Goal: Use online tool/utility: Utilize a website feature to perform a specific function

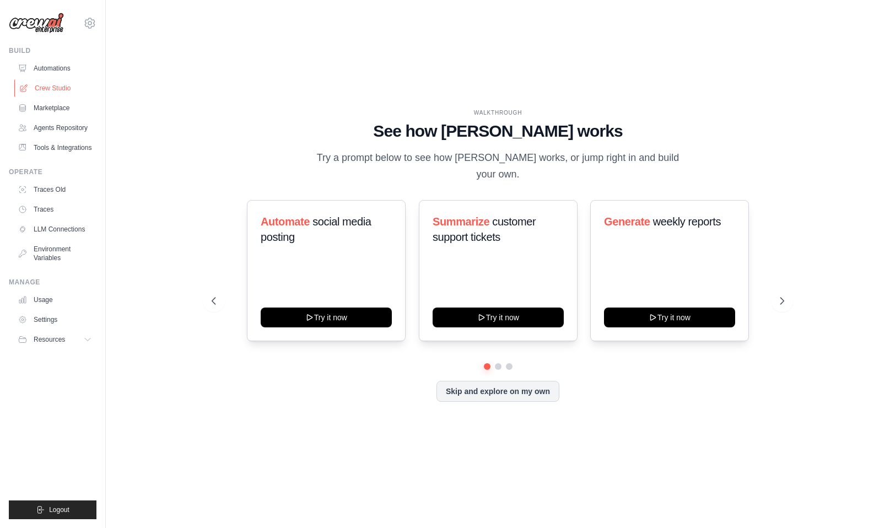
click at [66, 82] on link "Crew Studio" at bounding box center [55, 88] width 83 height 18
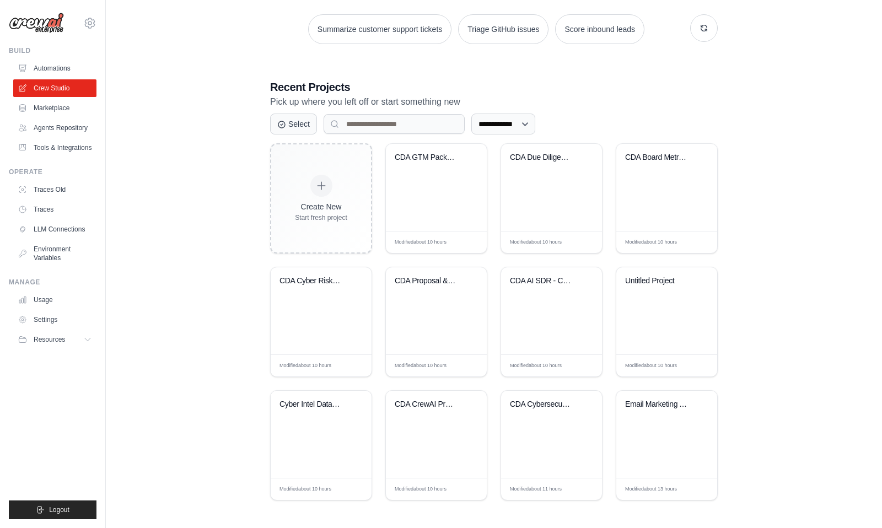
scroll to position [163, 0]
click at [429, 322] on div "CDA Proposal & Contract Automation" at bounding box center [436, 309] width 101 height 87
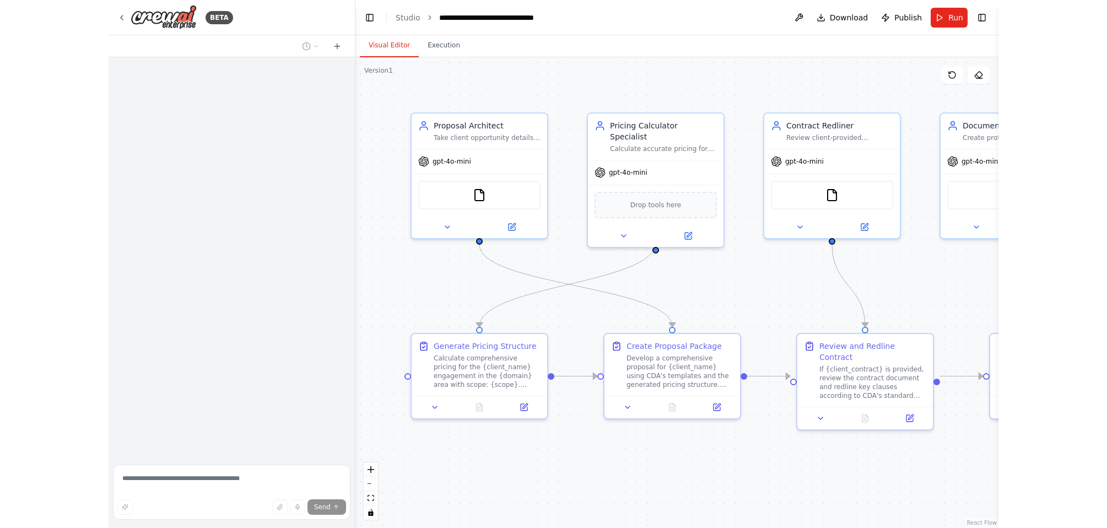
scroll to position [1522, 0]
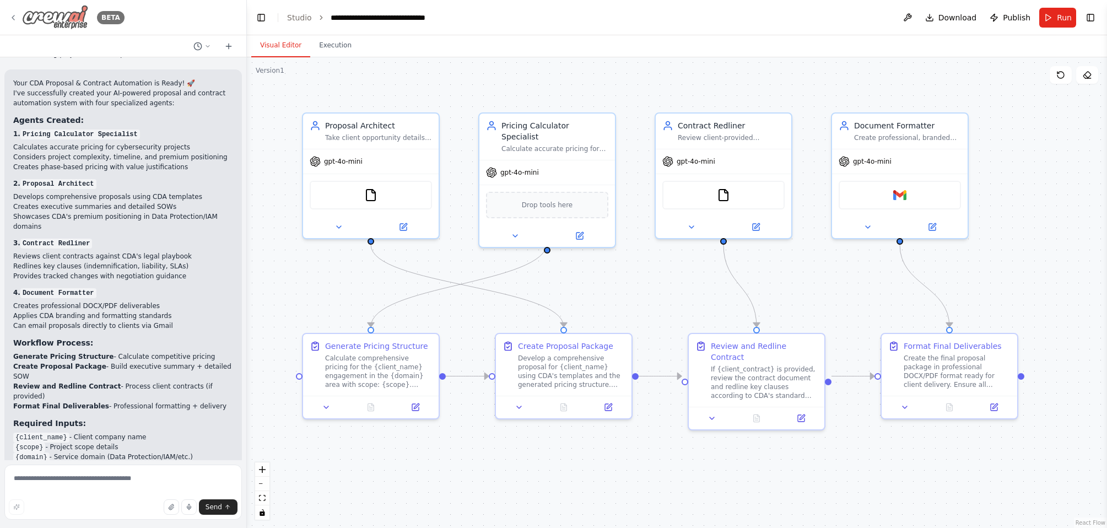
click at [17, 11] on div "BETA" at bounding box center [67, 17] width 116 height 25
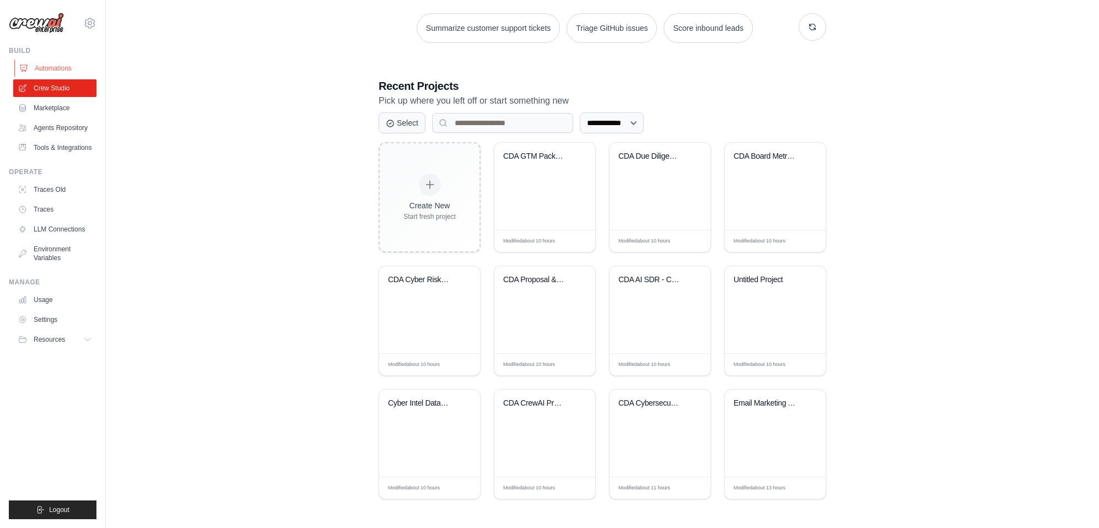
click at [65, 73] on link "Automations" at bounding box center [55, 69] width 83 height 18
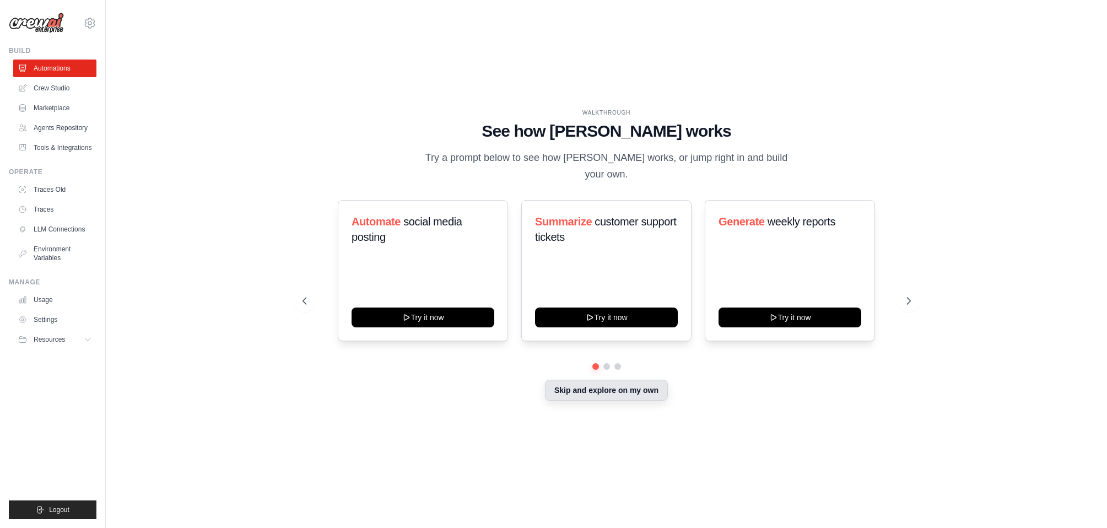
click at [603, 380] on button "Skip and explore on my own" at bounding box center [606, 390] width 123 height 21
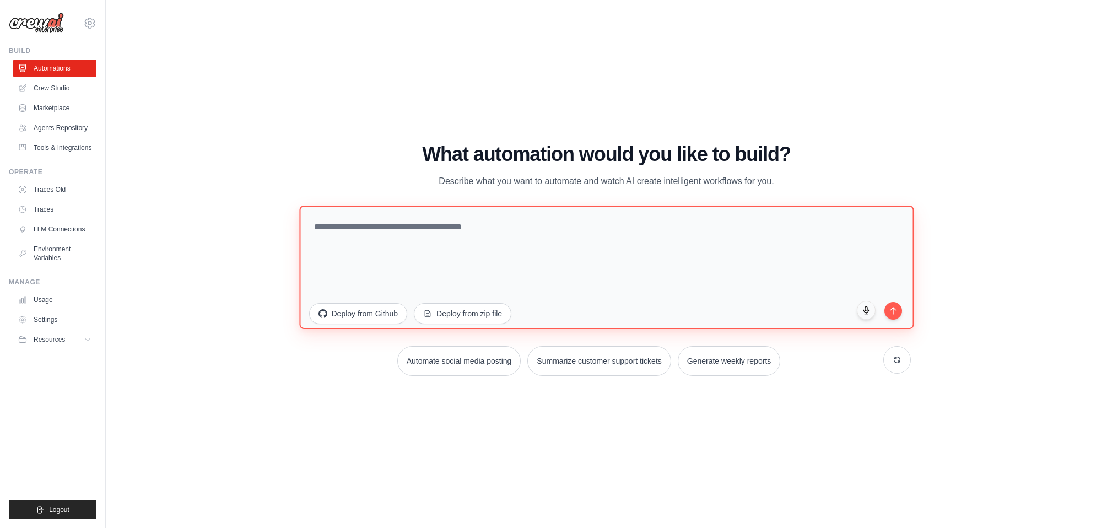
click at [550, 238] on textarea at bounding box center [606, 267] width 614 height 123
paste textarea "**********"
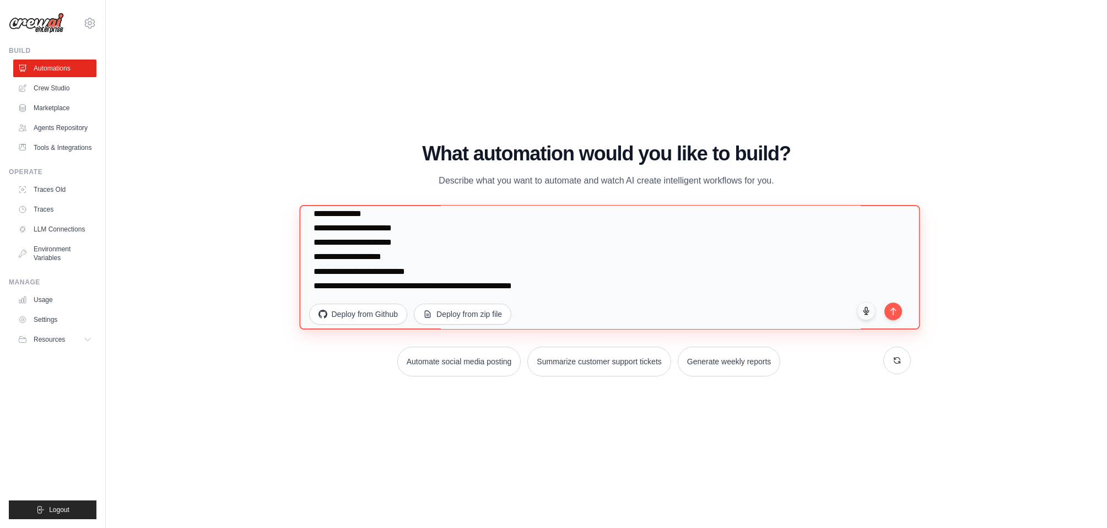
scroll to position [6590, 0]
type textarea "**********"
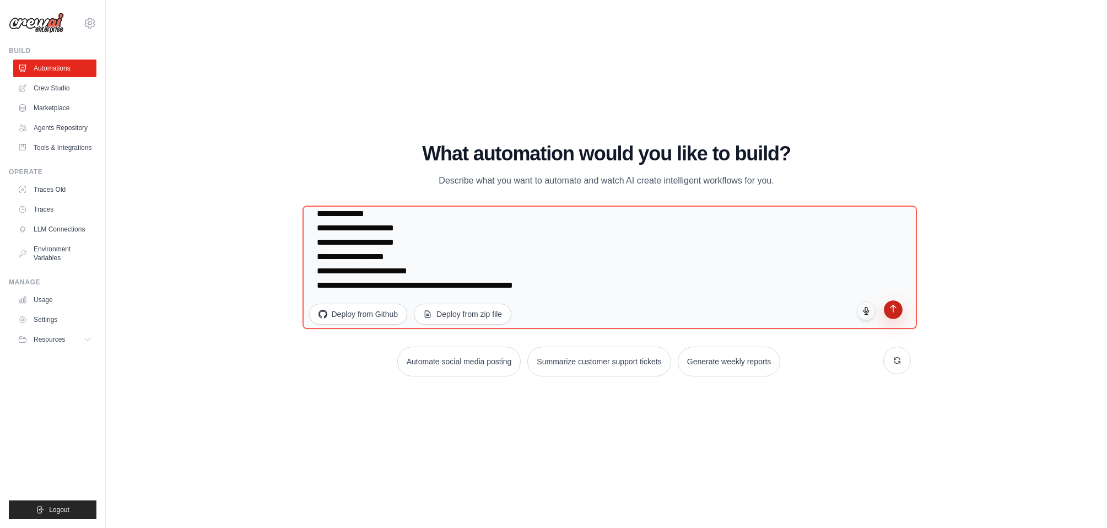
click at [895, 311] on icon "submit" at bounding box center [892, 308] width 9 height 9
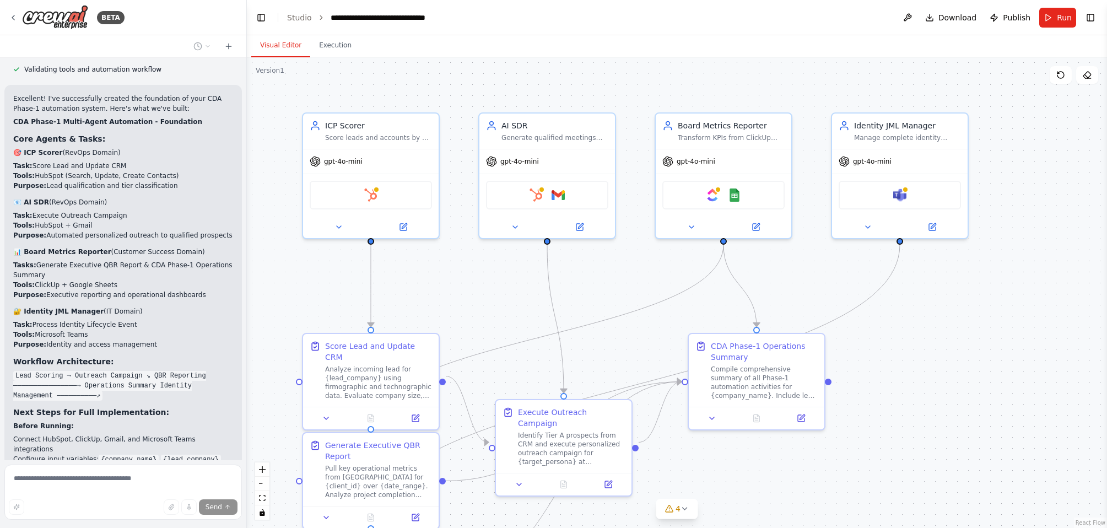
scroll to position [3650, 0]
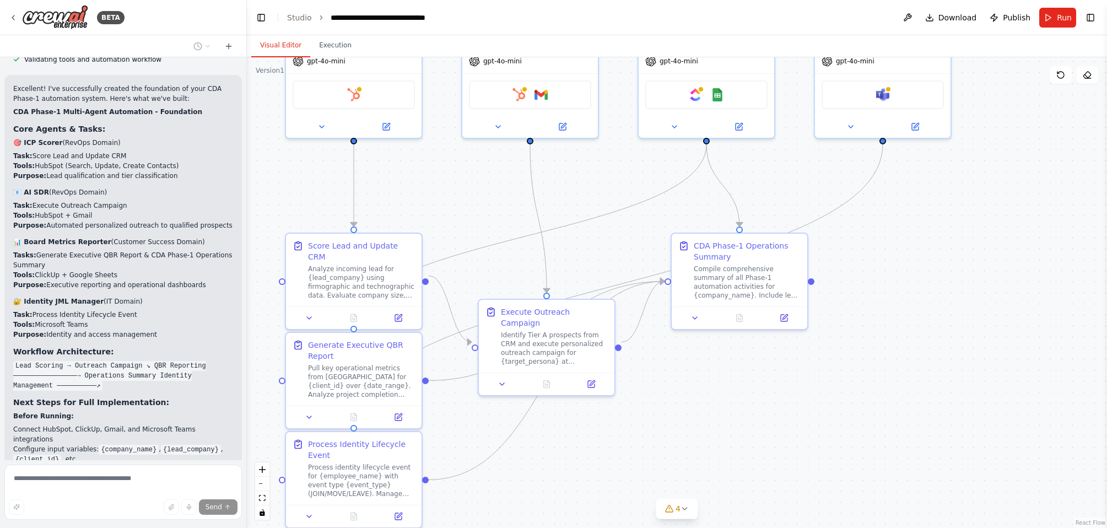
drag, startPoint x: 521, startPoint y: 314, endPoint x: 507, endPoint y: 217, distance: 98.4
click at [507, 217] on div ".deletable-edge-delete-btn { width: 20px; height: 20px; border: 0px solid #ffff…" at bounding box center [677, 292] width 860 height 471
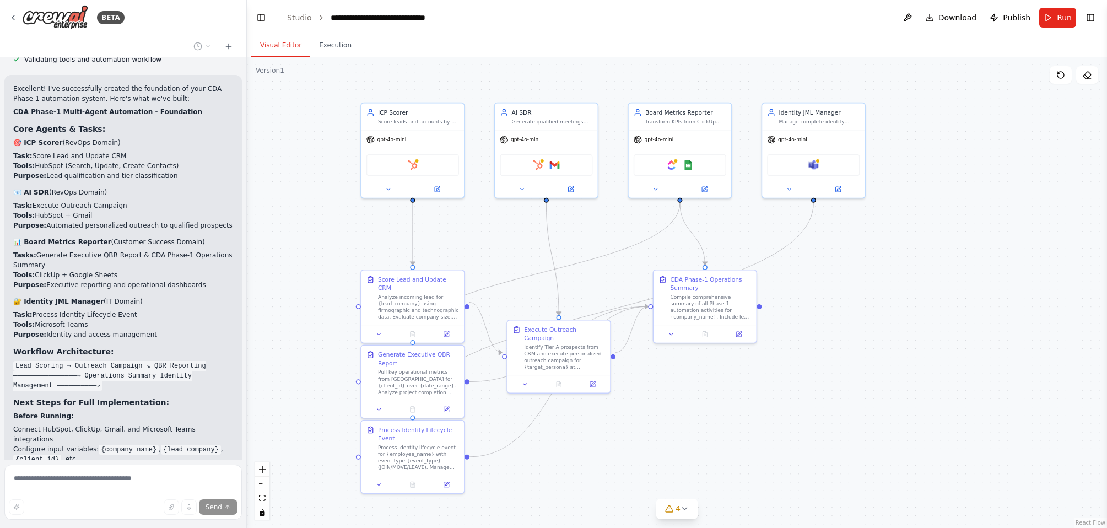
drag, startPoint x: 496, startPoint y: 198, endPoint x: 517, endPoint y: 241, distance: 48.3
click at [517, 241] on div ".deletable-edge-delete-btn { width: 20px; height: 20px; border: 0px solid #ffff…" at bounding box center [677, 292] width 860 height 471
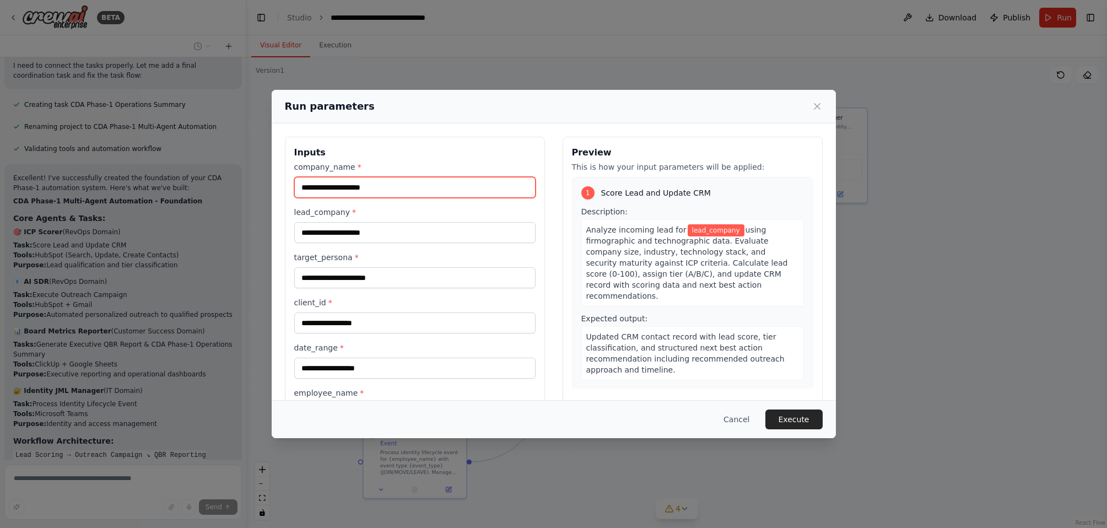
click at [370, 192] on input "company_name *" at bounding box center [414, 187] width 241 height 21
click at [694, 230] on span "lead_company" at bounding box center [716, 230] width 57 height 12
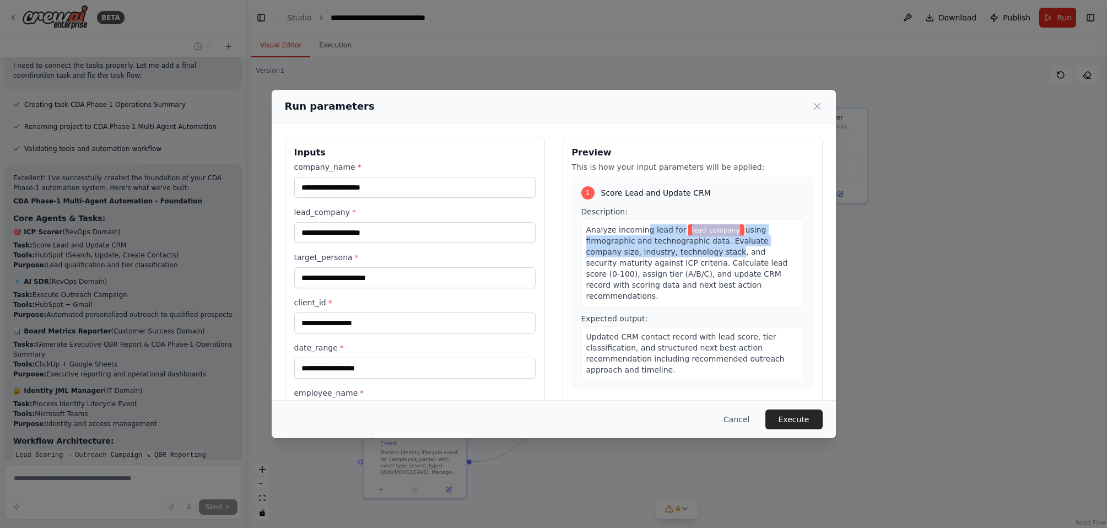
drag, startPoint x: 639, startPoint y: 230, endPoint x: 683, endPoint y: 255, distance: 50.6
click at [683, 255] on div "Analyze incoming lead for lead_company using firmographic and technographic dat…" at bounding box center [692, 262] width 223 height 87
click at [670, 266] on span "using firmographic and technographic data. Evaluate company size, industry, tec…" at bounding box center [687, 262] width 202 height 75
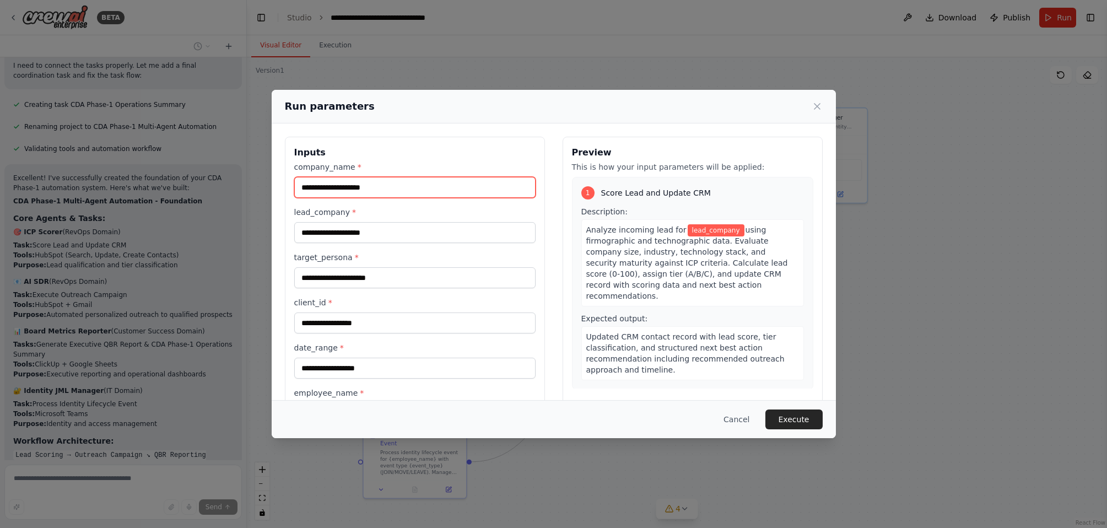
click at [431, 183] on input "company_name *" at bounding box center [414, 187] width 241 height 21
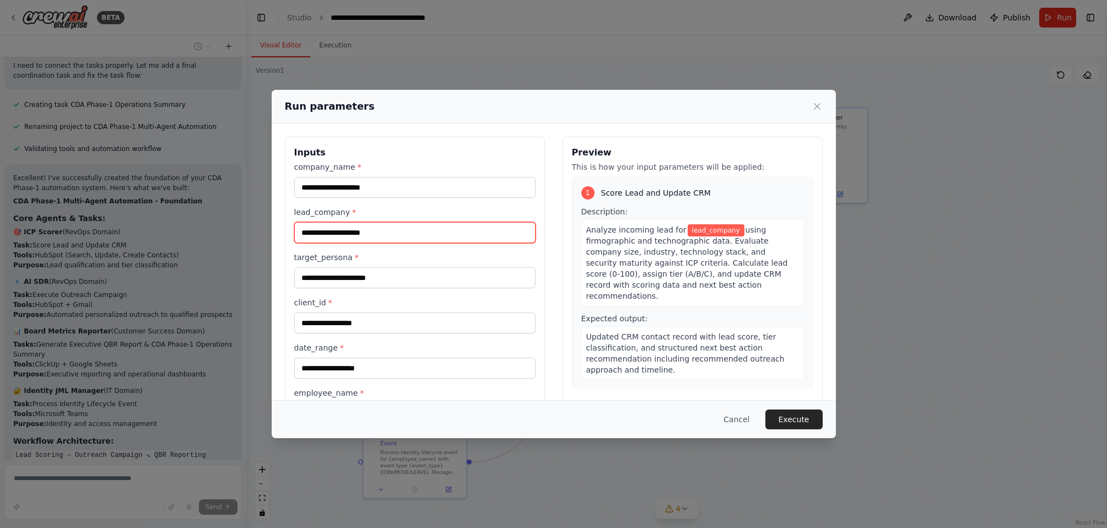
click at [416, 229] on input "lead_company *" at bounding box center [414, 232] width 241 height 21
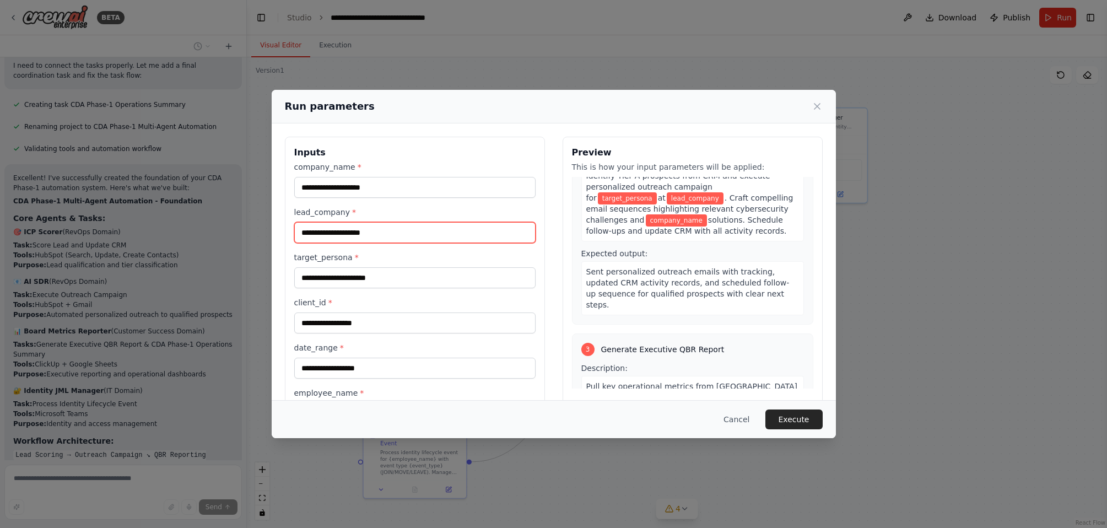
scroll to position [91, 0]
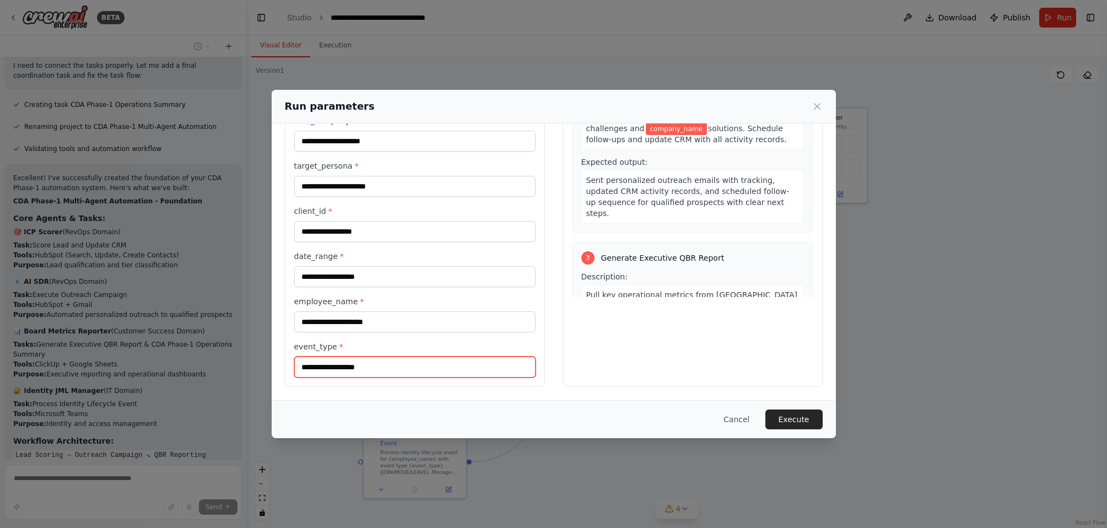
click at [406, 367] on input "event_type *" at bounding box center [414, 366] width 241 height 21
click at [745, 423] on button "Cancel" at bounding box center [737, 419] width 44 height 20
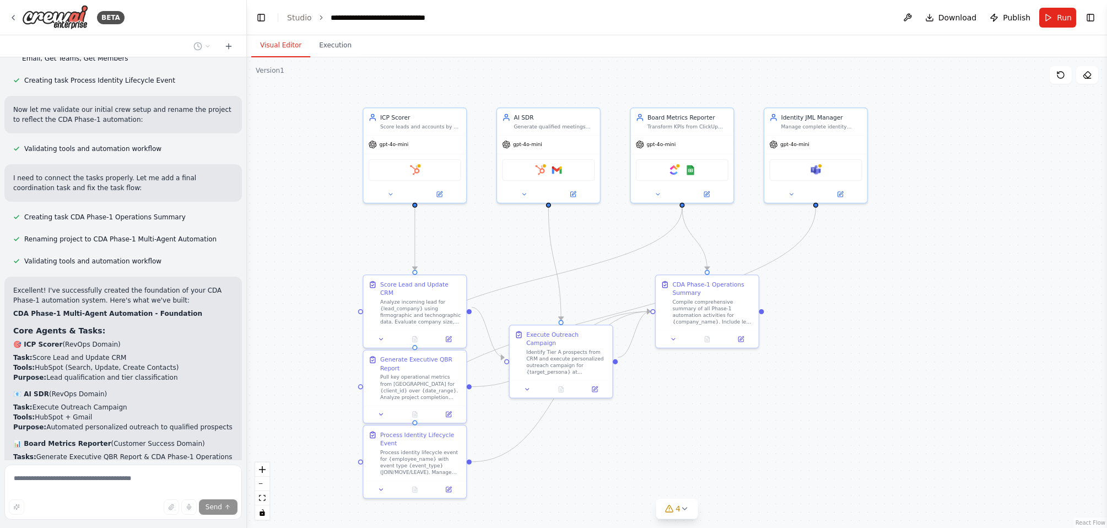
scroll to position [3560, 0]
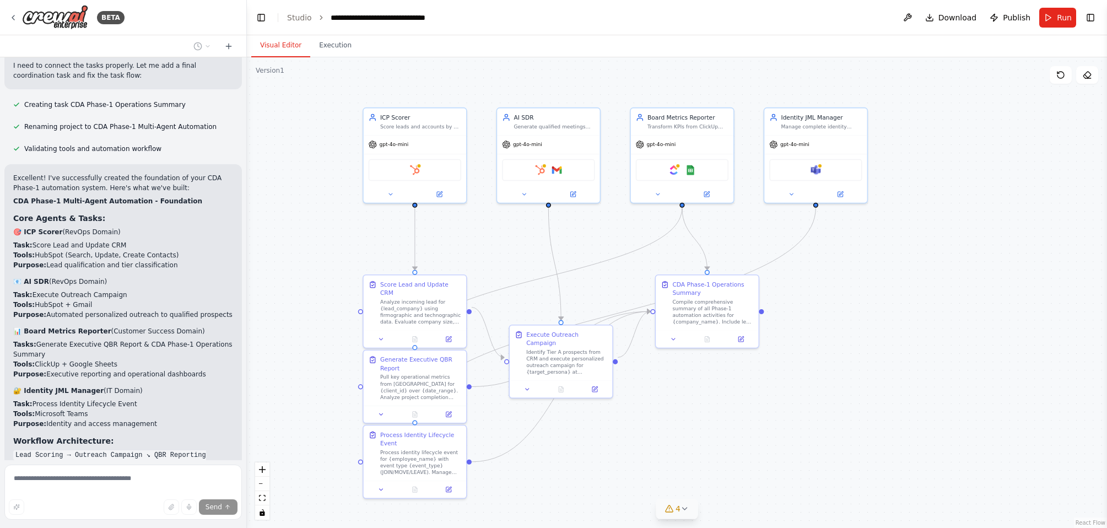
click at [691, 509] on button "4" at bounding box center [677, 509] width 42 height 20
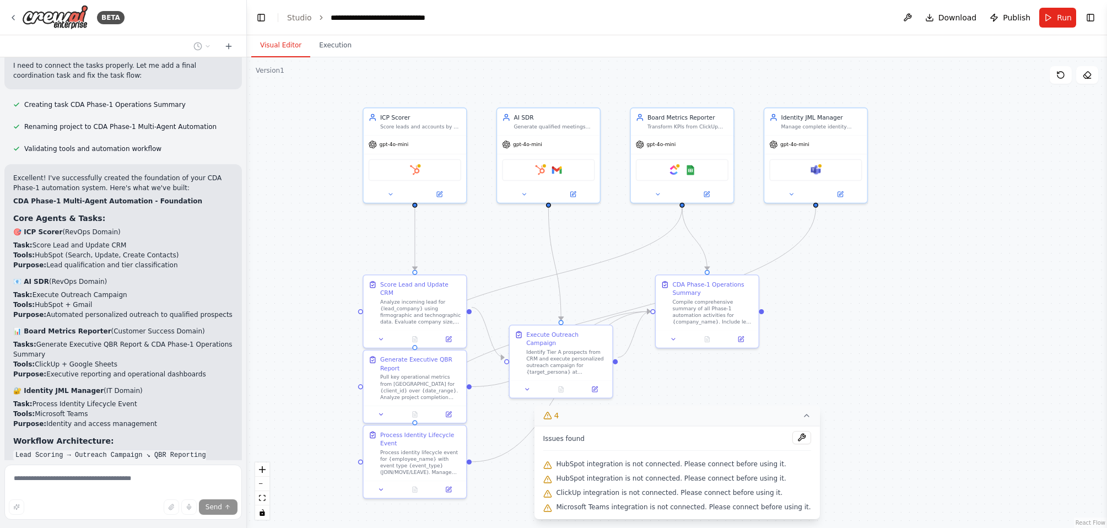
click at [802, 414] on icon at bounding box center [806, 415] width 9 height 9
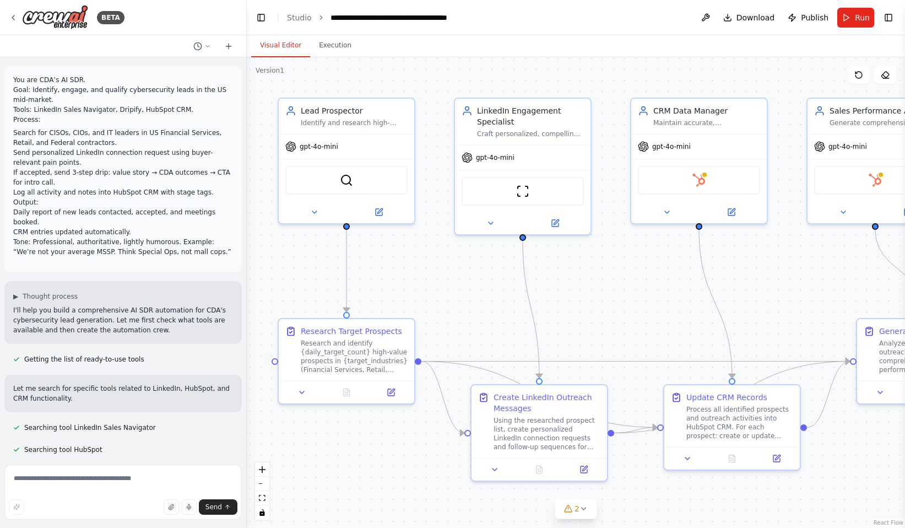
scroll to position [1175, 0]
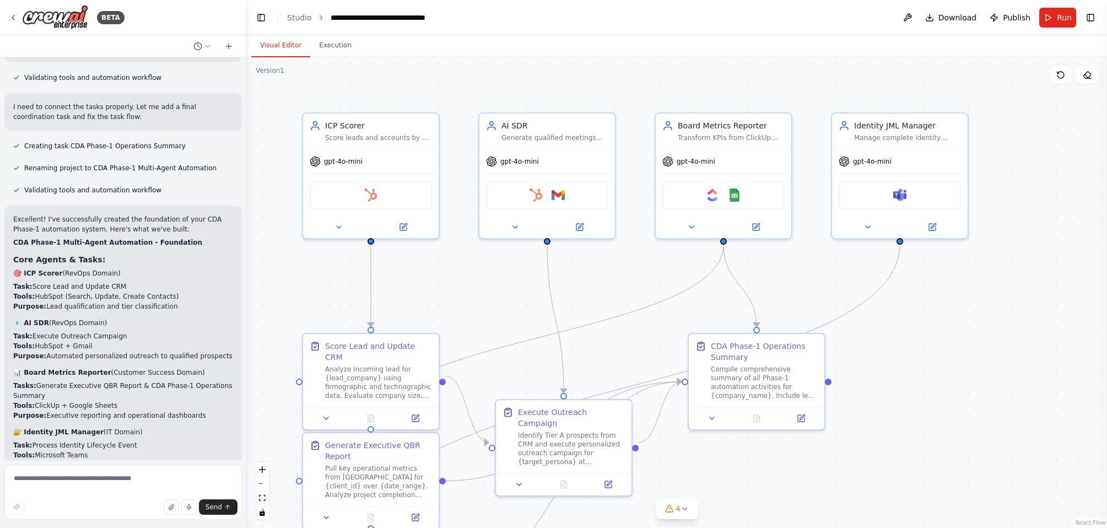
scroll to position [3525, 0]
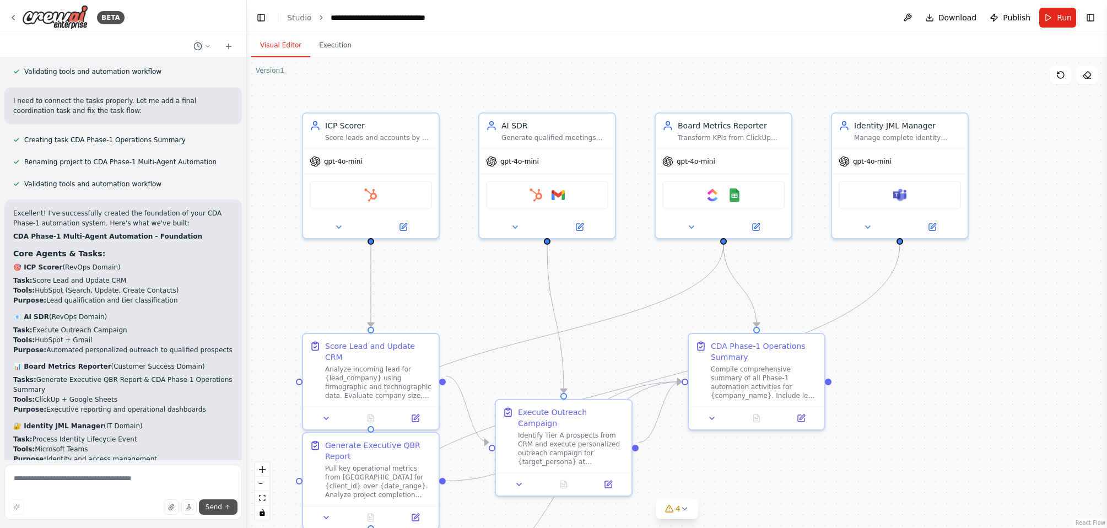
click at [214, 506] on span "Send" at bounding box center [214, 506] width 17 height 9
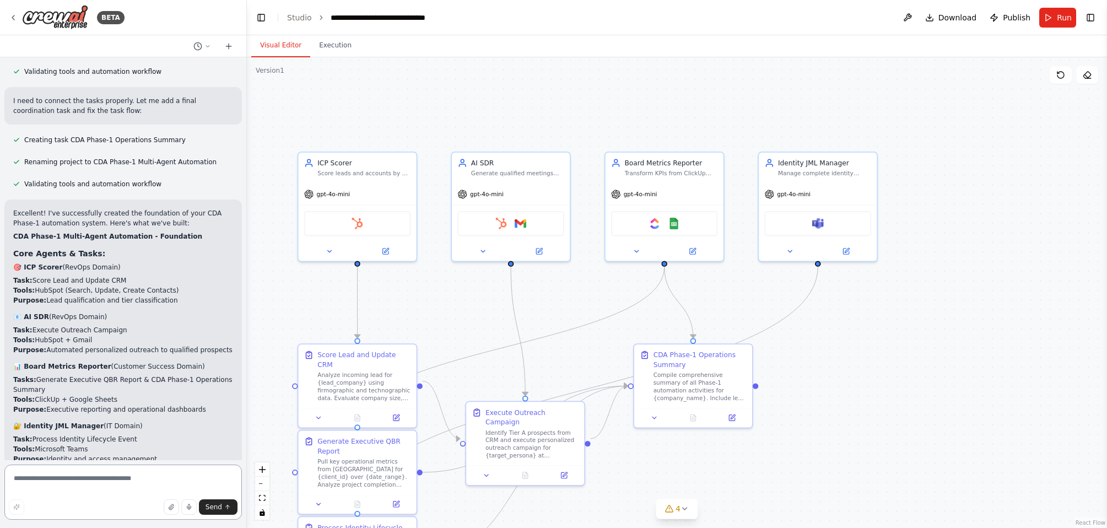
click at [179, 474] on textarea at bounding box center [122, 491] width 237 height 55
drag, startPoint x: 81, startPoint y: 480, endPoint x: 19, endPoint y: 477, distance: 62.3
click at [9, 477] on textarea "**********" at bounding box center [122, 491] width 237 height 55
click at [68, 477] on textarea "**********" at bounding box center [122, 491] width 237 height 55
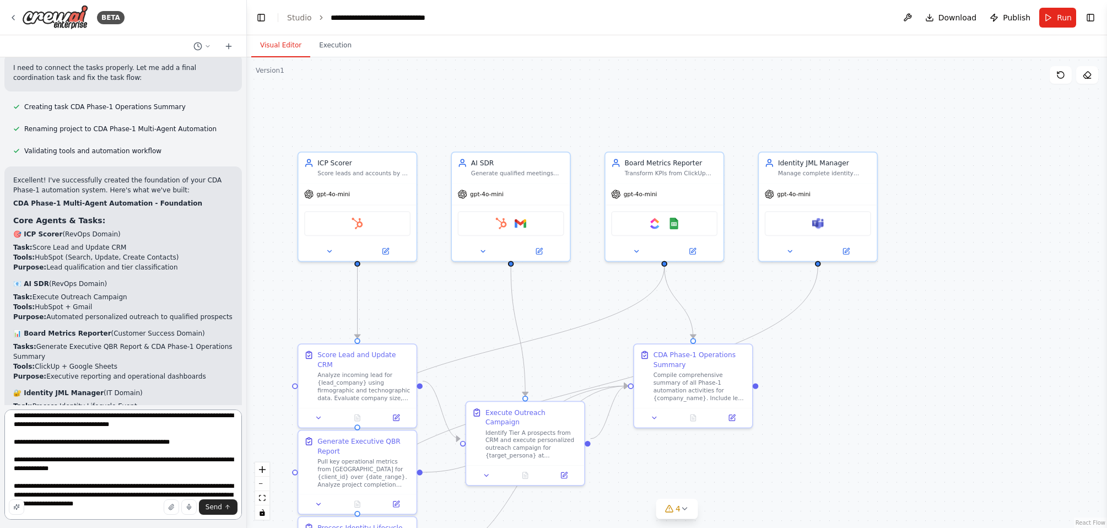
scroll to position [23, 0]
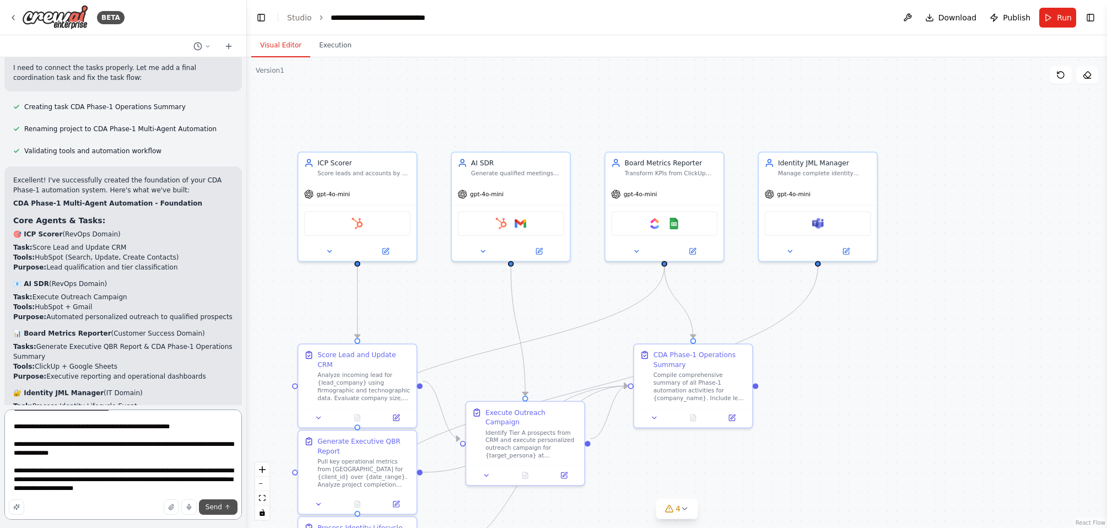
type textarea "**********"
click at [224, 507] on icon "submit" at bounding box center [227, 507] width 7 height 7
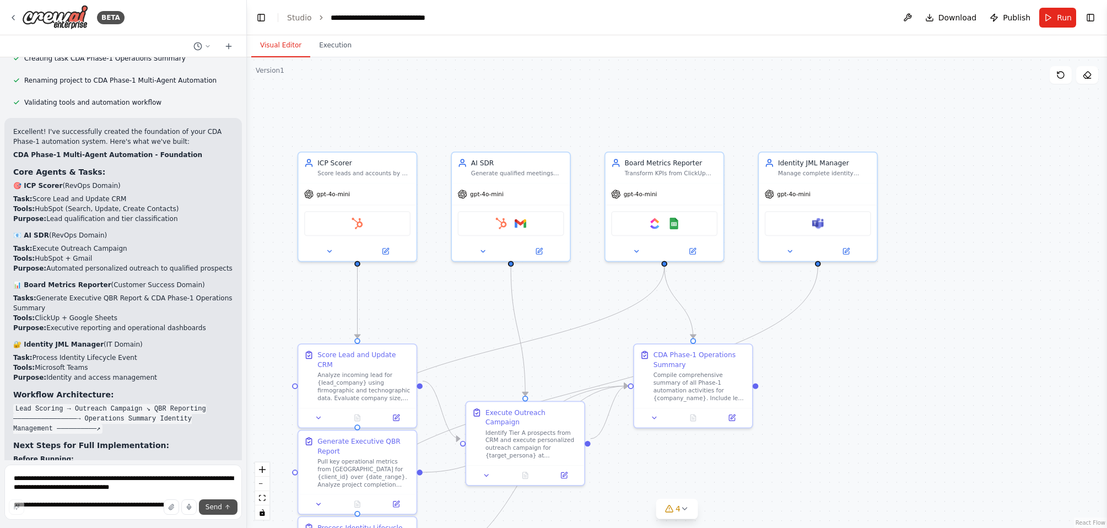
scroll to position [3694, 0]
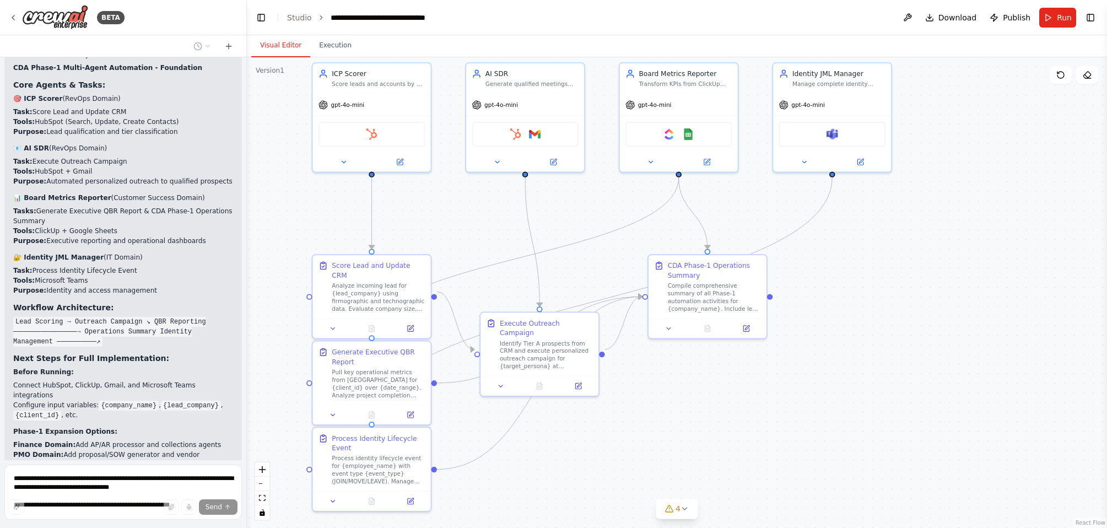
drag, startPoint x: 867, startPoint y: 350, endPoint x: 881, endPoint y: 261, distance: 89.9
click at [881, 261] on div ".deletable-edge-delete-btn { width: 20px; height: 20px; border: 0px solid #ffff…" at bounding box center [677, 292] width 860 height 471
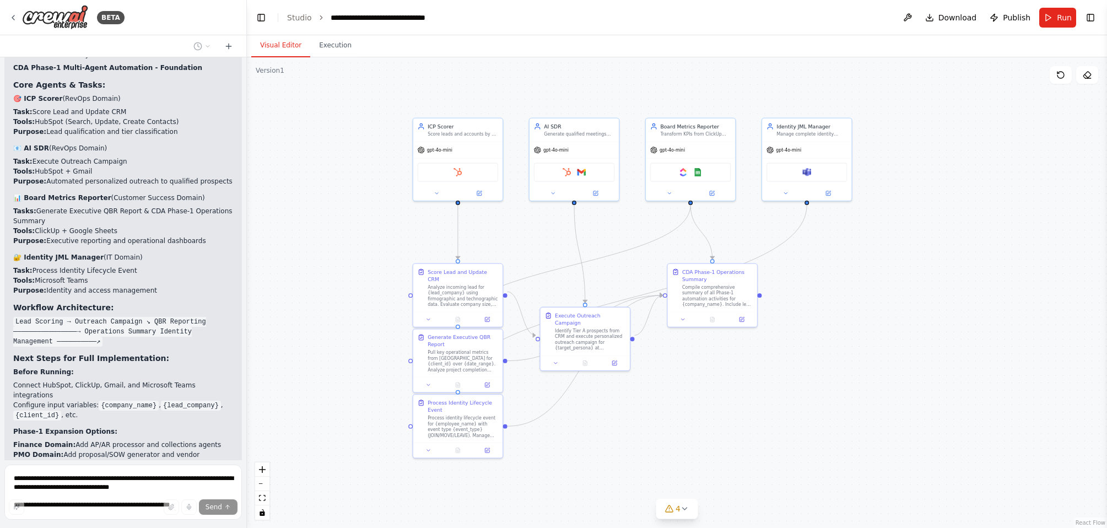
drag, startPoint x: 892, startPoint y: 284, endPoint x: 853, endPoint y: 290, distance: 39.0
click at [853, 290] on div ".deletable-edge-delete-btn { width: 20px; height: 20px; border: 0px solid #ffff…" at bounding box center [677, 292] width 860 height 471
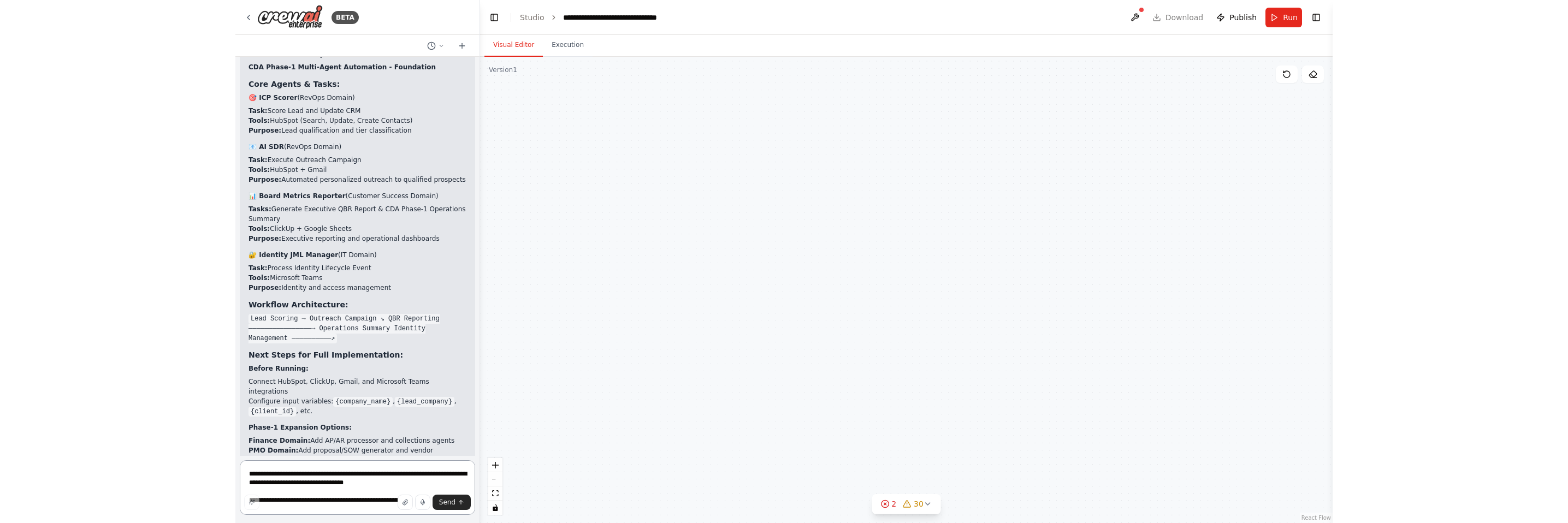
scroll to position [4864, 0]
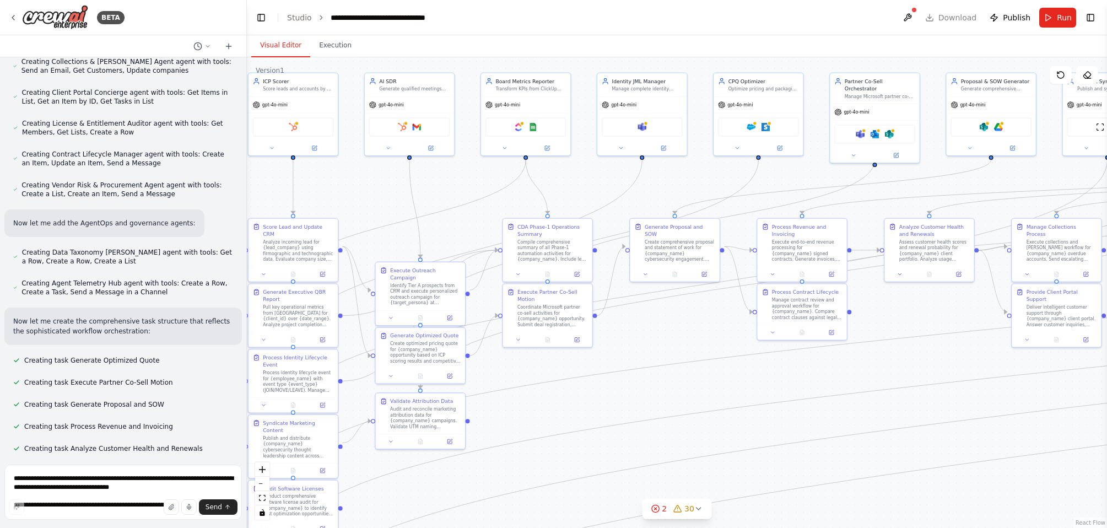
drag, startPoint x: 804, startPoint y: 385, endPoint x: 659, endPoint y: 353, distance: 148.4
click at [653, 353] on div ".deletable-edge-delete-btn { width: 20px; height: 20px; border: 0px solid #ffff…" at bounding box center [677, 292] width 860 height 471
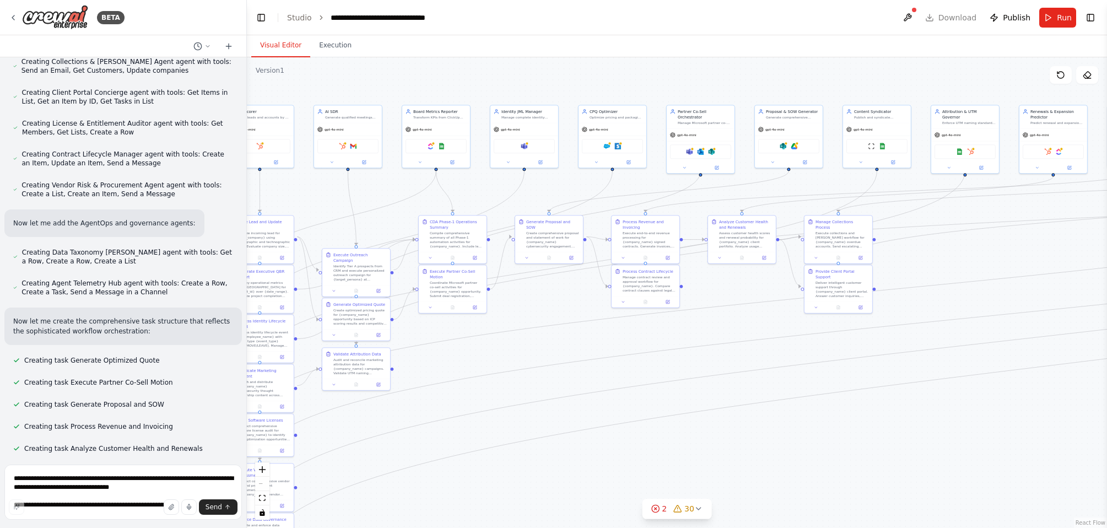
drag, startPoint x: 710, startPoint y: 361, endPoint x: 643, endPoint y: 333, distance: 73.1
click at [643, 333] on div ".deletable-edge-delete-btn { width: 20px; height: 20px; border: 0px solid #ffff…" at bounding box center [677, 292] width 860 height 471
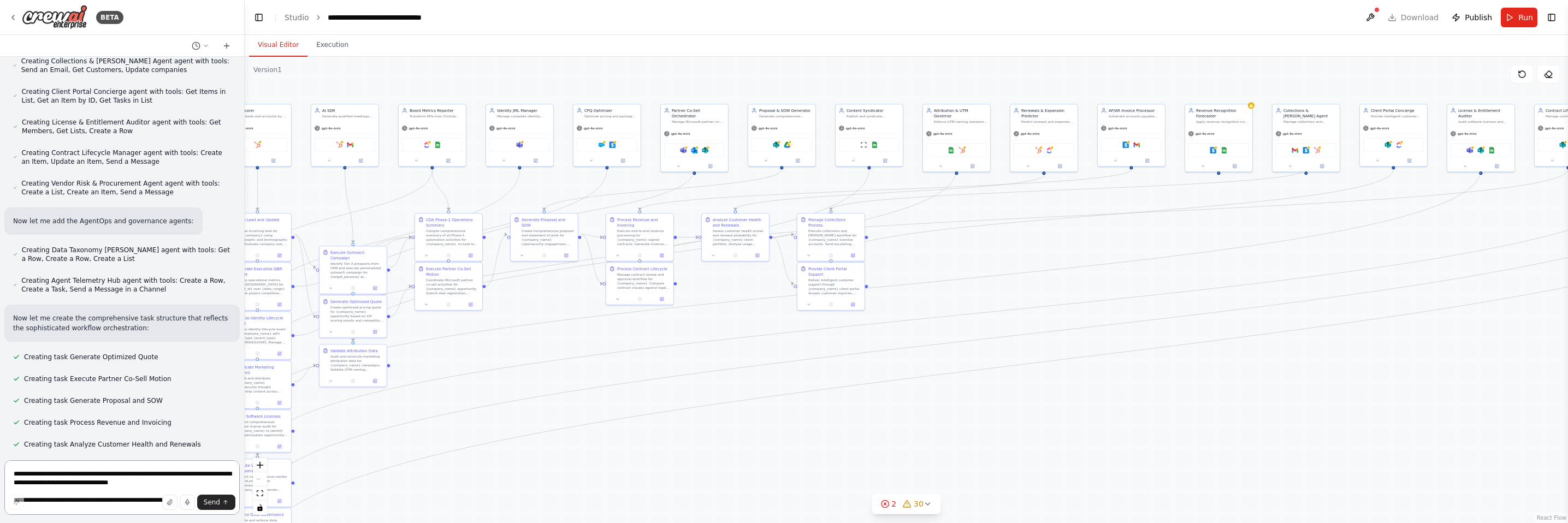
click at [149, 479] on textarea "**********" at bounding box center [121, 486] width 235 height 54
click at [150, 477] on textarea "**********" at bounding box center [121, 486] width 235 height 54
type textarea "**********"
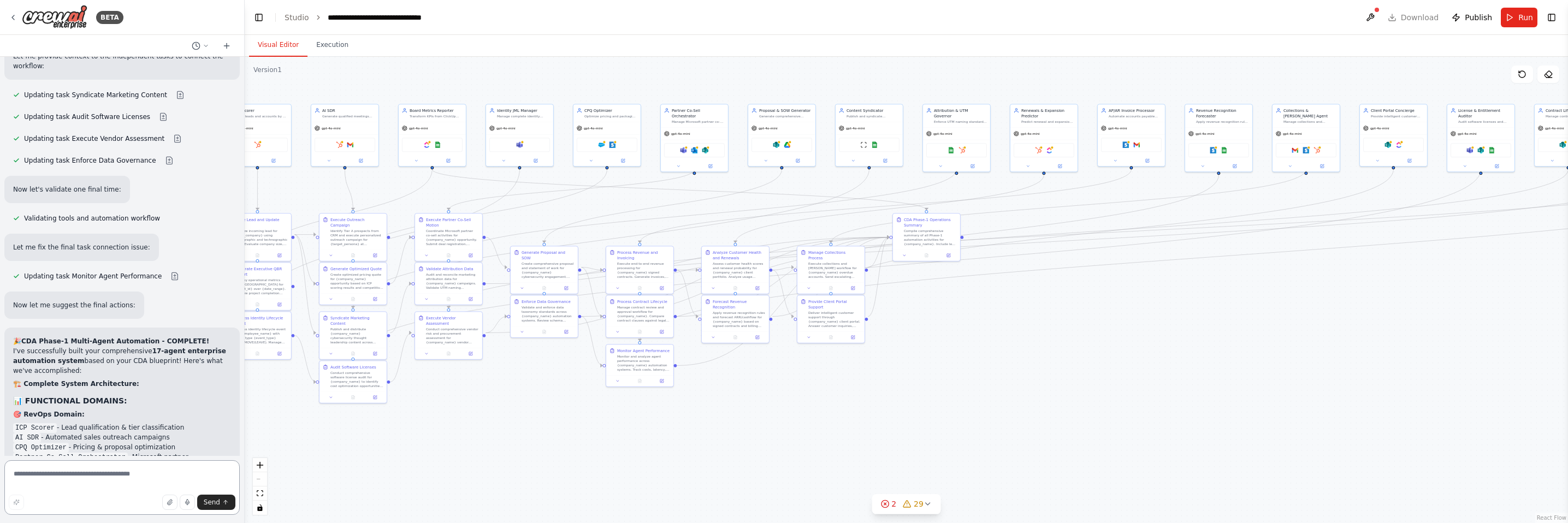
scroll to position [6212, 0]
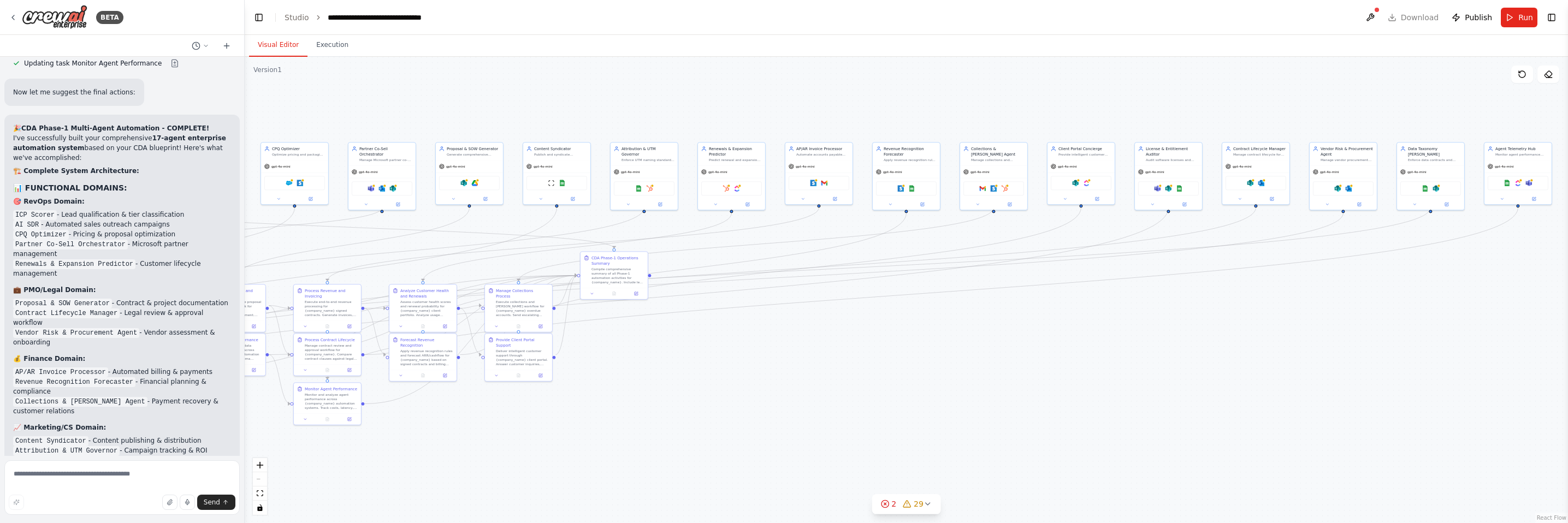
drag, startPoint x: 1088, startPoint y: 344, endPoint x: 709, endPoint y: 411, distance: 384.9
click at [708, 411] on div ".deletable-edge-delete-btn { width: 20px; height: 20px; border: 0px solid #ffff…" at bounding box center [906, 289] width 1323 height 467
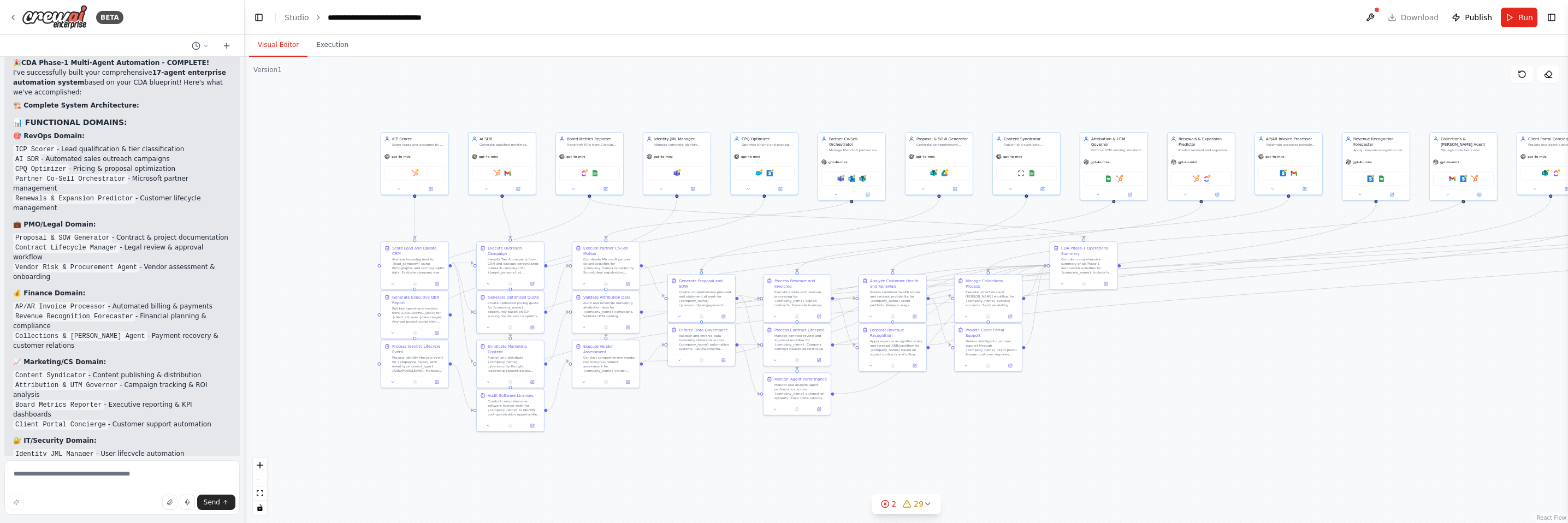
drag, startPoint x: 880, startPoint y: 387, endPoint x: 1417, endPoint y: 348, distance: 538.4
click at [1096, 348] on div ".deletable-edge-delete-btn { width: 20px; height: 20px; border: 0px solid #ffff…" at bounding box center [906, 289] width 1323 height 467
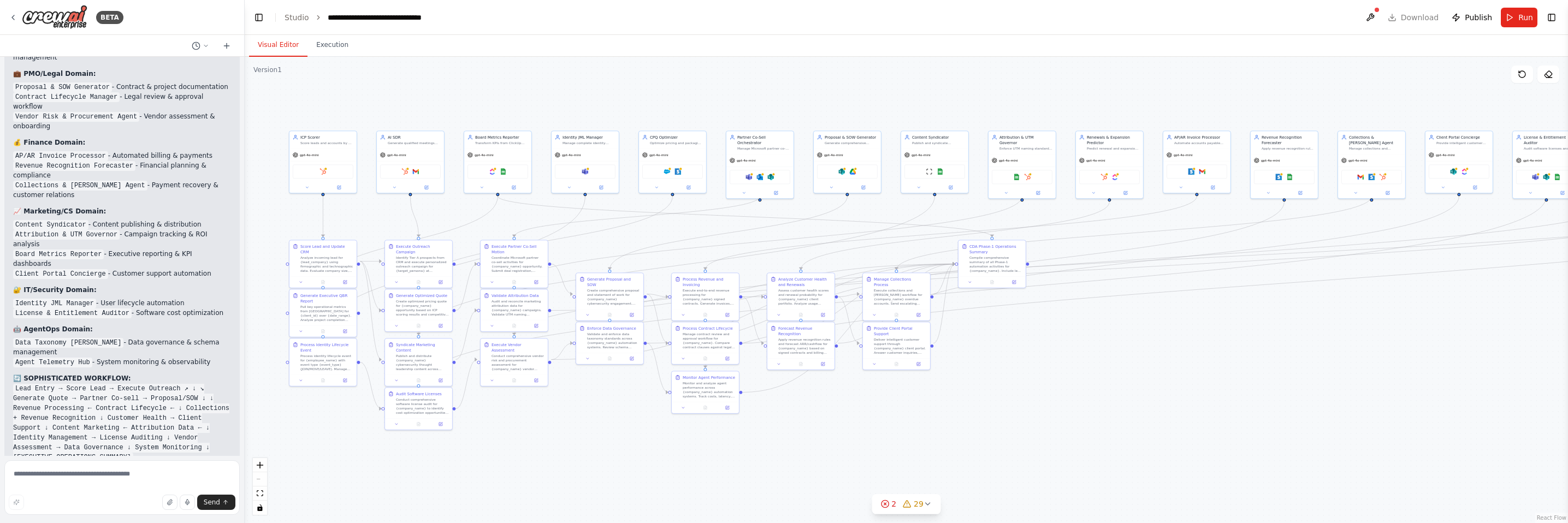
drag, startPoint x: 1134, startPoint y: 371, endPoint x: 1042, endPoint y: 369, distance: 92.0
click at [1042, 369] on div ".deletable-edge-delete-btn { width: 20px; height: 20px; border: 0px solid #ffff…" at bounding box center [906, 289] width 1323 height 467
drag, startPoint x: 1099, startPoint y: 378, endPoint x: 1106, endPoint y: 382, distance: 8.1
click at [1096, 382] on div ".deletable-edge-delete-btn { width: 20px; height: 20px; border: 0px solid #ffff…" at bounding box center [906, 289] width 1323 height 467
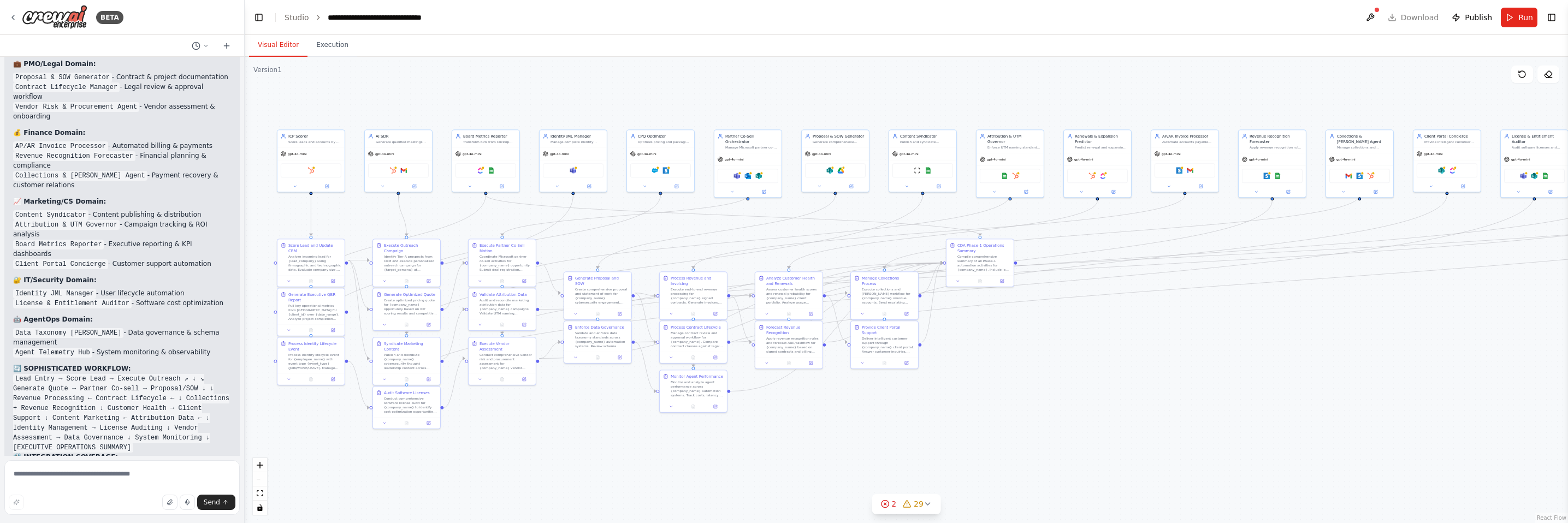
drag, startPoint x: 1083, startPoint y: 364, endPoint x: 1086, endPoint y: 375, distance: 11.4
click at [1086, 375] on div ".deletable-edge-delete-btn { width: 20px; height: 20px; border: 0px solid #ffff…" at bounding box center [906, 289] width 1323 height 467
drag, startPoint x: 1085, startPoint y: 375, endPoint x: 1091, endPoint y: 373, distance: 6.3
click at [1091, 373] on div ".deletable-edge-delete-btn { width: 20px; height: 20px; border: 0px solid #ffff…" at bounding box center [906, 289] width 1323 height 467
drag, startPoint x: 1091, startPoint y: 373, endPoint x: 1091, endPoint y: 380, distance: 7.0
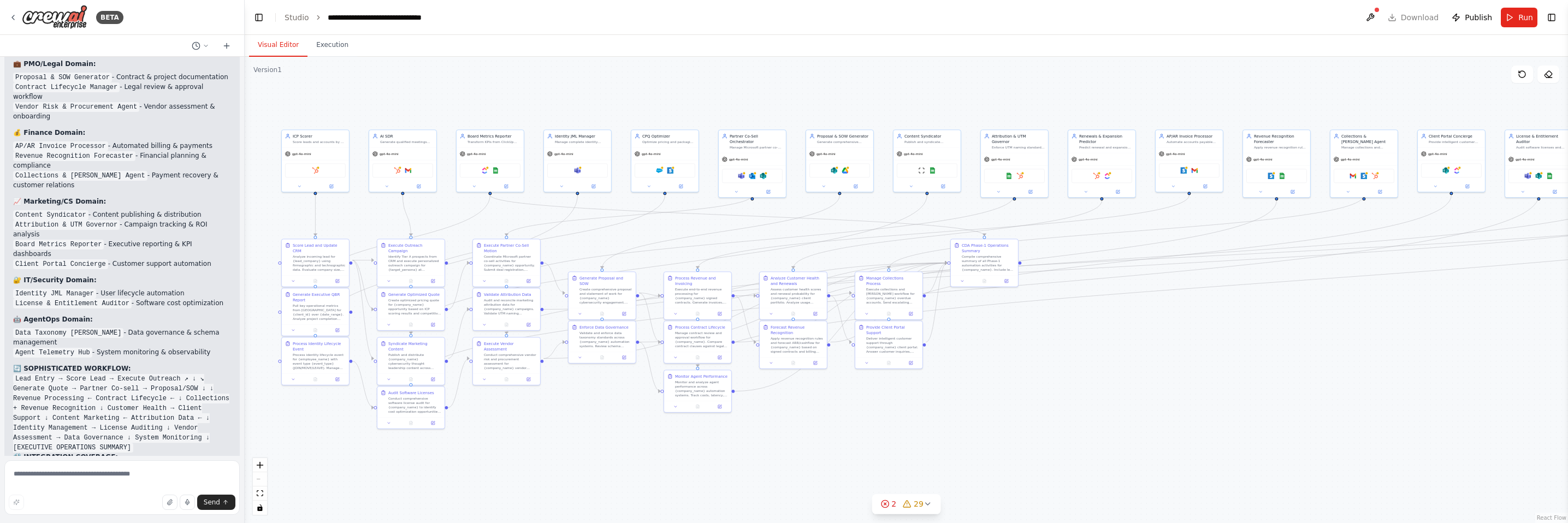
click at [1092, 380] on div ".deletable-edge-delete-btn { width: 20px; height: 20px; border: 0px solid #ffff…" at bounding box center [906, 289] width 1323 height 467
drag, startPoint x: 1092, startPoint y: 379, endPoint x: 1075, endPoint y: 383, distance: 17.5
click at [1075, 383] on div ".deletable-edge-delete-btn { width: 20px; height: 20px; border: 0px solid #ffff…" at bounding box center [906, 289] width 1323 height 467
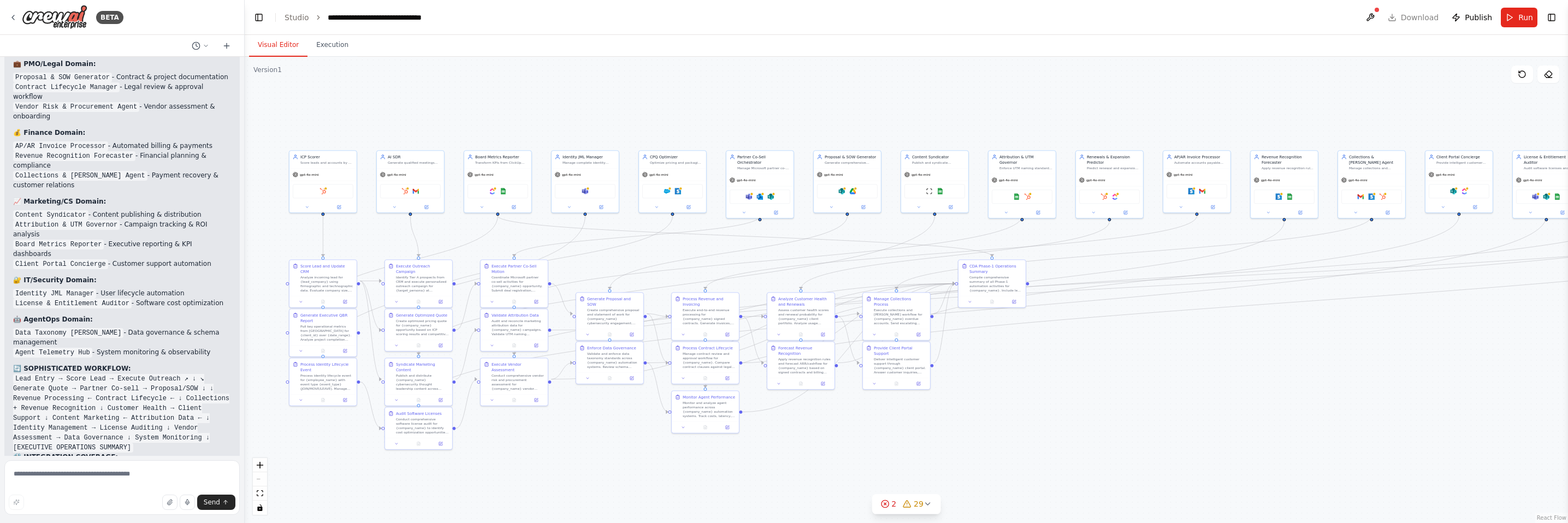
drag, startPoint x: 1077, startPoint y: 383, endPoint x: 1119, endPoint y: 382, distance: 42.0
click at [1096, 382] on div ".deletable-edge-delete-btn { width: 20px; height: 20px; border: 0px solid #ffff…" at bounding box center [906, 289] width 1323 height 467
drag, startPoint x: 1100, startPoint y: 380, endPoint x: 1108, endPoint y: 387, distance: 10.6
click at [1096, 387] on div ".deletable-edge-delete-btn { width: 20px; height: 20px; border: 0px solid #ffff…" at bounding box center [906, 289] width 1323 height 467
drag, startPoint x: 1108, startPoint y: 387, endPoint x: 1110, endPoint y: 399, distance: 12.2
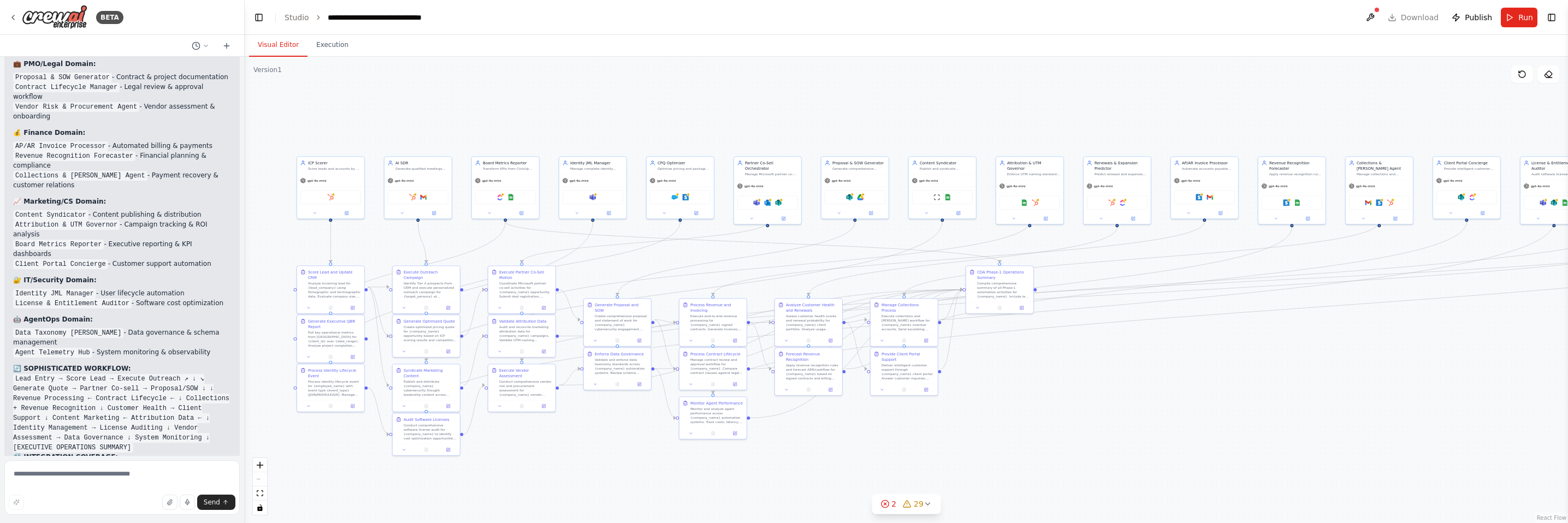
click at [1096, 400] on div ".deletable-edge-delete-btn { width: 20px; height: 20px; border: 0px solid #ffff…" at bounding box center [906, 289] width 1323 height 467
drag, startPoint x: 1102, startPoint y: 408, endPoint x: 1115, endPoint y: 395, distance: 18.4
click at [1096, 395] on div ".deletable-edge-delete-btn { width: 20px; height: 20px; border: 0px solid #ffff…" at bounding box center [906, 289] width 1323 height 467
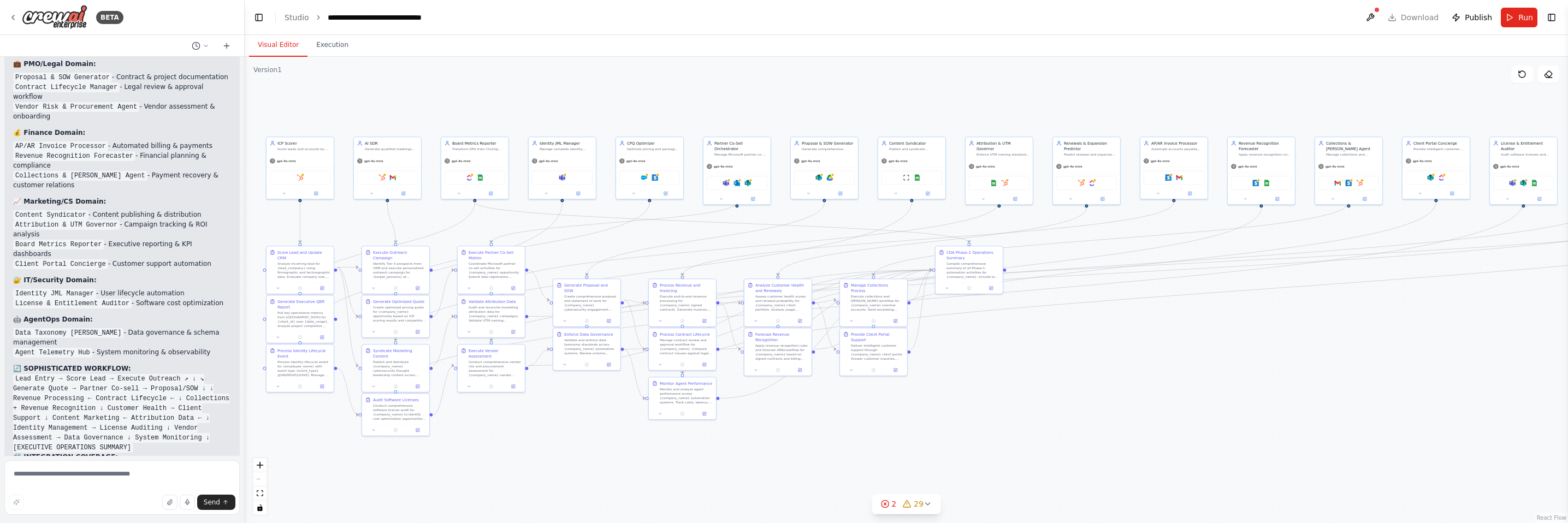
drag, startPoint x: 1312, startPoint y: 344, endPoint x: 1330, endPoint y: 332, distance: 21.6
click at [1096, 332] on div ".deletable-edge-delete-btn { width: 20px; height: 20px; border: 0px solid #ffff…" at bounding box center [906, 289] width 1323 height 467
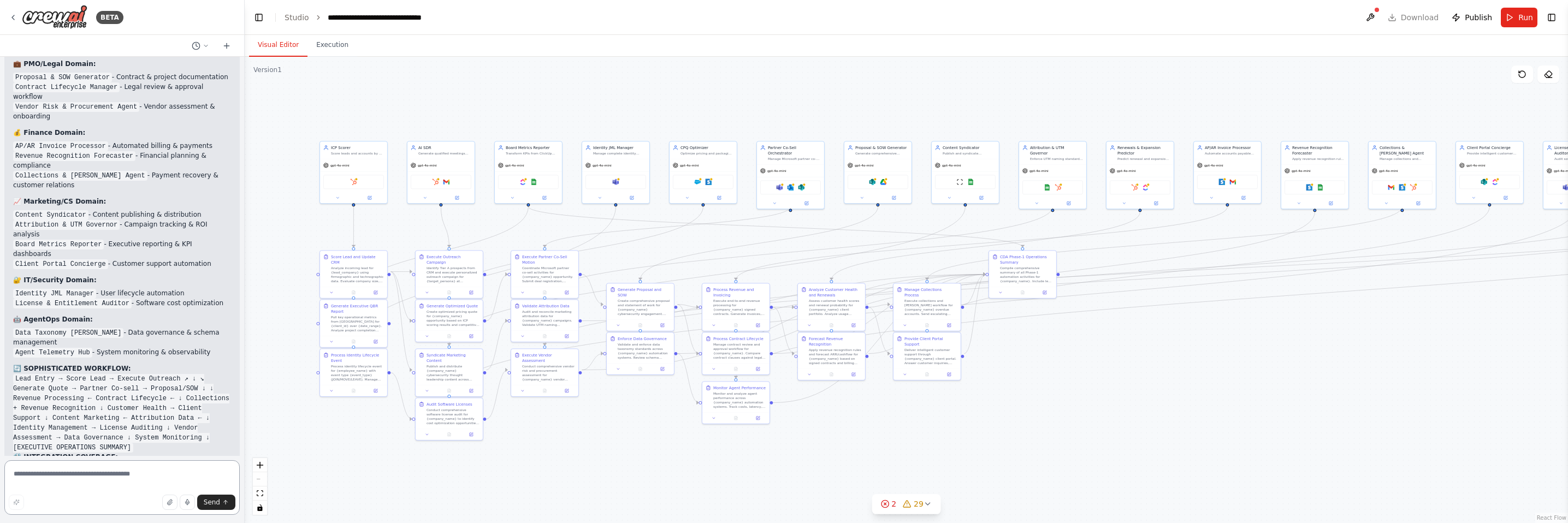
click at [149, 473] on textarea at bounding box center [121, 486] width 235 height 54
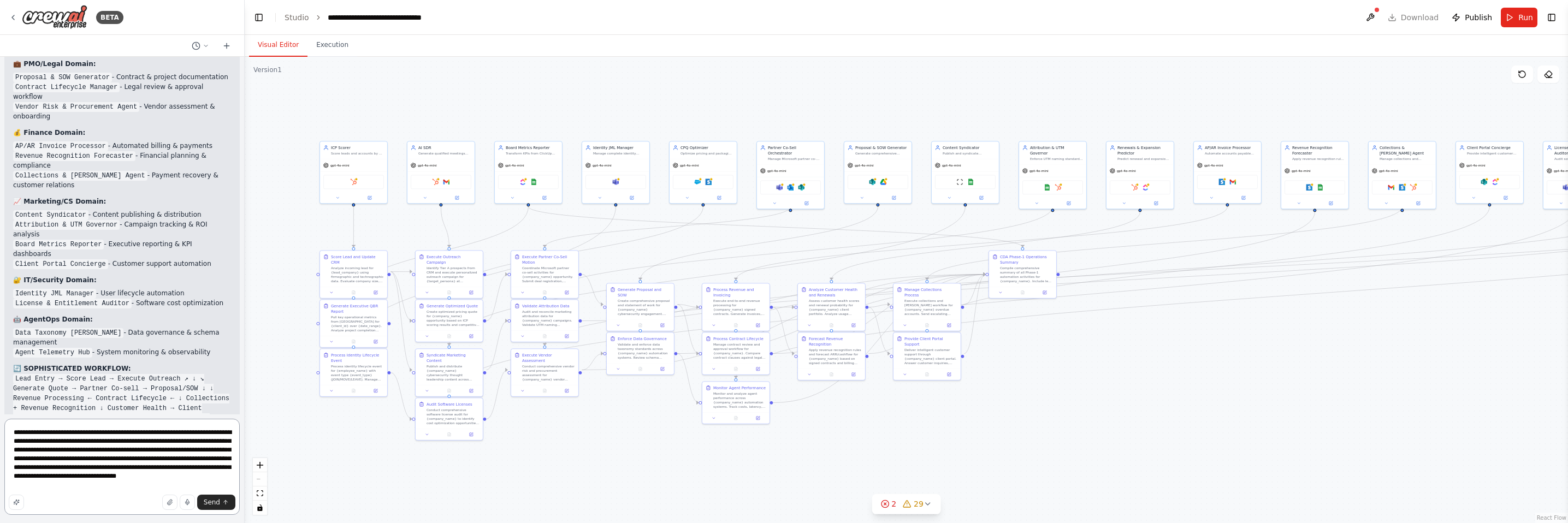
type textarea "**********"
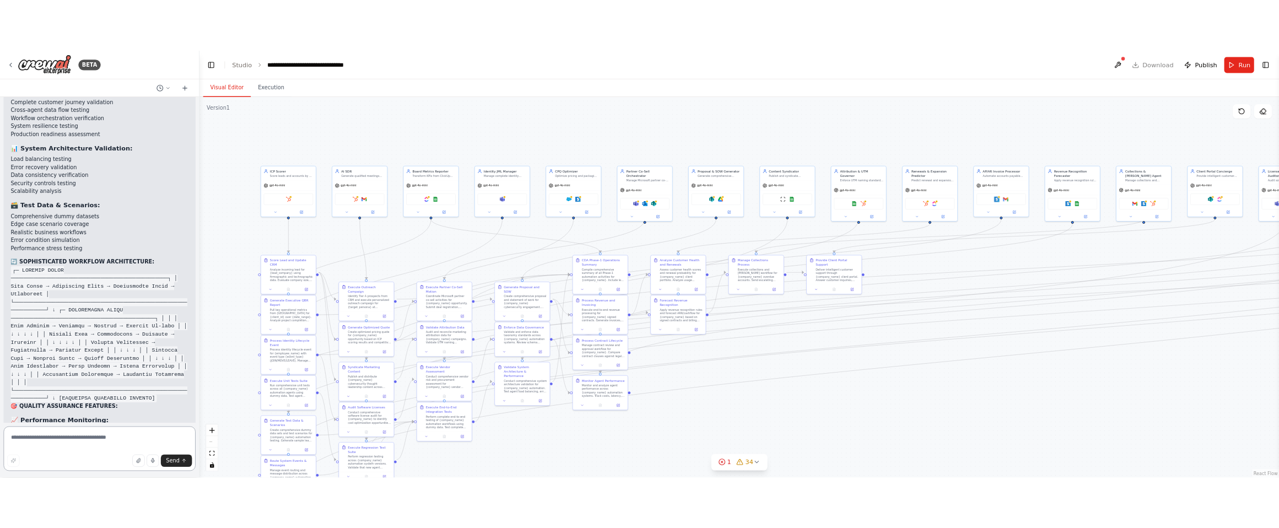
scroll to position [9481, 0]
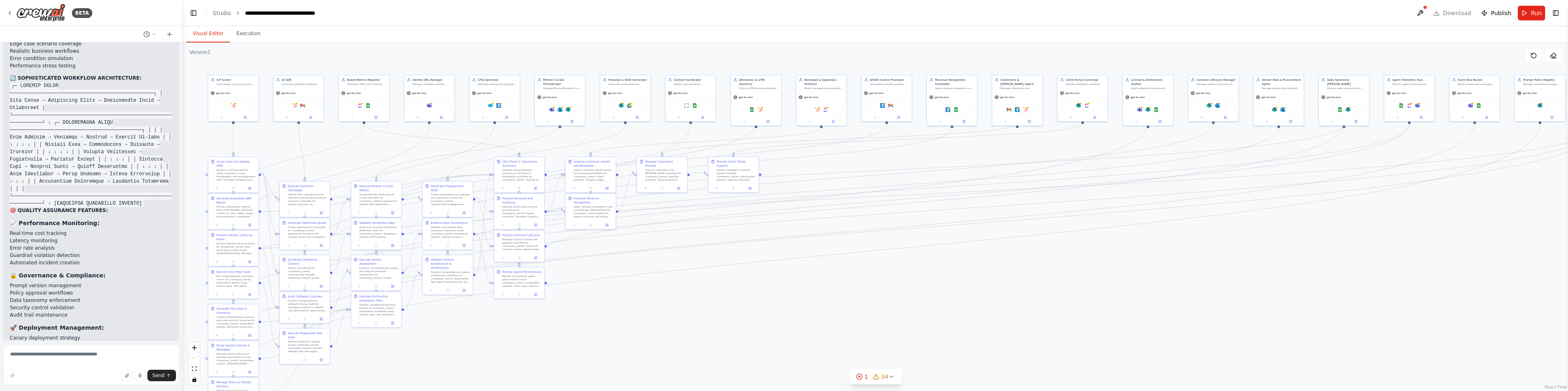
drag, startPoint x: 1110, startPoint y: 298, endPoint x: 1096, endPoint y: 274, distance: 27.8
click at [820, 274] on div ".deletable-edge-delete-btn { width: 20px; height: 20px; border: 0px solid #ffff…" at bounding box center [875, 217] width 1385 height 349
drag, startPoint x: 1160, startPoint y: 281, endPoint x: 1171, endPoint y: 253, distance: 30.1
click at [820, 253] on div ".deletable-edge-delete-btn { width: 20px; height: 20px; border: 0px solid #ffff…" at bounding box center [875, 217] width 1385 height 349
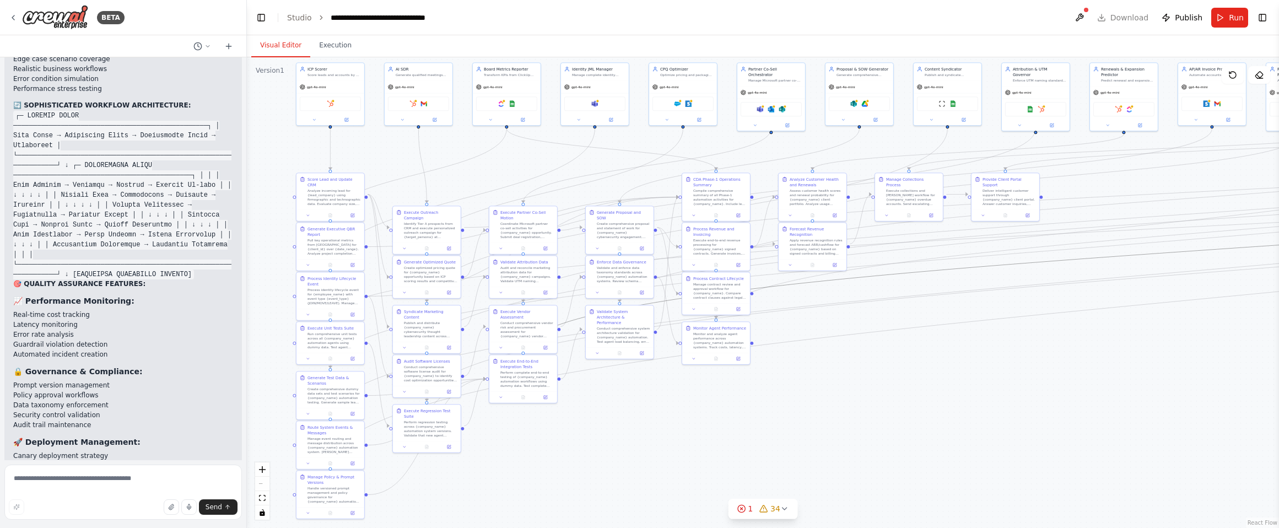
drag, startPoint x: 1030, startPoint y: 264, endPoint x: 769, endPoint y: 401, distance: 294.3
click at [727, 404] on div ".deletable-edge-delete-btn { width: 20px; height: 20px; border: 0px solid #ffff…" at bounding box center [763, 292] width 1032 height 471
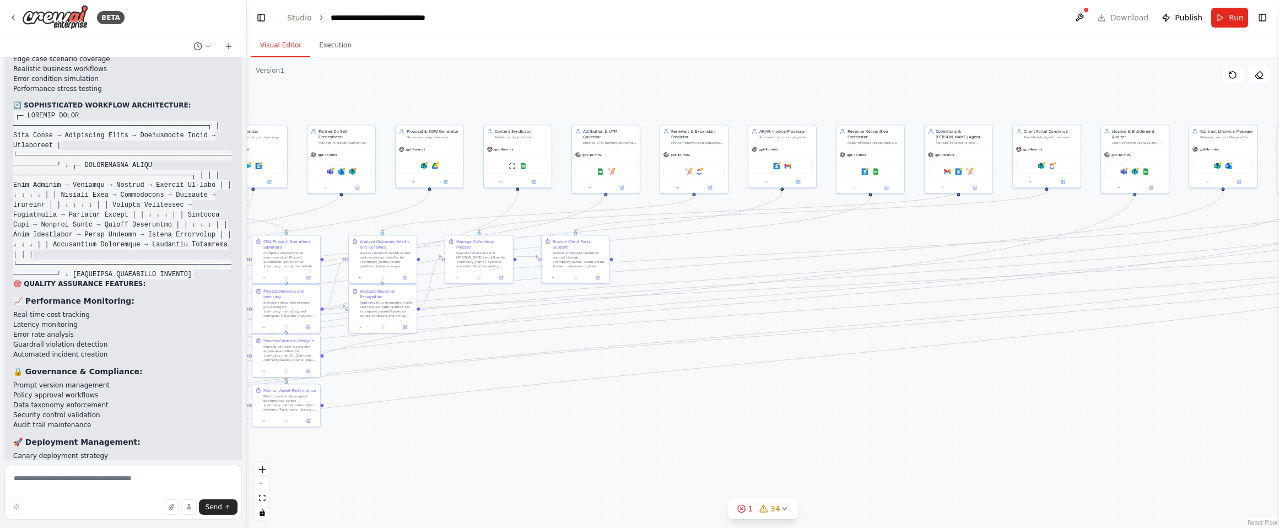
drag, startPoint x: 966, startPoint y: 374, endPoint x: 595, endPoint y: 431, distance: 375.2
click at [595, 431] on div ".deletable-edge-delete-btn { width: 20px; height: 20px; border: 0px solid #ffff…" at bounding box center [763, 292] width 1032 height 471
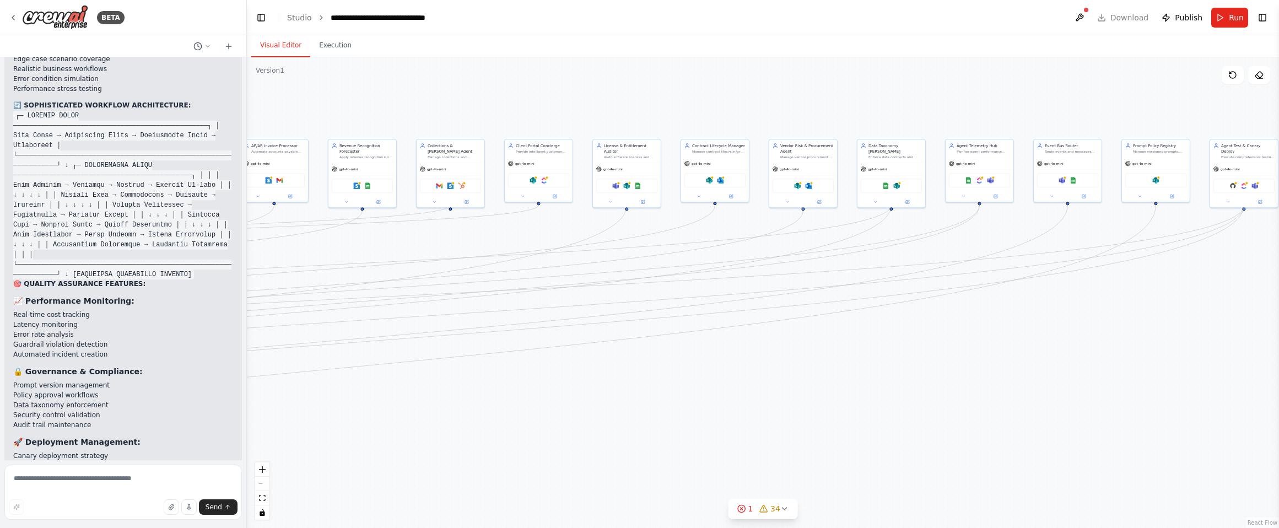
drag, startPoint x: 990, startPoint y: 407, endPoint x: 375, endPoint y: 413, distance: 614.9
click at [375, 413] on div ".deletable-edge-delete-btn { width: 20px; height: 20px; border: 0px solid #ffff…" at bounding box center [763, 292] width 1032 height 471
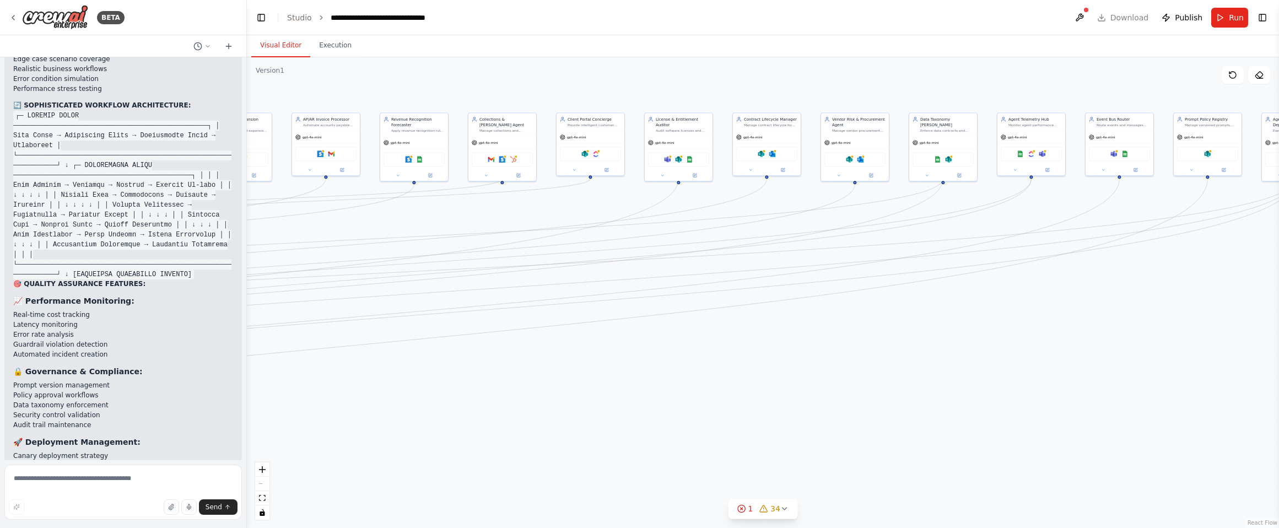
drag, startPoint x: 608, startPoint y: 399, endPoint x: 1149, endPoint y: 341, distance: 543.7
click at [1106, 341] on div ".deletable-edge-delete-btn { width: 20px; height: 20px; border: 0px solid #ffff…" at bounding box center [763, 292] width 1032 height 471
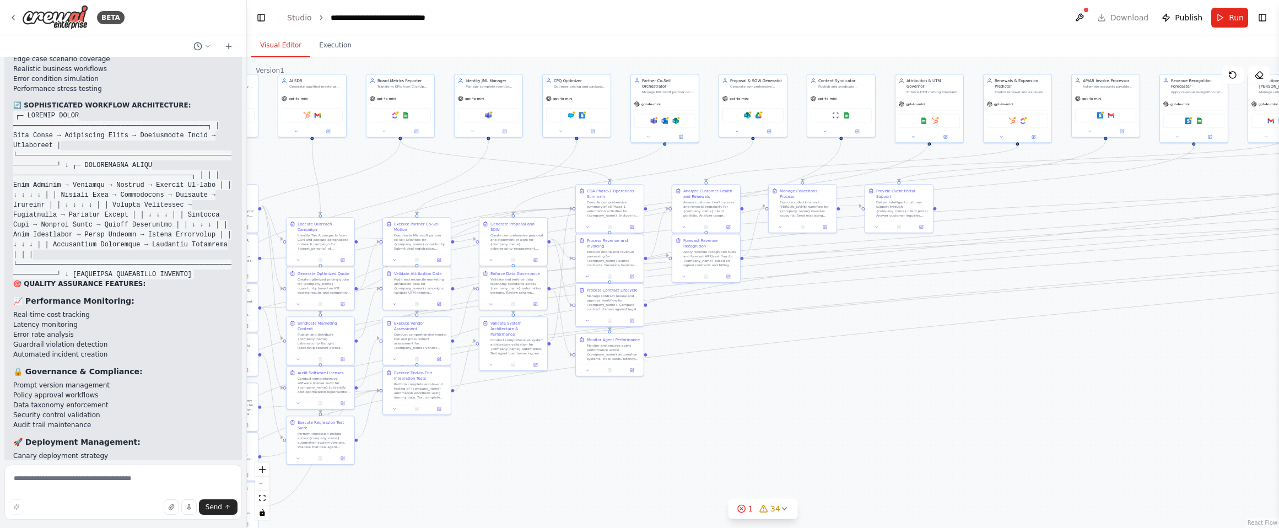
drag, startPoint x: 609, startPoint y: 381, endPoint x: 1024, endPoint y: 381, distance: 415.4
click at [1024, 381] on div ".deletable-edge-delete-btn { width: 20px; height: 20px; border: 0px solid #ffff…" at bounding box center [763, 292] width 1032 height 471
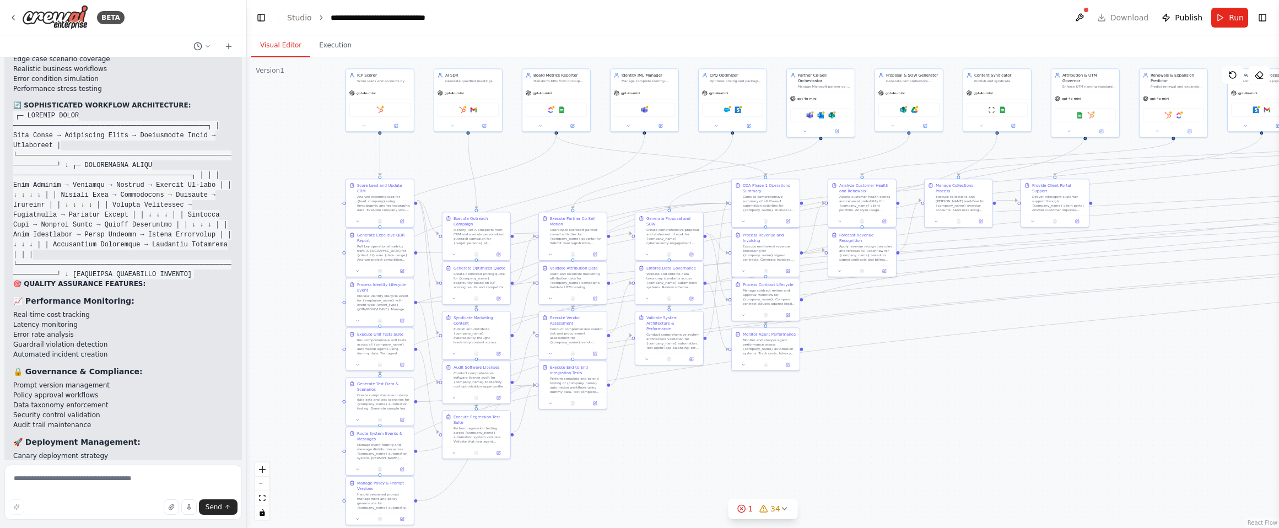
drag, startPoint x: 683, startPoint y: 404, endPoint x: 814, endPoint y: 399, distance: 131.8
click at [814, 399] on div ".deletable-edge-delete-btn { width: 20px; height: 20px; border: 0px solid #ffff…" at bounding box center [763, 292] width 1032 height 471
click at [137, 473] on textarea at bounding box center [122, 491] width 237 height 55
click at [135, 476] on textarea at bounding box center [122, 491] width 237 height 55
click at [137, 479] on textarea at bounding box center [122, 491] width 237 height 55
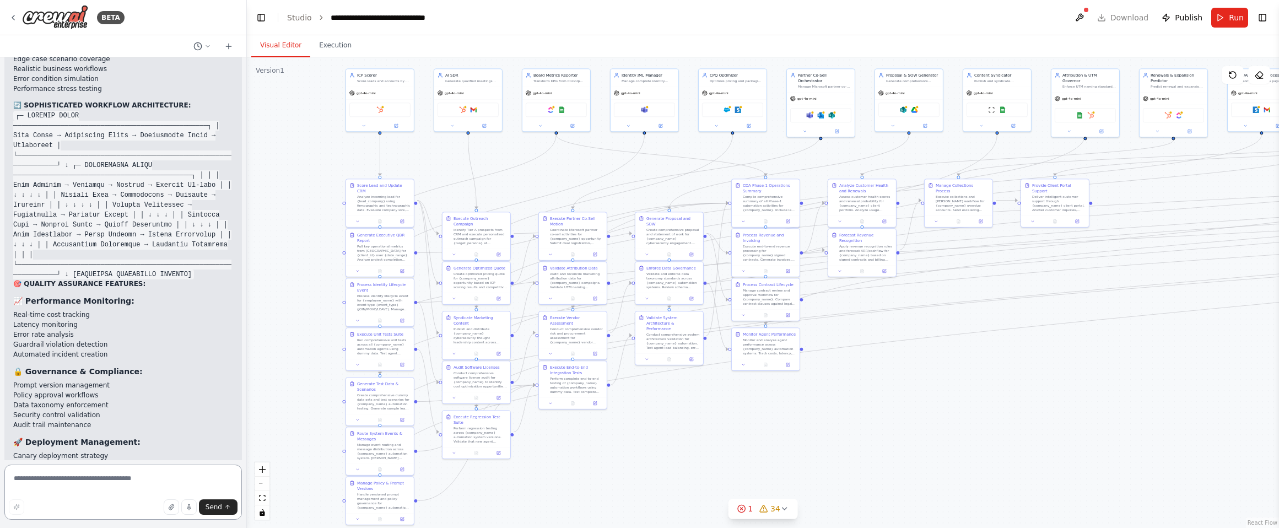
click at [144, 478] on textarea at bounding box center [122, 491] width 237 height 55
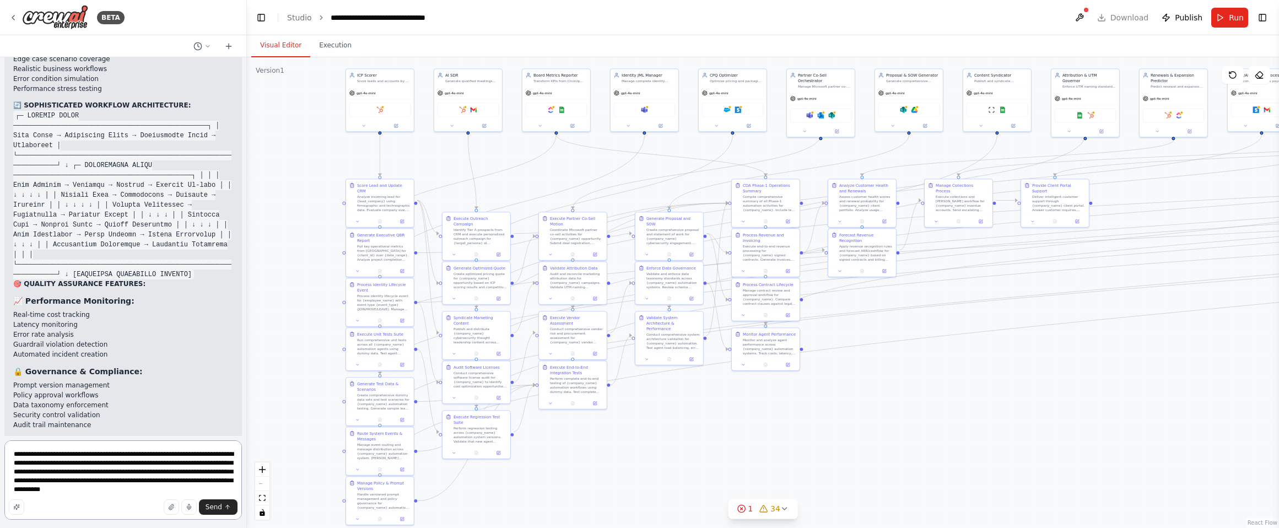
type textarea "**********"
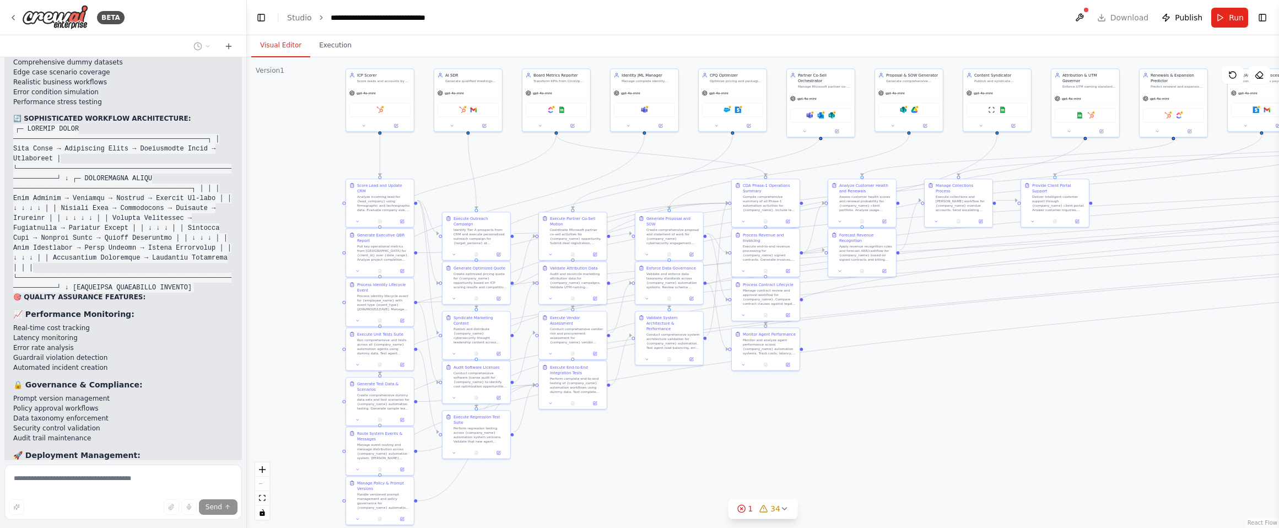
scroll to position [9521, 0]
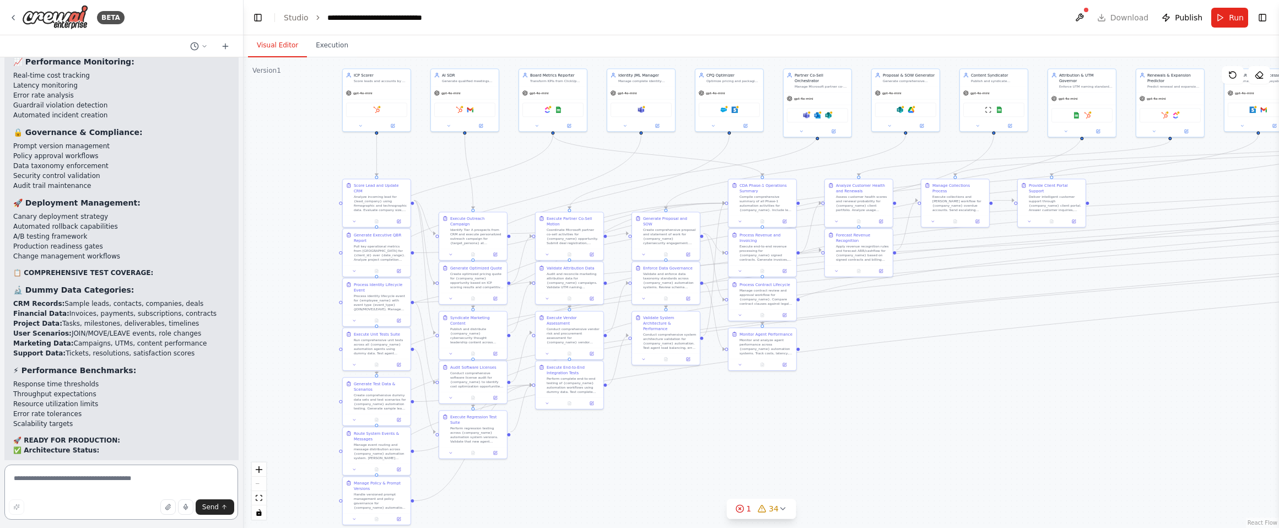
drag, startPoint x: 242, startPoint y: 441, endPoint x: 252, endPoint y: 428, distance: 16.7
click at [252, 428] on div "BETA CDA CrewAI – Phase‑1 Agent Cards + Orchestrator Blueprint Paste into your …" at bounding box center [639, 264] width 1279 height 528
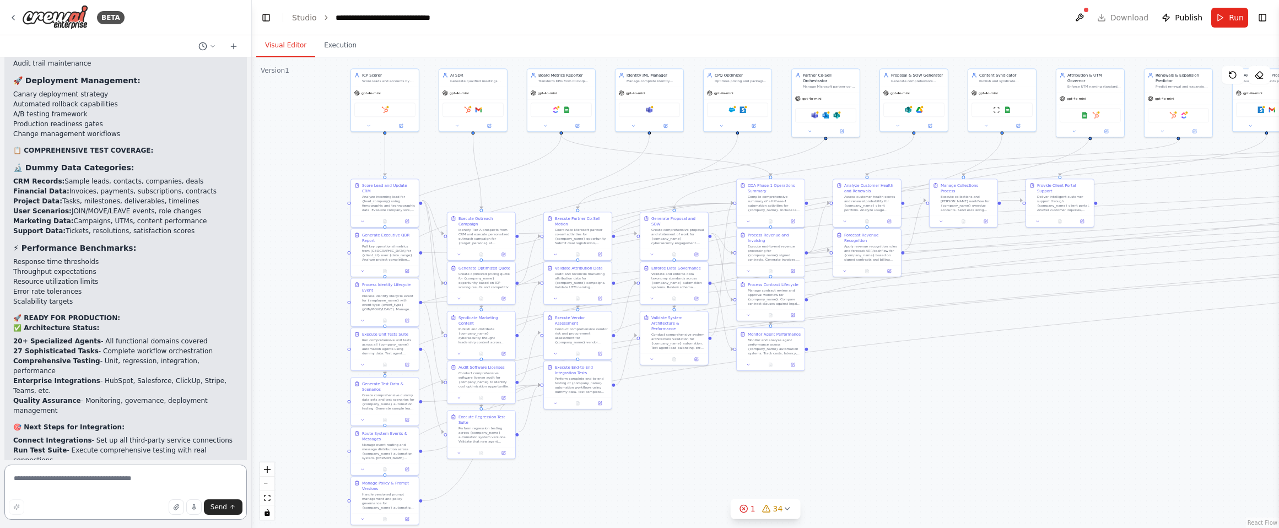
scroll to position [9709, 0]
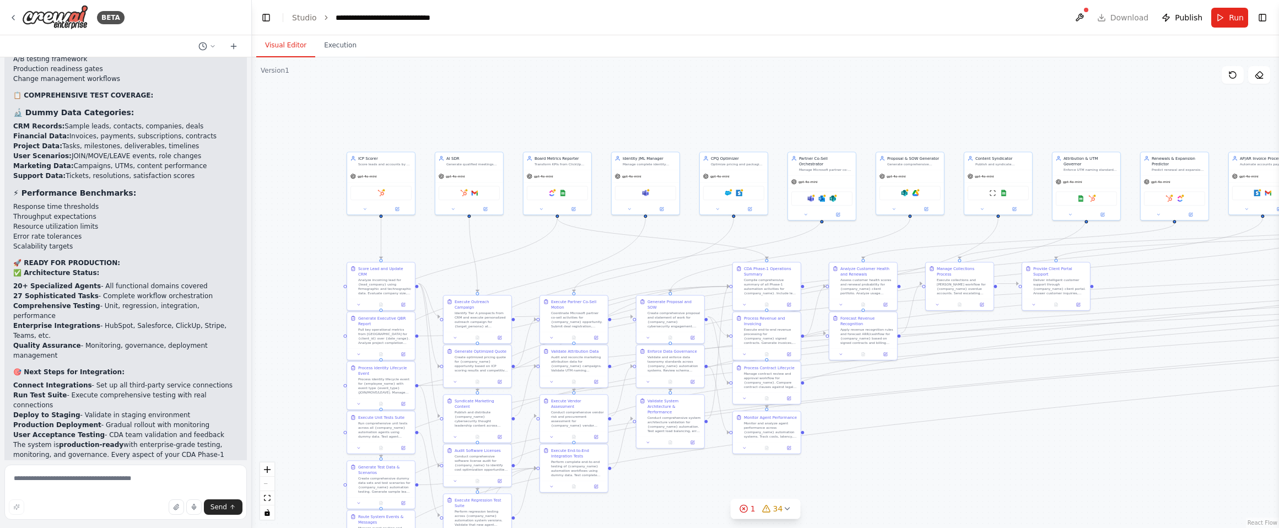
drag, startPoint x: 320, startPoint y: 166, endPoint x: 316, endPoint y: 249, distance: 83.3
click at [316, 249] on div ".deletable-edge-delete-btn { width: 20px; height: 20px; border: 0px solid #ffff…" at bounding box center [765, 292] width 1027 height 471
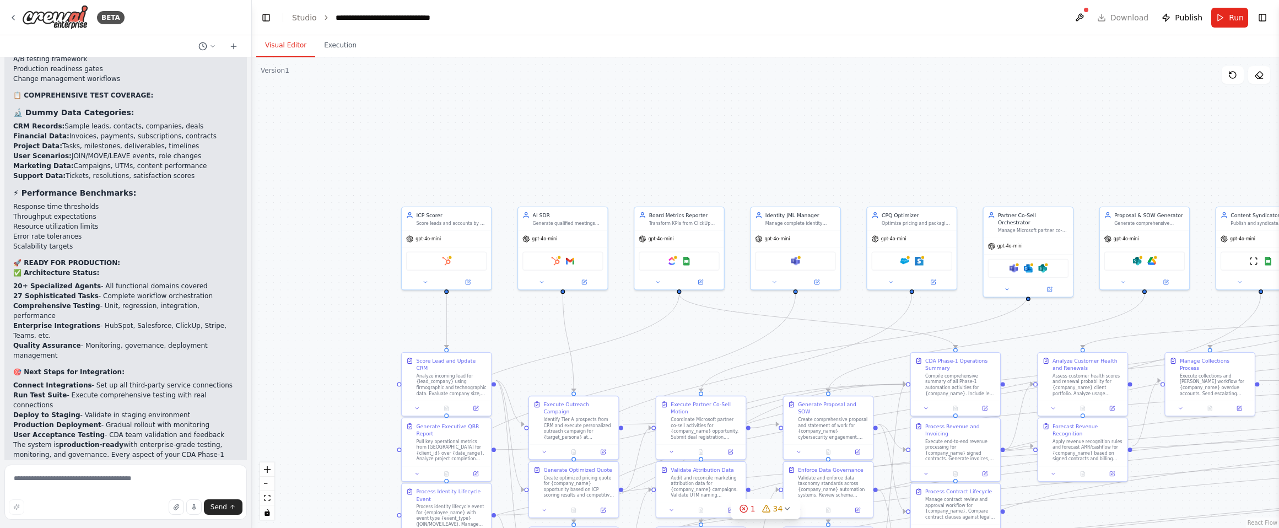
drag, startPoint x: 295, startPoint y: 132, endPoint x: 376, endPoint y: 205, distance: 109.2
click at [370, 204] on div ".deletable-edge-delete-btn { width: 20px; height: 20px; border: 0px solid #ffff…" at bounding box center [765, 292] width 1027 height 471
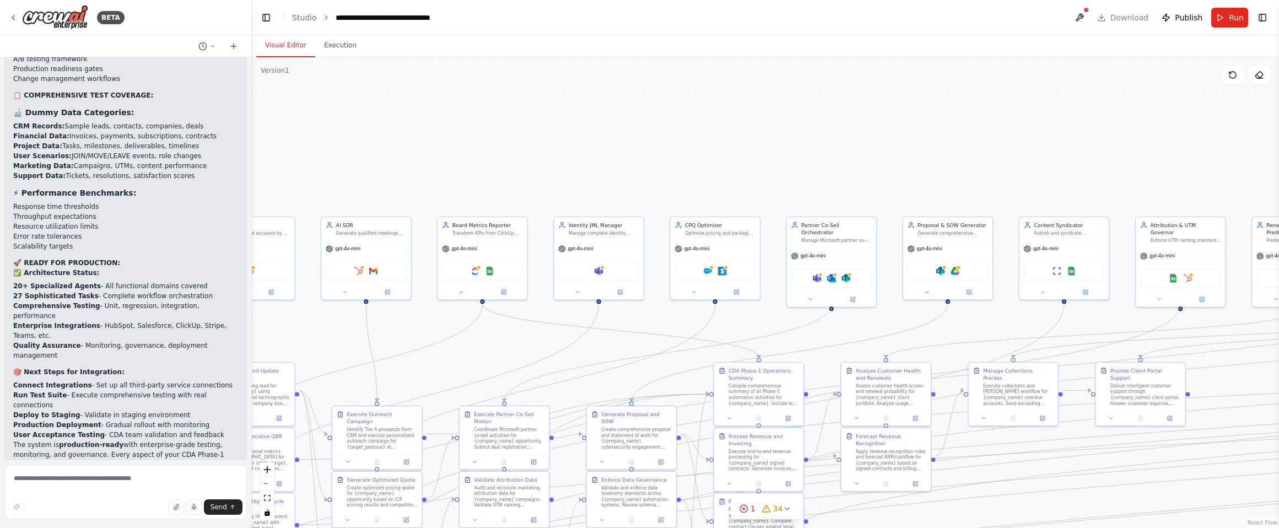
drag, startPoint x: 721, startPoint y: 185, endPoint x: 553, endPoint y: 187, distance: 168.1
click at [553, 187] on div ".deletable-edge-delete-btn { width: 20px; height: 20px; border: 0px solid #ffff…" at bounding box center [765, 292] width 1027 height 471
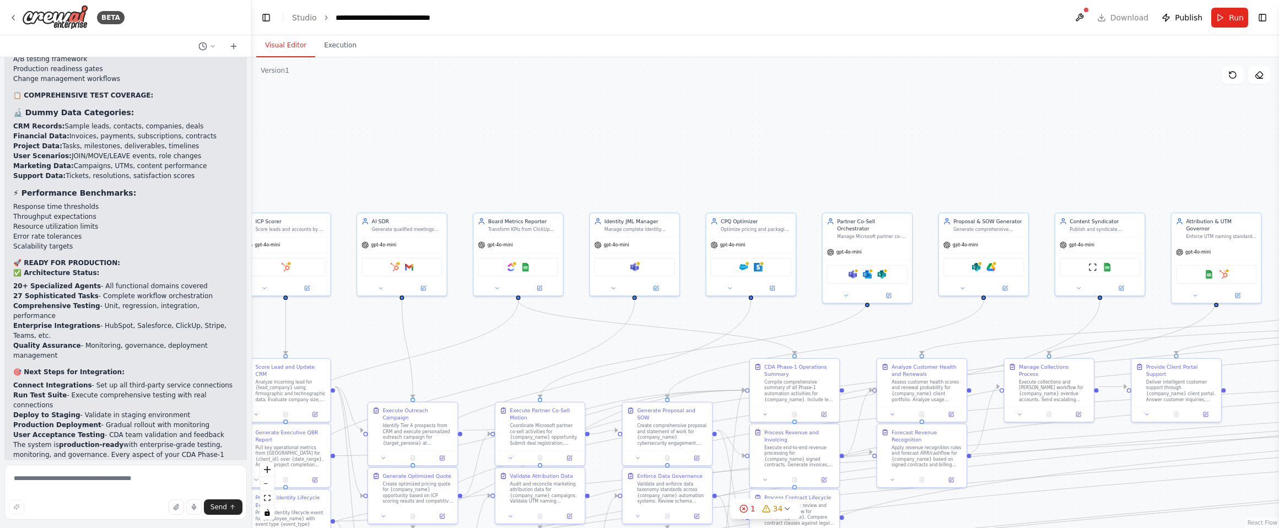
drag, startPoint x: 550, startPoint y: 174, endPoint x: 613, endPoint y: 165, distance: 63.0
click at [608, 166] on div ".deletable-edge-delete-btn { width: 20px; height: 20px; border: 0px solid #ffff…" at bounding box center [765, 292] width 1027 height 471
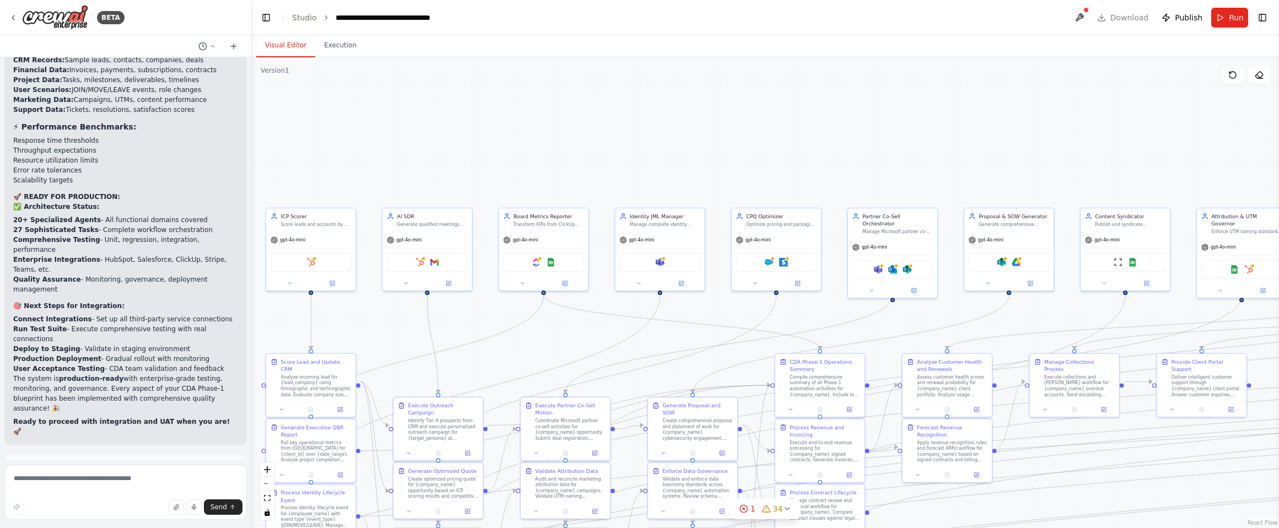
scroll to position [9765, 0]
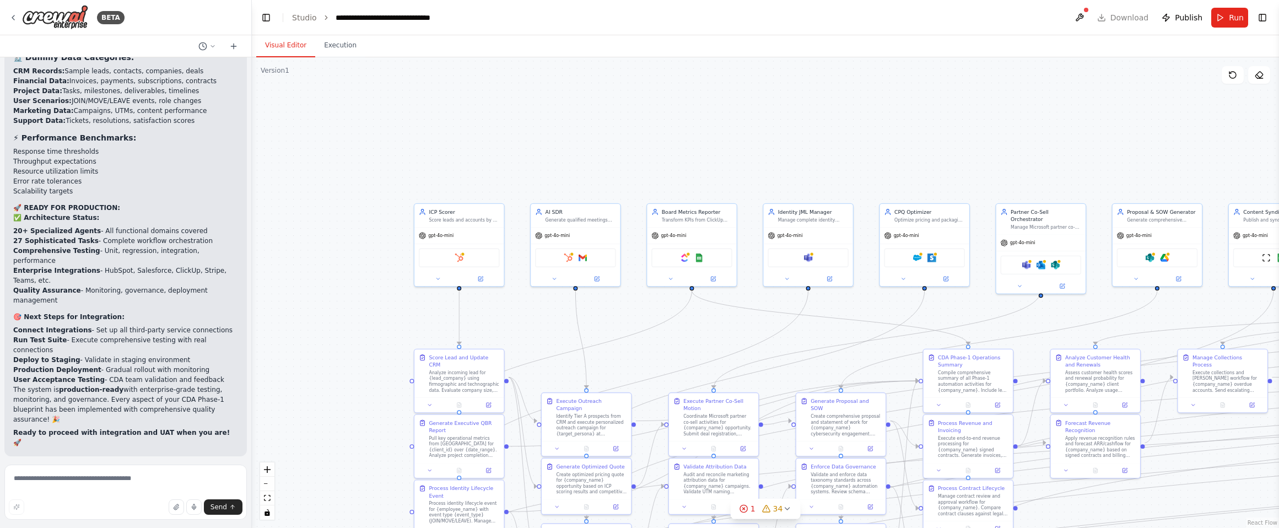
drag, startPoint x: 376, startPoint y: 322, endPoint x: 524, endPoint y: 317, distance: 147.7
click at [524, 317] on div ".deletable-edge-delete-btn { width: 20px; height: 20px; border: 0px solid #ffff…" at bounding box center [765, 292] width 1027 height 471
drag, startPoint x: 446, startPoint y: 220, endPoint x: 341, endPoint y: 192, distance: 108.4
click at [341, 192] on div "ICP Scorer Score leads and accounts by fit using firmographics/technographics a…" at bounding box center [356, 185] width 89 height 23
drag, startPoint x: 568, startPoint y: 220, endPoint x: 491, endPoint y: 191, distance: 81.8
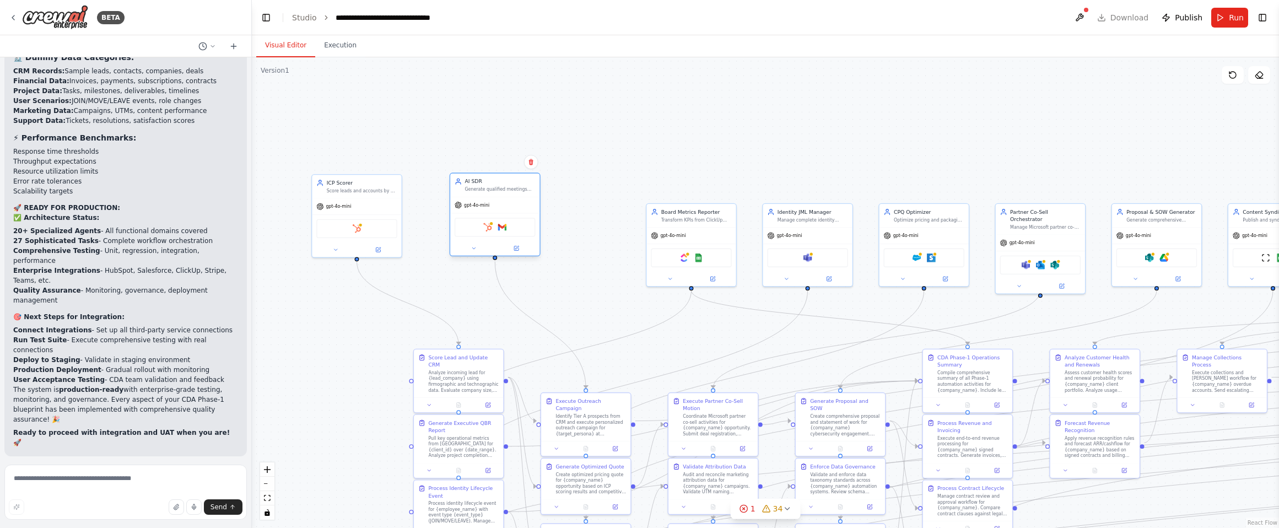
click at [491, 191] on div "Generate qualified meetings from ICP accounts via multi-channel outreach for {c…" at bounding box center [499, 189] width 71 height 6
drag, startPoint x: 472, startPoint y: 358, endPoint x: 390, endPoint y: 322, distance: 90.1
click at [390, 325] on div "Analyze incoming lead for {lead_company} using firmographic and technographic d…" at bounding box center [362, 336] width 71 height 23
drag, startPoint x: 598, startPoint y: 408, endPoint x: 508, endPoint y: 323, distance: 124.0
click at [508, 325] on div "Identify Tier A prospects from CRM and execute personalized outreach campaign f…" at bounding box center [499, 336] width 71 height 23
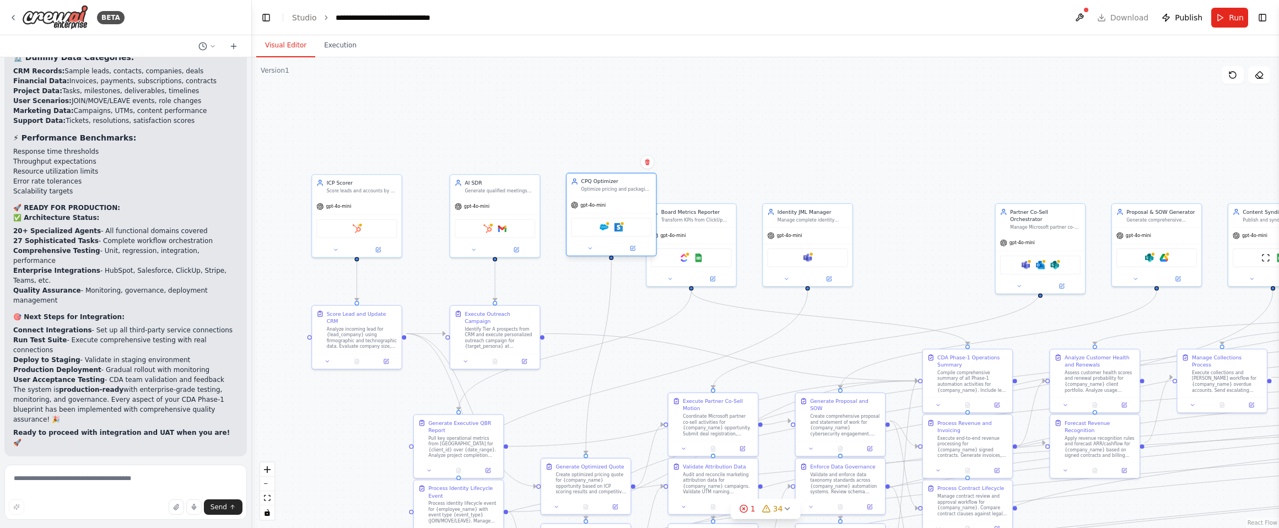
drag, startPoint x: 933, startPoint y: 223, endPoint x: 623, endPoint y: 197, distance: 311.9
click at [623, 197] on div "CPQ Optimizer Optimize pricing and packaging for {company_name} opportunities b…" at bounding box center [611, 214] width 91 height 84
drag, startPoint x: 711, startPoint y: 224, endPoint x: 873, endPoint y: 212, distance: 162.4
click at [882, 190] on div "Board Metrics Reporter Transform KPIs from ClickUp project data and {company_na…" at bounding box center [851, 214] width 91 height 84
drag, startPoint x: 781, startPoint y: 237, endPoint x: 942, endPoint y: 203, distance: 164.4
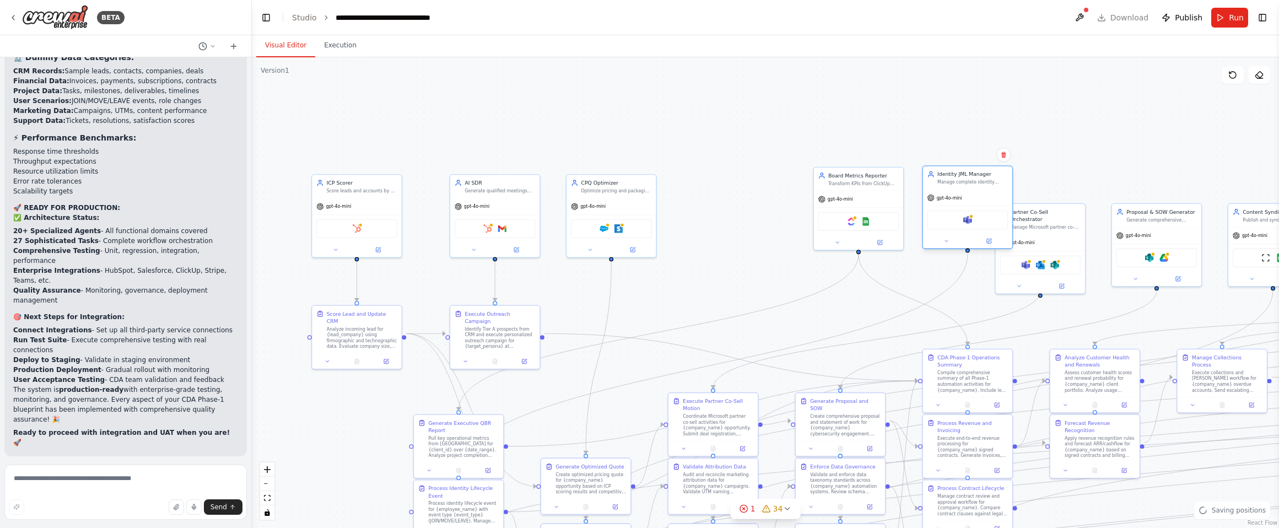
click at [942, 203] on div "gpt-4o-mini" at bounding box center [967, 198] width 89 height 16
drag, startPoint x: 501, startPoint y: 206, endPoint x: 479, endPoint y: 207, distance: 22.1
click at [479, 207] on div "gpt-4o-mini" at bounding box center [472, 205] width 89 height 16
drag, startPoint x: 516, startPoint y: 326, endPoint x: 493, endPoint y: 327, distance: 23.7
click at [493, 327] on div "Identify Tier A prospects from CRM and execute personalized outreach campaign f…" at bounding box center [478, 336] width 71 height 23
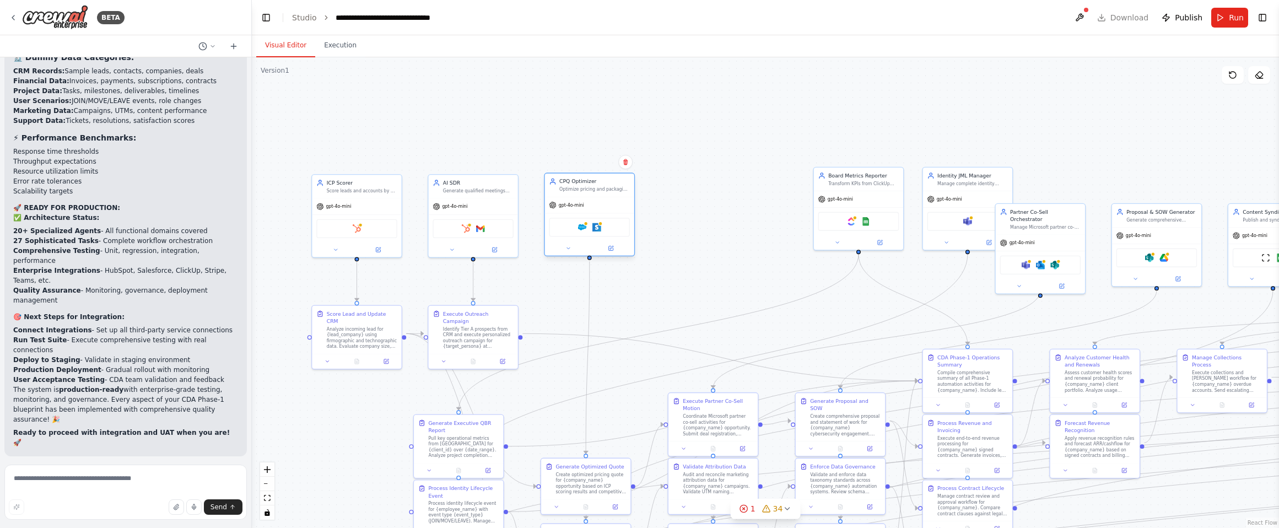
drag, startPoint x: 625, startPoint y: 202, endPoint x: 609, endPoint y: 202, distance: 16.0
click at [609, 202] on div "gpt-4o-mini" at bounding box center [589, 205] width 89 height 16
drag, startPoint x: 613, startPoint y: 483, endPoint x: 613, endPoint y: 402, distance: 81.0
click at [613, 402] on div "Create optimized pricing quote for {company_name} opportunity based on ICP scor…" at bounding box center [594, 401] width 71 height 23
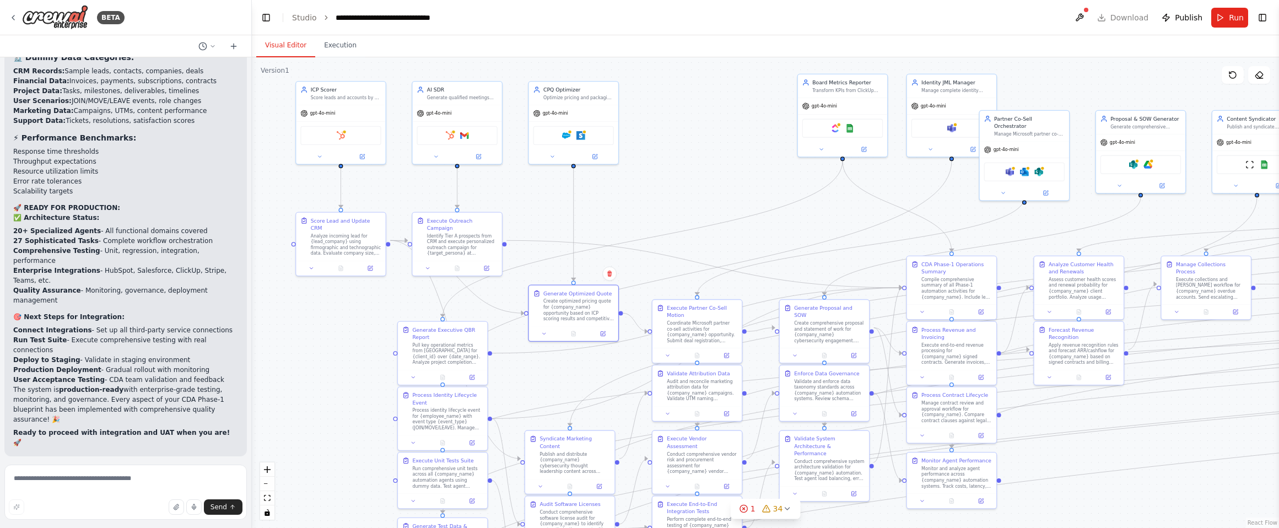
drag, startPoint x: 675, startPoint y: 299, endPoint x: 659, endPoint y: 206, distance: 94.5
click at [659, 206] on div ".deletable-edge-delete-btn { width: 20px; height: 20px; border: 0px solid #ffff…" at bounding box center [765, 292] width 1027 height 471
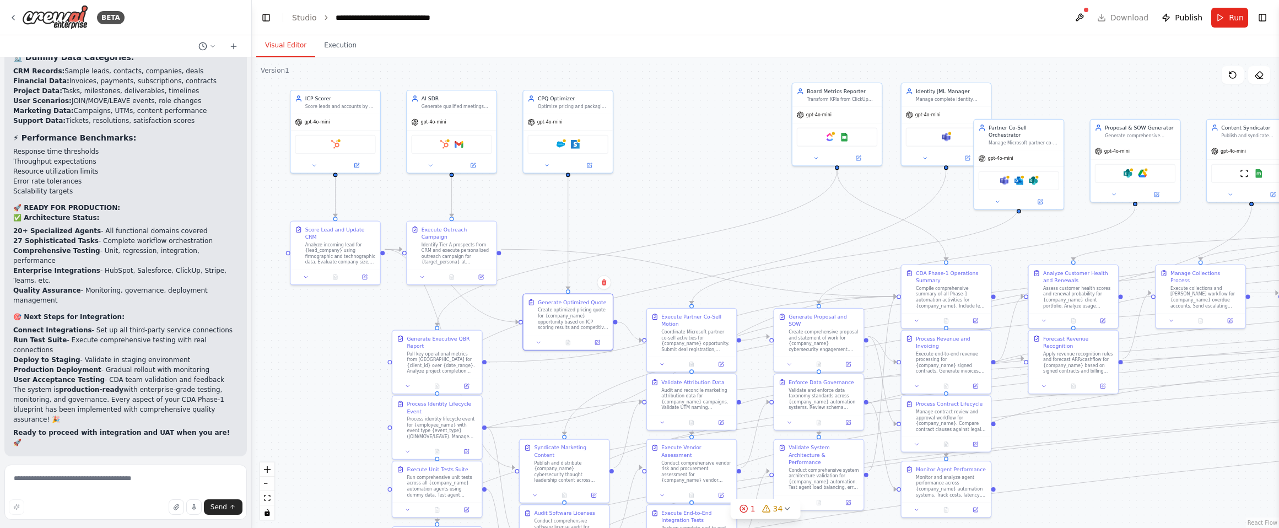
drag, startPoint x: 668, startPoint y: 198, endPoint x: 656, endPoint y: 221, distance: 25.9
click at [656, 221] on div ".deletable-edge-delete-btn { width: 20px; height: 20px; border: 0px solid #ffff…" at bounding box center [765, 292] width 1027 height 471
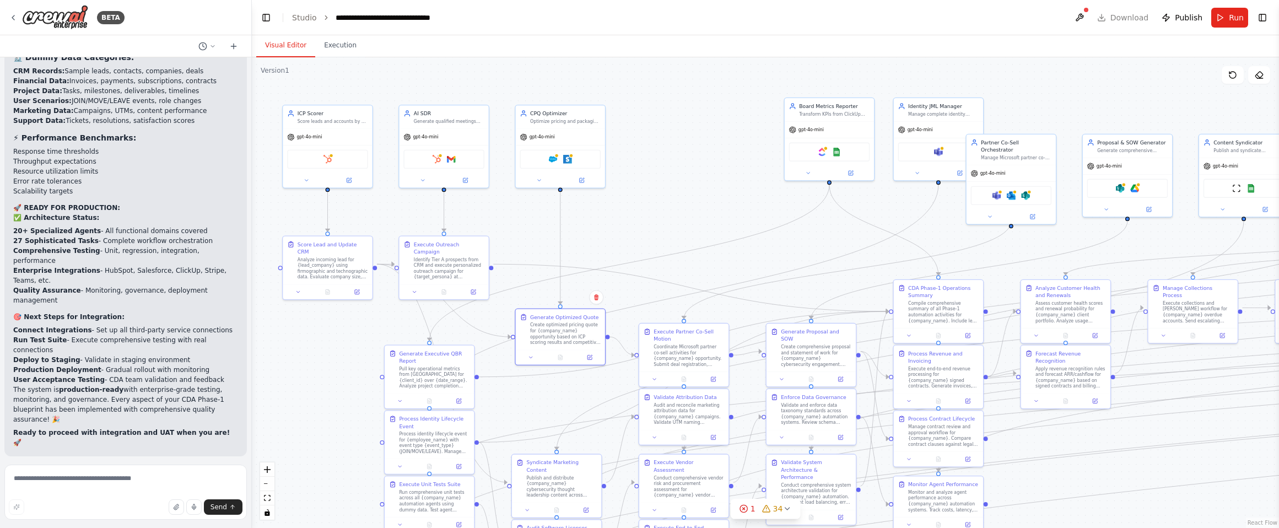
drag, startPoint x: 658, startPoint y: 215, endPoint x: 670, endPoint y: 209, distance: 13.6
click at [670, 209] on div ".deletable-edge-delete-btn { width: 20px; height: 20px; border: 0px solid #ffff…" at bounding box center [765, 292] width 1027 height 471
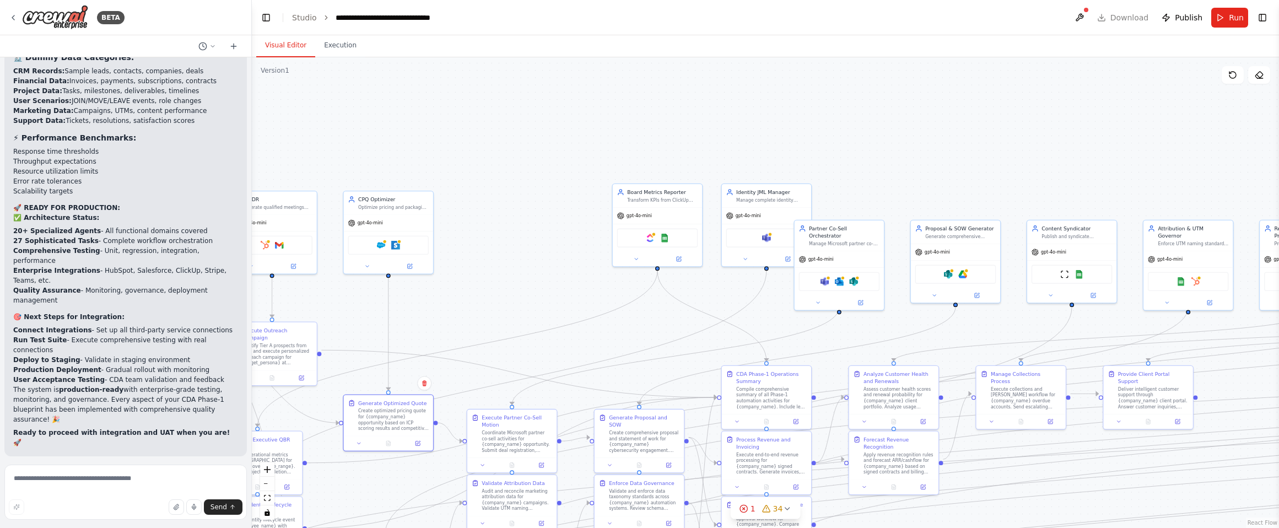
drag, startPoint x: 685, startPoint y: 198, endPoint x: 506, endPoint y: 291, distance: 202.6
click at [506, 291] on div ".deletable-edge-delete-btn { width: 20px; height: 20px; border: 0px solid #ffff…" at bounding box center [765, 292] width 1027 height 471
drag, startPoint x: 834, startPoint y: 248, endPoint x: 498, endPoint y: 221, distance: 337.7
click at [498, 221] on div "gpt-4o-mini" at bounding box center [504, 229] width 89 height 16
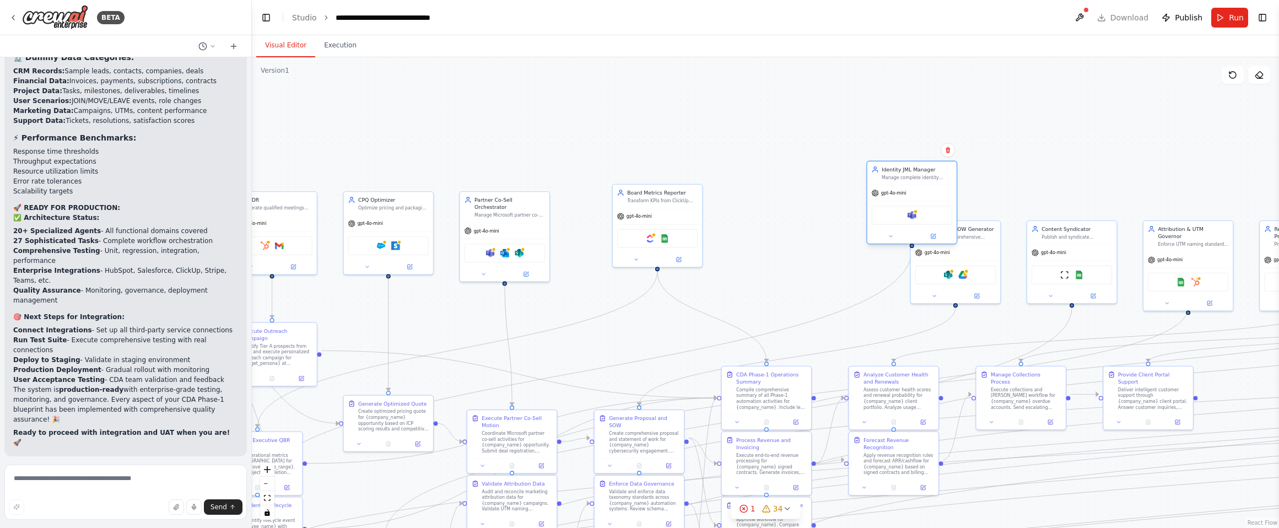
drag, startPoint x: 775, startPoint y: 210, endPoint x: 878, endPoint y: 192, distance: 105.3
click at [878, 192] on div "gpt-4o-mini" at bounding box center [911, 193] width 89 height 16
drag, startPoint x: 665, startPoint y: 207, endPoint x: 826, endPoint y: 173, distance: 164.9
click at [826, 173] on div "gpt-4o-mini" at bounding box center [816, 178] width 89 height 16
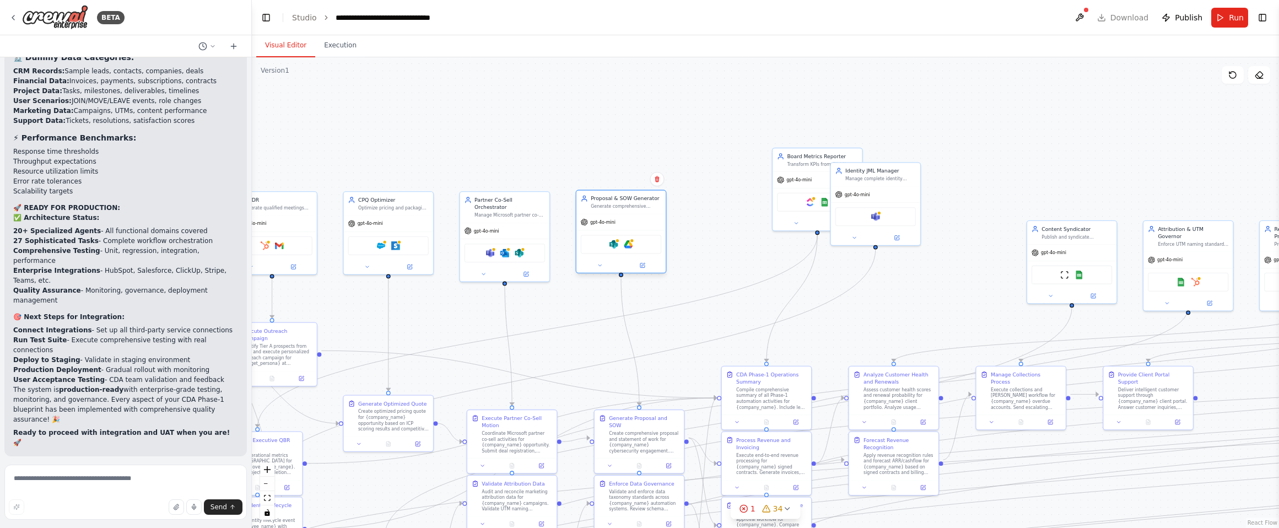
drag, startPoint x: 955, startPoint y: 242, endPoint x: 630, endPoint y: 215, distance: 326.2
click at [630, 215] on div "Proposal & SOW Generator Generate comprehensive proposals and statements of wor…" at bounding box center [621, 232] width 91 height 84
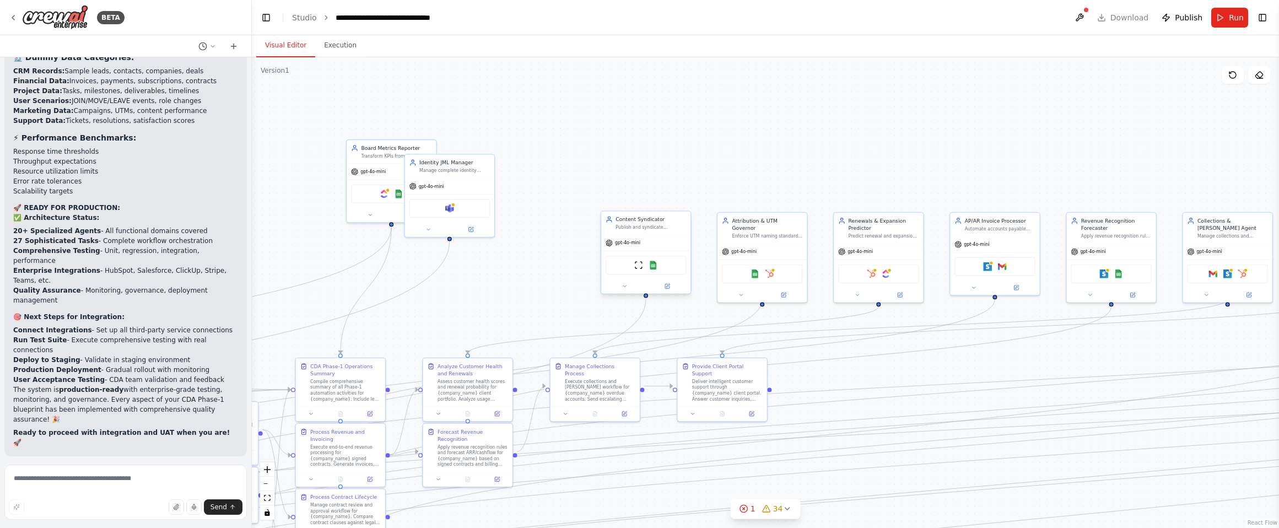
drag, startPoint x: 958, startPoint y: 278, endPoint x: 685, endPoint y: 234, distance: 276.8
click at [532, 271] on div ".deletable-edge-delete-btn { width: 20px; height: 20px; border: 0px solid #ffff…" at bounding box center [765, 292] width 1027 height 471
drag, startPoint x: 986, startPoint y: 158, endPoint x: 921, endPoint y: 186, distance: 71.3
click at [921, 186] on div ".deletable-edge-delete-btn { width: 20px; height: 20px; border: 0px solid #ffff…" at bounding box center [765, 292] width 1027 height 471
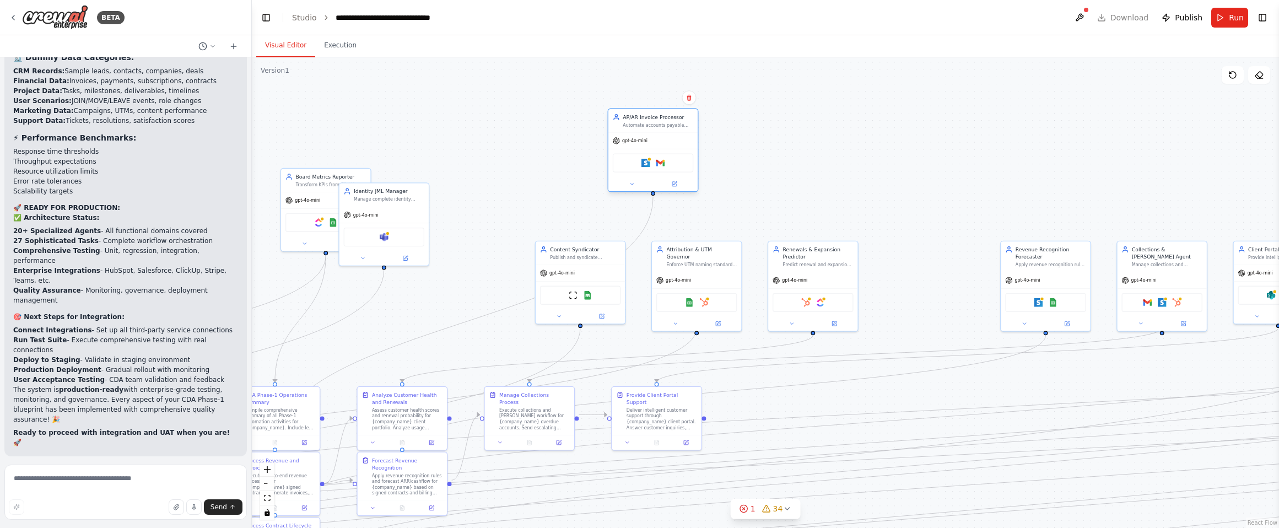
drag, startPoint x: 948, startPoint y: 262, endPoint x: 671, endPoint y: 131, distance: 306.6
click at [671, 131] on div "AP/AR Invoice Processor Automate accounts payable and receivable processes for …" at bounding box center [652, 120] width 89 height 23
drag, startPoint x: 1057, startPoint y: 268, endPoint x: 777, endPoint y: 139, distance: 307.9
click at [777, 139] on div "Revenue Recognition Forecaster Apply revenue recognition rules and forecast ARR…" at bounding box center [769, 154] width 91 height 91
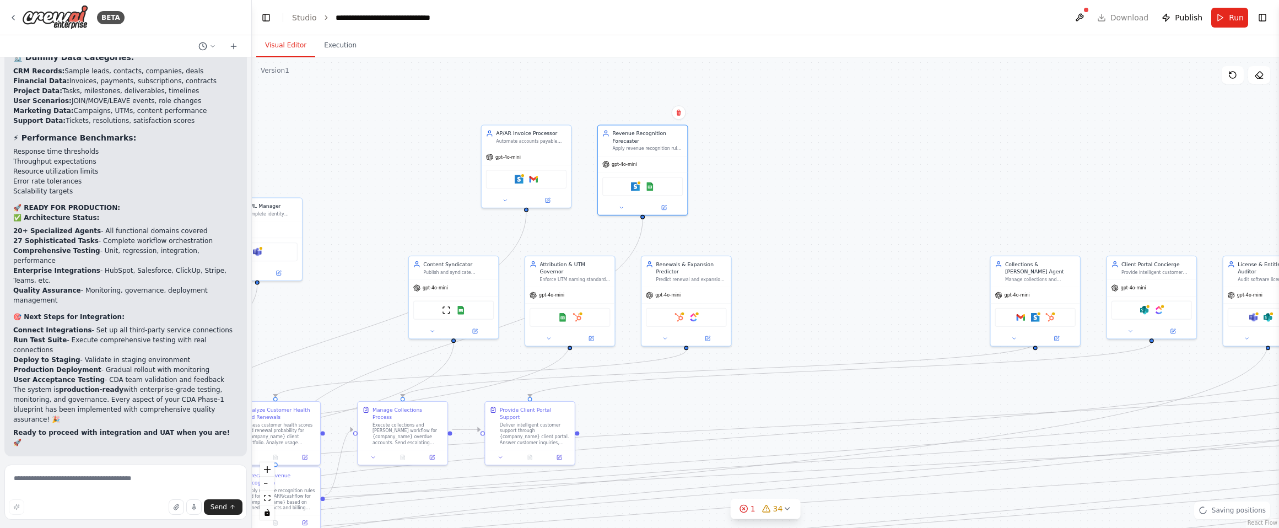
drag, startPoint x: 1047, startPoint y: 249, endPoint x: 891, endPoint y: 267, distance: 157.5
click at [891, 267] on div ".deletable-edge-delete-btn { width: 20px; height: 20px; border: 0px solid #ffff…" at bounding box center [765, 292] width 1027 height 471
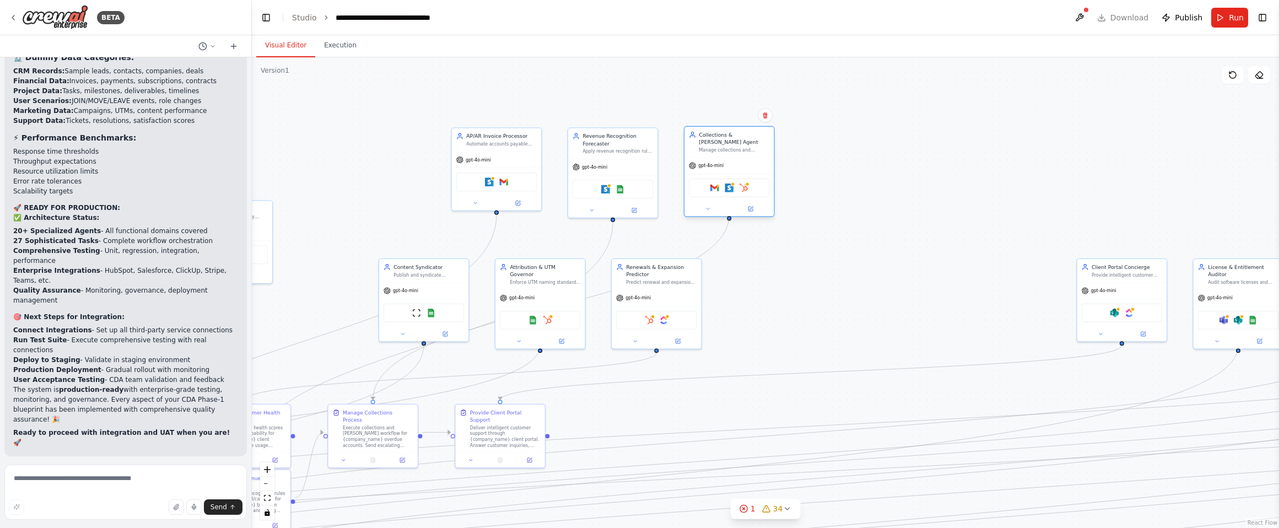
drag, startPoint x: 1028, startPoint y: 281, endPoint x: 753, endPoint y: 155, distance: 301.8
click at [753, 155] on div "Collections & [PERSON_NAME] Agent Manage collections and [PERSON_NAME] processe…" at bounding box center [729, 171] width 91 height 91
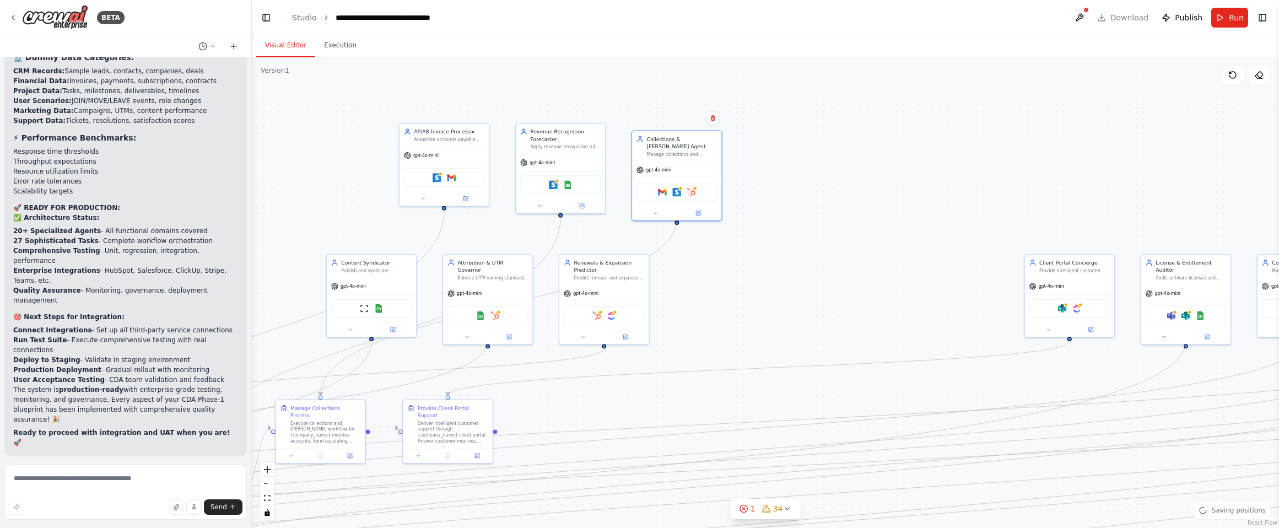
drag, startPoint x: 986, startPoint y: 300, endPoint x: 895, endPoint y: 294, distance: 91.7
click at [895, 294] on div ".deletable-edge-delete-btn { width: 20px; height: 20px; border: 0px solid #ffff…" at bounding box center [765, 292] width 1027 height 471
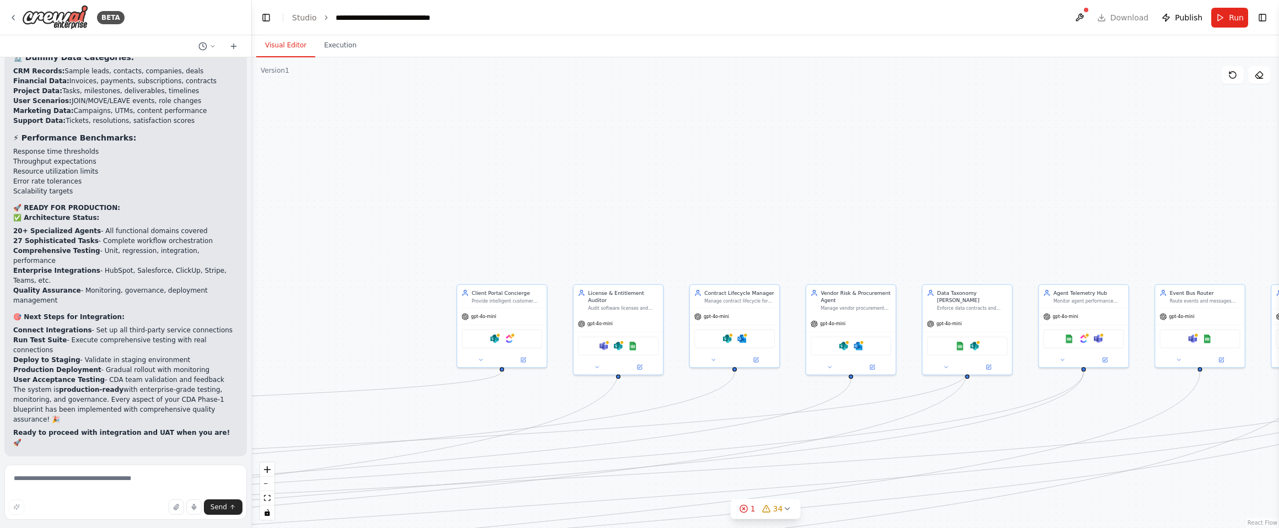
drag, startPoint x: 884, startPoint y: 274, endPoint x: 390, endPoint y: 305, distance: 494.6
click at [390, 305] on div ".deletable-edge-delete-btn { width: 20px; height: 20px; border: 0px solid #ffff…" at bounding box center [765, 292] width 1027 height 471
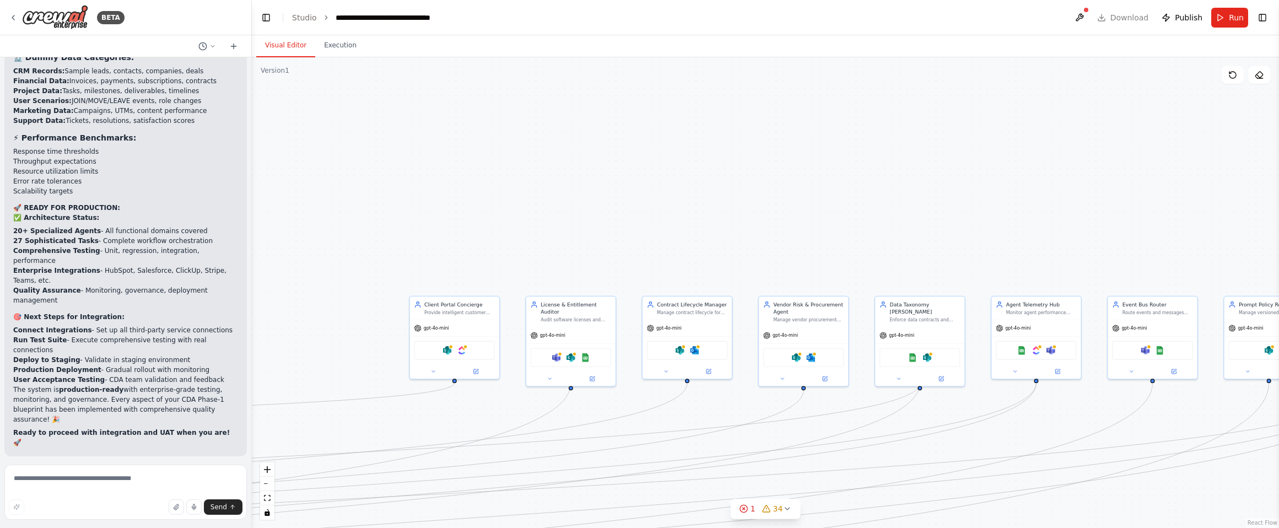
drag, startPoint x: 988, startPoint y: 125, endPoint x: 1228, endPoint y: 132, distance: 239.8
click at [1106, 132] on div ".deletable-edge-delete-btn { width: 20px; height: 20px; border: 0px solid #ffff…" at bounding box center [765, 292] width 1027 height 471
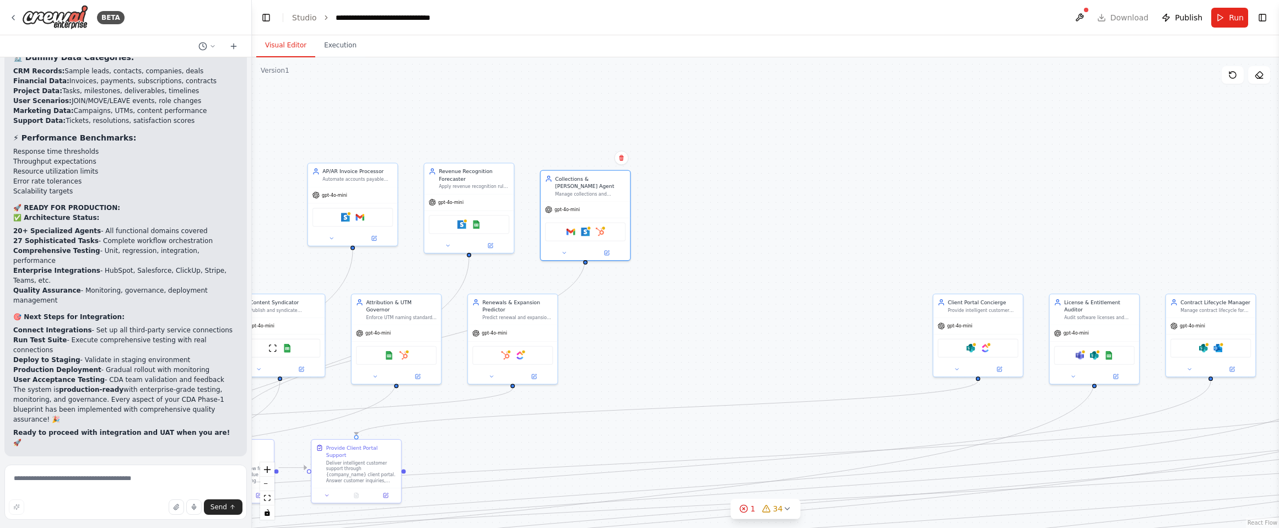
drag, startPoint x: 660, startPoint y: 183, endPoint x: 1041, endPoint y: 177, distance: 380.8
click at [1041, 177] on div ".deletable-edge-delete-btn { width: 20px; height: 20px; border: 0px solid #ffff…" at bounding box center [765, 292] width 1027 height 471
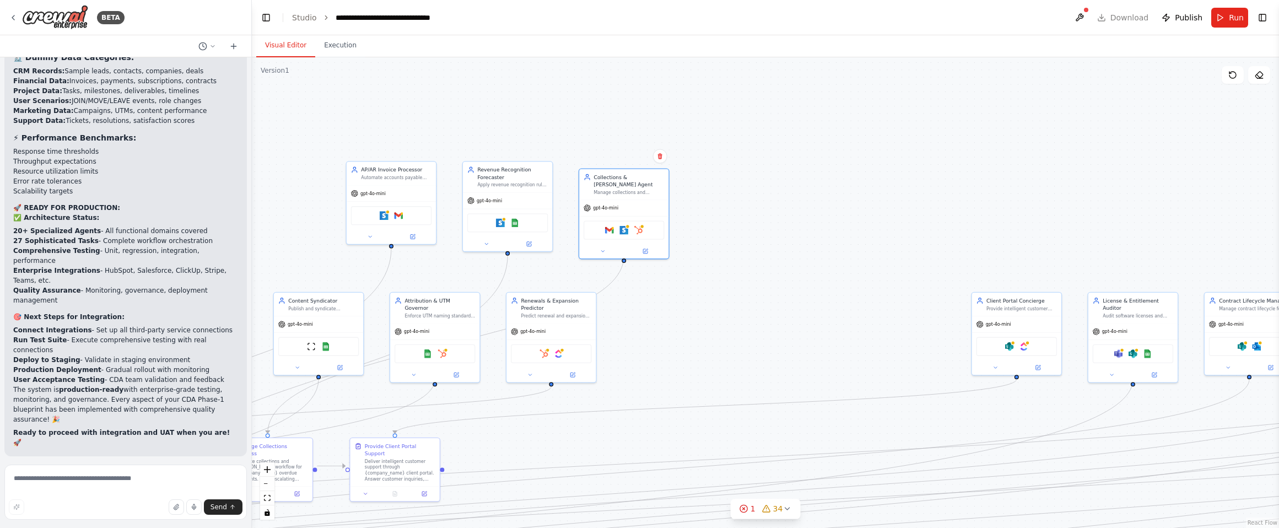
drag, startPoint x: 746, startPoint y: 221, endPoint x: 844, endPoint y: 238, distance: 99.6
click at [840, 236] on div ".deletable-edge-delete-btn { width: 20px; height: 20px; border: 0px solid #ffff…" at bounding box center [765, 292] width 1027 height 471
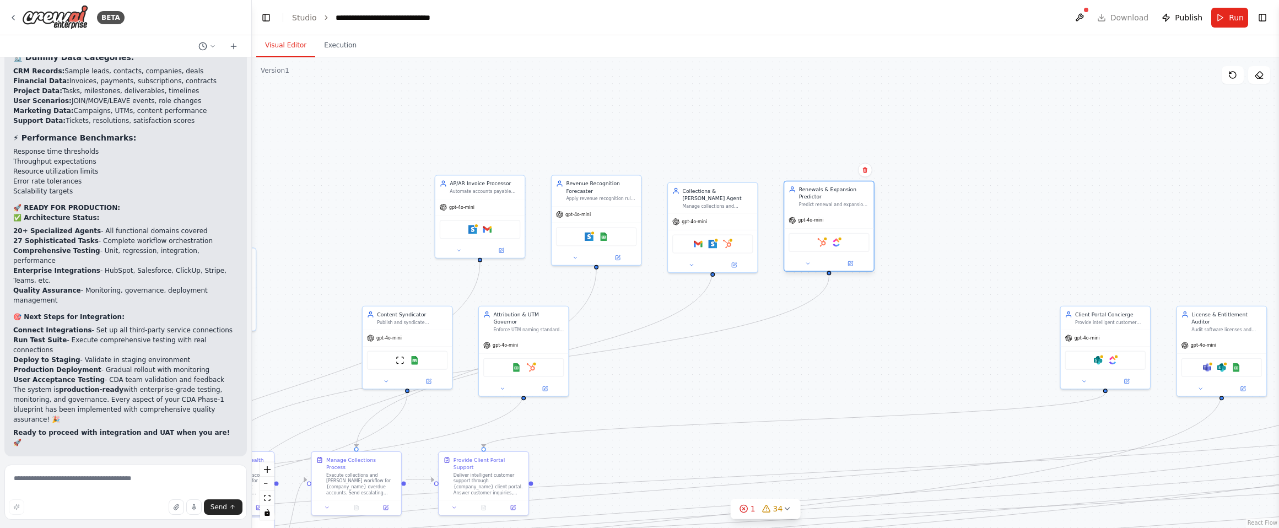
drag, startPoint x: 647, startPoint y: 329, endPoint x: 839, endPoint y: 207, distance: 227.9
click at [839, 207] on div "Predict renewal and expansion likelihood for {company_name} clients using healt…" at bounding box center [834, 205] width 71 height 6
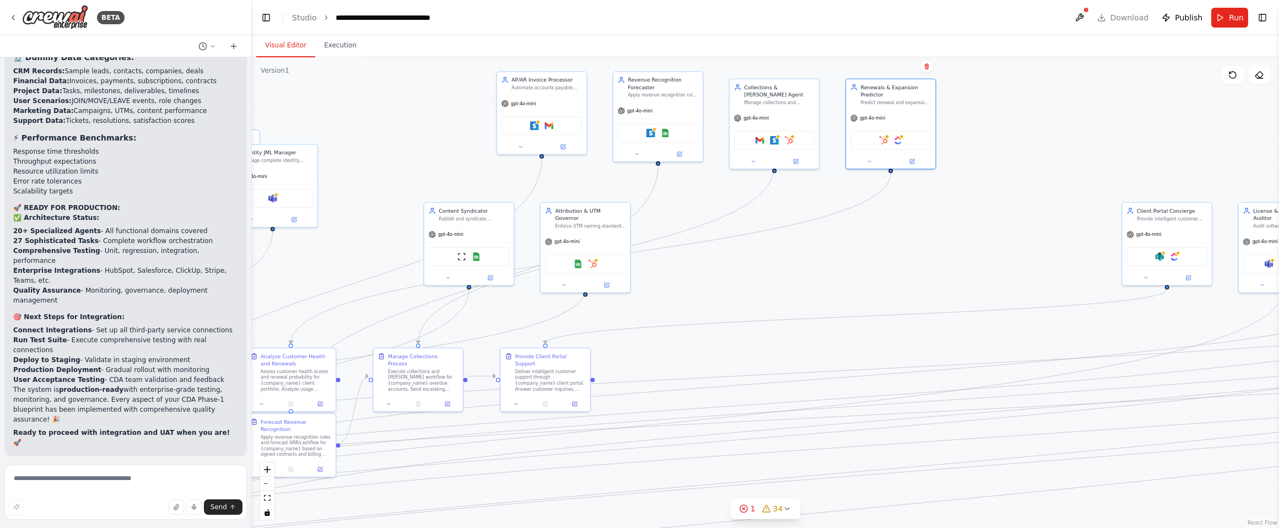
drag, startPoint x: 657, startPoint y: 392, endPoint x: 718, endPoint y: 290, distance: 118.6
click at [718, 290] on div ".deletable-edge-delete-btn { width: 20px; height: 20px; border: 0px solid #ffff…" at bounding box center [765, 292] width 1027 height 471
drag, startPoint x: 488, startPoint y: 227, endPoint x: 911, endPoint y: 278, distance: 425.7
click at [911, 278] on div "gpt-4o-mini" at bounding box center [889, 286] width 89 height 16
drag, startPoint x: 594, startPoint y: 223, endPoint x: 1006, endPoint y: 279, distance: 415.9
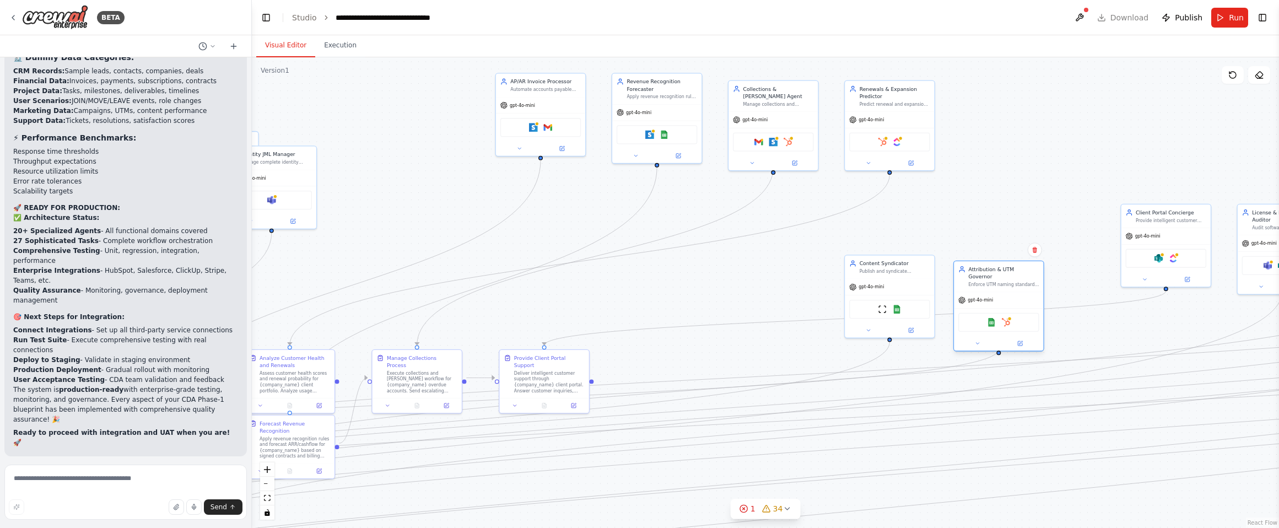
click at [1006, 279] on div "Attribution & UTM Governor Enforce UTM naming standards and reconcile marketing…" at bounding box center [998, 276] width 89 height 30
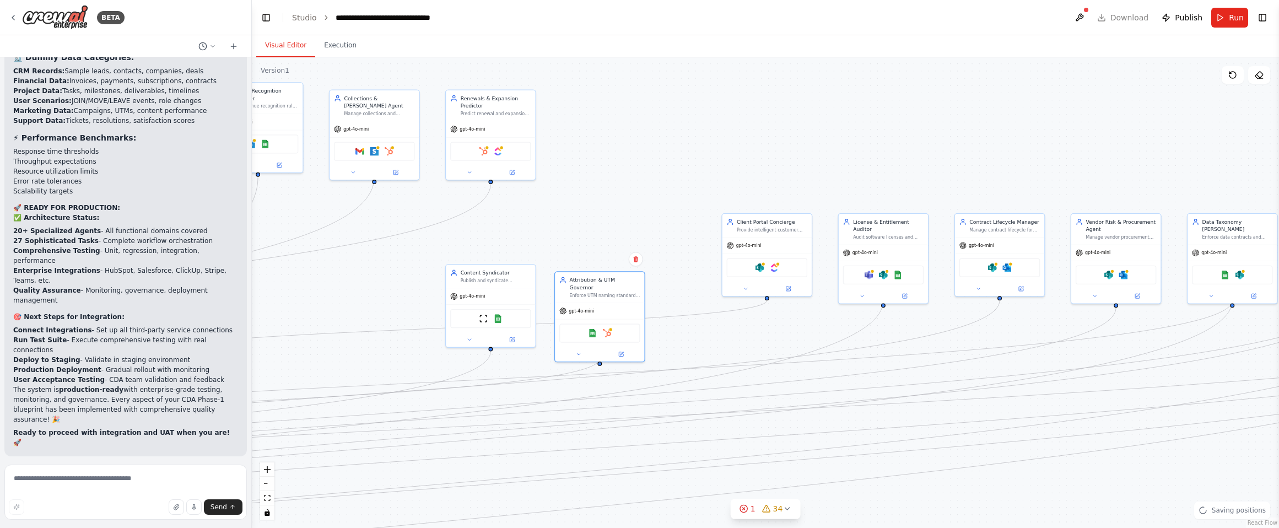
drag, startPoint x: 1080, startPoint y: 183, endPoint x: 682, endPoint y: 192, distance: 399.0
click at [682, 192] on div ".deletable-edge-delete-btn { width: 20px; height: 20px; border: 0px solid #ffff…" at bounding box center [765, 292] width 1027 height 471
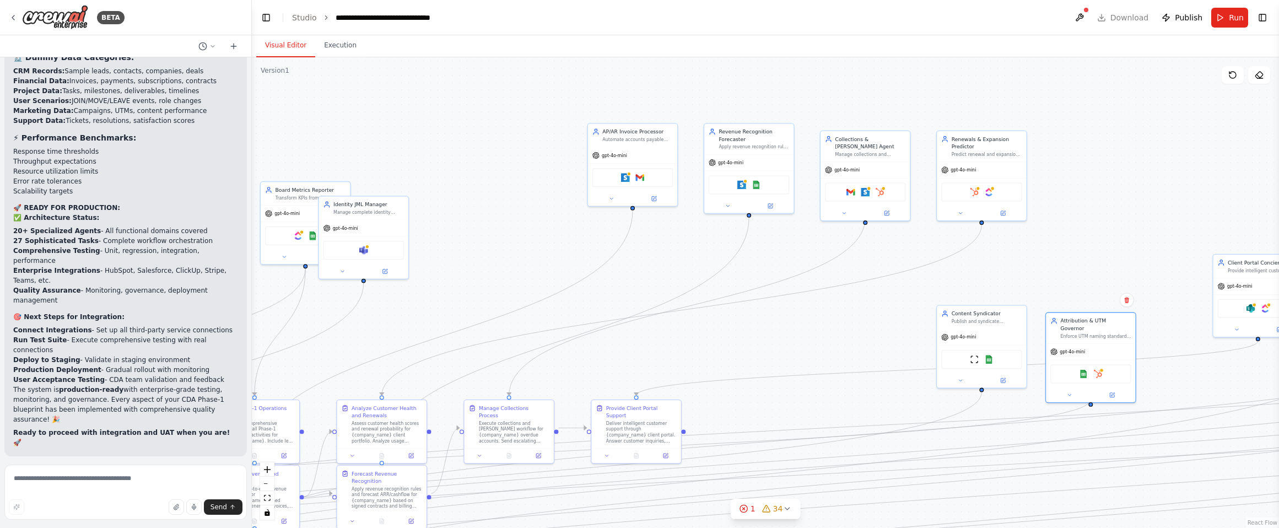
drag, startPoint x: 599, startPoint y: 199, endPoint x: 1090, endPoint y: 240, distance: 492.6
click at [1090, 240] on div ".deletable-edge-delete-btn { width: 20px; height: 20px; border: 0px solid #ffff…" at bounding box center [765, 292] width 1027 height 471
drag, startPoint x: 293, startPoint y: 191, endPoint x: 1179, endPoint y: 366, distance: 903.7
click at [1106, 366] on div "Board Metrics Reporter" at bounding box center [1204, 369] width 71 height 7
drag, startPoint x: 997, startPoint y: 325, endPoint x: 898, endPoint y: 329, distance: 99.3
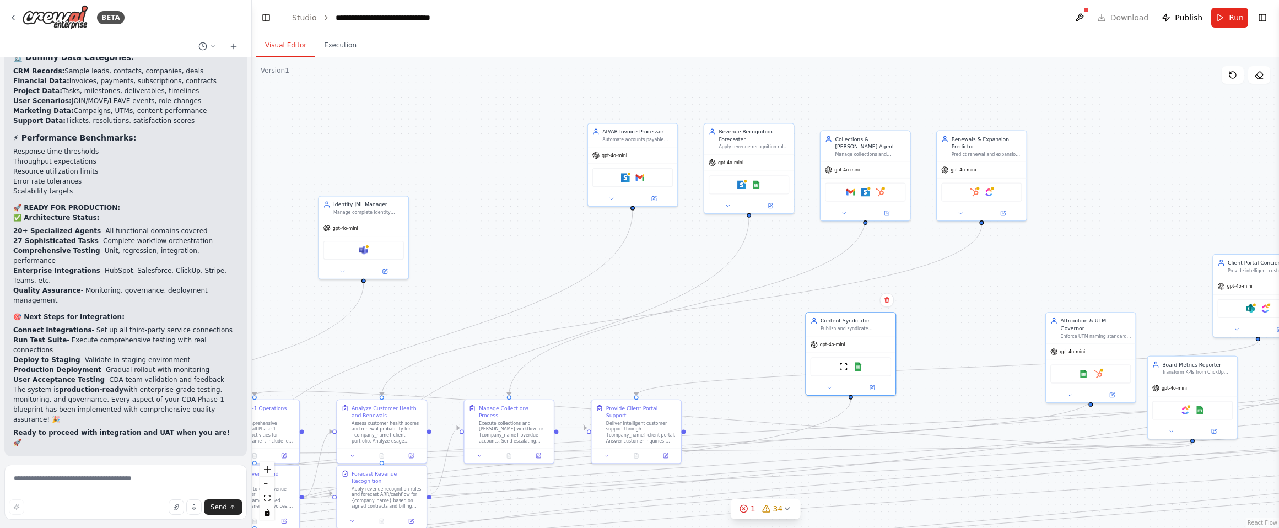
click at [848, 330] on div "Content Syndicator Publish and syndicate {company_name} cybersecurity content a…" at bounding box center [850, 324] width 89 height 23
drag, startPoint x: 1072, startPoint y: 335, endPoint x: 958, endPoint y: 334, distance: 114.1
click at [958, 334] on div "Attribution & UTM Governor Enforce UTM naming standards and reconcile marketing…" at bounding box center [959, 333] width 89 height 30
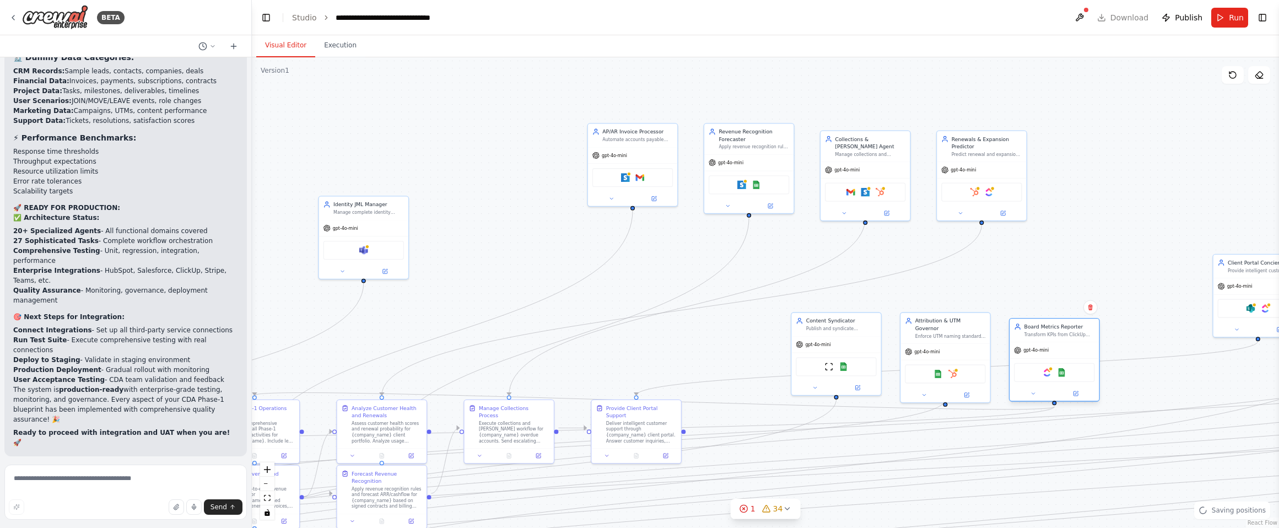
drag, startPoint x: 1209, startPoint y: 385, endPoint x: 1073, endPoint y: 346, distance: 141.6
click at [1073, 346] on div "gpt-4o-mini" at bounding box center [1053, 350] width 89 height 16
drag, startPoint x: 383, startPoint y: 211, endPoint x: 1176, endPoint y: 185, distance: 793.3
click at [1106, 193] on div "Manage complete identity lifecycle for {company_name} including Join/Move/Leave…" at bounding box center [1146, 196] width 71 height 6
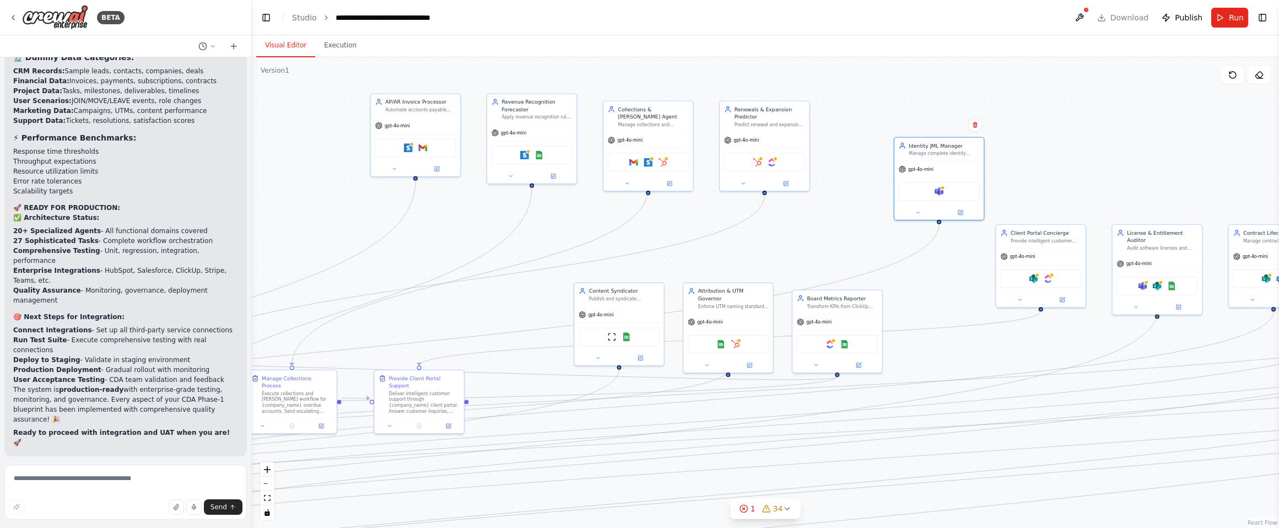
drag
click at [932, 268] on div ".deletable-edge-delete-btn { width: 20px; height: 20px; border: 0px solid #ffff…" at bounding box center [765, 292] width 1027 height 471
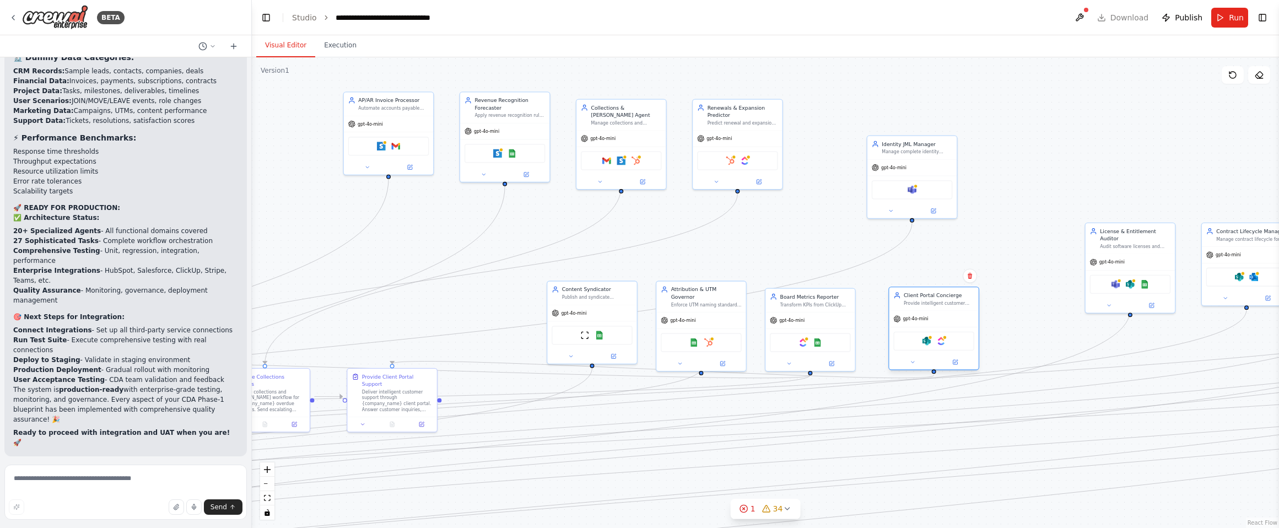
click at [950, 303] on div "Provide intelligent customer support through {company_name} client portal. Answ…" at bounding box center [939, 303] width 71 height 6
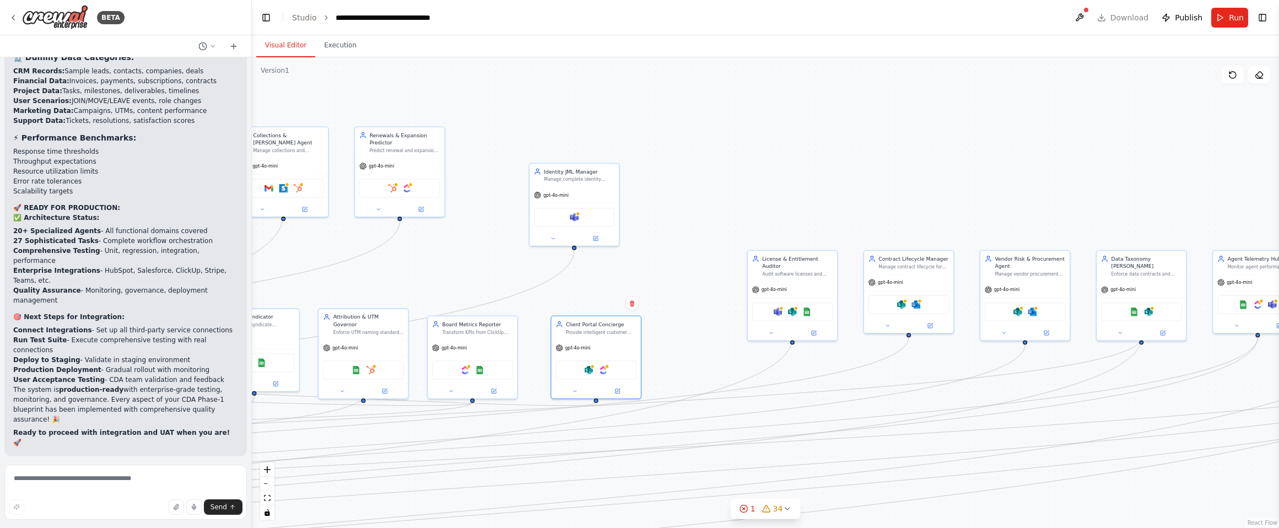
click at [690, 214] on div ".deletable-edge-delete-btn { width: 20px; height: 20px; border: 0px solid #ffff…" at bounding box center [765, 292] width 1027 height 471
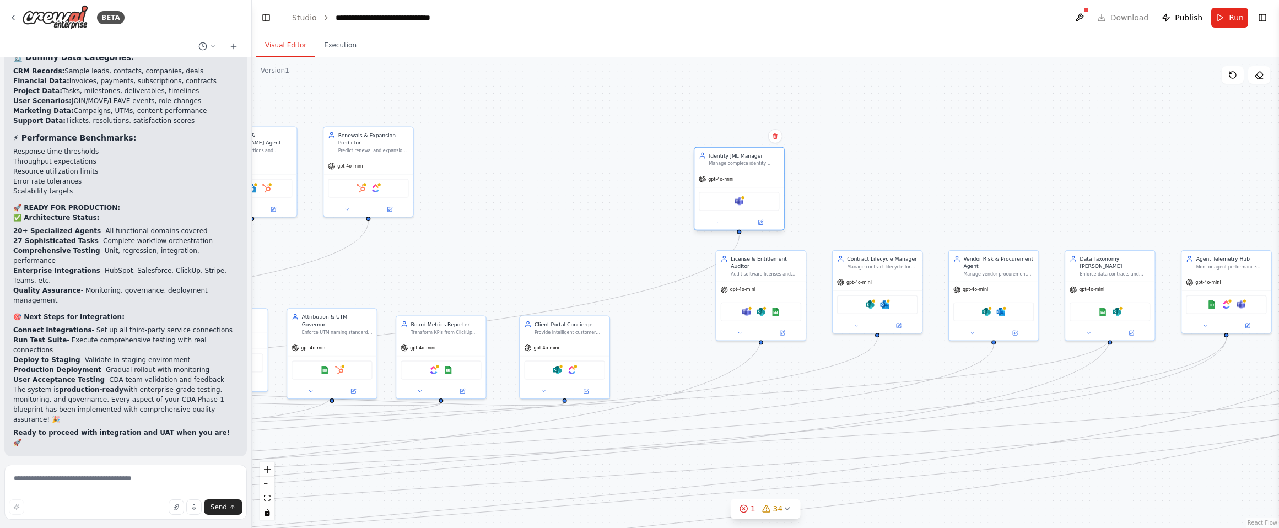
click at [770, 175] on div "gpt-4o-mini" at bounding box center [738, 179] width 89 height 16
click at [895, 186] on div "gpt-4o-mini" at bounding box center [862, 194] width 89 height 16
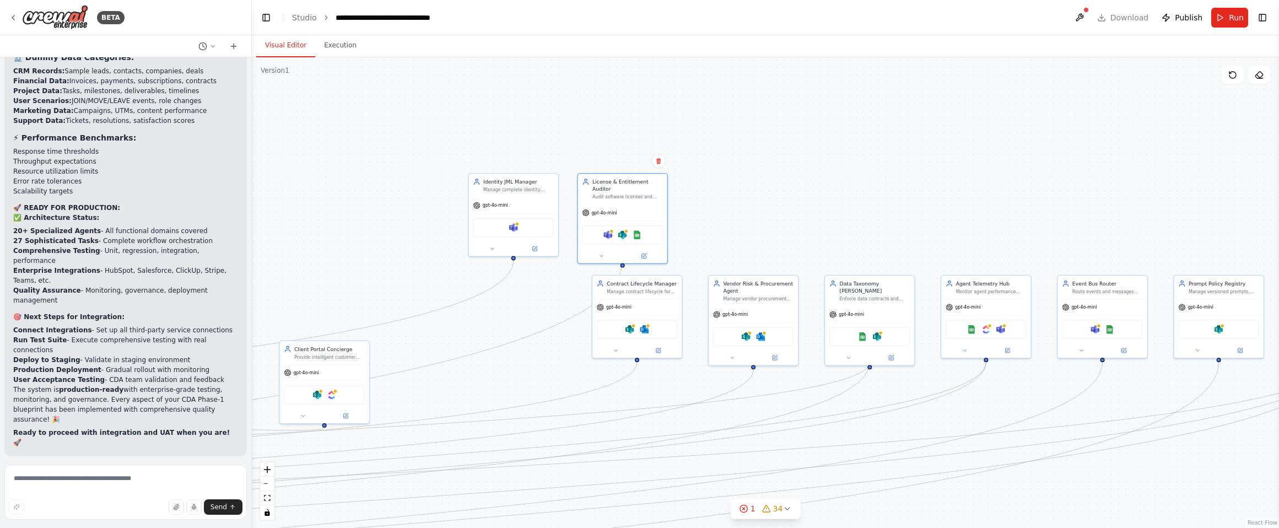
click at [738, 201] on div ".deletable-edge-delete-btn { width: 20px; height: 20px; border: 0px solid #ffff…" at bounding box center [765, 292] width 1027 height 471
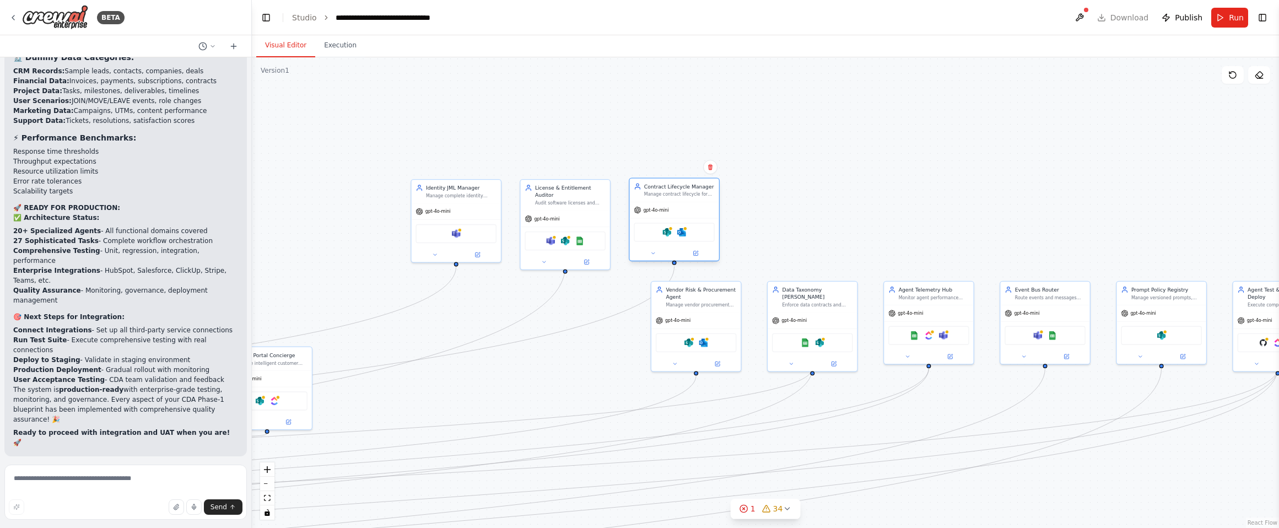
click at [690, 210] on div "gpt-4o-mini" at bounding box center [673, 210] width 89 height 16
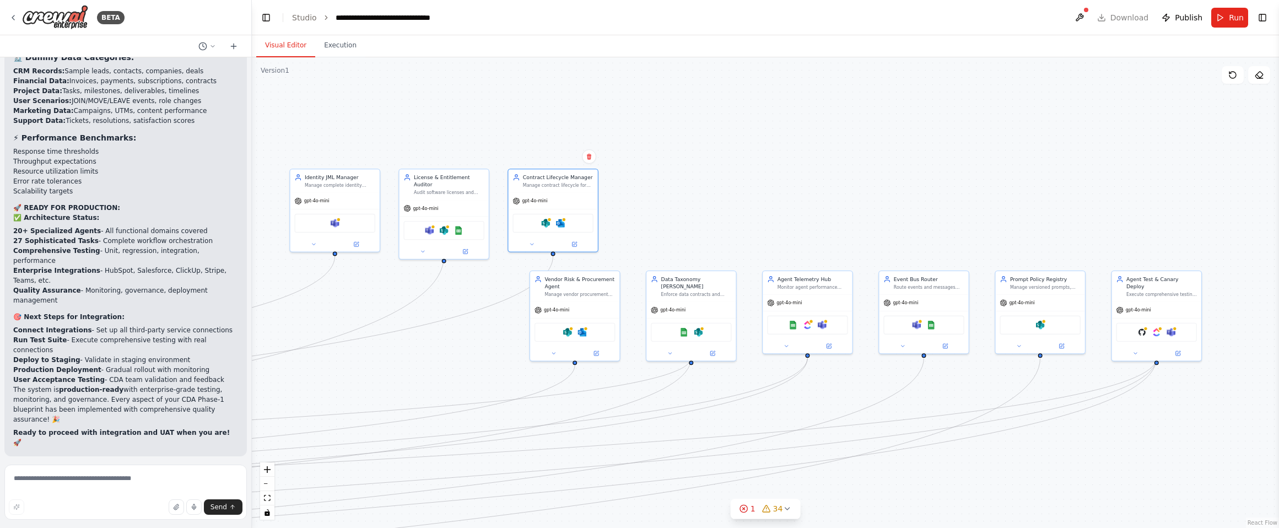
click at [759, 185] on div ".deletable-edge-delete-btn { width: 20px; height: 20px; border: 0px solid #ffff…" at bounding box center [765, 292] width 1027 height 471
click at [694, 194] on div "Vendor Risk & Procurement Agent Manage vendor procurement lifecycle for {compan…" at bounding box center [661, 183] width 89 height 30
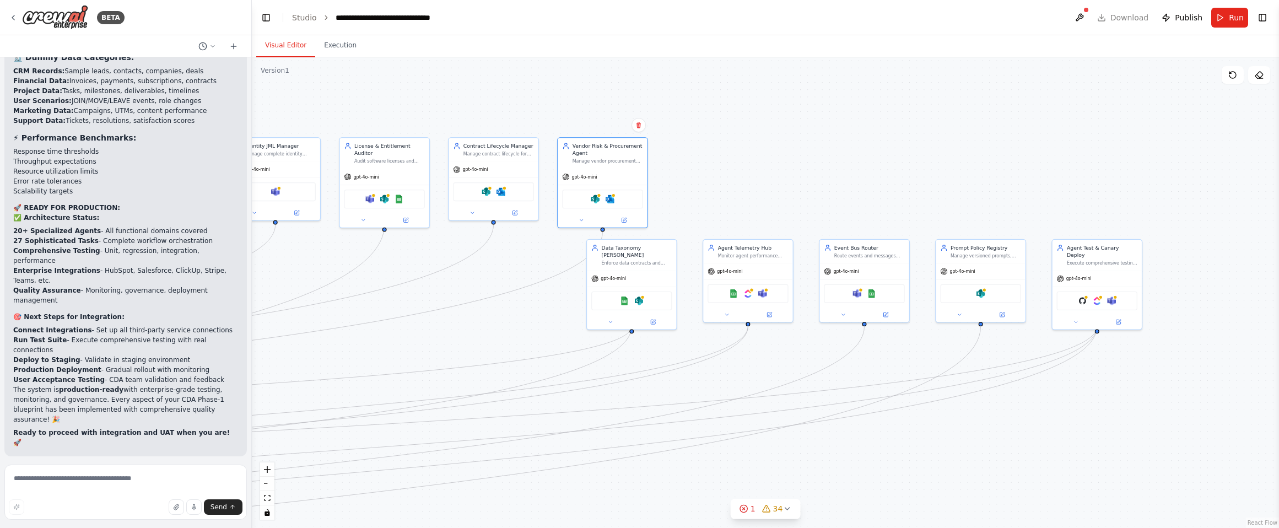
click at [852, 133] on div ".deletable-edge-delete-btn { width: 20px; height: 20px; border: 0px solid #ffff…" at bounding box center [765, 292] width 1027 height 471
click at [506, 393] on div "gpt-4o-mini" at bounding box center [490, 401] width 89 height 16
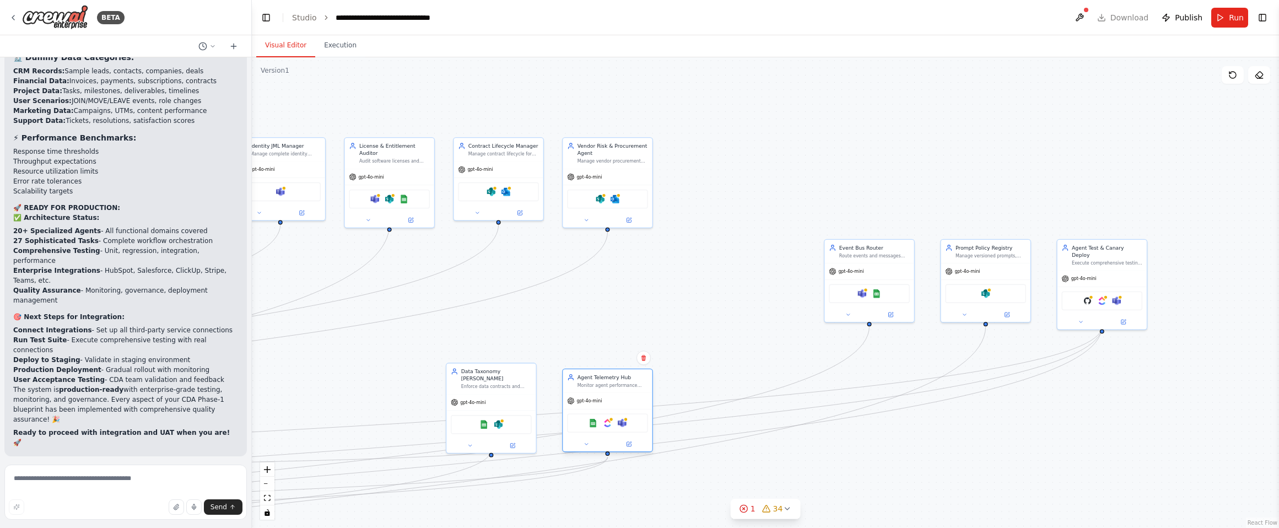
click at [629, 391] on div "Agent Telemetry Hub Monitor agent performance across {company_name} automation …" at bounding box center [607, 411] width 91 height 84
click at [739, 388] on div "gpt-4o-mini" at bounding box center [723, 394] width 89 height 16
click at [848, 374] on div "Prompt Policy Registry Manage versioned prompts, policies, and agent configurat…" at bounding box center [832, 366] width 89 height 23
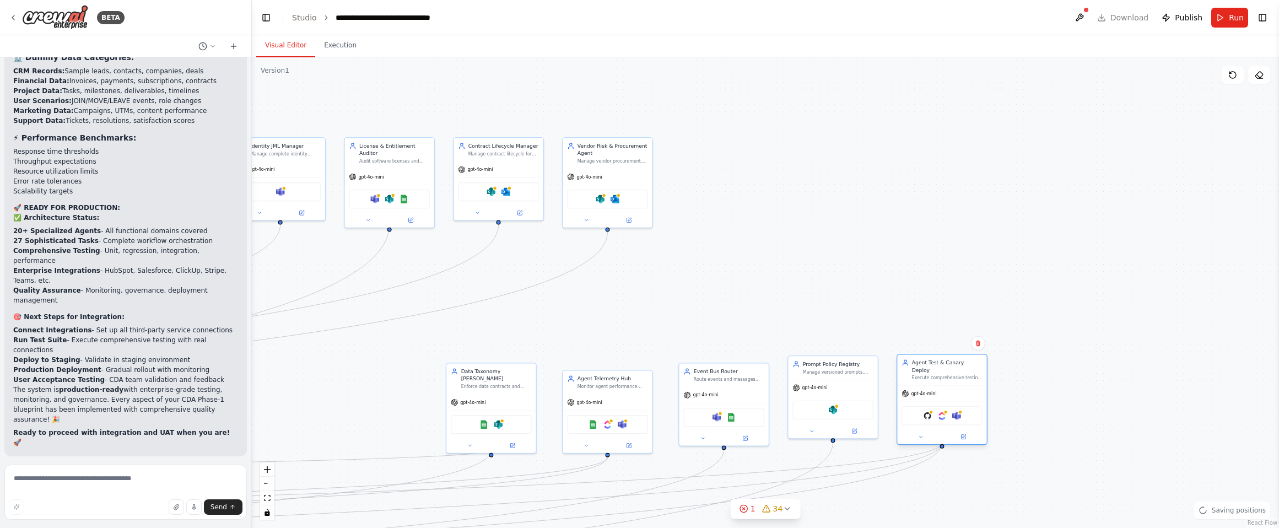
click at [975, 369] on div "Agent Test & Canary Deploy Execute comprehensive testing and canary deployments…" at bounding box center [947, 370] width 71 height 22
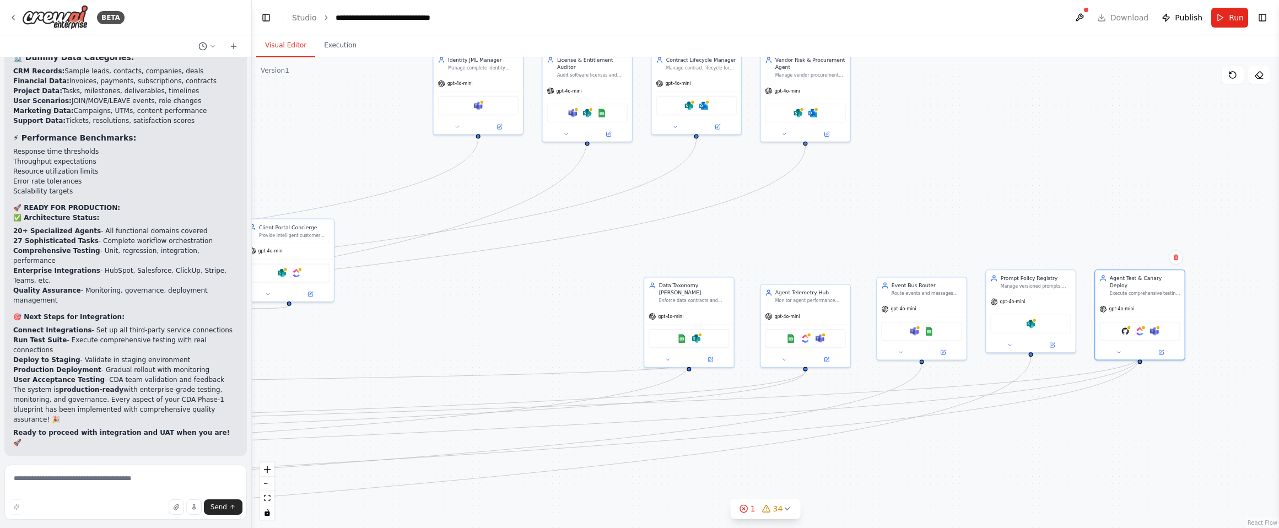
click at [1106, 175] on div ".deletable-edge-delete-btn { width: 20px; height: 20px; border: 0px solid #ffff…" at bounding box center [765, 292] width 1027 height 471
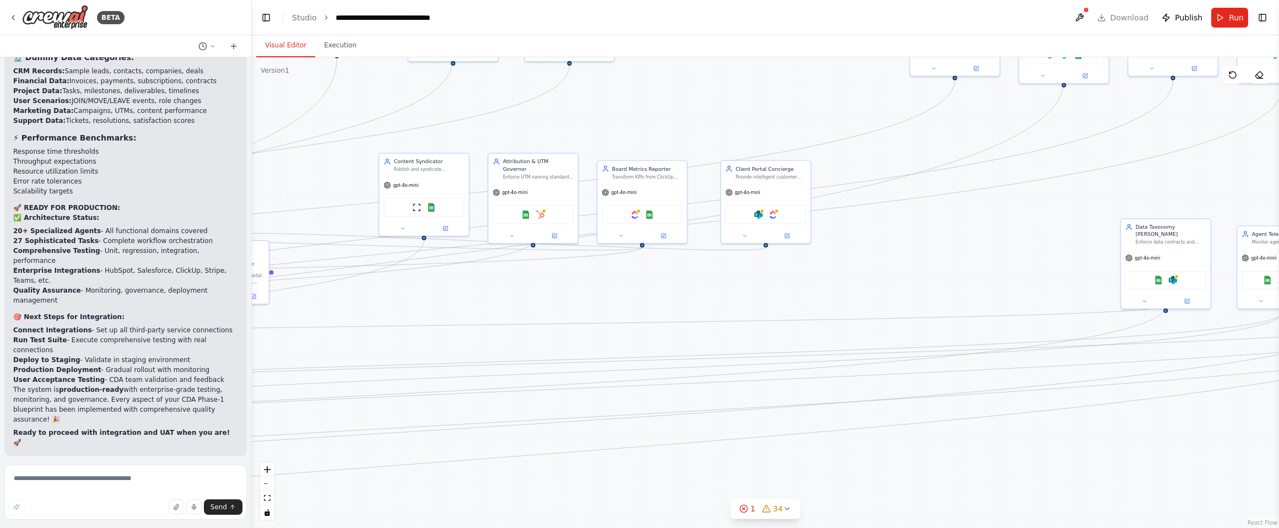
click at [891, 280] on div ".deletable-edge-delete-btn { width: 20px; height: 20px; border: 0px solid #ffff…" at bounding box center [765, 292] width 1027 height 471
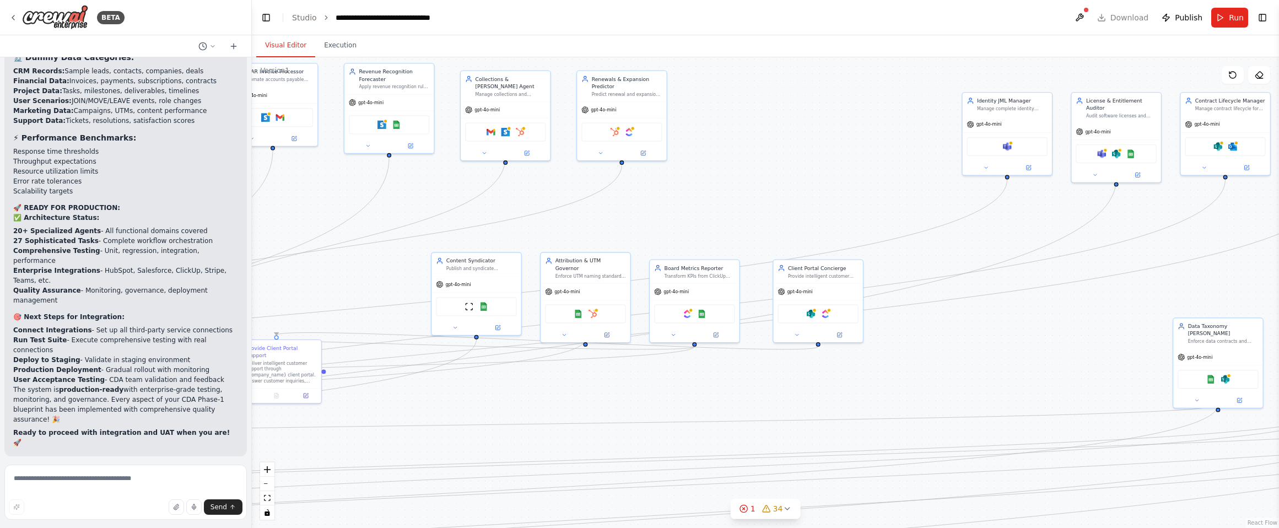
click at [960, 396] on div ".deletable-edge-delete-btn { width: 20px; height: 20px; border: 0px solid #ffff…" at bounding box center [765, 292] width 1027 height 471
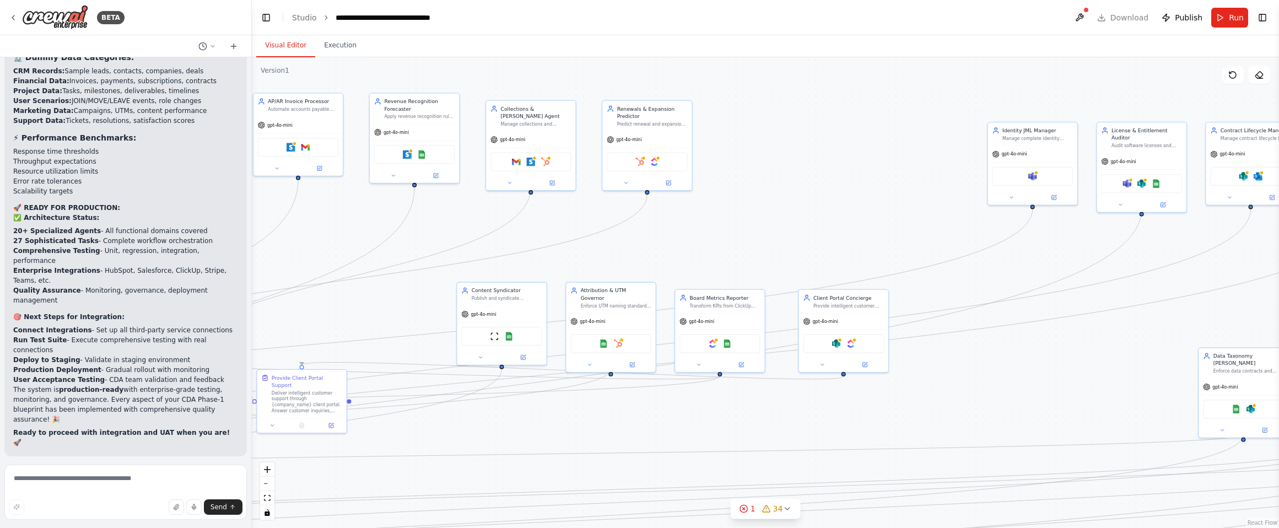
click at [966, 231] on div ".deletable-edge-delete-btn { width: 20px; height: 20px; border: 0px solid #ffff…" at bounding box center [765, 292] width 1027 height 471
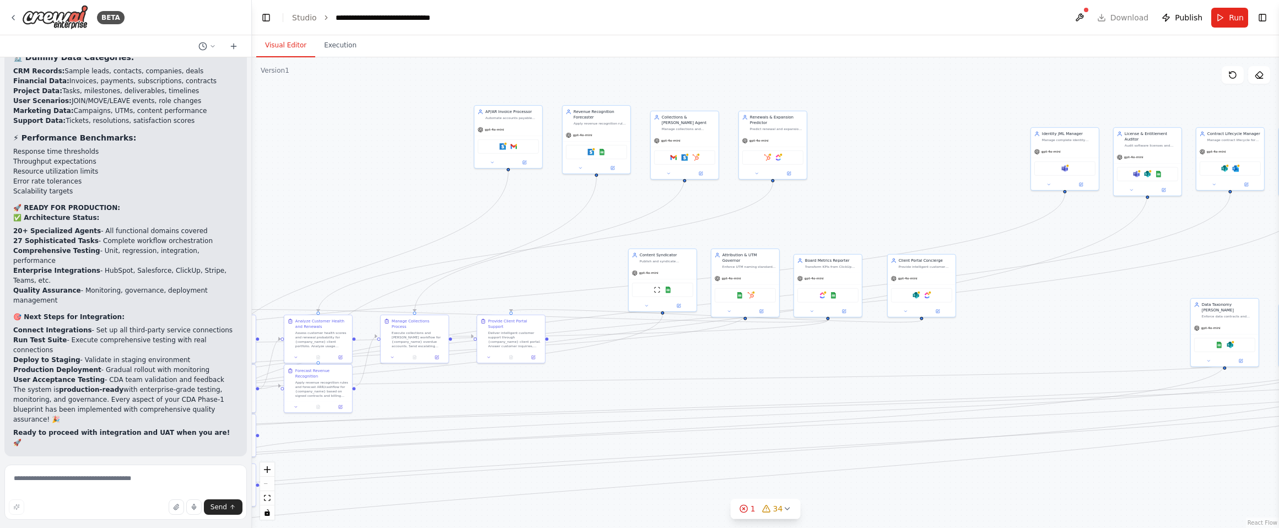
click at [1045, 242] on div ".deletable-edge-delete-btn { width: 20px; height: 20px; border: 0px solid #ffff…" at bounding box center [765, 292] width 1027 height 471
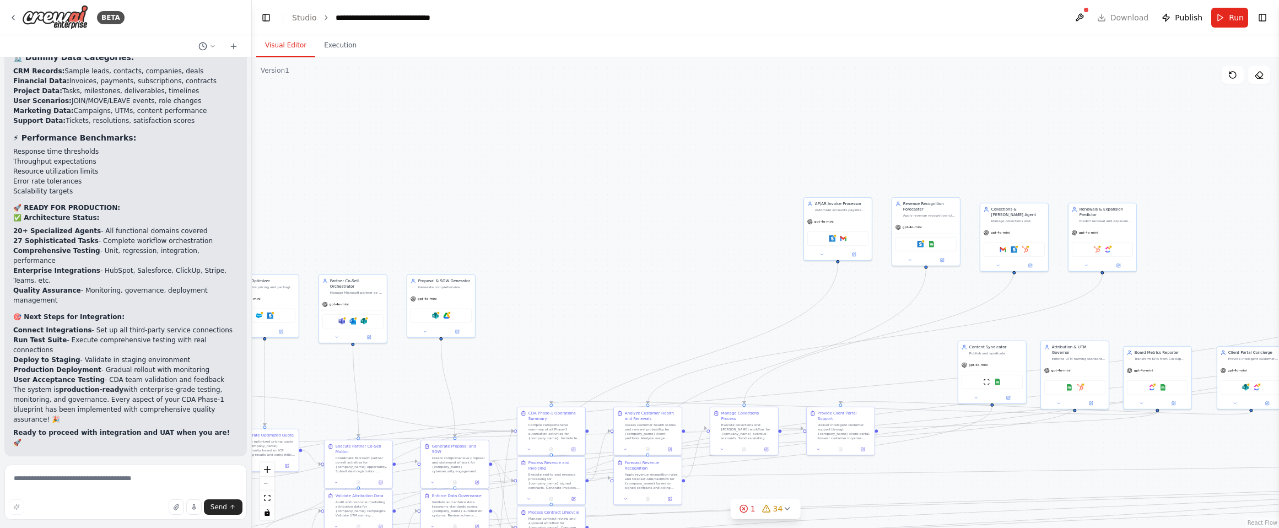
click at [656, 262] on div ".deletable-edge-delete-btn { width: 20px; height: 20px; border: 0px solid #ffff…" at bounding box center [765, 292] width 1027 height 471
click at [595, 228] on div "gpt-4o-mini" at bounding box center [629, 231] width 68 height 12
click at [669, 226] on div "Apply revenue recognition rules and forecast ARR/cashflow for {company_name} cy…" at bounding box center [681, 225] width 53 height 4
click at [755, 231] on div "gpt-4o-mini" at bounding box center [750, 237] width 68 height 12
click at [832, 221] on div "Renewals & Expansion Predictor" at bounding box center [830, 216] width 53 height 11
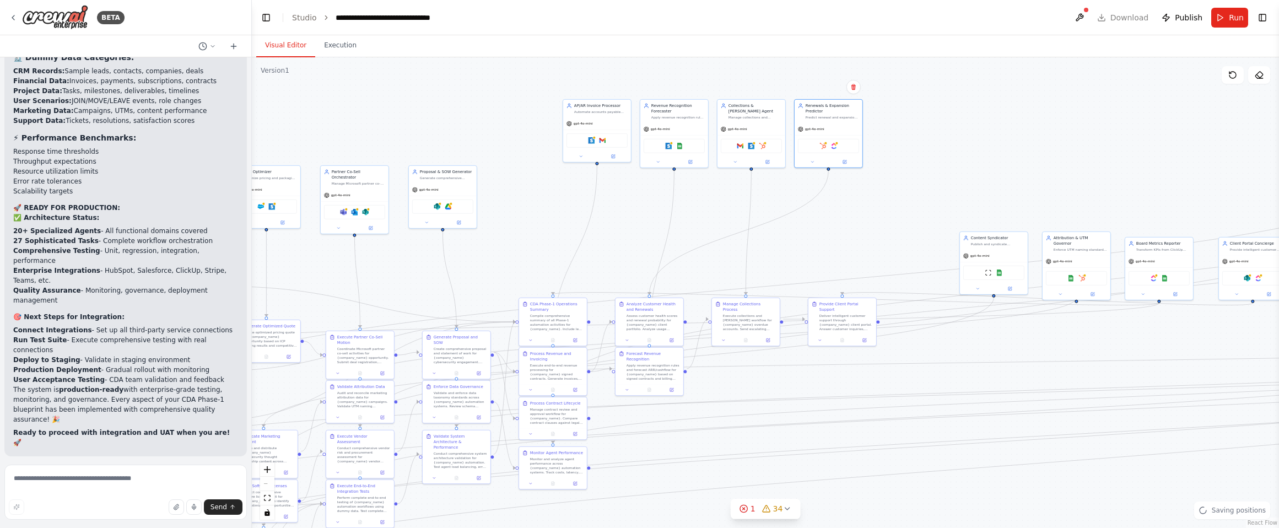
click at [826, 213] on div ".deletable-edge-delete-btn { width: 20px; height: 20px; border: 0px solid #ffff…" at bounding box center [765, 292] width 1027 height 471
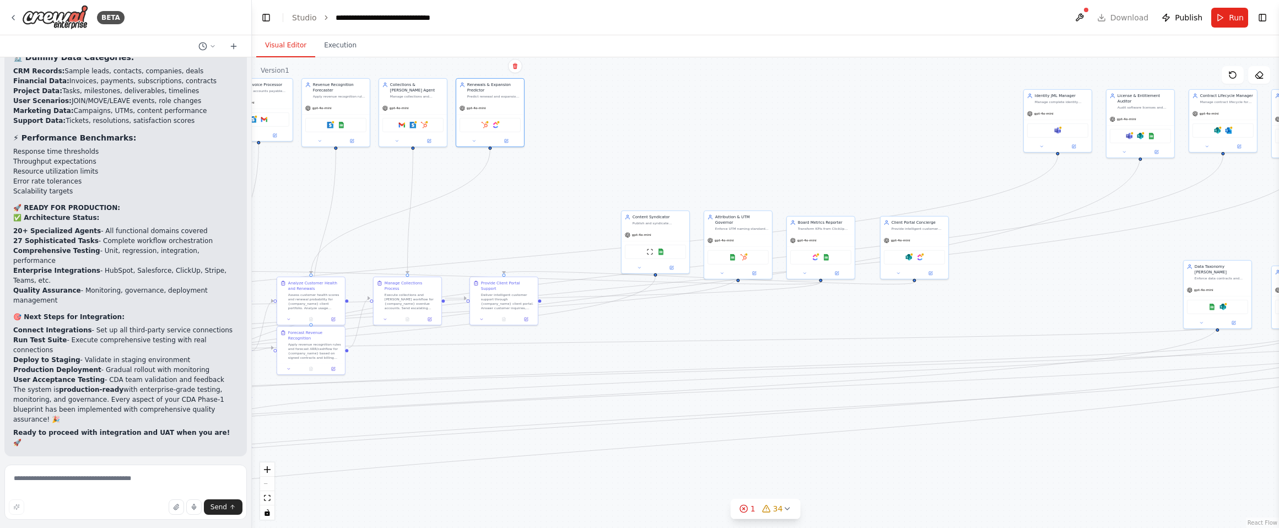
click at [684, 124] on div ".deletable-edge-delete-btn { width: 20px; height: 20px; border: 0px solid #ffff…" at bounding box center [765, 292] width 1027 height 471
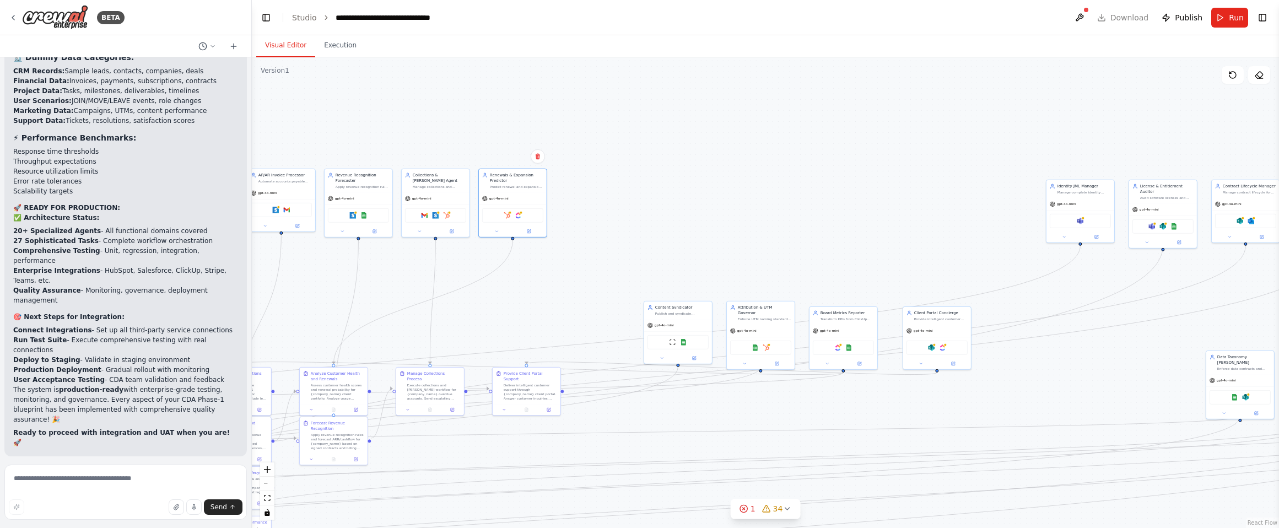
click at [692, 246] on div ".deletable-edge-delete-btn { width: 20px; height: 20px; border: 0px solid #ffff…" at bounding box center [765, 292] width 1027 height 471
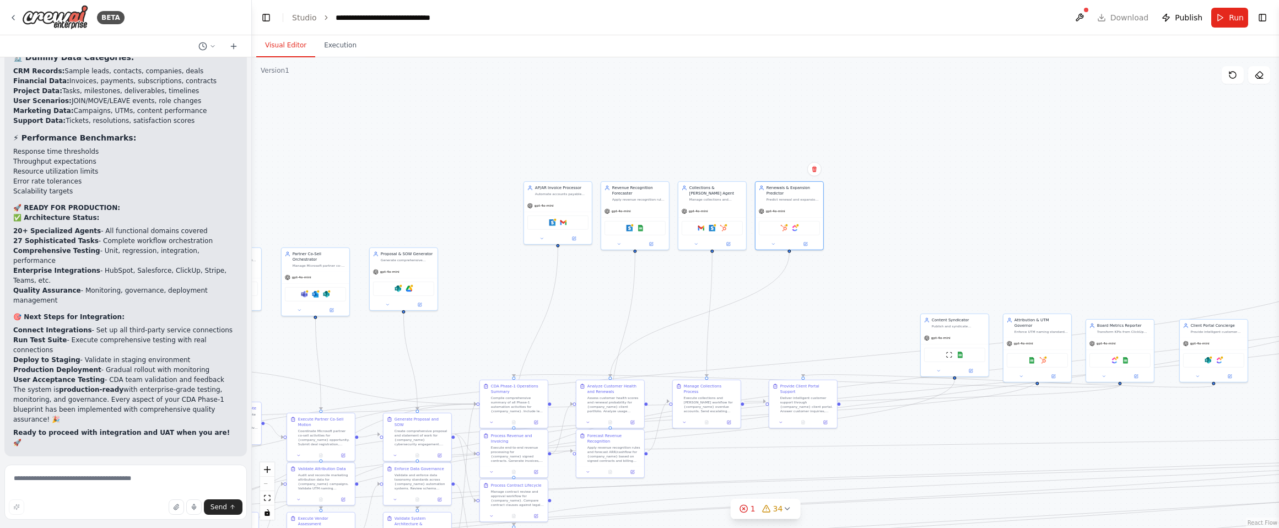
click at [982, 289] on div ".deletable-edge-delete-btn { width: 20px; height: 20px; border: 0px solid #ffff…" at bounding box center [765, 292] width 1027 height 471
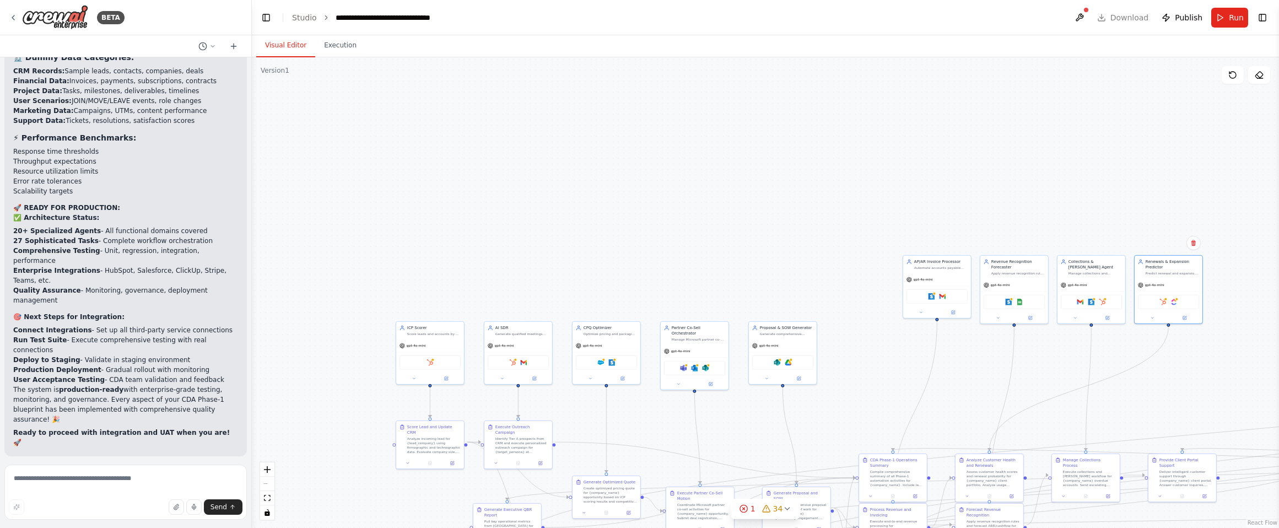
click at [715, 233] on div ".deletable-edge-delete-btn { width: 20px; height: 20px; border: 0px solid #ffff…" at bounding box center [765, 292] width 1027 height 471
click at [514, 226] on div ".deletable-edge-delete-btn { width: 20px; height: 20px; border: 0px solid #ffff…" at bounding box center [765, 292] width 1027 height 471
click at [555, 254] on div ".deletable-edge-delete-btn { width: 20px; height: 20px; border: 0px solid #ffff…" at bounding box center [765, 292] width 1027 height 471
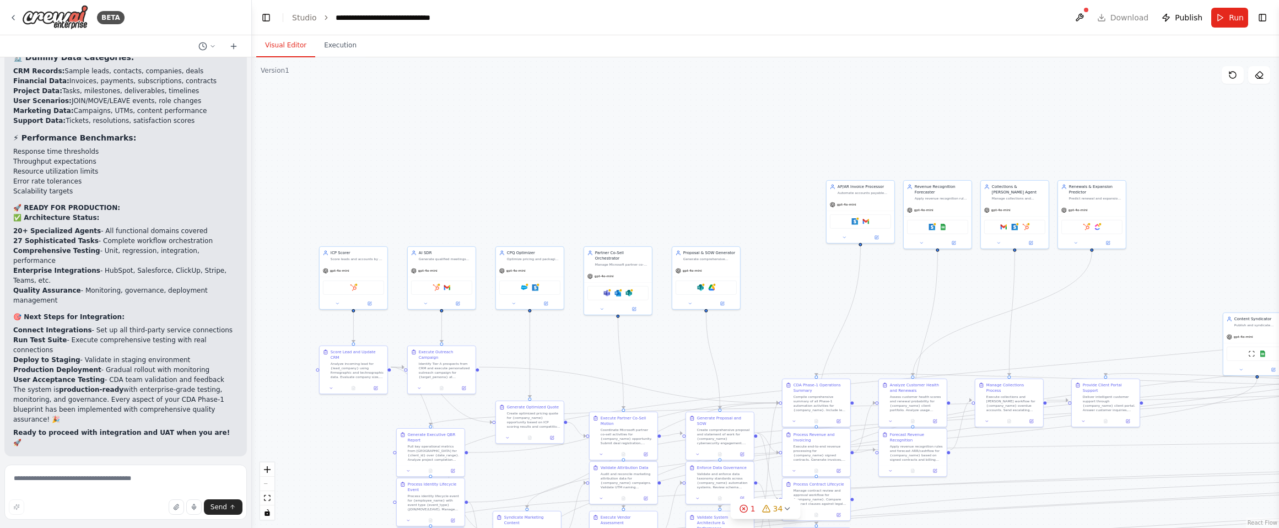
click at [515, 158] on div ".deletable-edge-delete-btn { width: 20px; height: 20px; border: 0px solid #ffff…" at bounding box center [765, 292] width 1027 height 471
click at [342, 190] on div "ICP Scorer Score leads and accounts by fit using firmographics/technographics a…" at bounding box center [332, 183] width 68 height 18
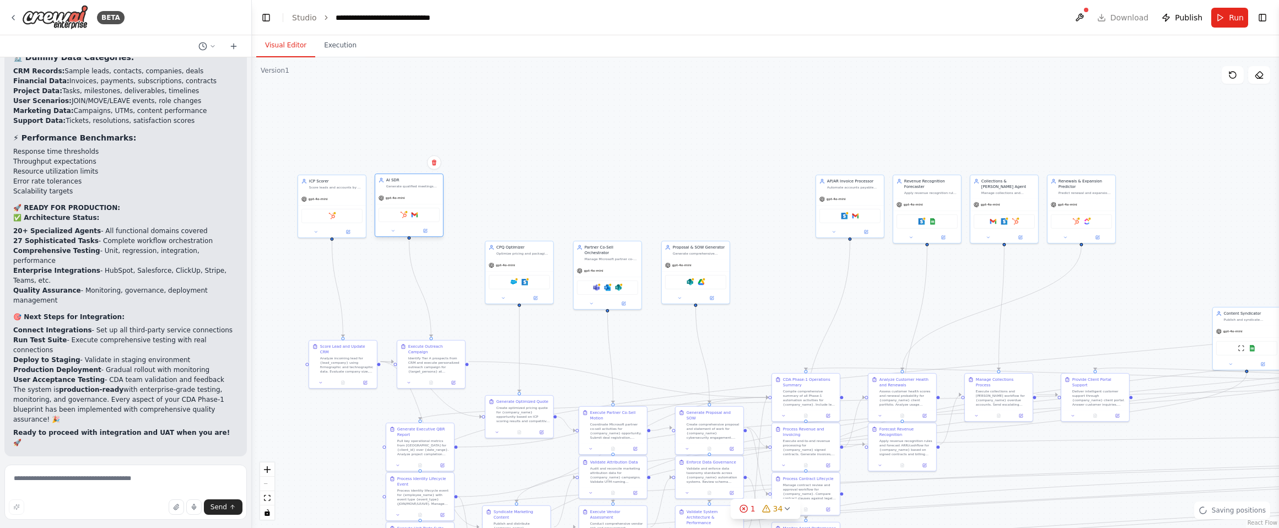
click at [407, 188] on div "Generate qualified meetings from ICP accounts via multi-channel outreach for {c…" at bounding box center [412, 186] width 53 height 4
click at [506, 190] on div "CPQ Optimizer Optimize pricing and packaging for {company_name} opportunities b…" at bounding box center [486, 183] width 68 height 18
click at [576, 196] on div "Partner Co-Sell Orchestrator Manage Microsoft partner co-sell motions for {comp…" at bounding box center [563, 213] width 69 height 69
click at [661, 200] on div "gpt-4o-mini" at bounding box center [646, 203] width 68 height 12
click at [345, 294] on div "Analyze incoming lead for {lead_company} using firmographic and technographic d…" at bounding box center [335, 303] width 53 height 18
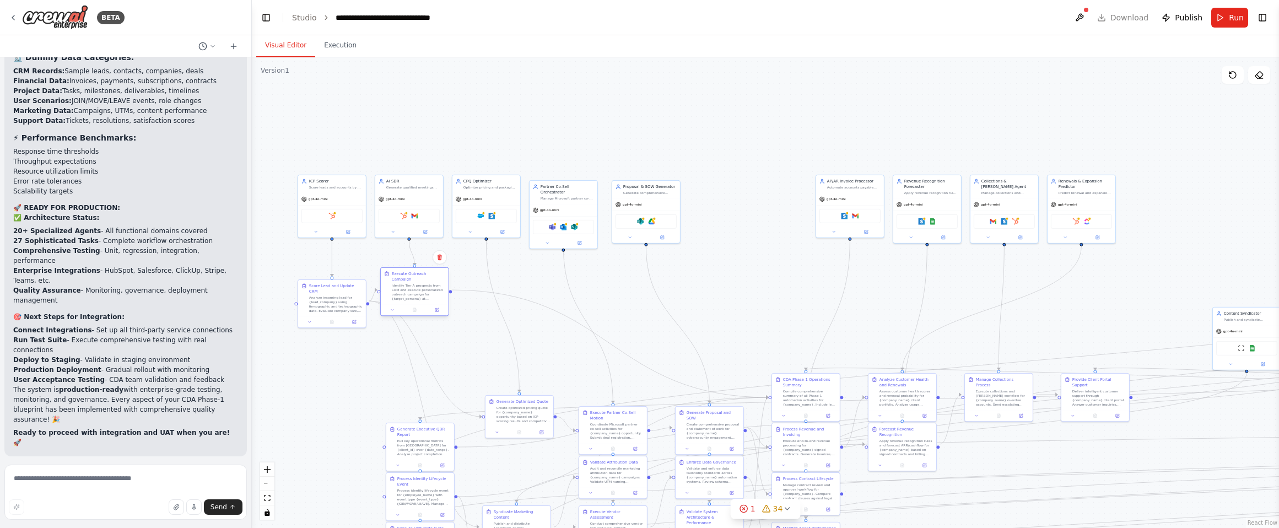
click at [428, 275] on div "Execute Outreach Campaign Identify Tier A prospects from CRM and execute person…" at bounding box center [418, 286] width 53 height 30
click at [341, 333] on div "Analyze incoming lead for {lead_company} using firmographic and technographic d…" at bounding box center [335, 342] width 53 height 18
click at [423, 284] on div "Identify Tier A prospects from CRM and execute personalized outreach campaign f…" at bounding box center [418, 292] width 53 height 18
click at [495, 334] on div "Create optimized pricing quote for {company_name} opportunity based on ICP scor…" at bounding box center [484, 336] width 53 height 18
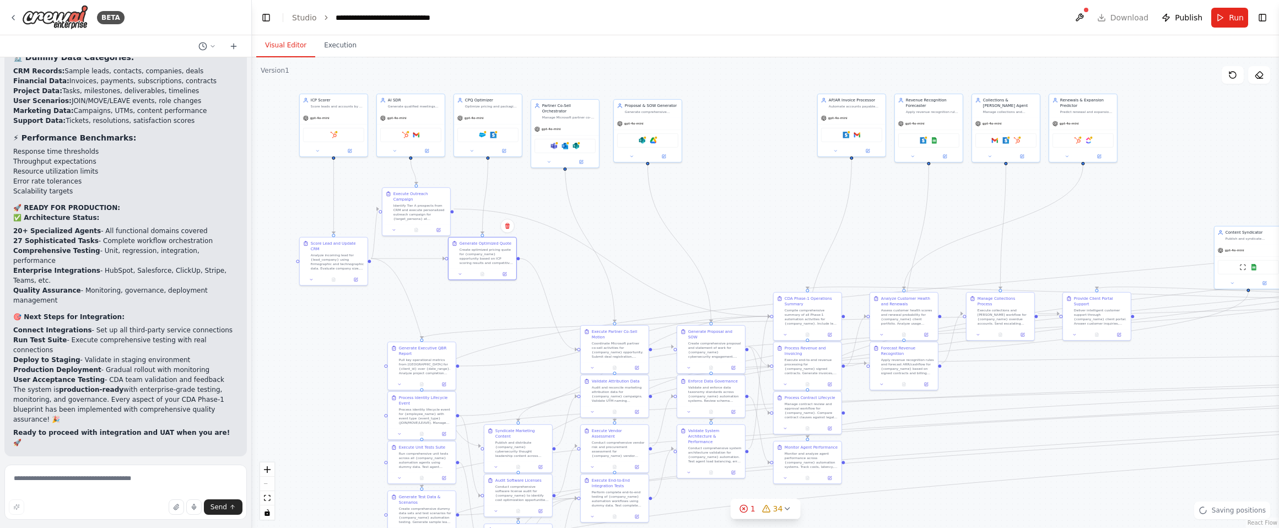
click at [484, 312] on div ".deletable-edge-delete-btn { width: 20px; height: 20px; border: 0px solid #ffff…" at bounding box center [765, 292] width 1027 height 471
click at [535, 352] on div "Pull key operational metrics from [GEOGRAPHIC_DATA] for {client_id} over {date_…" at bounding box center [519, 356] width 53 height 18
click at [420, 381] on div "Process identity lifecycle event for {employee_name} with event type {event_typ…" at bounding box center [403, 389] width 53 height 18
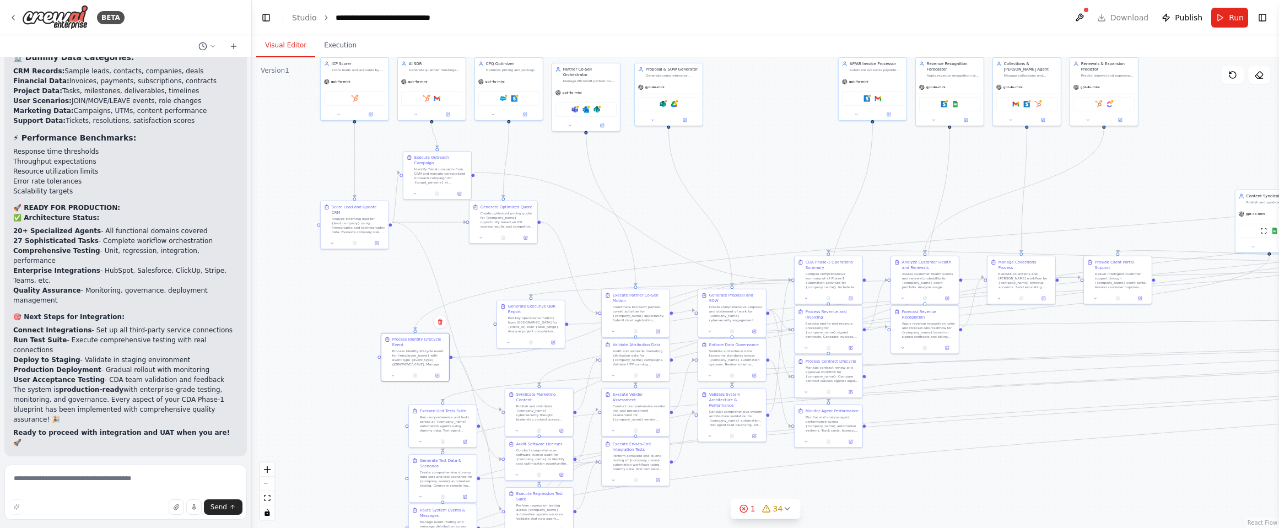
click at [359, 262] on div ".deletable-edge-delete-btn { width: 20px; height: 20px; border: 0px solid #ffff…" at bounding box center [765, 292] width 1027 height 471
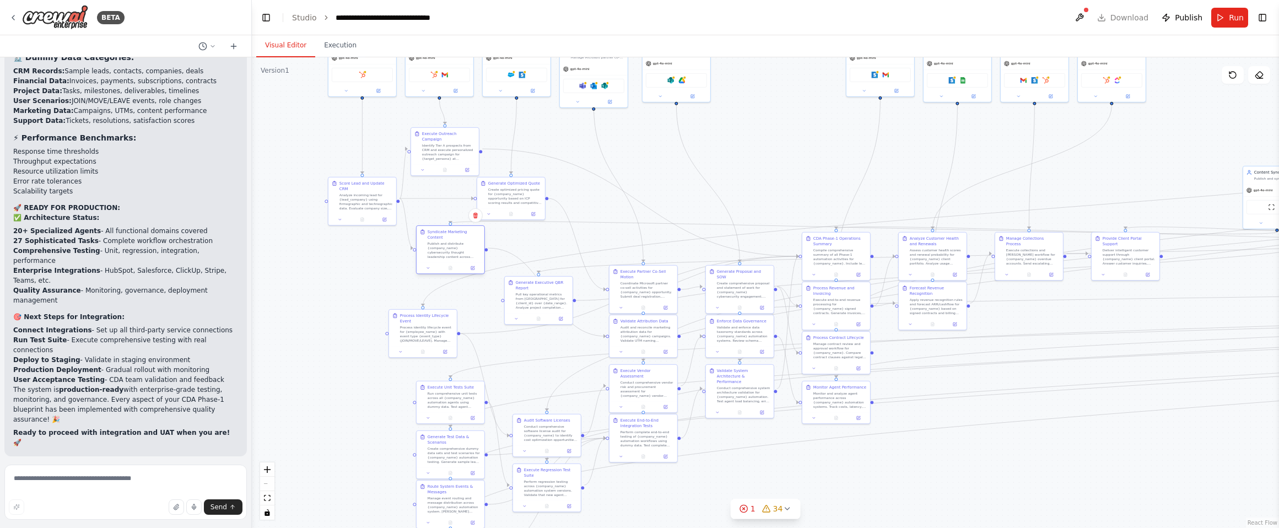
click at [462, 241] on div "Publish and distribute {company_name} cybersecurity thought leadership content …" at bounding box center [454, 250] width 53 height 18
click at [449, 255] on div "Publish and distribute {company_name} cybersecurity thought leadership content …" at bounding box center [443, 261] width 53 height 18
click at [774, 167] on div "Pull key operational metrics from [GEOGRAPHIC_DATA] for {client_id} over {date_…" at bounding box center [779, 168] width 53 height 18
click at [544, 358] on div "Process identity lifecycle event for {employee_name} with event type {event_typ…" at bounding box center [536, 355] width 53 height 18
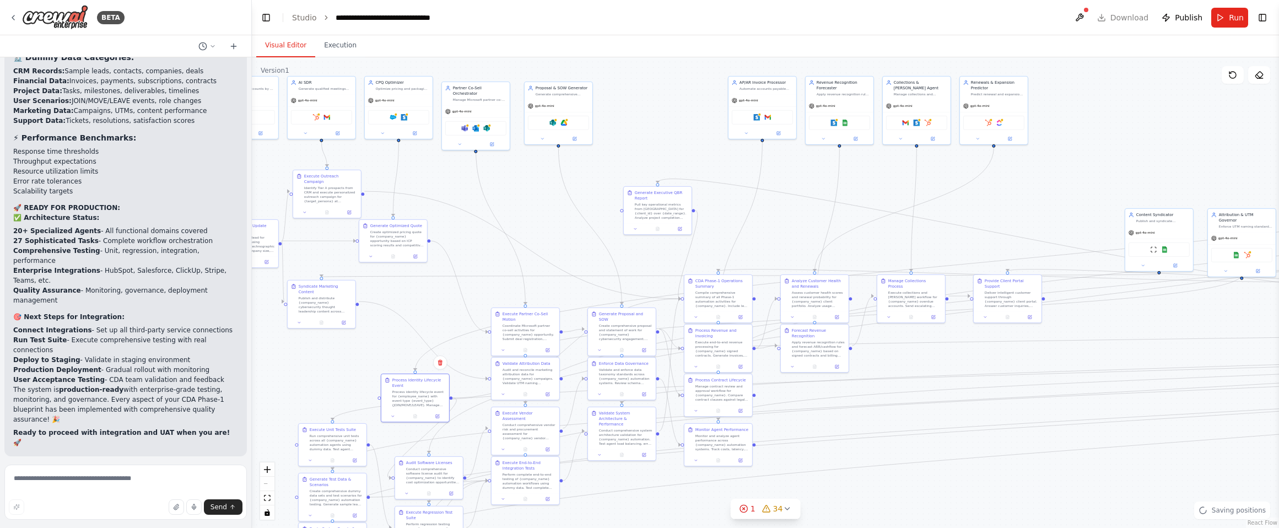
click at [467, 257] on div ".deletable-edge-delete-btn { width: 20px; height: 20px; border: 0px solid #ffff…" at bounding box center [765, 292] width 1027 height 471
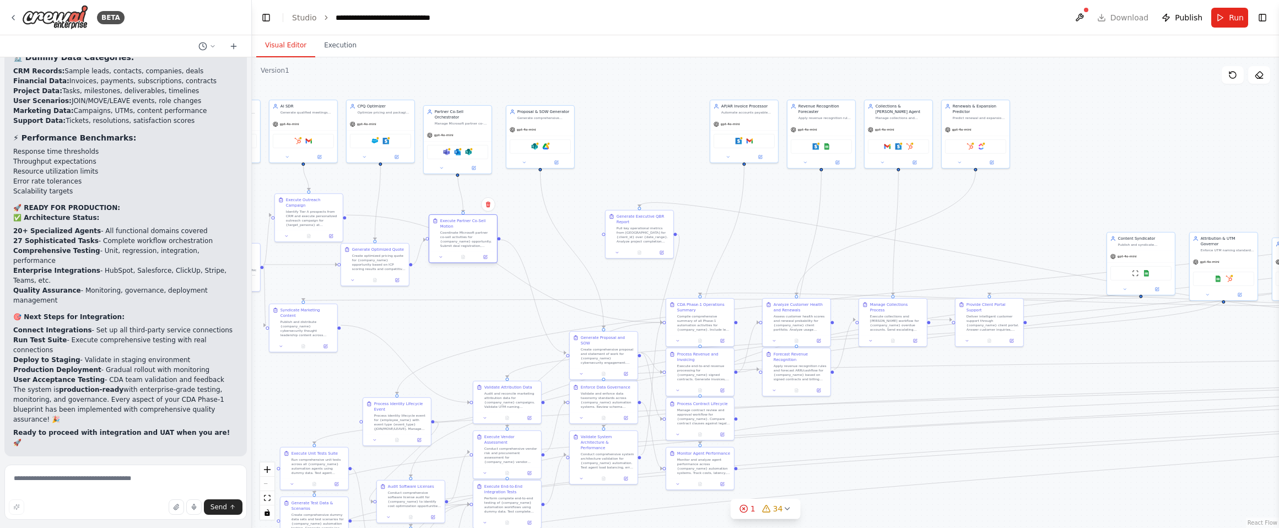
drag, startPoint x: 518, startPoint y: 352, endPoint x: 473, endPoint y: 235, distance: 125.8
click at [473, 235] on div "Coordinate Microsoft partner co-sell activities for {company_name} opportunity.…" at bounding box center [466, 239] width 53 height 18
drag, startPoint x: 599, startPoint y: 350, endPoint x: 548, endPoint y: 235, distance: 126.0
click at [548, 235] on div "Create comprehensive proposal and statement of work for {company_name} cybersec…" at bounding box center [554, 239] width 53 height 18
drag, startPoint x: 647, startPoint y: 235, endPoint x: 675, endPoint y: 228, distance: 28.5
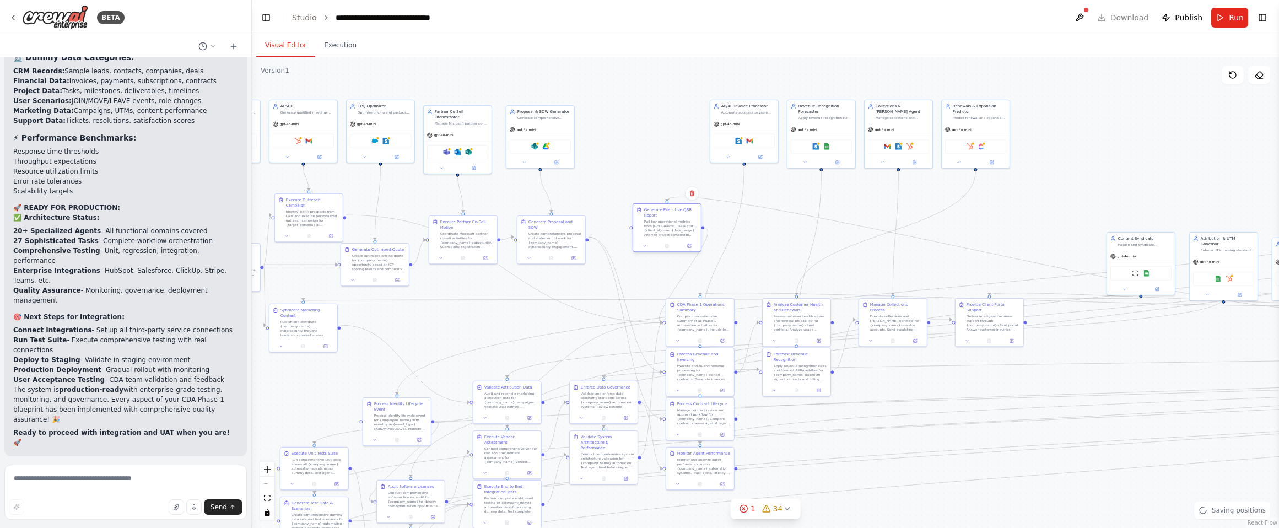
click at [675, 228] on div "Pull key operational metrics from [GEOGRAPHIC_DATA] for {client_id} over {date_…" at bounding box center [670, 228] width 53 height 18
drag, startPoint x: 514, startPoint y: 398, endPoint x: 431, endPoint y: 327, distance: 109.4
click at [431, 327] on div "Audit and reconcile marketing attribution data for {company_name} campaigns. Va…" at bounding box center [428, 327] width 53 height 18
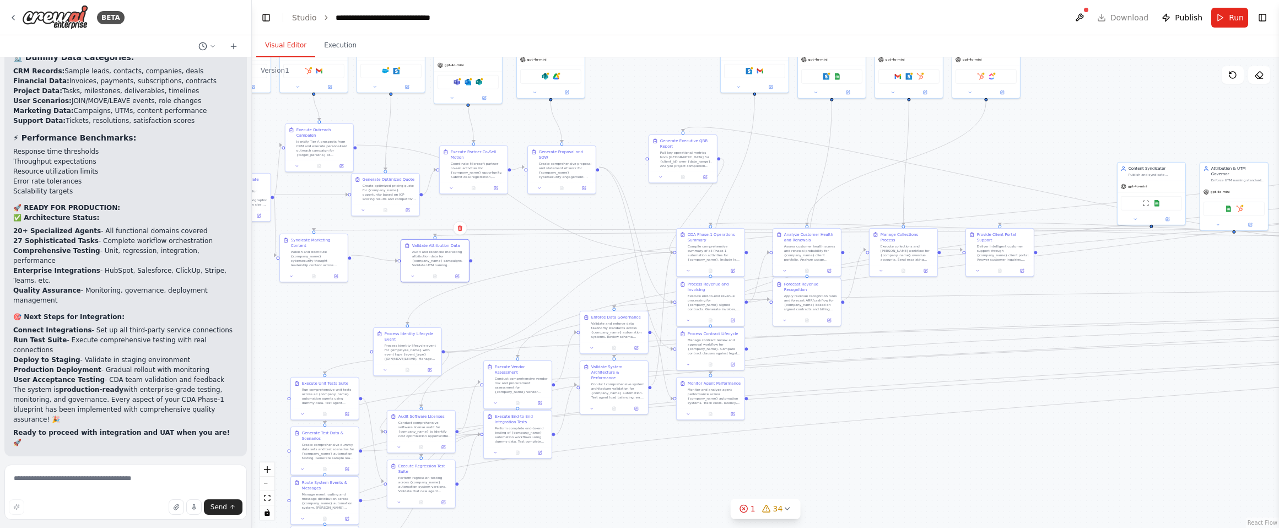
drag, startPoint x: 465, startPoint y: 382, endPoint x: 471, endPoint y: 321, distance: 60.9
click at [471, 321] on div ".deletable-edge-delete-btn { width: 20px; height: 20px; border: 0px solid #ffff…" at bounding box center [765, 292] width 1027 height 471
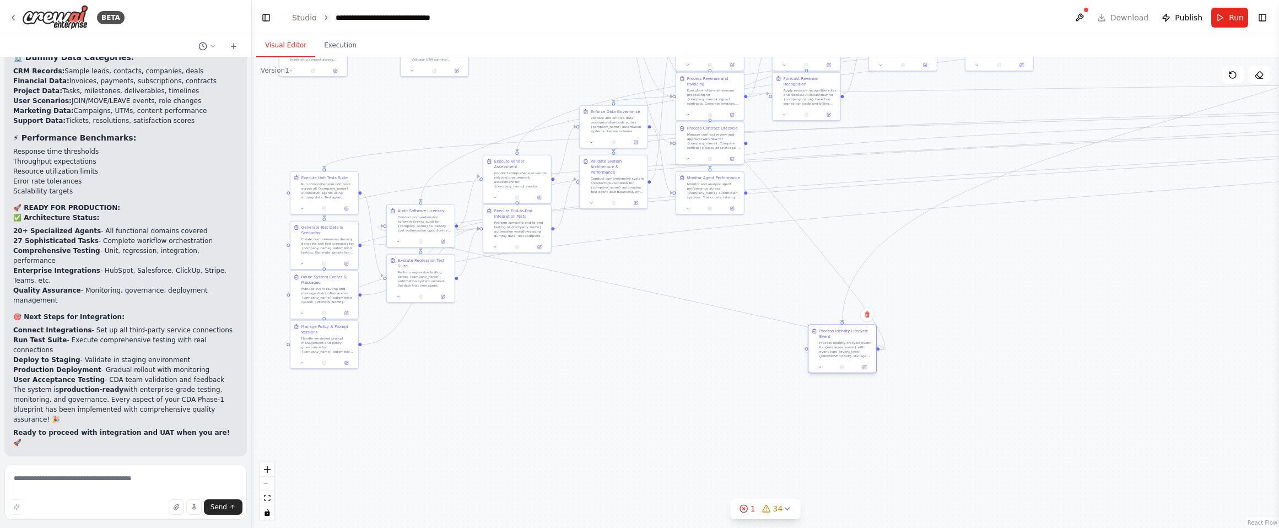
drag, startPoint x: 404, startPoint y: 355, endPoint x: 839, endPoint y: 355, distance: 434.7
click at [839, 355] on div "Process identity lifecycle event for {employee_name} with event type {event_typ…" at bounding box center [845, 350] width 53 height 18
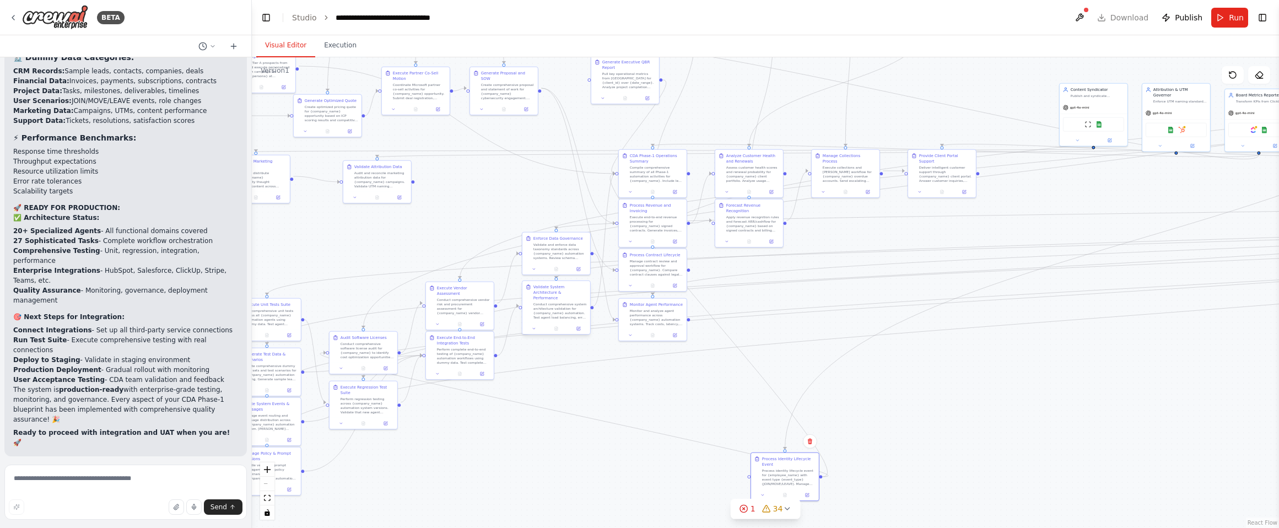
drag, startPoint x: 566, startPoint y: 341, endPoint x: 558, endPoint y: 330, distance: 14.1
click at [509, 473] on div ".deletable-edge-delete-btn { width: 20px; height: 20px; border: 0px solid #ffff…" at bounding box center [765, 292] width 1027 height 471
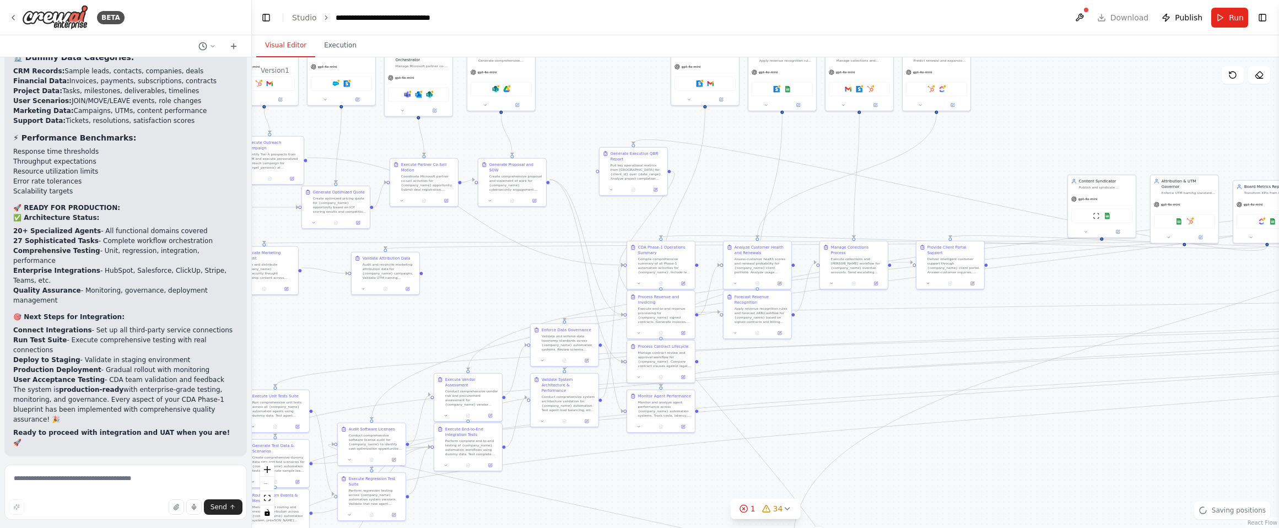
drag, startPoint x: 500, startPoint y: 208, endPoint x: 535, endPoint y: 288, distance: 87.1
click at [534, 288] on div ".deletable-edge-delete-btn { width: 20px; height: 20px; border: 0px solid #ffff…" at bounding box center [765, 292] width 1027 height 471
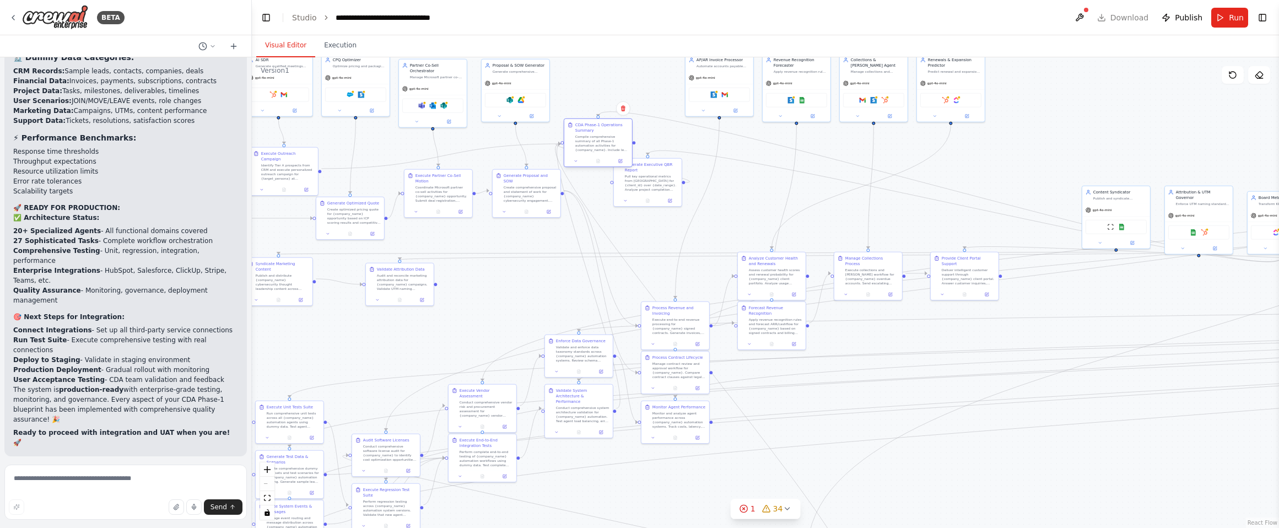
drag, startPoint x: 669, startPoint y: 275, endPoint x: 591, endPoint y: 142, distance: 154.8
click at [591, 142] on div "Compile comprehensive summary of all Phase-1 automation activities for {company…" at bounding box center [601, 143] width 53 height 18
drag, startPoint x: 659, startPoint y: 197, endPoint x: 661, endPoint y: 241, distance: 43.6
click at [665, 244] on div "Pull key operational metrics from [GEOGRAPHIC_DATA] for {client_id} over {date_…" at bounding box center [656, 237] width 53 height 18
drag, startPoint x: 603, startPoint y: 141, endPoint x: 633, endPoint y: 152, distance: 31.7
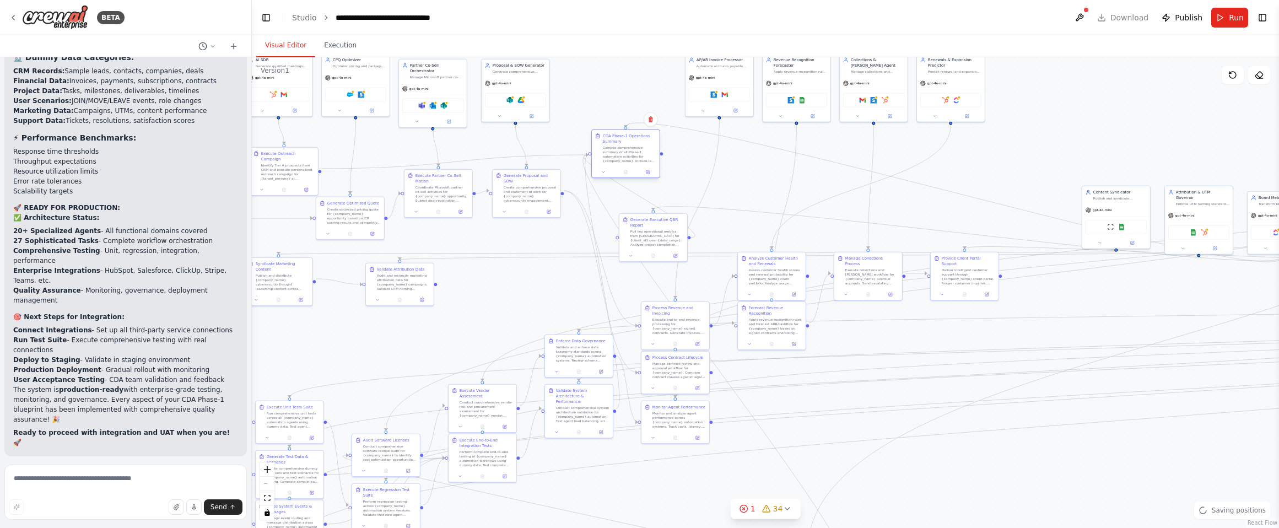
click at [633, 152] on div "Compile comprehensive summary of all Phase-1 automation activities for {company…" at bounding box center [629, 154] width 53 height 18
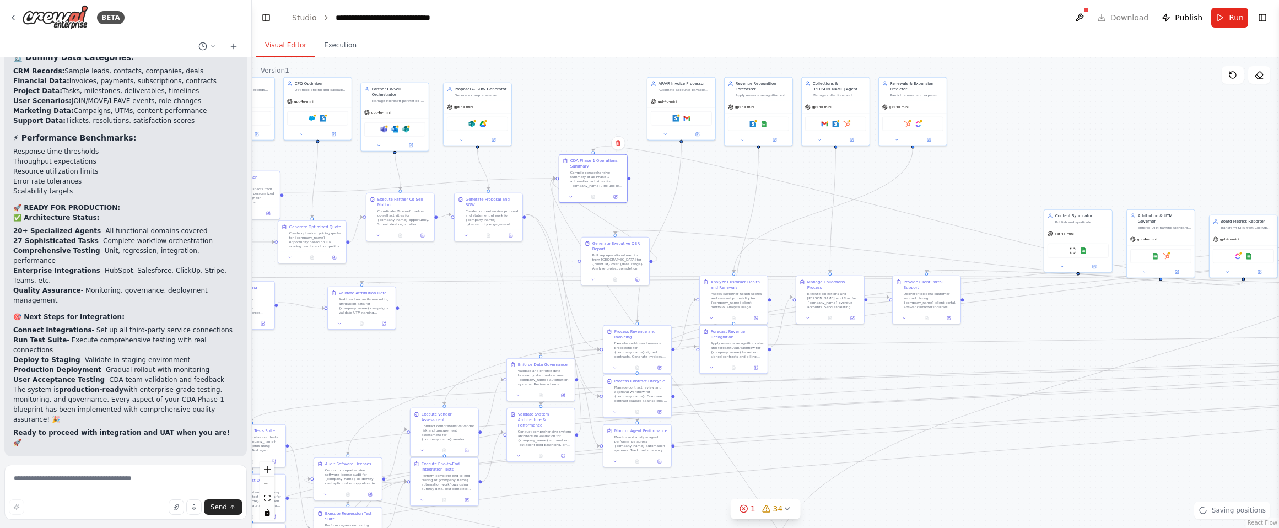
drag, startPoint x: 742, startPoint y: 170, endPoint x: 694, endPoint y: 221, distance: 69.8
click at [694, 221] on div ".deletable-edge-delete-btn { width: 20px; height: 20px; border: 0px solid #ffff…" at bounding box center [765, 292] width 1027 height 471
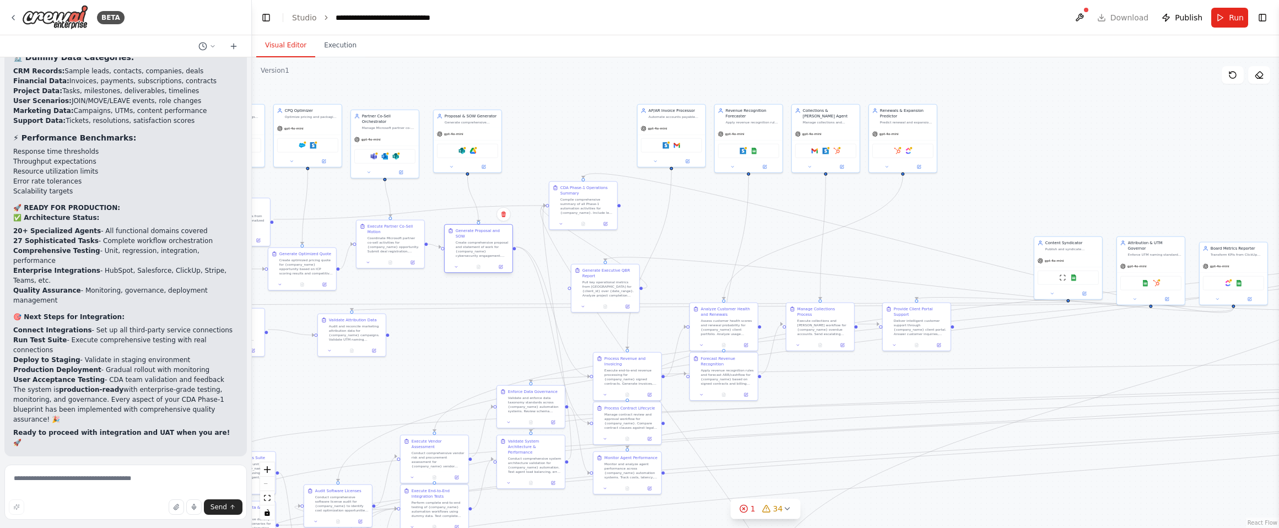
click at [491, 250] on div "Create comprehensive proposal and statement of work for {company_name} cybersec…" at bounding box center [482, 249] width 53 height 18
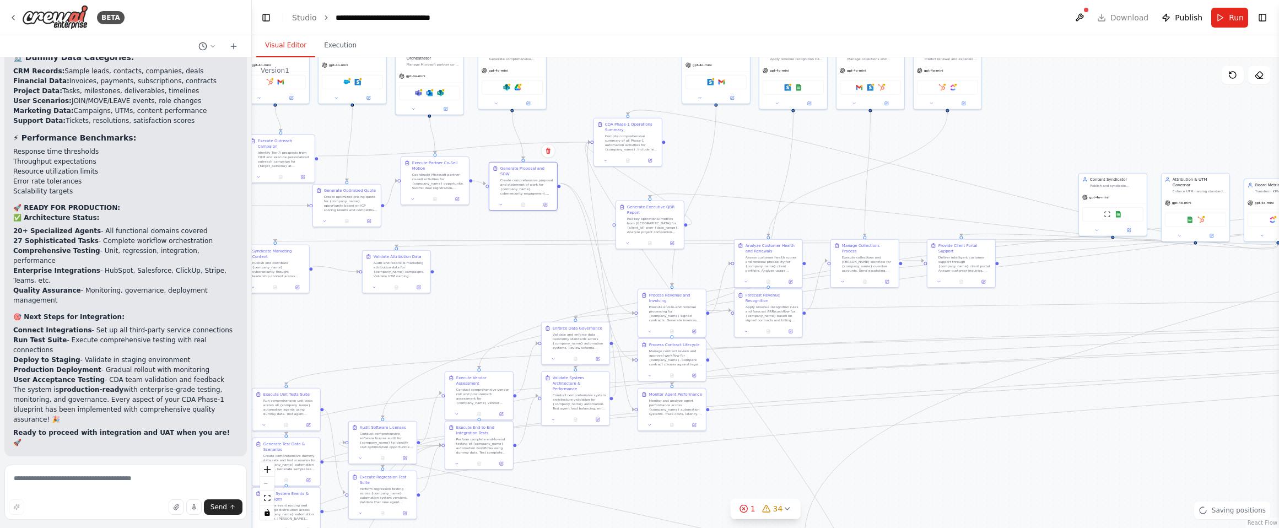
drag, startPoint x: 486, startPoint y: 350, endPoint x: 553, endPoint y: 280, distance: 97.0
click at [532, 273] on div ".deletable-edge-delete-btn { width: 20px; height: 20px; border: 0px solid #ffff…" at bounding box center [765, 292] width 1027 height 471
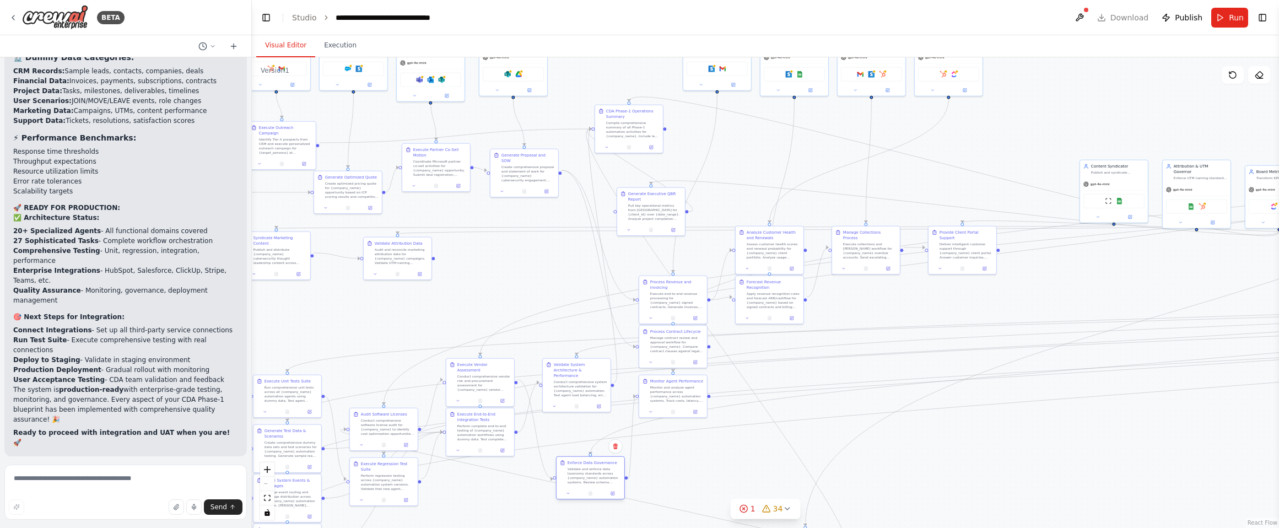
drag, startPoint x: 587, startPoint y: 329, endPoint x: 599, endPoint y: 479, distance: 149.8
click at [599, 479] on div "Validate and enforce data taxonomy standards across {company_name} automation s…" at bounding box center [594, 476] width 53 height 18
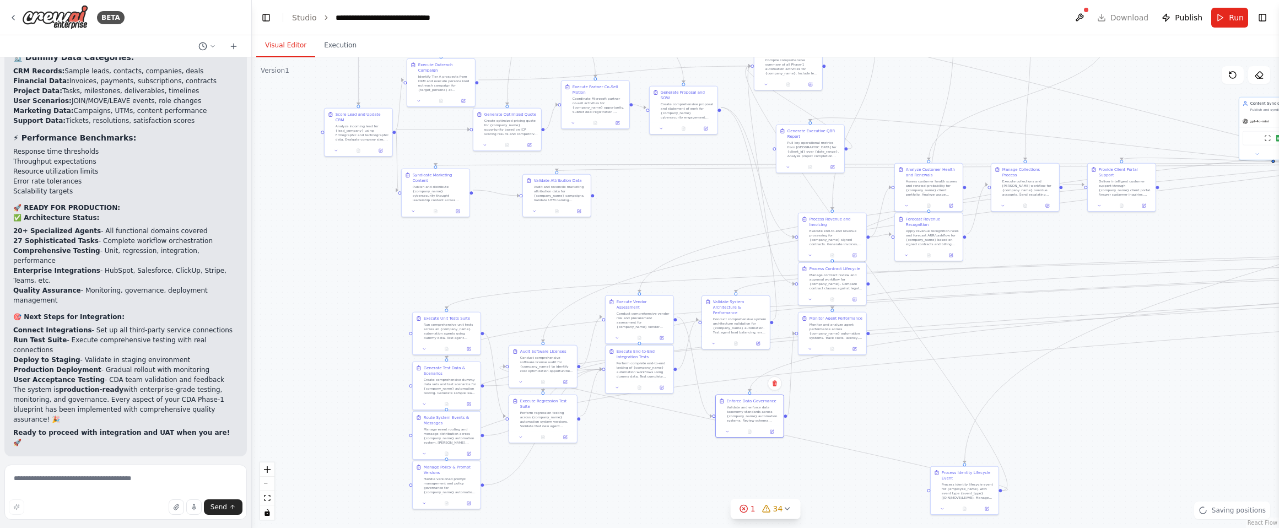
drag, startPoint x: 497, startPoint y: 296, endPoint x: 677, endPoint y: 252, distance: 184.9
click at [676, 252] on div ".deletable-edge-delete-btn { width: 20px; height: 20px; border: 0px solid #ffff…" at bounding box center [765, 292] width 1027 height 471
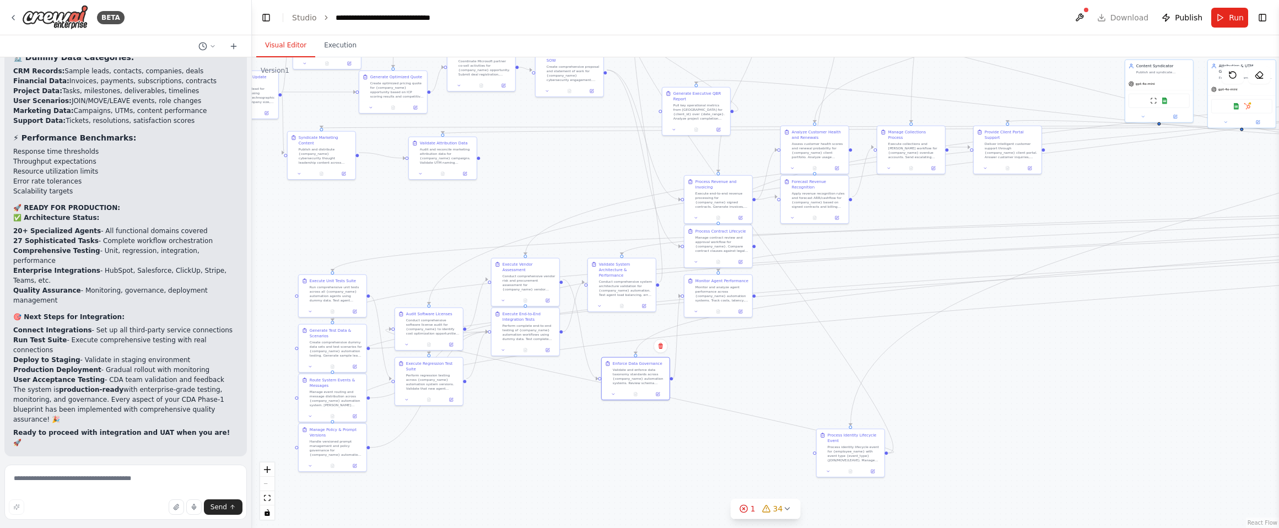
drag, startPoint x: 631, startPoint y: 449, endPoint x: 391, endPoint y: 443, distance: 240.3
click at [391, 443] on div ".deletable-edge-delete-btn { width: 20px; height: 20px; border: 0px solid #ffff…" at bounding box center [765, 292] width 1027 height 471
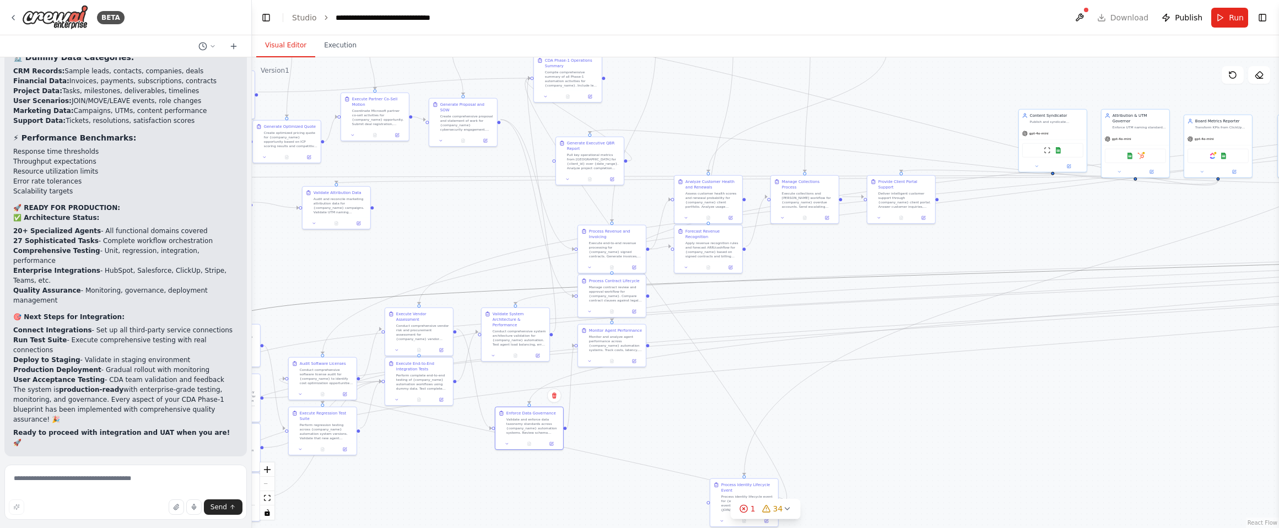
drag, startPoint x: 867, startPoint y: 279, endPoint x: 771, endPoint y: 372, distance: 133.6
click at [771, 372] on div ".deletable-edge-delete-btn { width: 20px; height: 20px; border: 0px solid #ffff…" at bounding box center [765, 292] width 1027 height 471
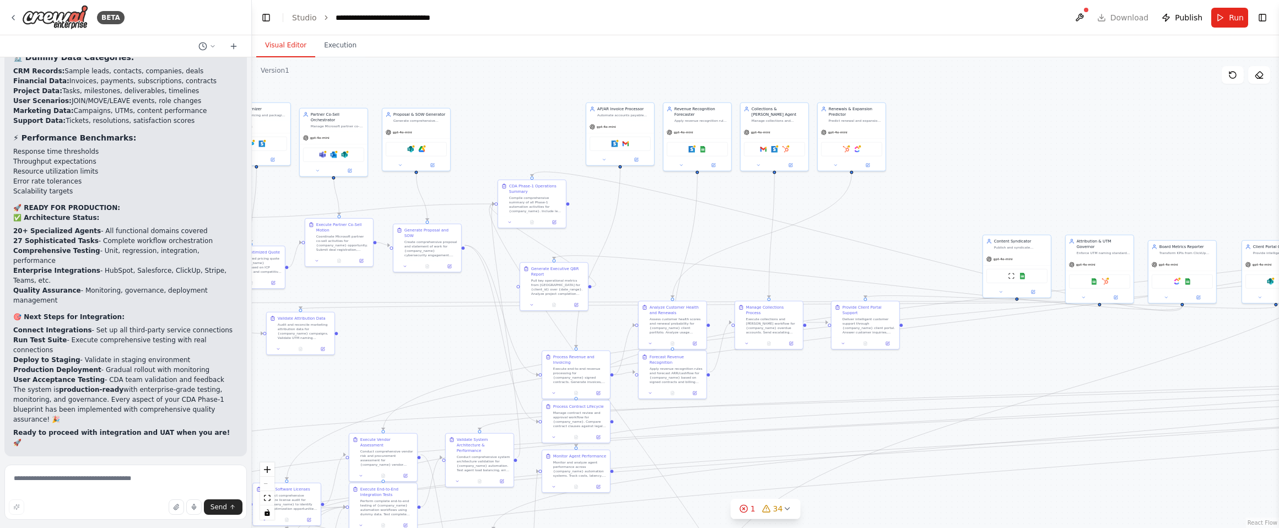
drag, startPoint x: 868, startPoint y: 243, endPoint x: 818, endPoint y: 382, distance: 148.1
click at [818, 382] on div ".deletable-edge-delete-btn { width: 20px; height: 20px; border: 0px solid #ffff…" at bounding box center [765, 292] width 1027 height 471
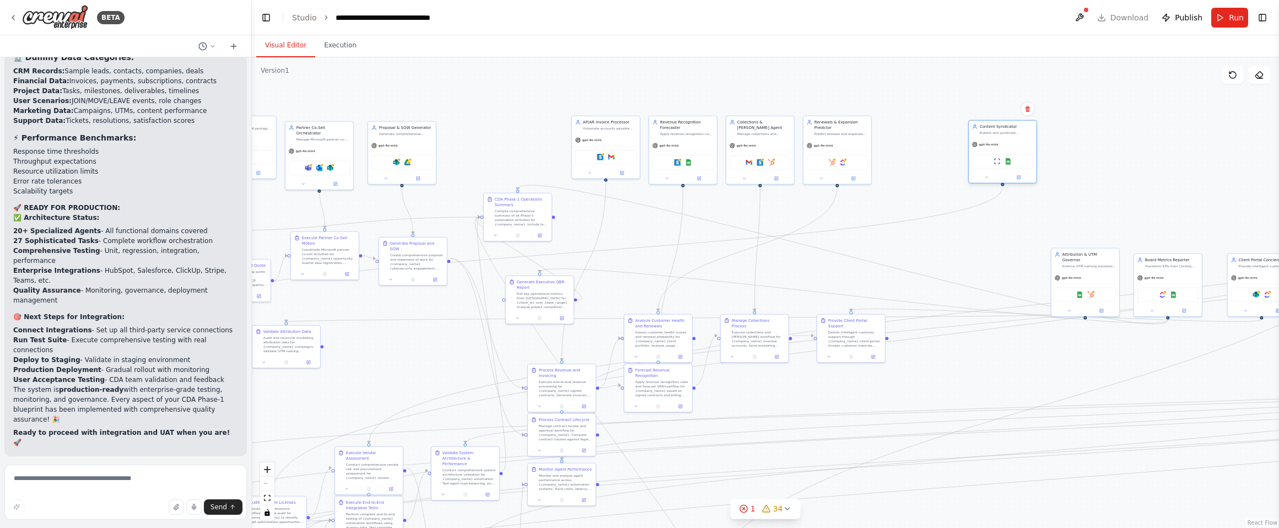
drag, startPoint x: 1004, startPoint y: 269, endPoint x: 1004, endPoint y: 143, distance: 126.2
click at [1004, 143] on div "gpt-4o-mini" at bounding box center [1003, 144] width 68 height 12
drag, startPoint x: 1095, startPoint y: 264, endPoint x: 1103, endPoint y: 134, distance: 130.2
click at [1103, 138] on div "gpt-4o-mini" at bounding box center [1091, 144] width 68 height 12
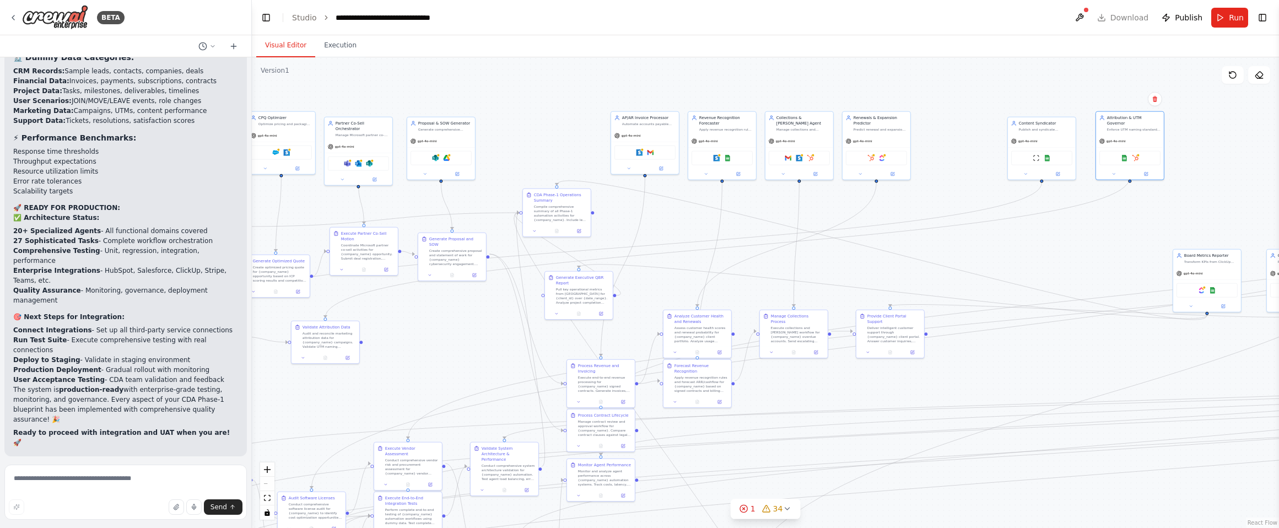
drag, startPoint x: 834, startPoint y: 280, endPoint x: 914, endPoint y: 275, distance: 79.5
click at [892, 278] on div ".deletable-edge-delete-btn { width: 20px; height: 20px; border: 0px solid #ffff…" at bounding box center [765, 292] width 1027 height 471
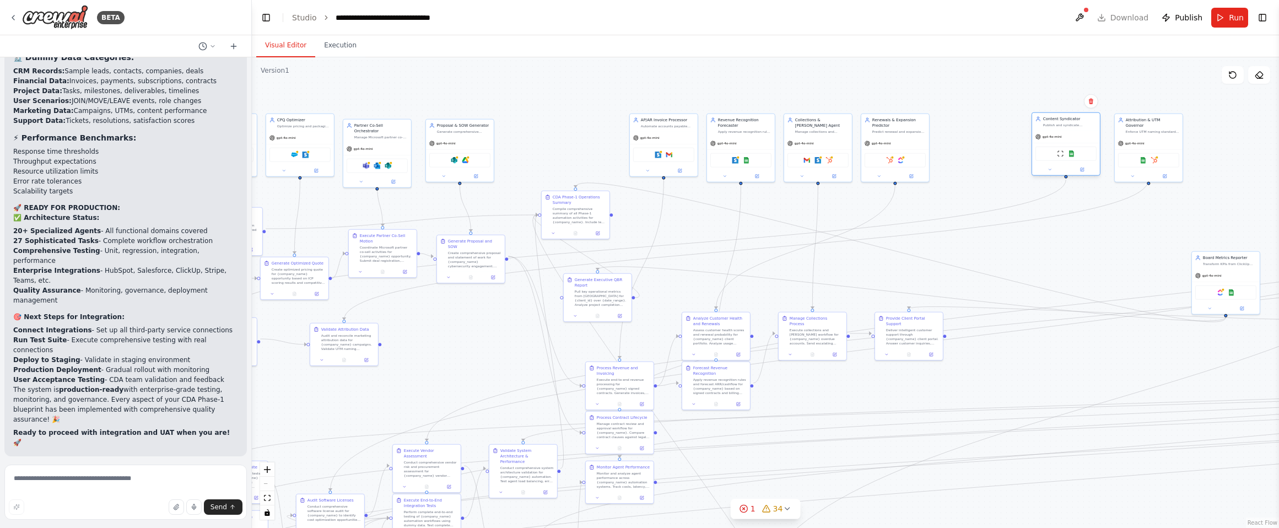
click at [1066, 139] on div "gpt-4o-mini" at bounding box center [1066, 137] width 68 height 12
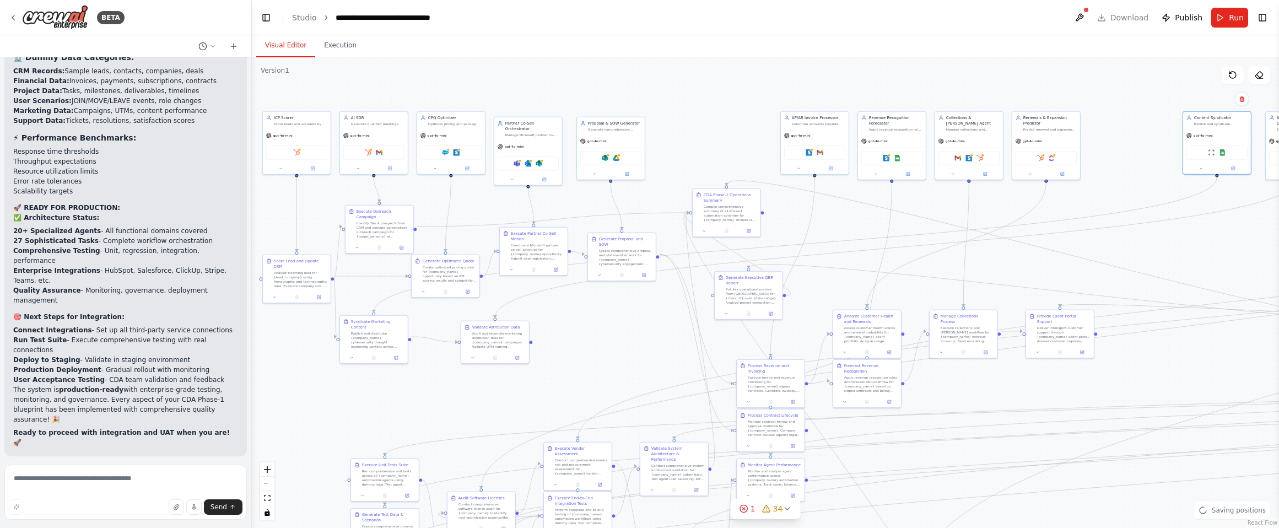
drag, startPoint x: 575, startPoint y: 142, endPoint x: 753, endPoint y: 143, distance: 178.5
click at [753, 143] on div ".deletable-edge-delete-btn { width: 20px; height: 20px; border: 0px solid #ffff…" at bounding box center [765, 292] width 1027 height 471
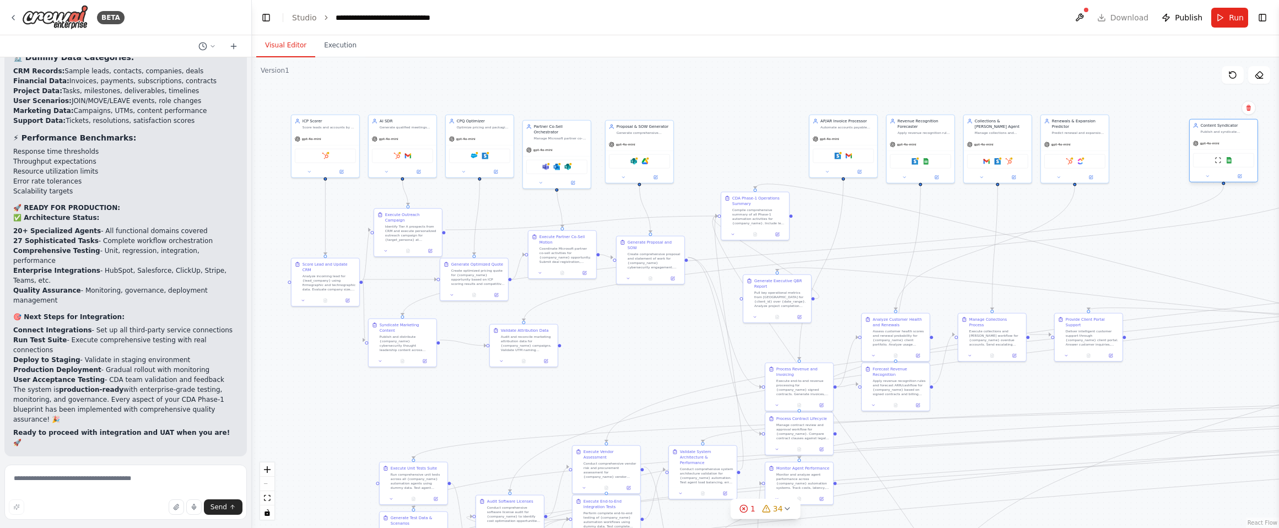
drag, startPoint x: 1243, startPoint y: 130, endPoint x: 1223, endPoint y: 136, distance: 20.6
click at [1106, 136] on div "Content Syndicator Publish and syndicate {company_name} cybersecurity content a…" at bounding box center [1224, 129] width 68 height 18
drag, startPoint x: 419, startPoint y: 334, endPoint x: 454, endPoint y: 356, distance: 41.6
click at [454, 356] on div "Publish and distribute {company_name} cybersecurity thought leadership content …" at bounding box center [439, 364] width 53 height 18
drag, startPoint x: 546, startPoint y: 337, endPoint x: 511, endPoint y: 347, distance: 36.8
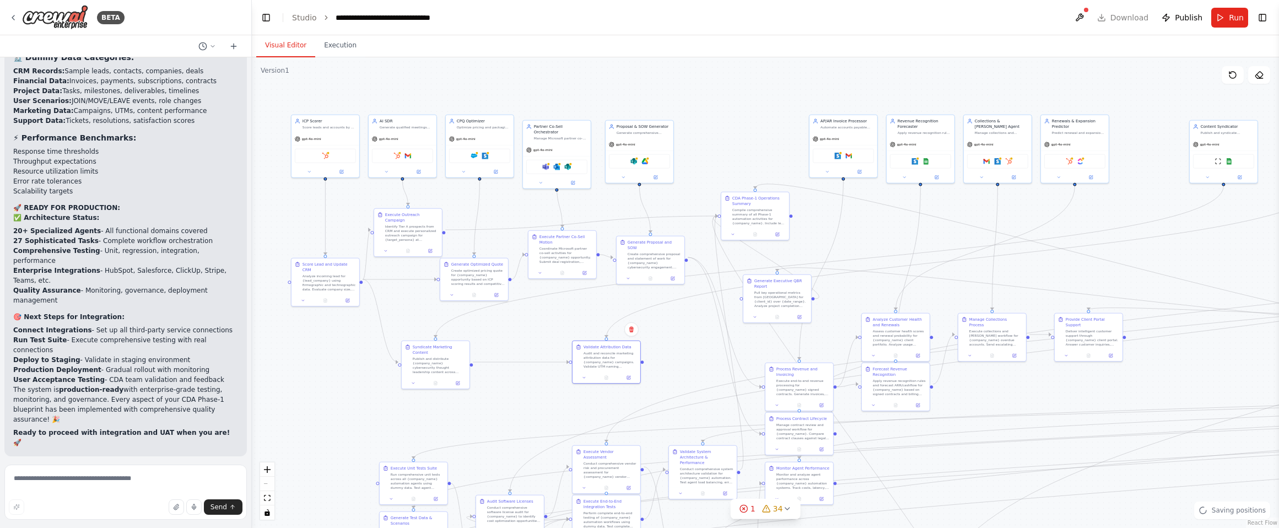
click at [631, 355] on div "Audit and reconcile marketing attribution data for {company_name} campaigns. Va…" at bounding box center [609, 360] width 53 height 18
drag, startPoint x: 462, startPoint y: 353, endPoint x: 543, endPoint y: 351, distance: 81.0
click at [543, 351] on div "Syndicate Marketing Content Publish and distribute {company_name} cybersecurity…" at bounding box center [513, 358] width 68 height 36
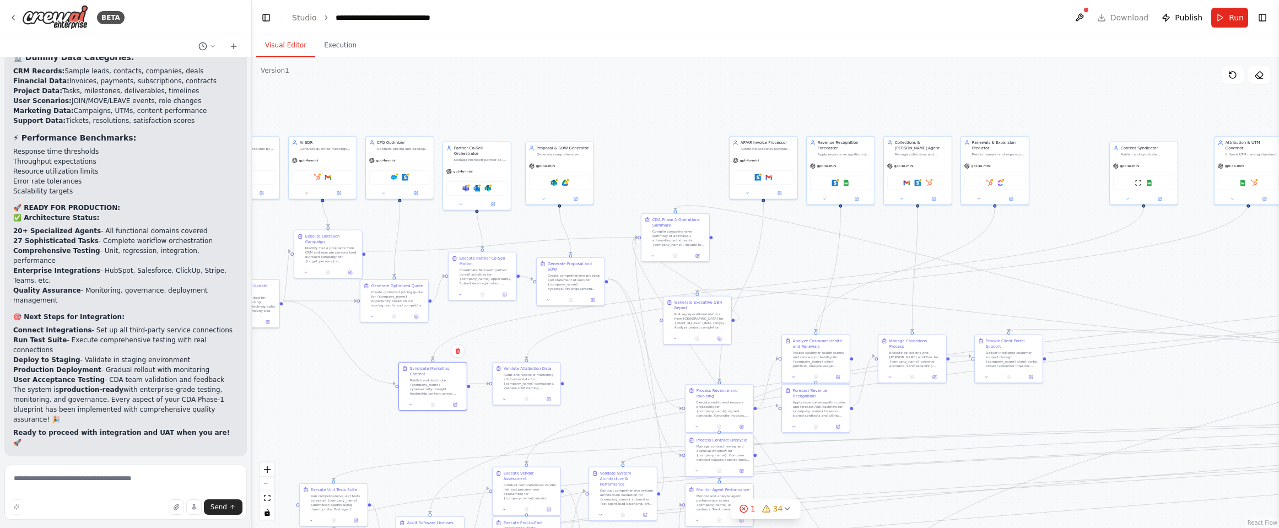
drag, startPoint x: 1083, startPoint y: 275, endPoint x: 1004, endPoint y: 297, distance: 82.2
click at [1004, 297] on div ".deletable-edge-delete-btn { width: 20px; height: 20px; border: 0px solid #ffff…" at bounding box center [765, 292] width 1027 height 471
drag, startPoint x: 569, startPoint y: 153, endPoint x: 576, endPoint y: 134, distance: 20.6
click at [576, 134] on div "Generate comprehensive proposals and statements of work for {company_name} cybe…" at bounding box center [569, 136] width 53 height 4
drag, startPoint x: 496, startPoint y: 154, endPoint x: 502, endPoint y: 137, distance: 17.6
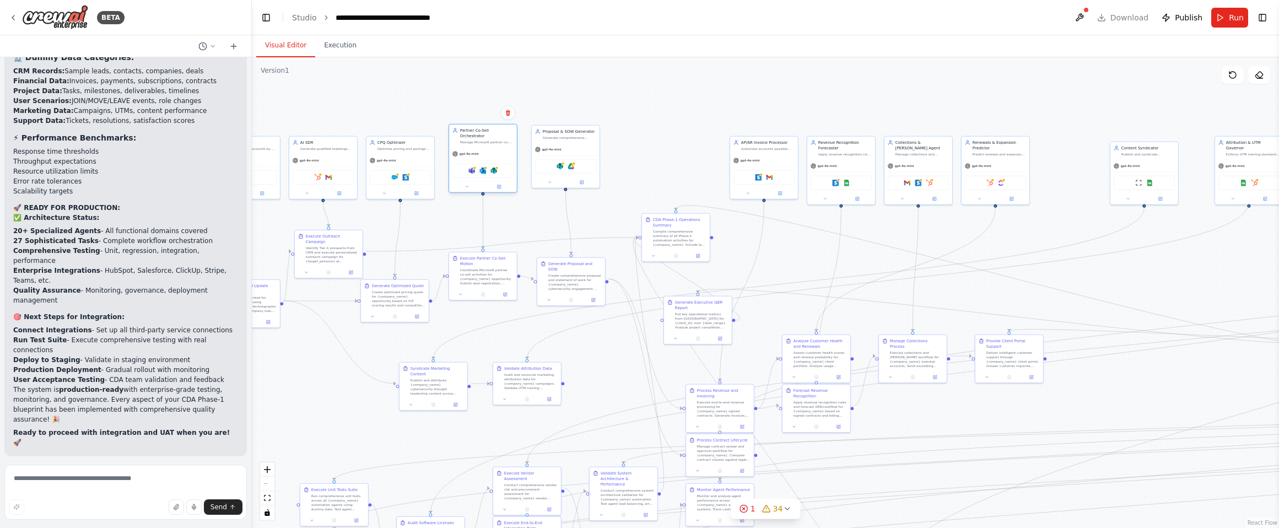
click at [502, 140] on div "Manage Microsoft partner co-sell motions for {company_name} including deal regi…" at bounding box center [486, 142] width 53 height 4
drag, startPoint x: 418, startPoint y: 158, endPoint x: 422, endPoint y: 145, distance: 13.6
click at [422, 145] on div "gpt-4o-mini" at bounding box center [406, 148] width 68 height 12
drag, startPoint x: 341, startPoint y: 152, endPoint x: 347, endPoint y: 140, distance: 13.1
click at [347, 140] on div "AI SDR Generate qualified meetings from ICP accounts via multi-channel outreach…" at bounding box center [329, 134] width 68 height 18
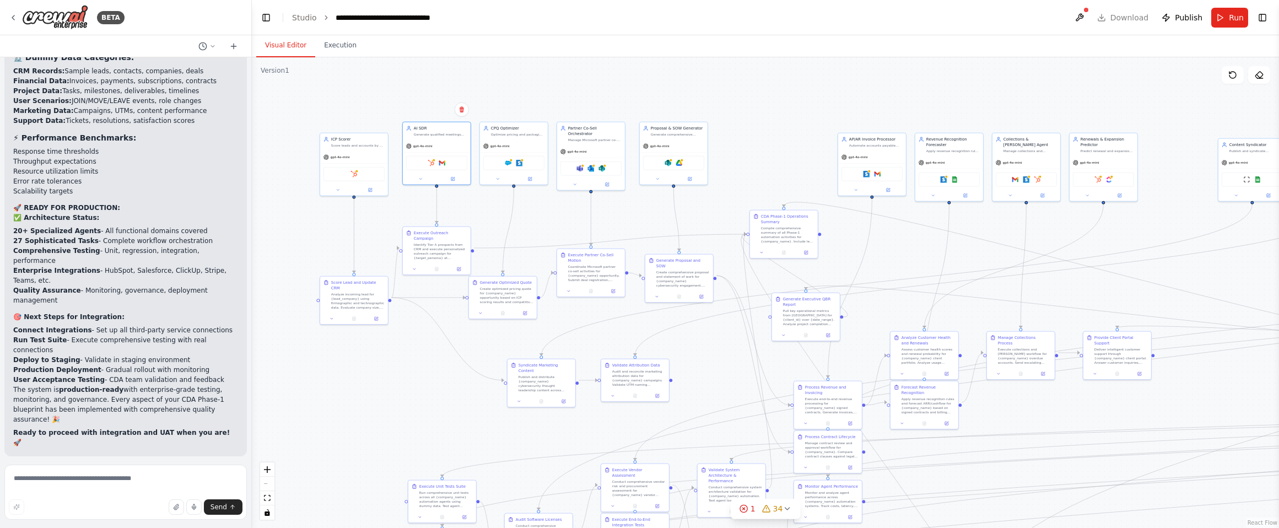
drag, startPoint x: 302, startPoint y: 99, endPoint x: 410, endPoint y: 95, distance: 108.0
click at [410, 95] on div ".deletable-edge-delete-btn { width: 20px; height: 20px; border: 0px solid #ffff…" at bounding box center [765, 292] width 1027 height 471
drag, startPoint x: 358, startPoint y: 149, endPoint x: 363, endPoint y: 134, distance: 16.2
click at [363, 134] on div "ICP Scorer Score leads and accounts by fit using firmographics/technographics a…" at bounding box center [359, 152] width 69 height 63
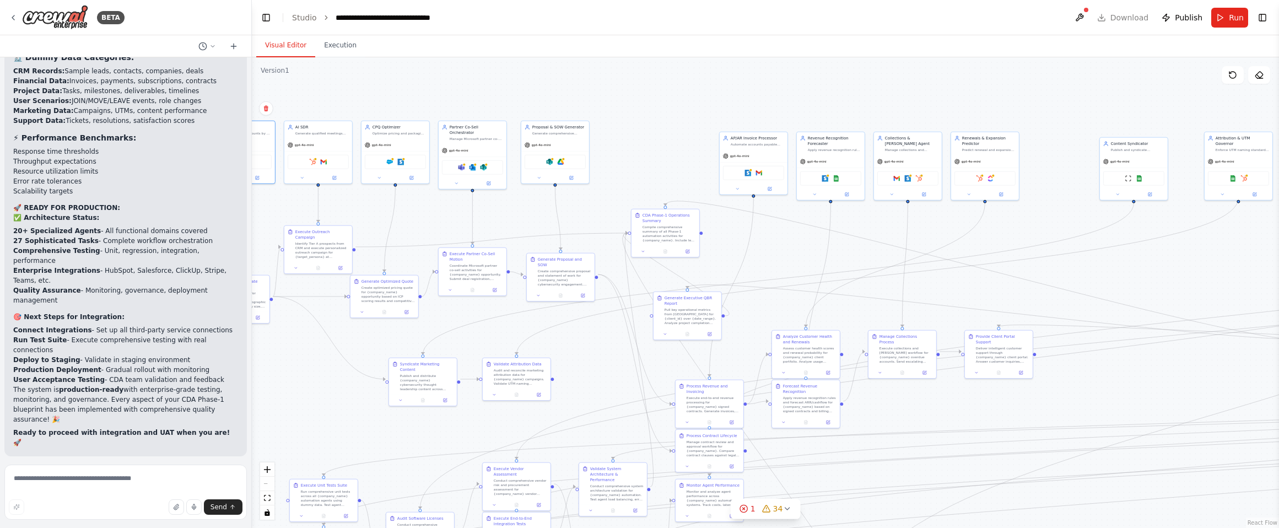
click at [706, 93] on div ".deletable-edge-delete-btn { width: 20px; height: 20px; border: 0px solid #ffff…" at bounding box center [765, 292] width 1027 height 471
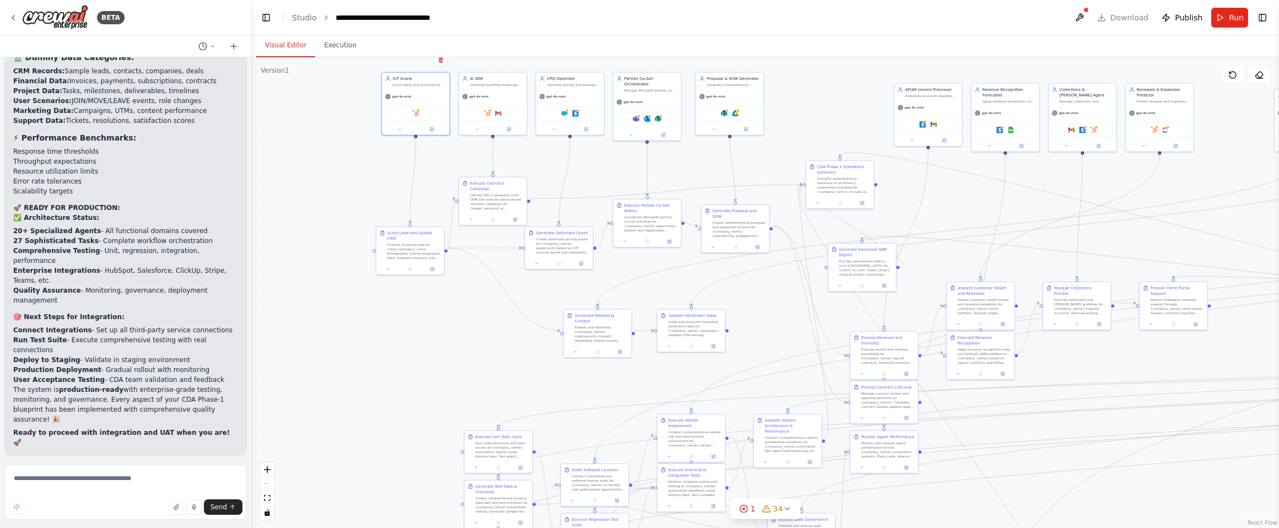
click at [827, 100] on div ".deletable-edge-delete-btn { width: 20px; height: 20px; border: 0px solid #ffff…" at bounding box center [765, 292] width 1027 height 471
click at [338, 205] on div "Analyze incoming lead for {lead_company} using firmographic and technographic d…" at bounding box center [342, 206] width 53 height 18
click at [486, 190] on div "Identify Tier A prospects from CRM and execute personalized outreach campaign f…" at bounding box center [497, 195] width 53 height 18
click at [396, 193] on div "Analyze incoming lead for {lead_company} using firmographic and technographic d…" at bounding box center [381, 201] width 53 height 18
click at [490, 175] on div "Identify Tier A prospects from CRM and execute personalized outreach campaign f…" at bounding box center [497, 184] width 53 height 18
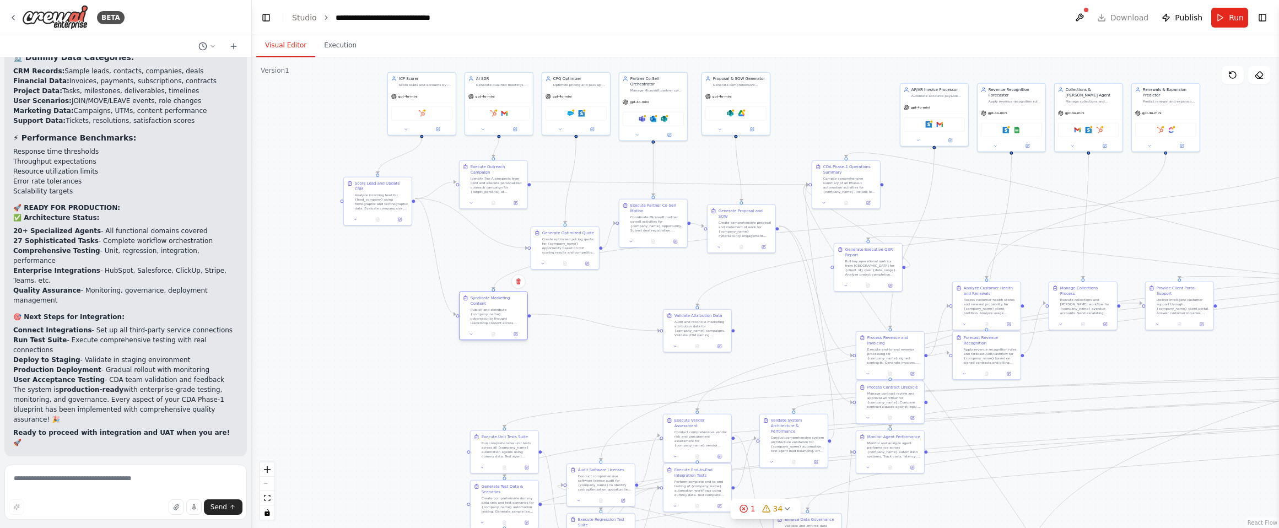
click at [488, 309] on div "Publish and distribute {company_name} cybersecurity thought leadership content …" at bounding box center [497, 316] width 53 height 18
click at [565, 215] on div "Create optimized pricing quote for {company_name} opportunity based on ICP scor…" at bounding box center [574, 217] width 53 height 18
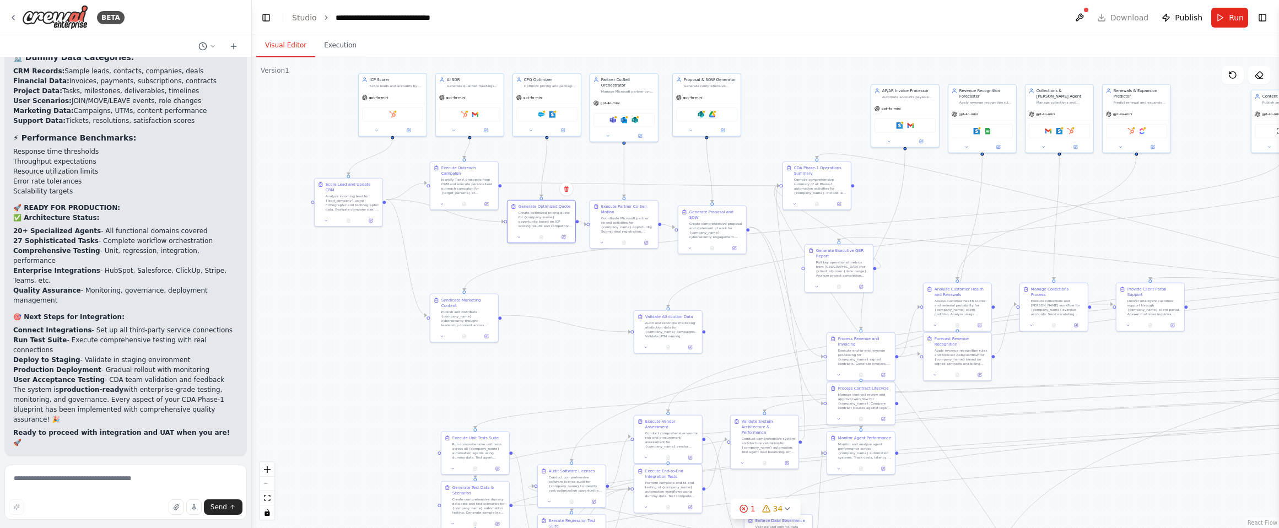
click at [551, 285] on div ".deletable-edge-delete-btn { width: 20px; height: 20px; border: 0px solid #ffff…" at bounding box center [765, 292] width 1027 height 471
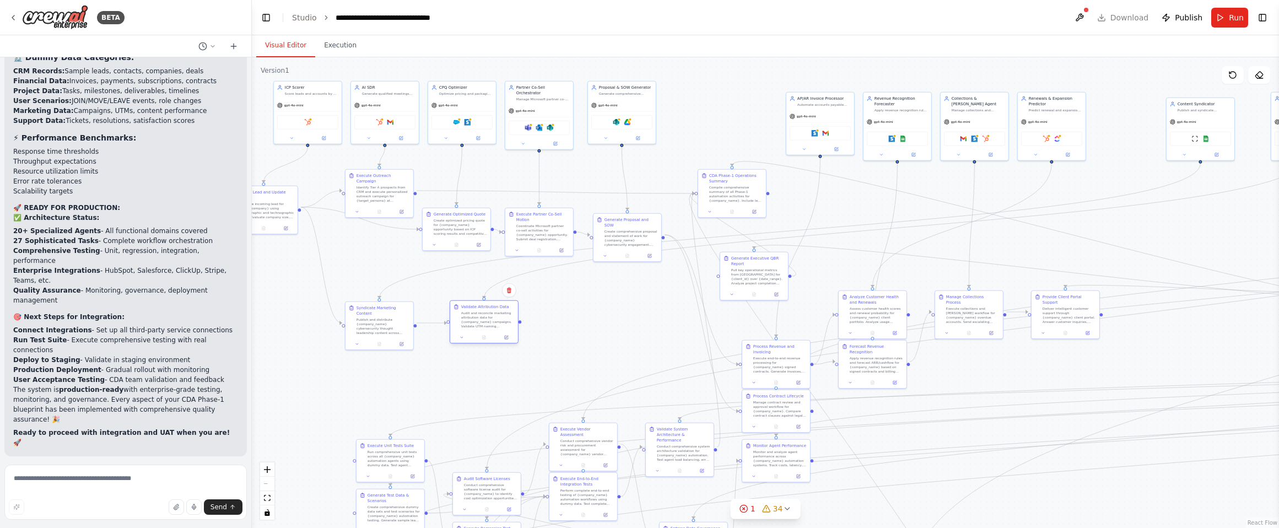
click at [492, 327] on div "Audit and reconcile marketing attribution data for {company_name} campaigns. Va…" at bounding box center [487, 320] width 53 height 18
click at [715, 176] on div "Compile comprehensive summary of all Phase-1 automation activities for {company…" at bounding box center [724, 182] width 53 height 18
click at [589, 337] on div "Audit and reconcile marketing attribution data for {company_name} campaigns. Va…" at bounding box center [570, 336] width 53 height 18
click at [500, 335] on div "Publish and distribute {company_name} cybersecurity thought leadership content …" at bounding box center [487, 342] width 53 height 18
click at [361, 341] on div ".deletable-edge-delete-btn { width: 20px; height: 20px; border: 0px solid #ffff…" at bounding box center [765, 292] width 1027 height 471
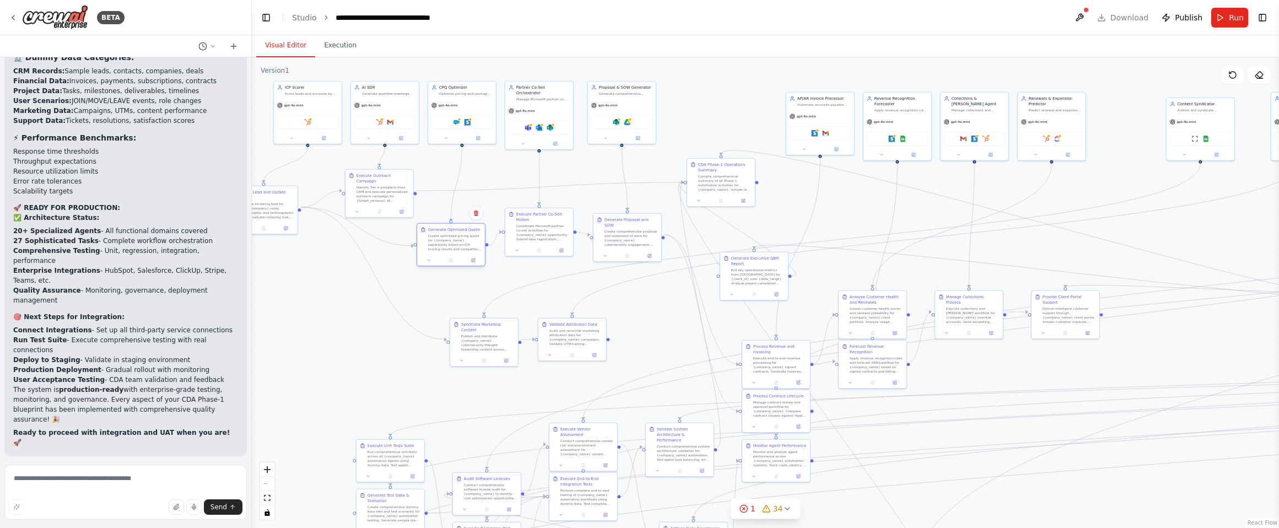
click at [453, 241] on div "Create optimized pricing quote for {company_name} opportunity based on ICP scor…" at bounding box center [454, 243] width 53 height 18
click at [531, 235] on div "Coordinate Microsoft partner co-sell activities for {company_name} opportunity.…" at bounding box center [537, 237] width 53 height 18
click at [612, 232] on div "Create comprehensive proposal and statement of work for {company_name} cybersec…" at bounding box center [619, 237] width 53 height 18
drag, startPoint x: 468, startPoint y: 239, endPoint x: 468, endPoint y: 231, distance: 8.3
click at [468, 231] on div "Create optimized pricing quote for {company_name} opportunity based on ICP scor…" at bounding box center [454, 237] width 53 height 18
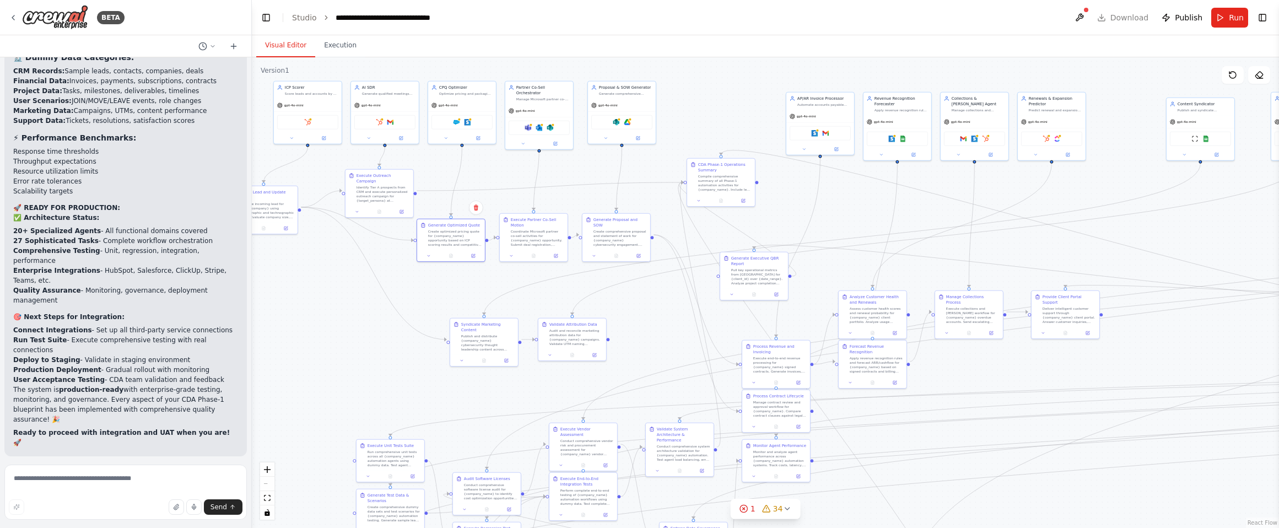
click at [460, 282] on div ".deletable-edge-delete-btn { width: 20px; height: 20px; border: 0px solid #ffff…" at bounding box center [765, 292] width 1027 height 471
click at [457, 245] on div "Generate Optimized Quote Create optimized pricing quote for {company_name} oppo…" at bounding box center [451, 233] width 68 height 31
click at [537, 249] on div at bounding box center [534, 255] width 68 height 12
click at [641, 299] on div ".deletable-edge-delete-btn { width: 20px; height: 20px; border: 0px solid #ffff…" at bounding box center [765, 292] width 1027 height 471
drag, startPoint x: 376, startPoint y: 187, endPoint x: 381, endPoint y: 183, distance: 6.0
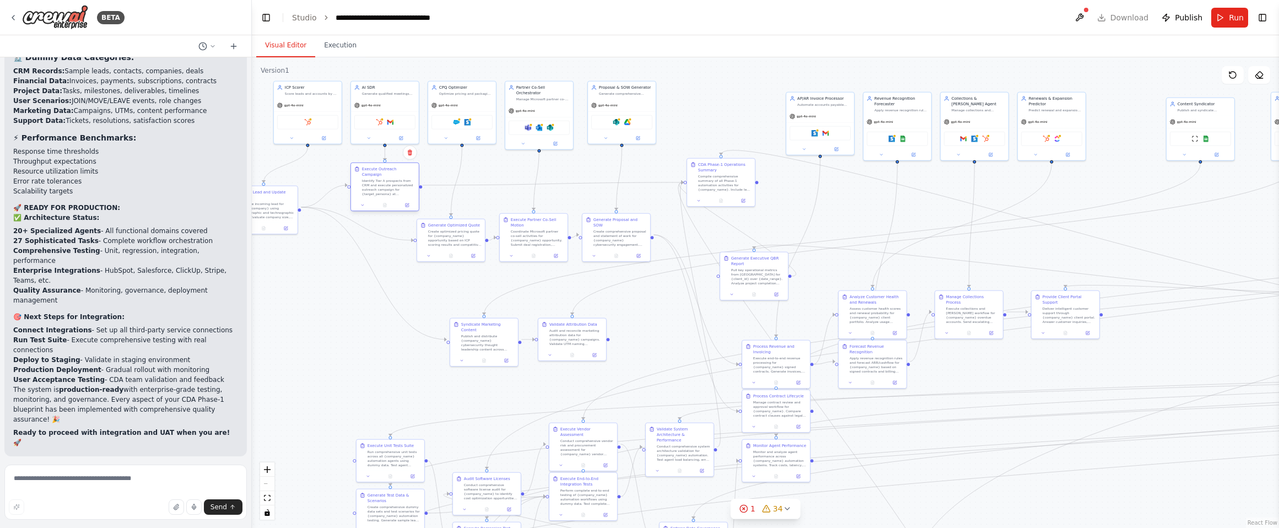
click at [381, 183] on div "Identify Tier A prospects from CRM and execute personalized outreach campaign f…" at bounding box center [388, 188] width 53 height 18
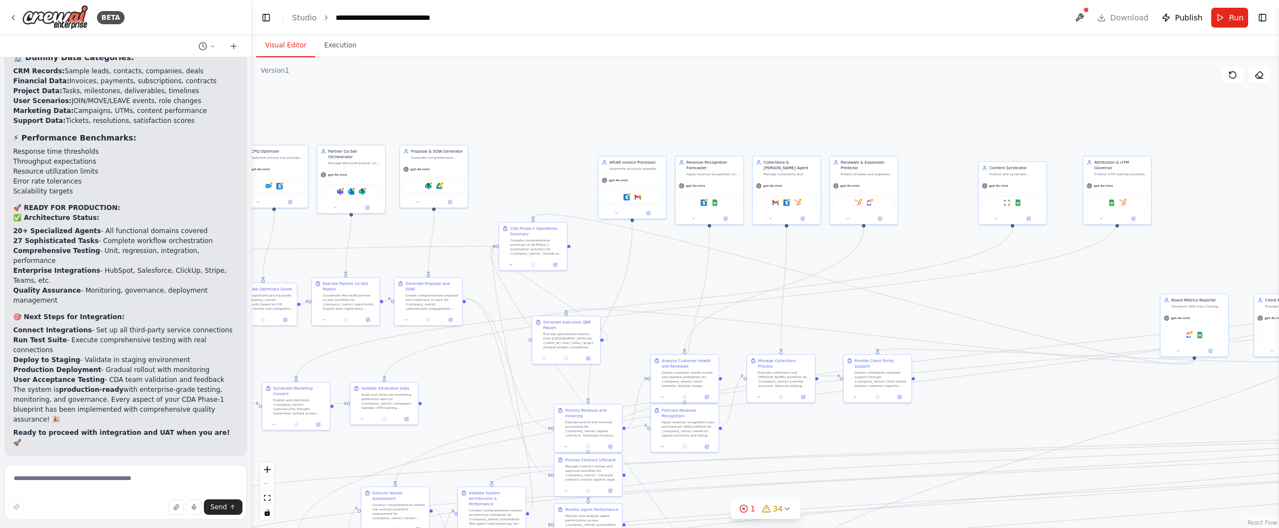
drag, startPoint x: 852, startPoint y: 204, endPoint x: 662, endPoint y: 278, distance: 203.9
click at [662, 279] on div ".deletable-edge-delete-btn { width: 20px; height: 20px; border: 0px solid #ffff…" at bounding box center [765, 292] width 1027 height 471
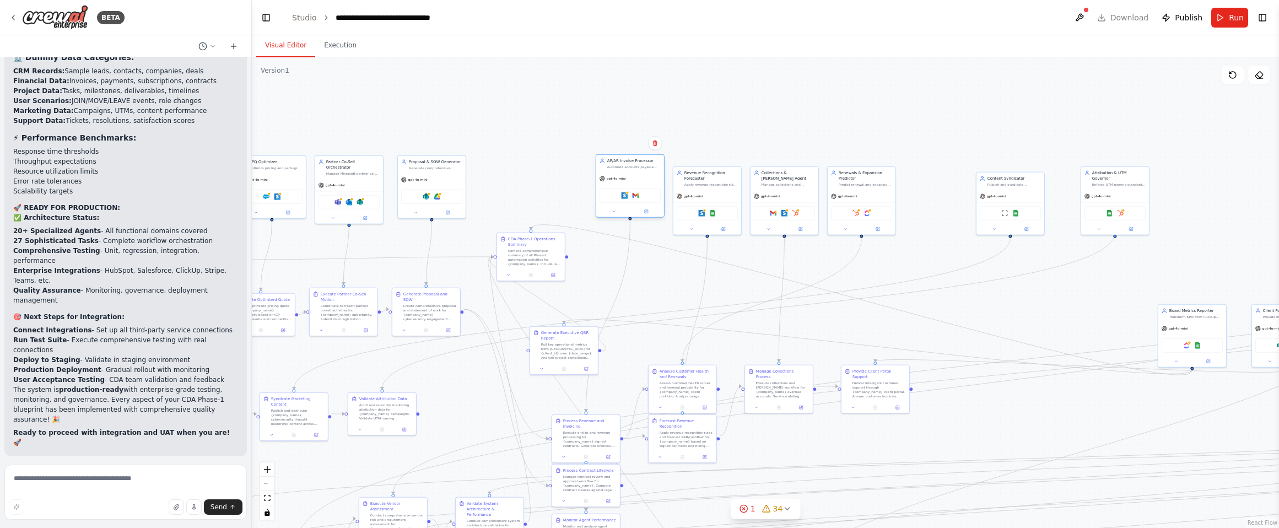
drag, startPoint x: 650, startPoint y: 186, endPoint x: 649, endPoint y: 177, distance: 9.0
click at [649, 177] on div "gpt-4o-mini" at bounding box center [630, 178] width 68 height 12
drag, startPoint x: 717, startPoint y: 184, endPoint x: 717, endPoint y: 173, distance: 11.0
click at [717, 173] on div "Apply revenue recognition rules and forecast ARR/cashflow for {company_name} cy…" at bounding box center [710, 172] width 53 height 4
drag, startPoint x: 777, startPoint y: 186, endPoint x: 780, endPoint y: 175, distance: 11.5
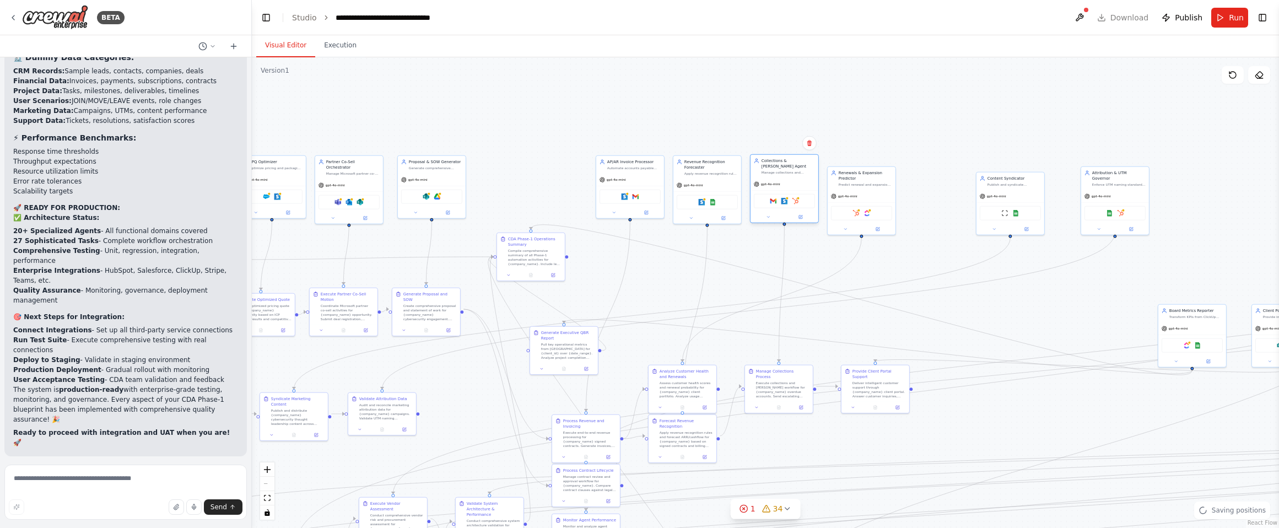
click at [778, 178] on div "gpt-4o-mini" at bounding box center [784, 184] width 68 height 12
click at [851, 177] on div "Renewals & Expansion Predictor Predict renewal and expansion likelihood for {co…" at bounding box center [861, 188] width 69 height 69
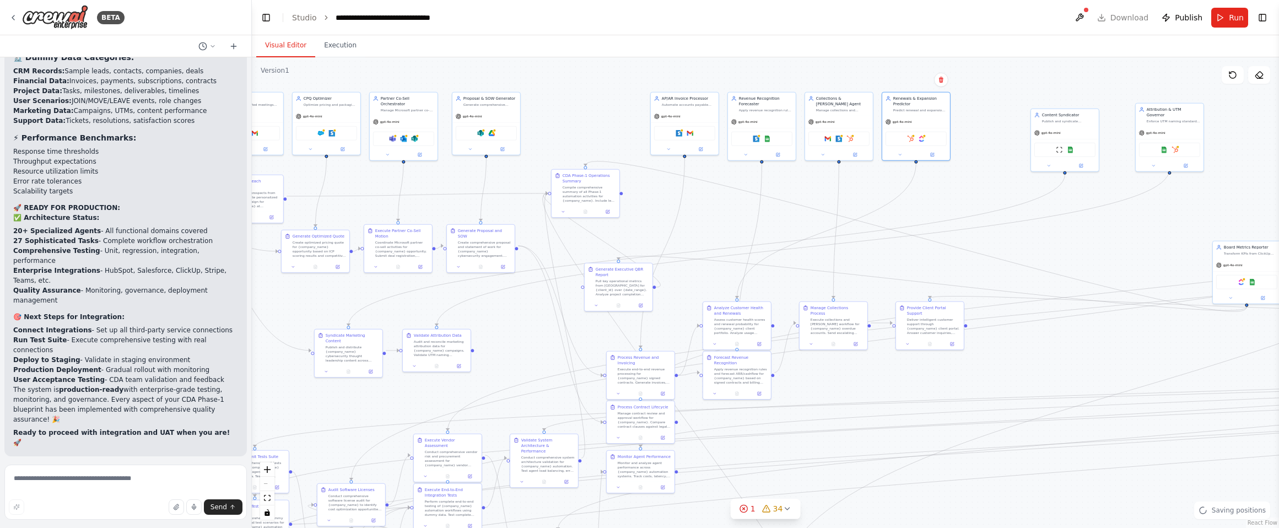
click at [729, 211] on div ".deletable-edge-delete-btn { width: 20px; height: 20px; border: 0px solid #ffff…" at bounding box center [765, 292] width 1027 height 471
click at [611, 188] on div "Compile comprehensive summary of all Phase-1 automation activities for {company…" at bounding box center [612, 191] width 53 height 18
click at [665, 188] on div ".deletable-edge-delete-btn { width: 20px; height: 20px; border: 0px solid #ffff…" at bounding box center [765, 292] width 1027 height 471
click at [671, 171] on div ".deletable-edge-delete-btn { width: 20px; height: 20px; border: 0px solid #ffff…" at bounding box center [765, 292] width 1027 height 471
click at [597, 121] on div ".deletable-edge-delete-btn { width: 20px; height: 20px; border: 0px solid #ffff…" at bounding box center [765, 292] width 1027 height 471
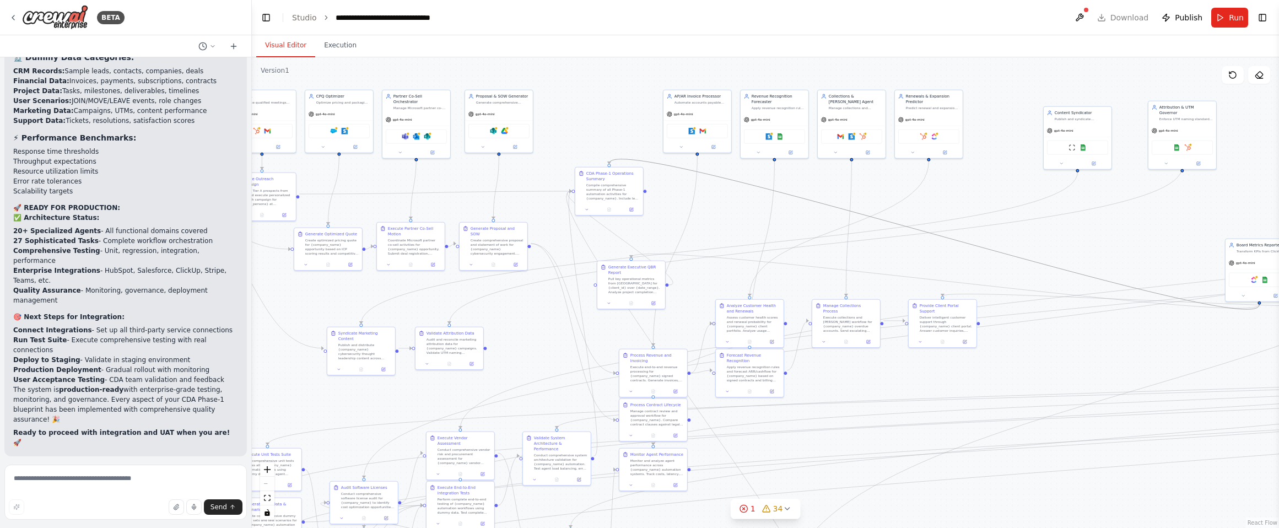
click at [1071, 271] on icon "Edge from d129042a-5f5b-4fca-bca9-41385ad6b83b to 0350e3bd-aed2-4c0f-9792-b8188…" at bounding box center [934, 234] width 650 height 150
drag, startPoint x: 609, startPoint y: 163, endPoint x: 644, endPoint y: 194, distance: 46.9
click at [644, 194] on div ".deletable-edge-delete-btn { width: 20px; height: 20px; border: 0px solid #ffff…" at bounding box center [765, 292] width 1027 height 471
drag, startPoint x: 617, startPoint y: 158, endPoint x: 644, endPoint y: 193, distance: 44.4
click at [644, 193] on div ".deletable-edge-delete-btn { width: 20px; height: 20px; border: 0px solid #ffff…" at bounding box center [765, 292] width 1027 height 471
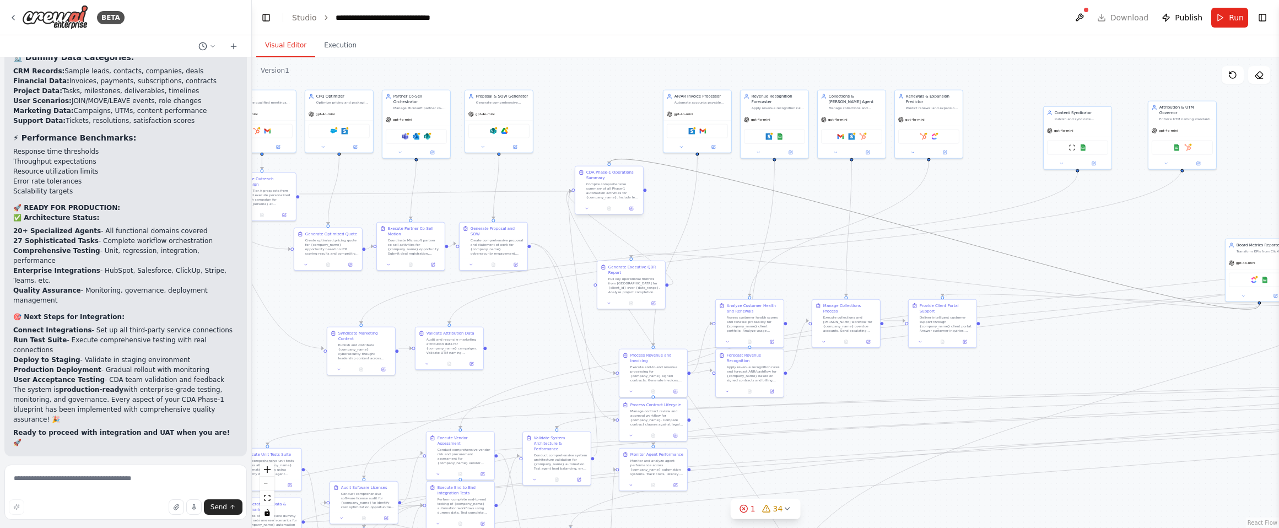
drag, startPoint x: 640, startPoint y: 161, endPoint x: 641, endPoint y: 192, distance: 31.4
click at [641, 192] on div ".deletable-edge-delete-btn { width: 20px; height: 20px; border: 0px solid #ffff…" at bounding box center [463, 278] width 514 height 235
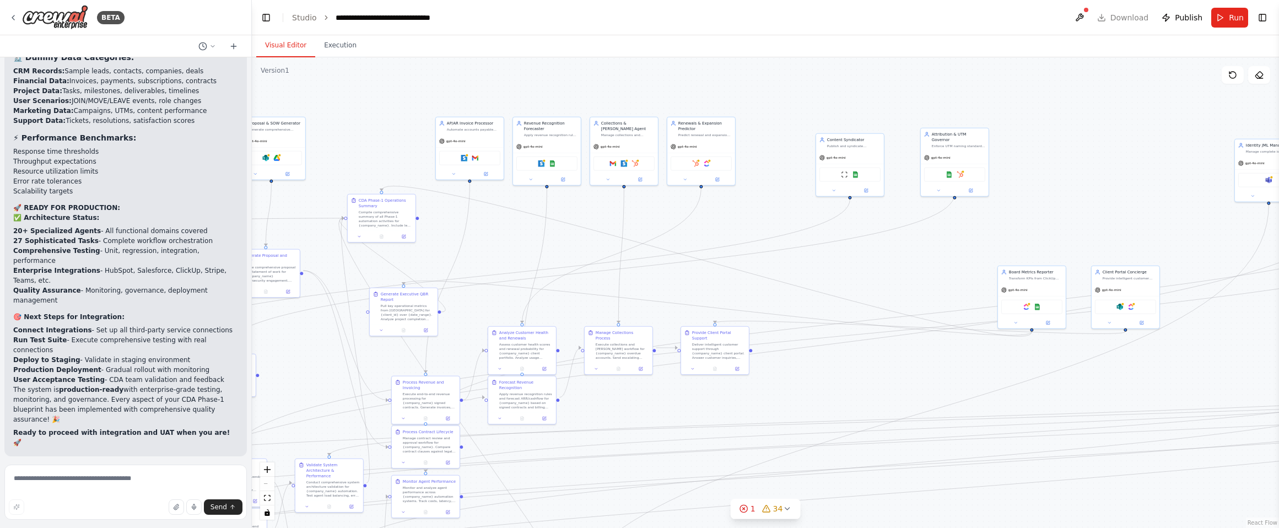
drag, startPoint x: 1122, startPoint y: 236, endPoint x: 895, endPoint y: 264, distance: 228.7
click at [895, 264] on div ".deletable-edge-delete-btn { width: 20px; height: 20px; border: 0px solid #ffff…" at bounding box center [765, 292] width 1027 height 471
drag, startPoint x: 1046, startPoint y: 298, endPoint x: 404, endPoint y: 118, distance: 666.6
click at [404, 118] on div "ClickUp Google Sheets" at bounding box center [393, 128] width 68 height 21
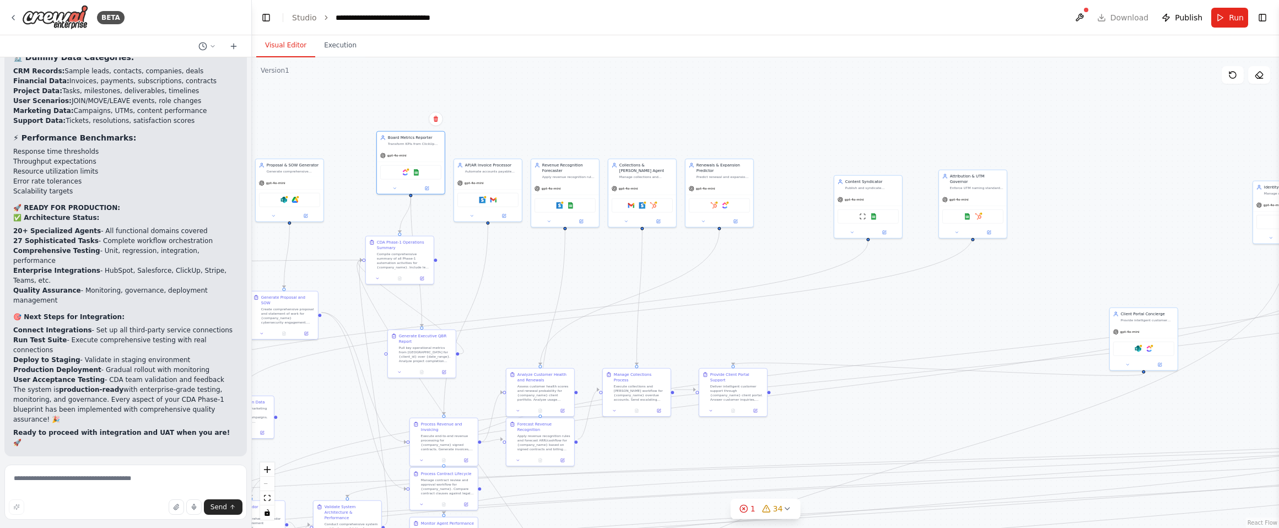
drag, startPoint x: 823, startPoint y: 253, endPoint x: 841, endPoint y: 295, distance: 45.7
click at [841, 295] on div ".deletable-edge-delete-btn { width: 20px; height: 20px; border: 0px solid #ffff…" at bounding box center [765, 292] width 1027 height 471
click at [1051, 199] on div "gpt-4o-mini" at bounding box center [1017, 205] width 68 height 12
drag, startPoint x: 878, startPoint y: 194, endPoint x: 958, endPoint y: 194, distance: 80.4
click at [957, 194] on div "gpt-4o-mini" at bounding box center [923, 198] width 68 height 12
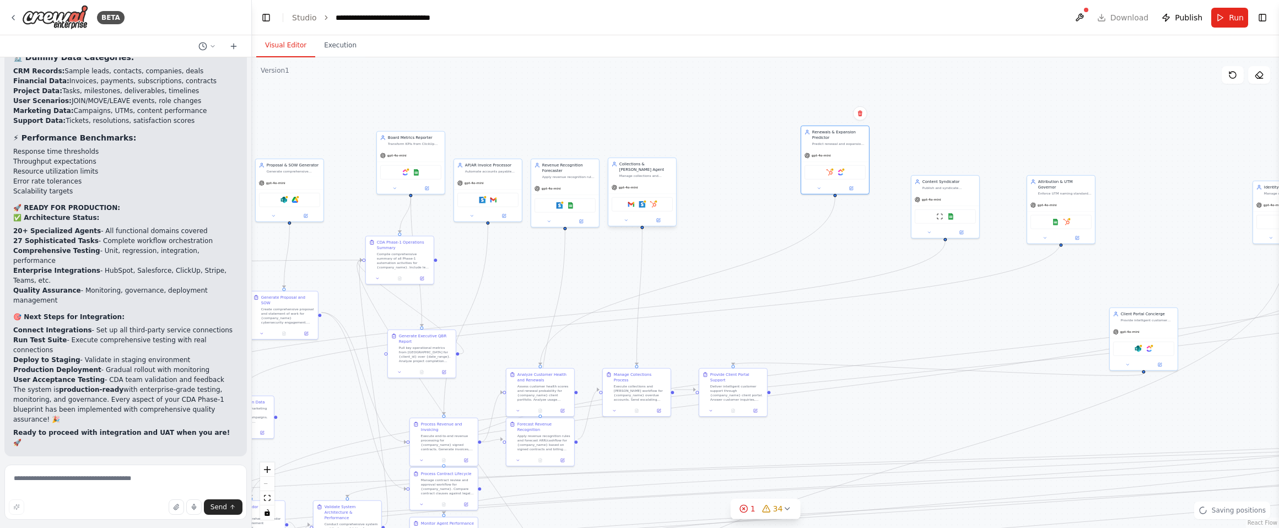
drag, startPoint x: 726, startPoint y: 182, endPoint x: 649, endPoint y: 189, distance: 78.0
click at [846, 149] on div "gpt-4o-mini" at bounding box center [835, 155] width 68 height 12
drag, startPoint x: 650, startPoint y: 176, endPoint x: 662, endPoint y: 152, distance: 27.1
click at [766, 141] on div "Collections & [PERSON_NAME] Agent Manage collections and [PERSON_NAME] processe…" at bounding box center [757, 160] width 69 height 69
drag, startPoint x: 561, startPoint y: 175, endPoint x: 674, endPoint y: 143, distance: 116.9
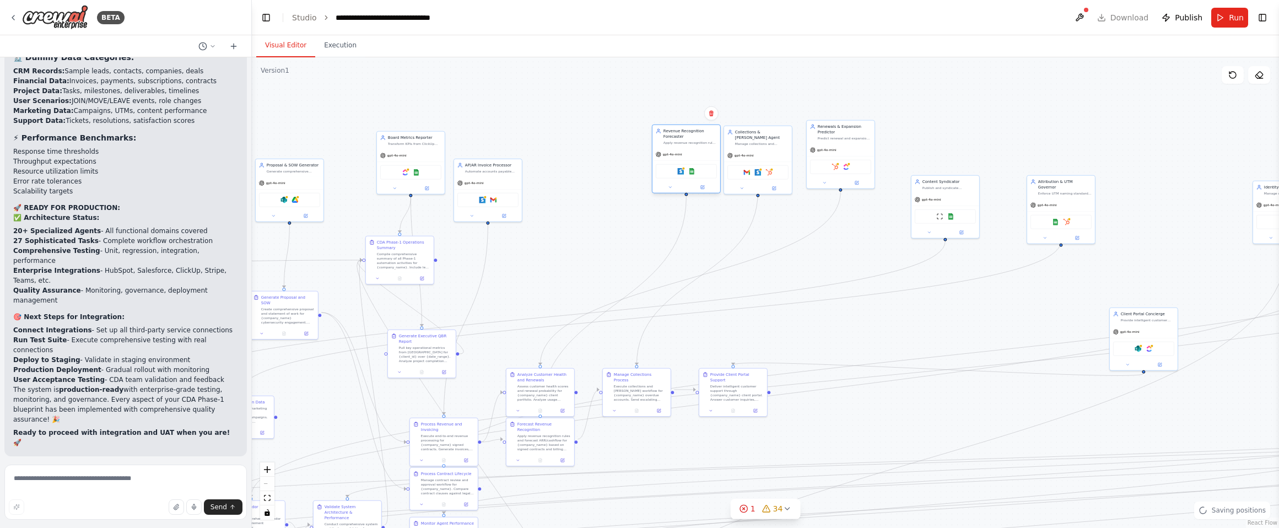
click at [674, 143] on div "Apply revenue recognition rules and forecast ARR/cashflow for {company_name} cy…" at bounding box center [689, 143] width 53 height 4
drag, startPoint x: 489, startPoint y: 176, endPoint x: 599, endPoint y: 142, distance: 115.4
click at [599, 142] on div "AP/AR Invoice Processor Automate accounts payable and receivable processes for …" at bounding box center [592, 161] width 69 height 63
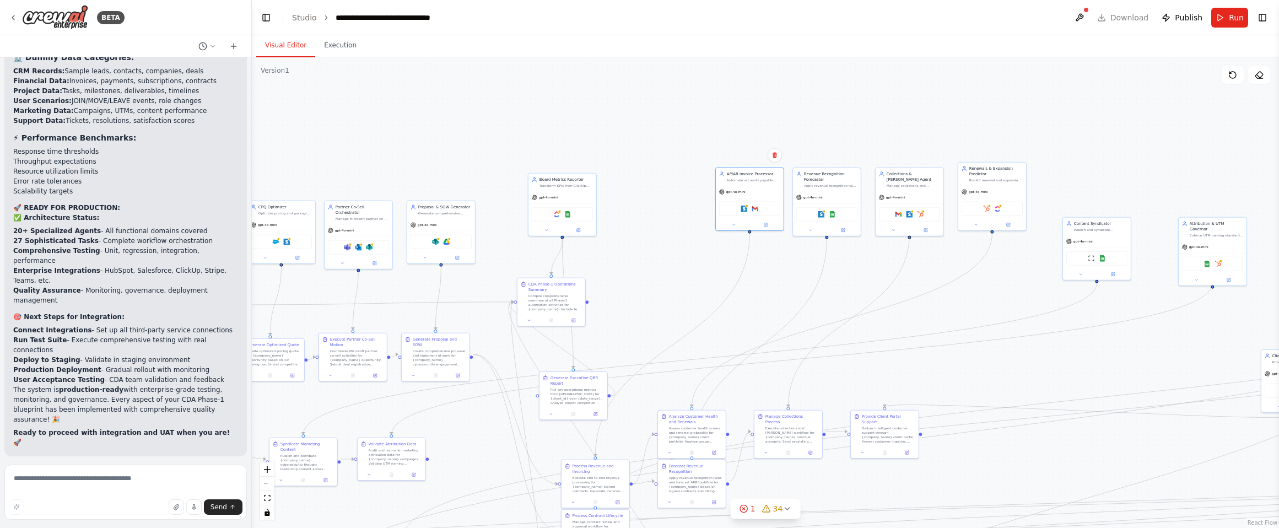
drag, startPoint x: 460, startPoint y: 213, endPoint x: 612, endPoint y: 255, distance: 157.2
click at [612, 255] on div ".deletable-edge-delete-btn { width: 20px; height: 20px; border: 0px solid #ffff…" at bounding box center [765, 292] width 1027 height 471
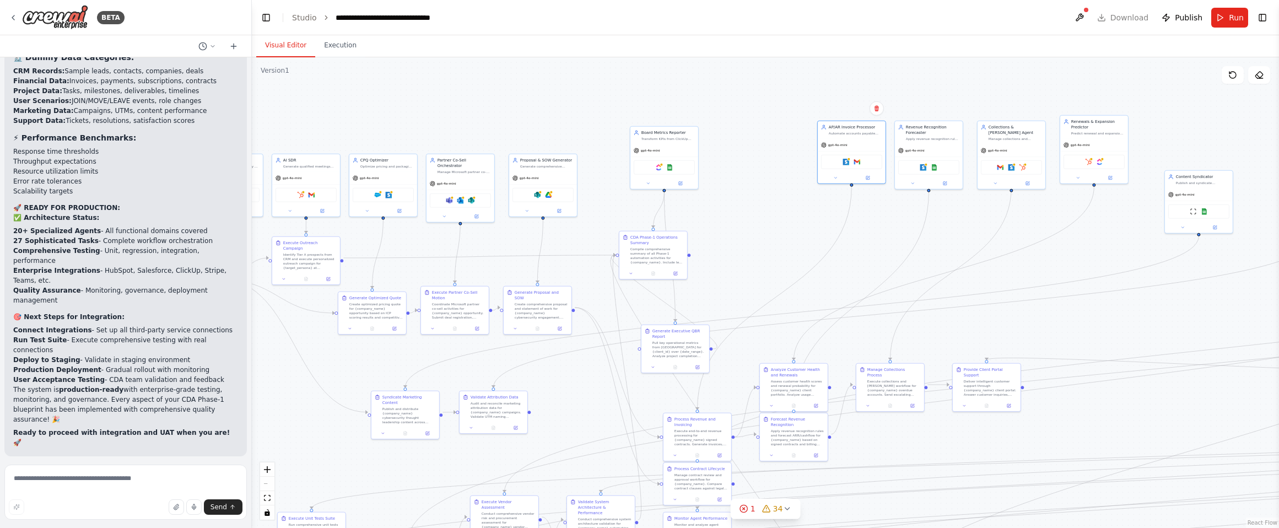
drag, startPoint x: 624, startPoint y: 258, endPoint x: 726, endPoint y: 211, distance: 112.2
click at [726, 211] on div ".deletable-edge-delete-btn { width: 20px; height: 20px; border: 0px solid #ffff…" at bounding box center [765, 292] width 1027 height 471
drag, startPoint x: 673, startPoint y: 147, endPoint x: 705, endPoint y: 172, distance: 41.2
click at [705, 172] on div "gpt-4o-mini" at bounding box center [697, 177] width 68 height 12
drag, startPoint x: 646, startPoint y: 245, endPoint x: 645, endPoint y: 256, distance: 11.1
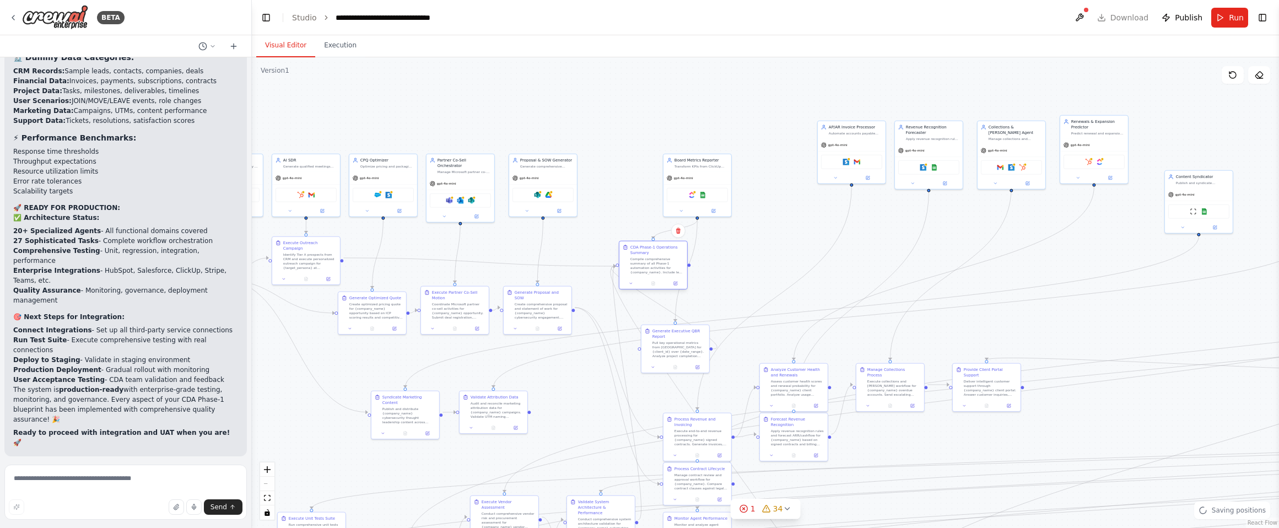
click at [645, 257] on div "Compile comprehensive summary of all Phase-1 automation activities for {company…" at bounding box center [656, 266] width 53 height 18
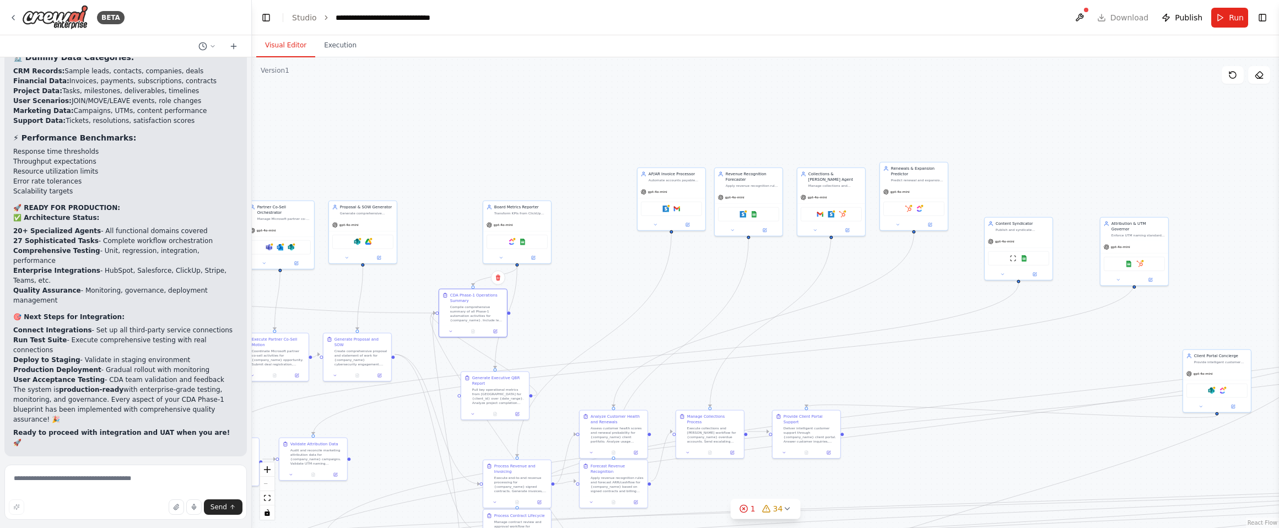
drag, startPoint x: 781, startPoint y: 233, endPoint x: 597, endPoint y: 281, distance: 190.2
click at [597, 281] on div ".deletable-edge-delete-btn { width: 20px; height: 20px; border: 0px solid #ffff…" at bounding box center [765, 292] width 1027 height 471
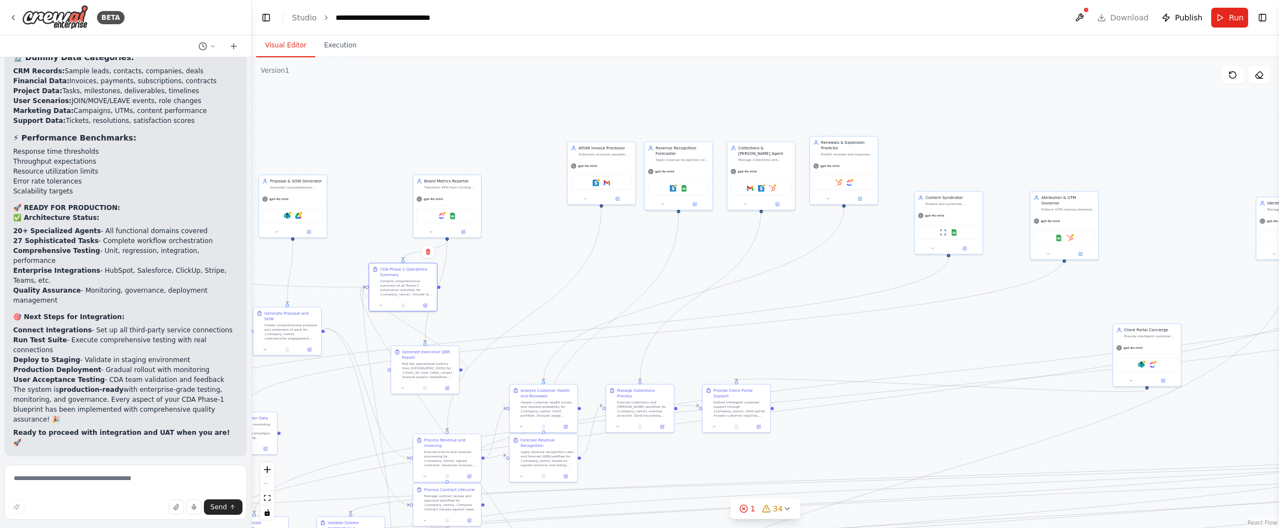
drag, startPoint x: 869, startPoint y: 309, endPoint x: 799, endPoint y: 282, distance: 74.7
click at [799, 282] on div ".deletable-edge-delete-btn { width: 20px; height: 20px; border: 0px solid #ffff…" at bounding box center [765, 292] width 1027 height 471
drag, startPoint x: 439, startPoint y: 194, endPoint x: 486, endPoint y: 206, distance: 48.8
click at [486, 206] on div "gpt-4o-mini" at bounding box center [494, 208] width 68 height 12
drag, startPoint x: 947, startPoint y: 217, endPoint x: 411, endPoint y: 212, distance: 535.6
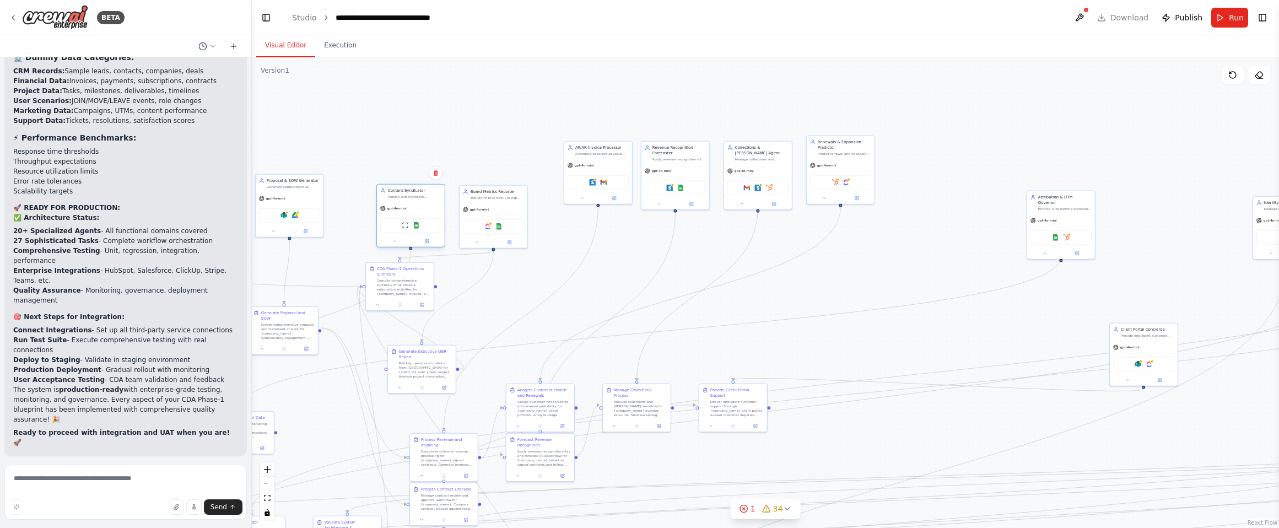
click at [411, 212] on div "gpt-4o-mini" at bounding box center [411, 208] width 68 height 12
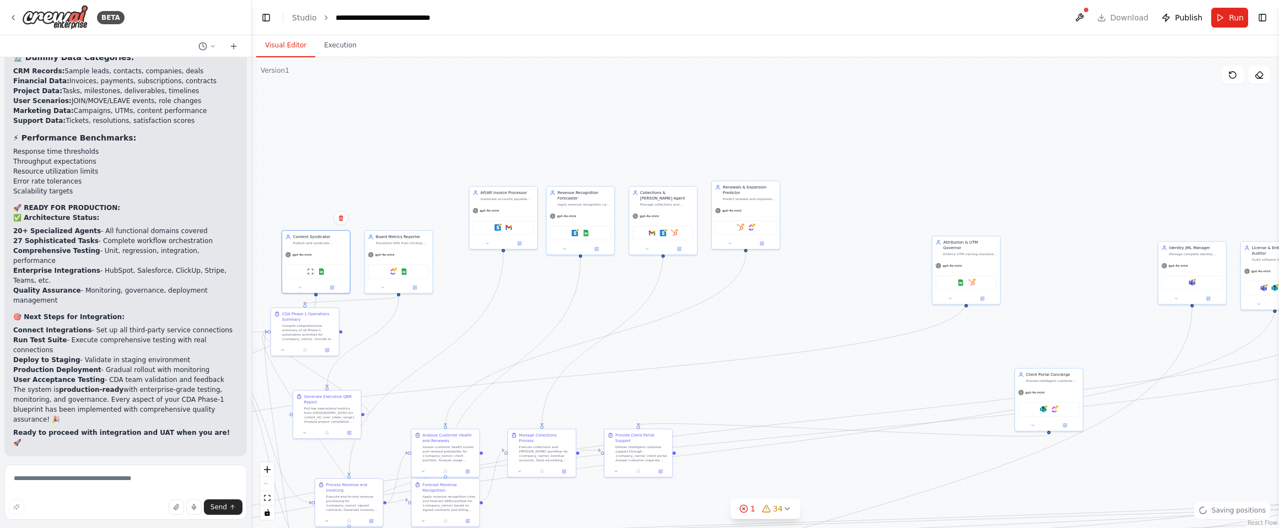
drag, startPoint x: 920, startPoint y: 101, endPoint x: 862, endPoint y: 131, distance: 65.3
click at [862, 129] on div ".deletable-edge-delete-btn { width: 20px; height: 20px; border: 0px solid #ffff…" at bounding box center [765, 292] width 1027 height 471
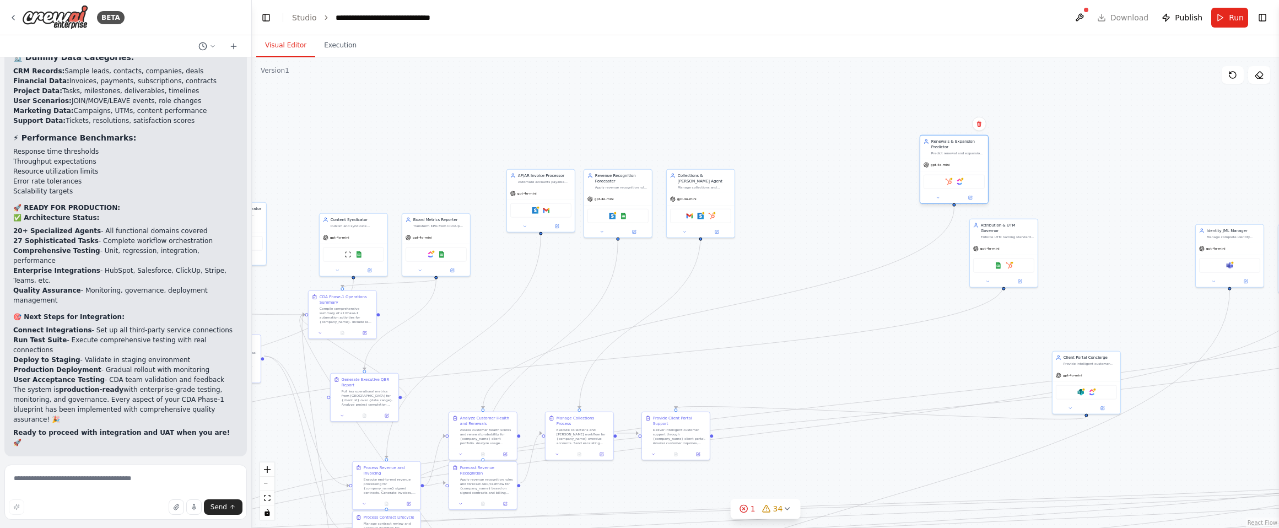
drag, startPoint x: 784, startPoint y: 186, endPoint x: 953, endPoint y: 156, distance: 171.7
click at [953, 156] on div "Renewals & Expansion Predictor Predict renewal and expansion likelihood for {co…" at bounding box center [954, 169] width 69 height 69
drag, startPoint x: 719, startPoint y: 179, endPoint x: 887, endPoint y: 153, distance: 169.6
click at [887, 156] on div "Manage collections and [PERSON_NAME] processes for {company_name} with escalati…" at bounding box center [869, 158] width 53 height 4
drag, startPoint x: 608, startPoint y: 187, endPoint x: 784, endPoint y: 156, distance: 179.0
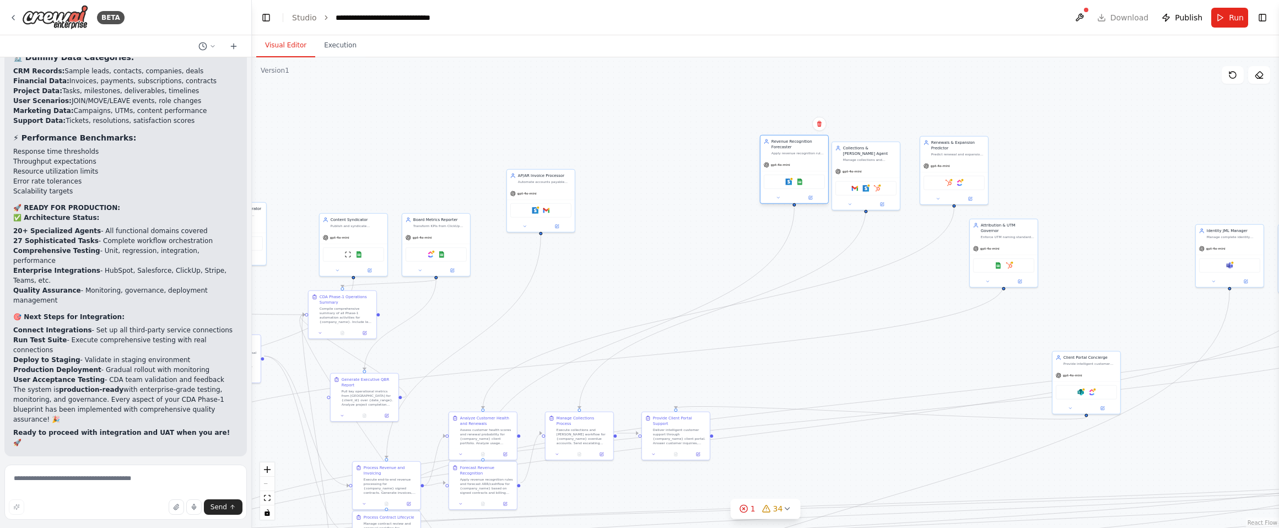
click at [784, 156] on div "Revenue Recognition Forecaster Apply revenue recognition rules and forecast ARR…" at bounding box center [794, 147] width 68 height 23
drag, startPoint x: 569, startPoint y: 185, endPoint x: 774, endPoint y: 159, distance: 206.0
click at [742, 153] on div ".deletable-edge-delete-btn { width: 20px; height: 20px; border: 0px solid #ffff…" at bounding box center [765, 292] width 1027 height 471
drag, startPoint x: 1006, startPoint y: 228, endPoint x: 529, endPoint y: 223, distance: 476.6
click at [529, 228] on div "Enforce UTM naming standards and reconcile marketing attribution data across {c…" at bounding box center [533, 230] width 53 height 4
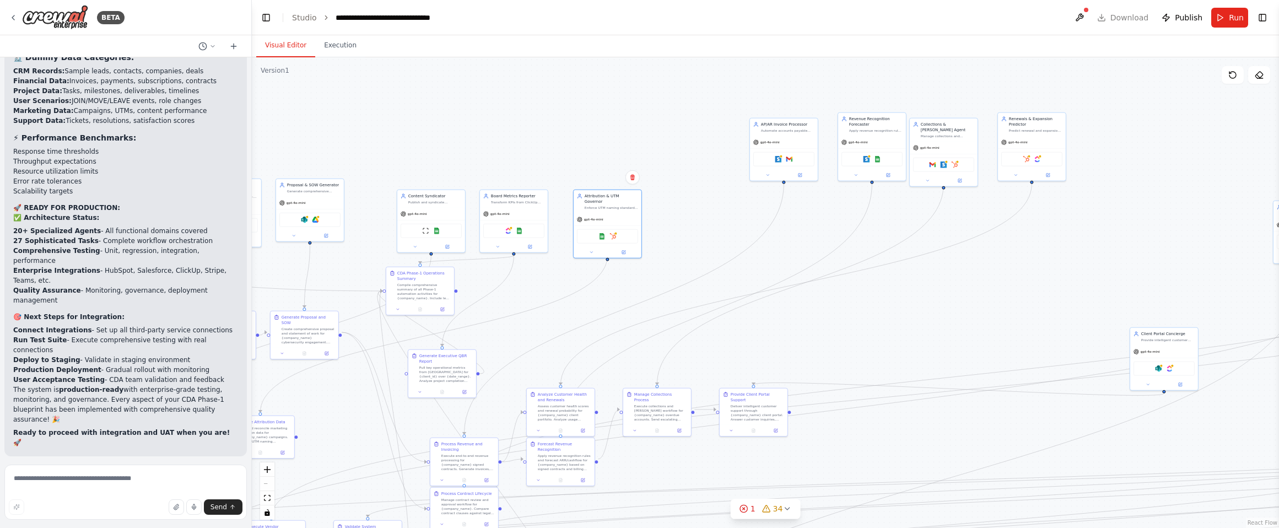
drag, startPoint x: 428, startPoint y: 363, endPoint x: 557, endPoint y: 350, distance: 129.6
click at [556, 350] on div ".deletable-edge-delete-btn { width: 20px; height: 20px; border: 0px solid #ffff…" at bounding box center [765, 292] width 1027 height 471
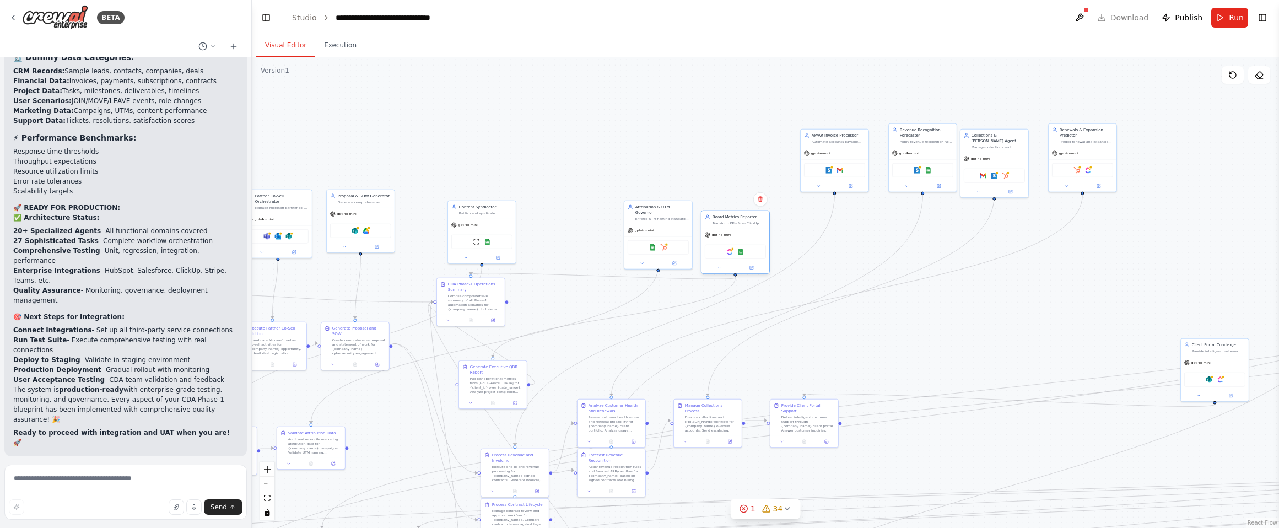
drag, startPoint x: 574, startPoint y: 216, endPoint x: 749, endPoint y: 226, distance: 175.5
click at [749, 226] on div "Board Metrics Reporter Transform KPIs from ClickUp project data and {company_na…" at bounding box center [735, 220] width 68 height 18
drag, startPoint x: 667, startPoint y: 212, endPoint x: 550, endPoint y: 208, distance: 116.9
click at [550, 210] on div "Enforce UTM naming standards and reconcile marketing attribution data across {c…" at bounding box center [546, 212] width 53 height 4
drag, startPoint x: 487, startPoint y: 212, endPoint x: 634, endPoint y: 207, distance: 146.6
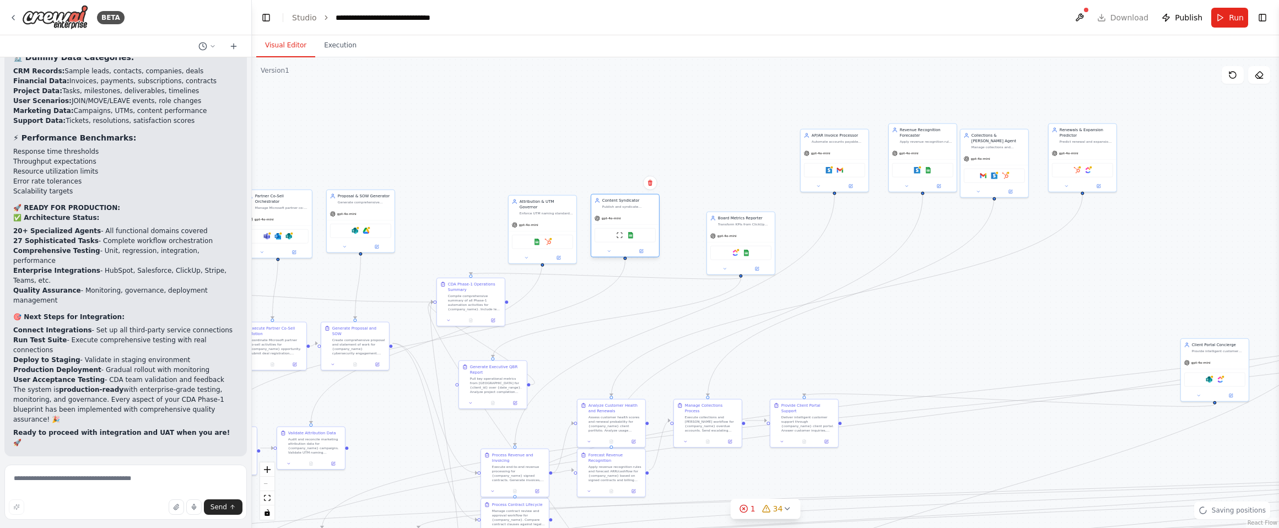
click at [634, 207] on div "Publish and syndicate {company_name} cybersecurity content across web and socia…" at bounding box center [628, 206] width 53 height 4
drag, startPoint x: 761, startPoint y: 221, endPoint x: 491, endPoint y: 204, distance: 270.6
click at [491, 204] on div "Transform KPIs from ClickUp project data and {company_name} operational metrics…" at bounding box center [474, 206] width 53 height 4
drag, startPoint x: 551, startPoint y: 210, endPoint x: 575, endPoint y: 210, distance: 24.2
click at [575, 210] on div "Attribution & UTM Governor Enforce UTM naming standards and reconcile marketing…" at bounding box center [548, 205] width 68 height 23
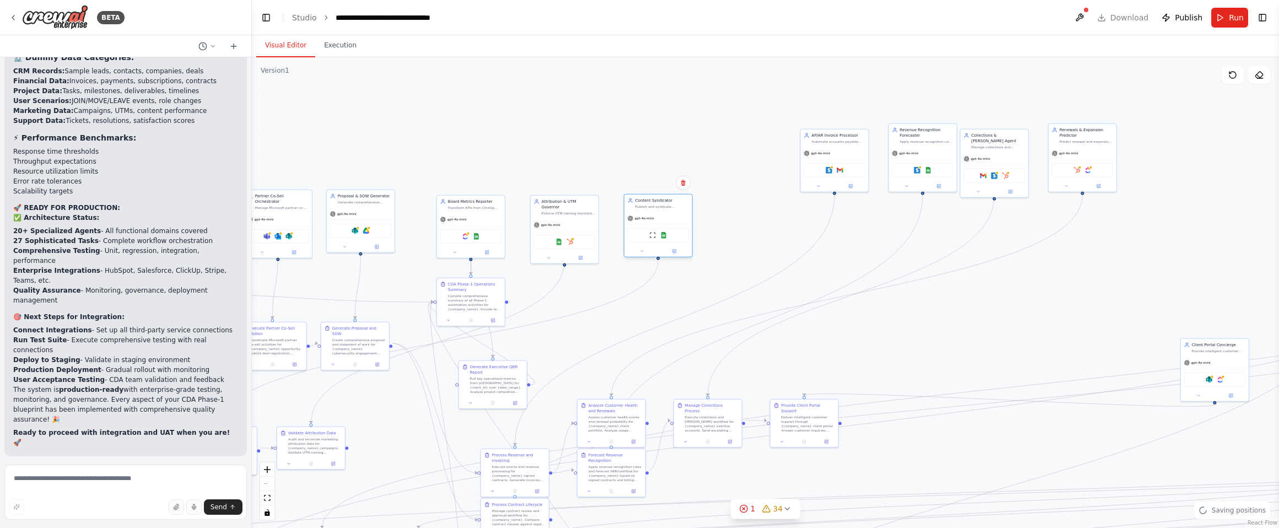
drag, startPoint x: 634, startPoint y: 210, endPoint x: 666, endPoint y: 210, distance: 31.4
click at [666, 210] on div "Content Syndicator Publish and syndicate {company_name} cybersecurity content a…" at bounding box center [658, 203] width 68 height 18
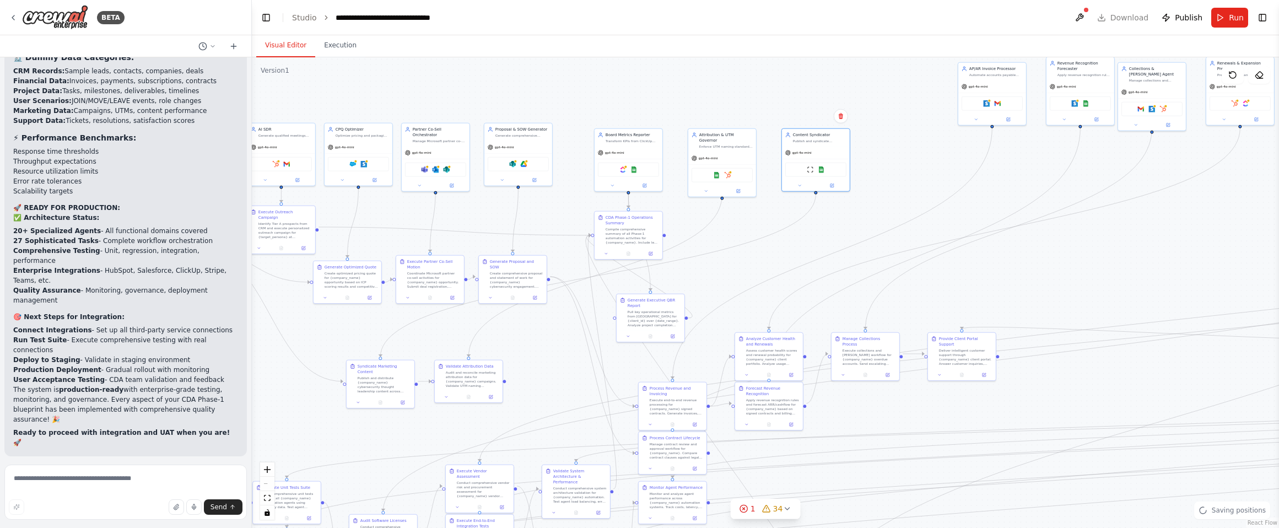
drag, startPoint x: 672, startPoint y: 294, endPoint x: 821, endPoint y: 236, distance: 160.1
click at [821, 236] on div ".deletable-edge-delete-btn { width: 20px; height: 20px; border: 0px solid #ffff…" at bounding box center [765, 292] width 1027 height 471
drag, startPoint x: 649, startPoint y: 225, endPoint x: 638, endPoint y: 223, distance: 10.7
click at [638, 223] on div "CDA Phase-1 Operations Summary Compile comprehensive summary of all Phase-1 aut…" at bounding box center [621, 229] width 53 height 30
drag, startPoint x: 656, startPoint y: 310, endPoint x: 548, endPoint y: 211, distance: 146.3
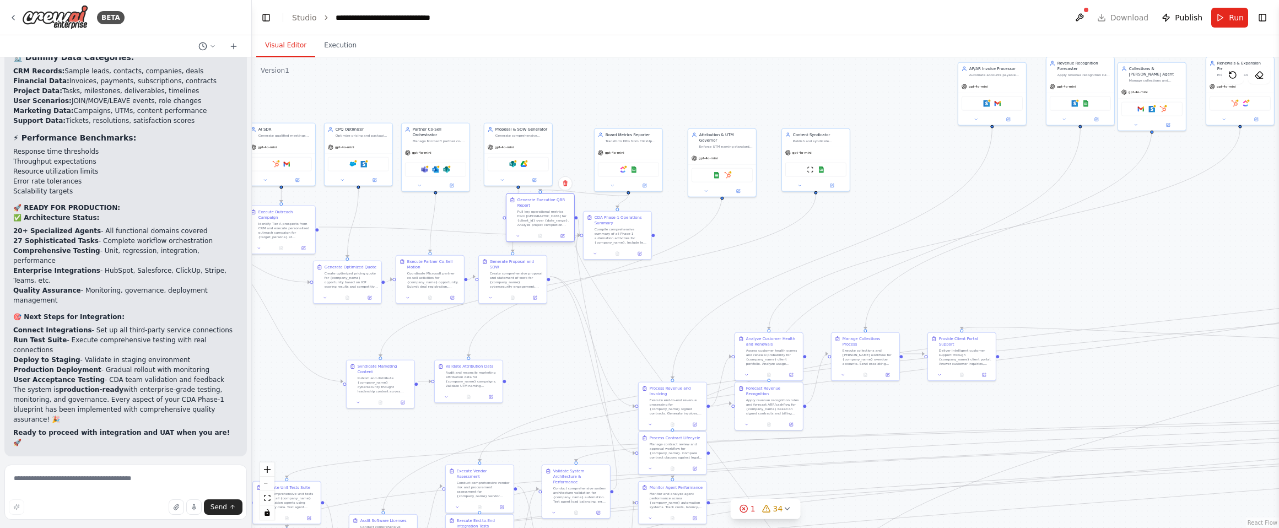
click at [548, 211] on div "Pull key operational metrics from [GEOGRAPHIC_DATA] for {client_id} over {date_…" at bounding box center [543, 218] width 53 height 18
drag, startPoint x: 629, startPoint y: 228, endPoint x: 666, endPoint y: 297, distance: 78.1
click at [666, 297] on div "Compile comprehensive summary of all Phase-1 automation activities for {company…" at bounding box center [659, 301] width 53 height 18
drag, startPoint x: 554, startPoint y: 214, endPoint x: 596, endPoint y: 226, distance: 43.2
click at [596, 226] on div "Pull key operational metrics from [GEOGRAPHIC_DATA] for {client_id} over {date_…" at bounding box center [582, 229] width 53 height 18
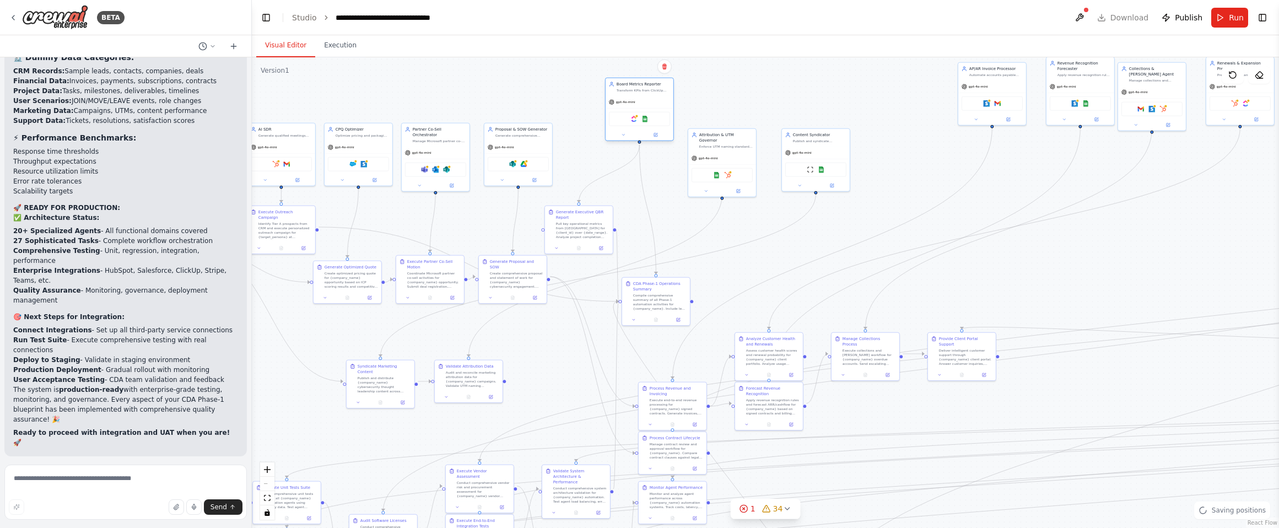
drag, startPoint x: 640, startPoint y: 149, endPoint x: 655, endPoint y: 101, distance: 50.2
click at [650, 96] on div "gpt-4o-mini" at bounding box center [640, 102] width 68 height 12
drag, startPoint x: 721, startPoint y: 144, endPoint x: 718, endPoint y: 88, distance: 56.3
click at [718, 88] on div "Attribution & UTM Governor Enforce UTM naming standards and reconcile marketing…" at bounding box center [722, 84] width 68 height 23
drag, startPoint x: 820, startPoint y: 145, endPoint x: 807, endPoint y: 89, distance: 58.4
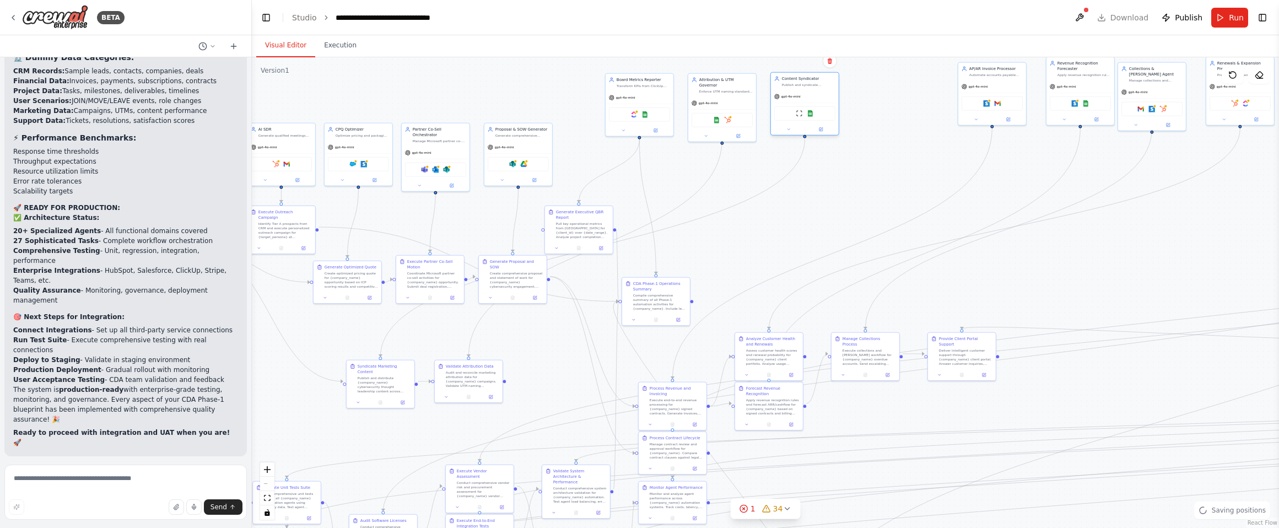
click at [807, 89] on div "Content Syndicator Publish and syndicate {company_name} cybersecurity content a…" at bounding box center [804, 103] width 69 height 63
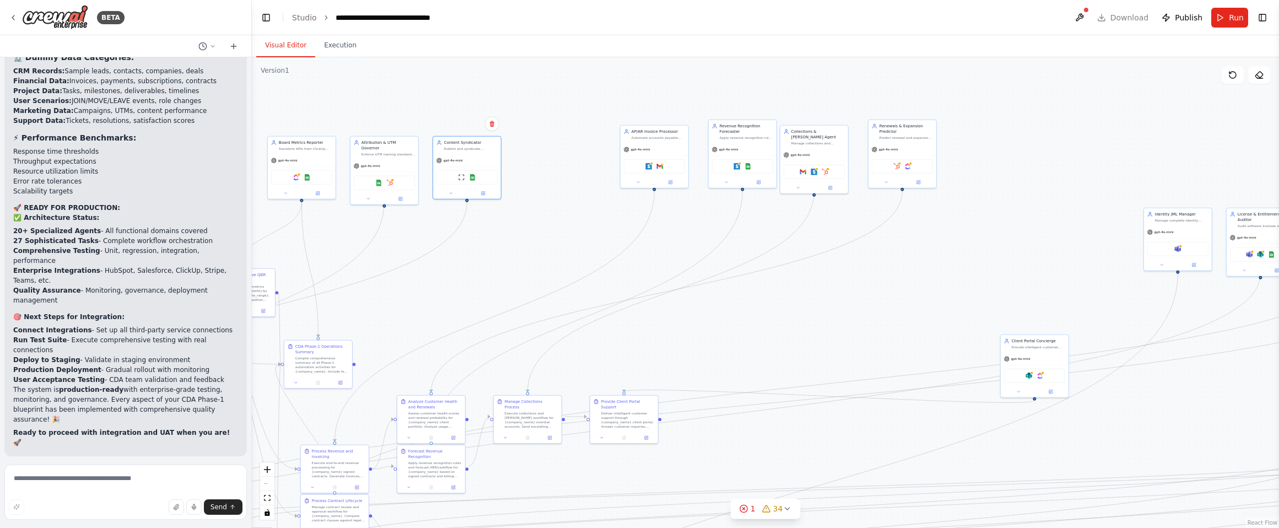
drag, startPoint x: 884, startPoint y: 203, endPoint x: 550, endPoint y: 266, distance: 339.9
click at [550, 266] on div ".deletable-edge-delete-btn { width: 20px; height: 20px; border: 0px solid #ffff…" at bounding box center [765, 292] width 1027 height 471
drag, startPoint x: 971, startPoint y: 329, endPoint x: 554, endPoint y: 150, distance: 453.4
click at [554, 150] on div "Client Portal Concierge Provide intelligent customer support through {company_n…" at bounding box center [555, 145] width 68 height 18
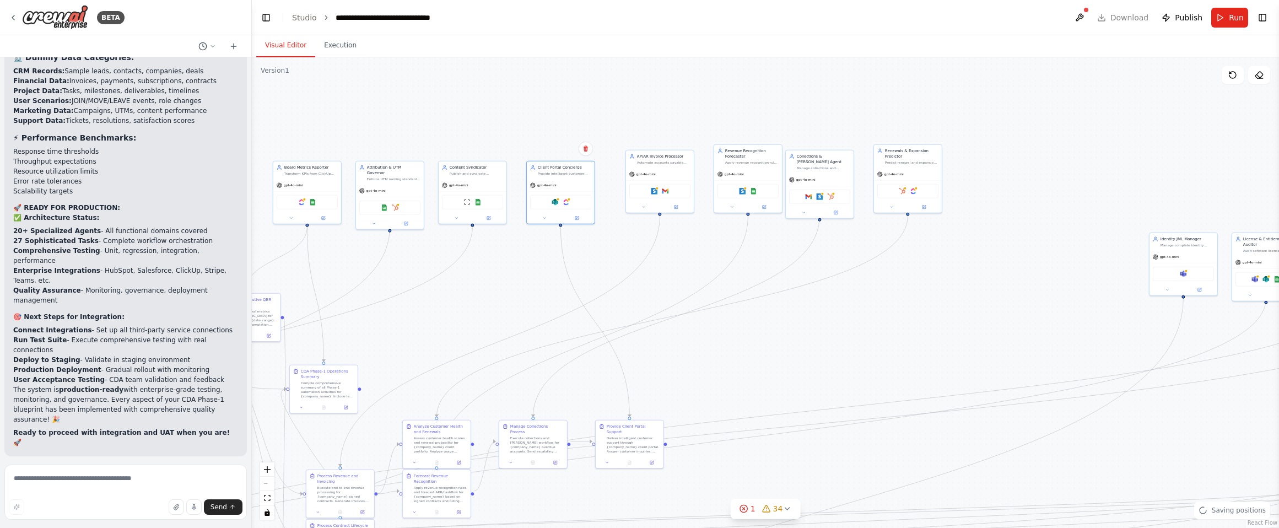
drag, startPoint x: 478, startPoint y: 252, endPoint x: 484, endPoint y: 277, distance: 25.4
click at [484, 277] on div ".deletable-edge-delete-btn { width: 20px; height: 20px; border: 0px solid #ffff…" at bounding box center [765, 292] width 1027 height 471
drag, startPoint x: 918, startPoint y: 156, endPoint x: 1002, endPoint y: 156, distance: 84.3
click at [1026, 158] on div "Renewals & Expansion Predictor" at bounding box center [1010, 152] width 53 height 11
drag, startPoint x: 828, startPoint y: 162, endPoint x: 933, endPoint y: 163, distance: 105.2
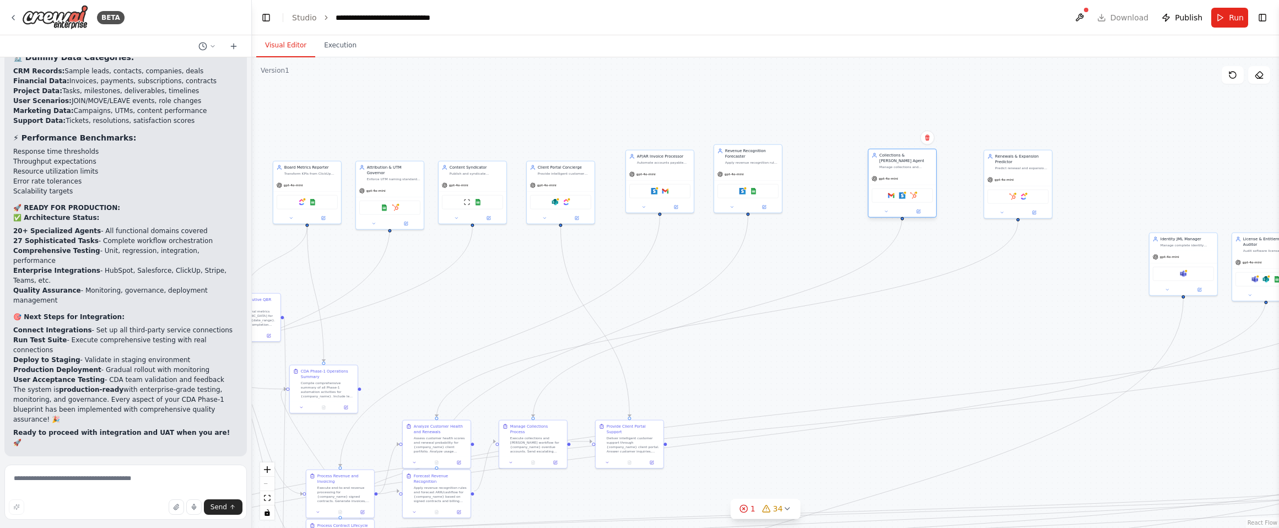
click at [933, 165] on div "Manage collections and [PERSON_NAME] processes for {company_name} with escalati…" at bounding box center [905, 167] width 53 height 4
drag, startPoint x: 750, startPoint y: 154, endPoint x: 842, endPoint y: 162, distance: 92.3
click at [842, 162] on div "Revenue Recognition Forecaster" at bounding box center [845, 163] width 53 height 11
drag, startPoint x: 673, startPoint y: 162, endPoint x: 768, endPoint y: 169, distance: 94.5
click at [768, 169] on div "AP/AR Invoice Processor Automate accounts payable and receivable processes for …" at bounding box center [768, 169] width 53 height 11
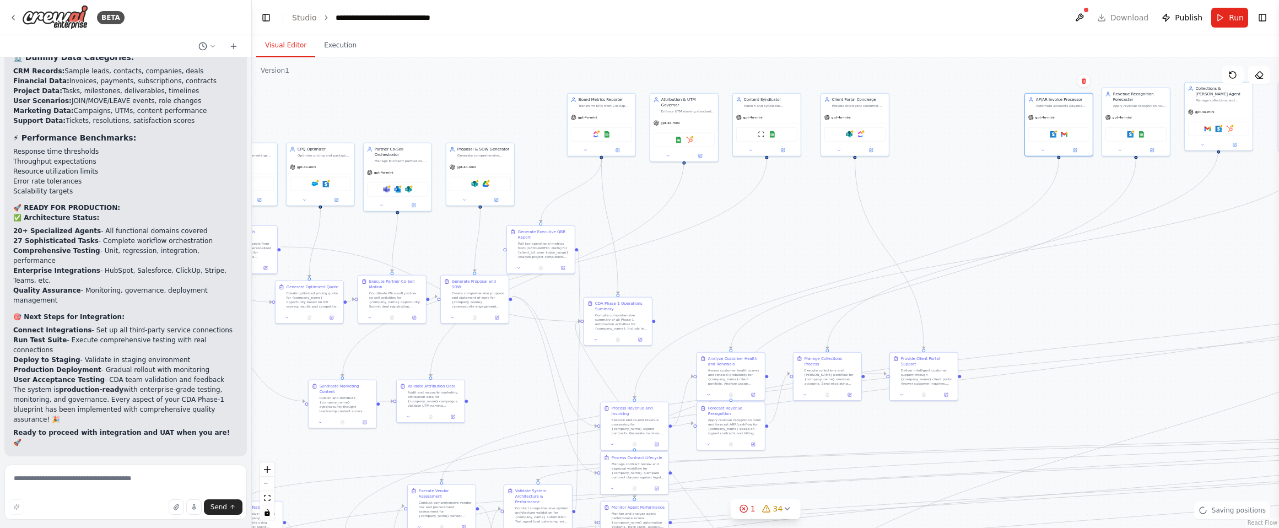
drag, startPoint x: 514, startPoint y: 296, endPoint x: 819, endPoint y: 230, distance: 312.2
click at [819, 230] on div ".deletable-edge-delete-btn { width: 20px; height: 20px; border: 0px solid #ffff…" at bounding box center [765, 292] width 1027 height 471
click at [789, 208] on div ".deletable-edge-delete-btn { width: 20px; height: 20px; border: 0px solid #ffff…" at bounding box center [765, 292] width 1027 height 471
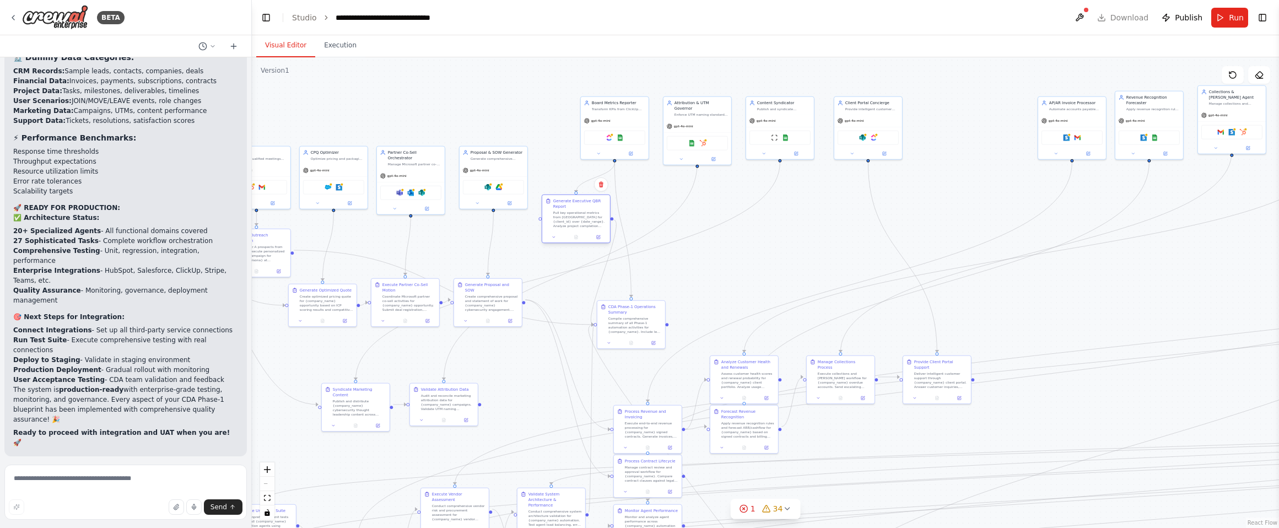
drag, startPoint x: 570, startPoint y: 244, endPoint x: 591, endPoint y: 212, distance: 38.5
click at [591, 212] on div "Pull key operational metrics from [GEOGRAPHIC_DATA] for {client_id} over {date_…" at bounding box center [579, 219] width 53 height 18
click at [746, 272] on div ".deletable-edge-delete-btn { width: 20px; height: 20px; border: 0px solid #ffff…" at bounding box center [765, 292] width 1027 height 471
drag, startPoint x: 645, startPoint y: 319, endPoint x: 703, endPoint y: 269, distance: 76.6
click at [703, 269] on div "Compile comprehensive summary of all Phase-1 automation activities for {company…" at bounding box center [689, 275] width 53 height 18
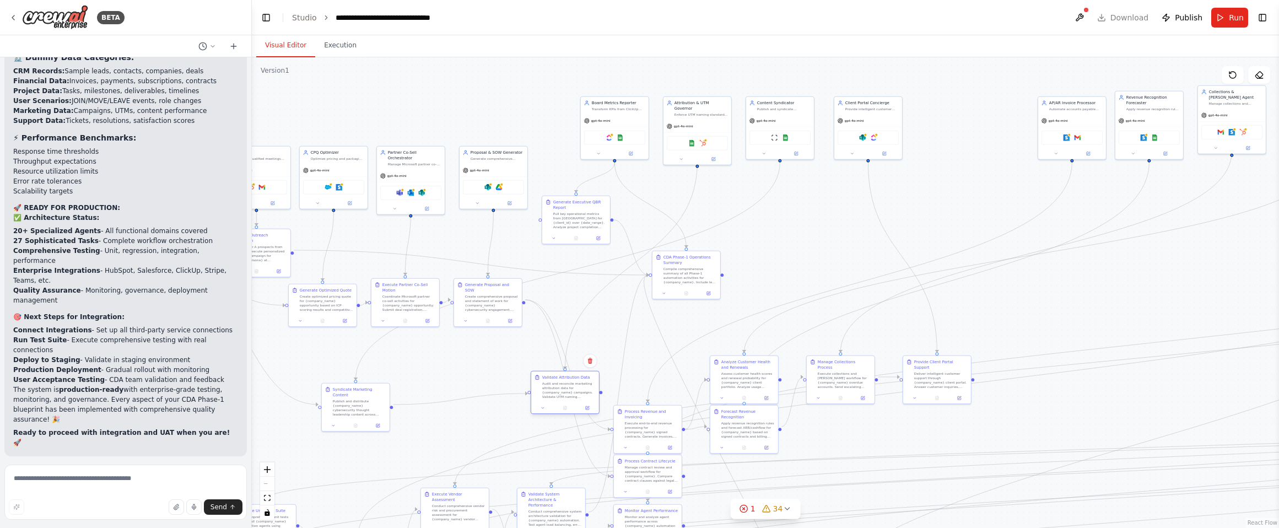
drag, startPoint x: 457, startPoint y: 394, endPoint x: 574, endPoint y: 382, distance: 117.9
click at [584, 381] on div "Audit and reconcile marketing attribution data for {company_name} campaigns. Va…" at bounding box center [568, 390] width 53 height 18
drag, startPoint x: 375, startPoint y: 396, endPoint x: 509, endPoint y: 386, distance: 133.7
click at [509, 387] on div "Publish and distribute {company_name} cybersecurity thought leadership content …" at bounding box center [491, 396] width 53 height 18
drag, startPoint x: 601, startPoint y: 213, endPoint x: 806, endPoint y: 221, distance: 205.7
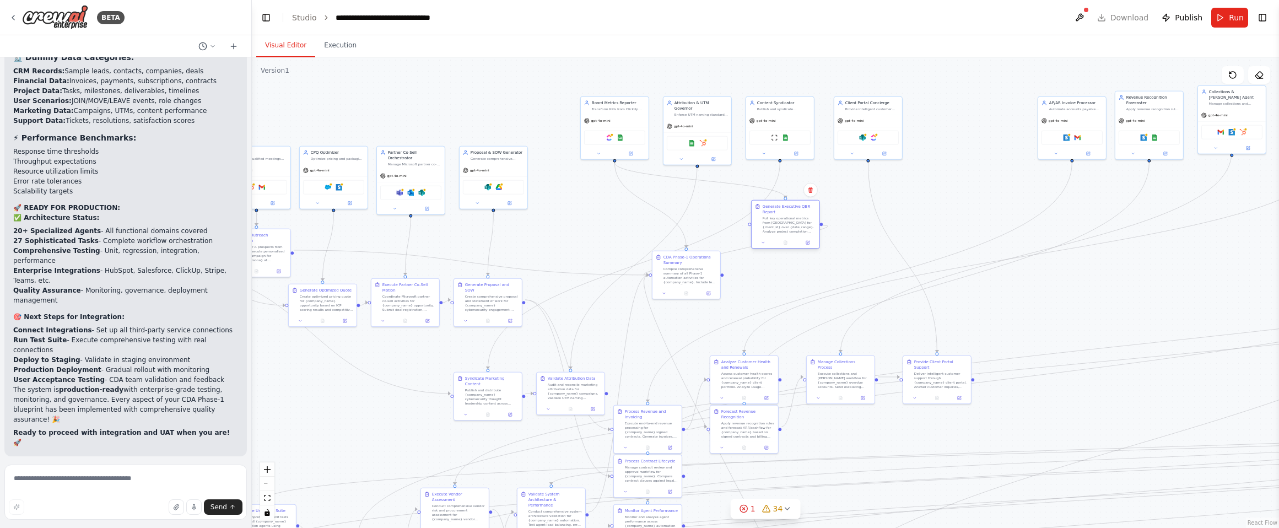
click at [804, 220] on div "Pull key operational metrics from [GEOGRAPHIC_DATA] for {client_id} over {date_…" at bounding box center [789, 225] width 53 height 18
drag, startPoint x: 711, startPoint y: 274, endPoint x: 905, endPoint y: 292, distance: 194.2
click at [905, 292] on div "Compile comprehensive summary of all Phase-1 automation activities for {company…" at bounding box center [888, 291] width 53 height 18
drag, startPoint x: 707, startPoint y: 119, endPoint x: 588, endPoint y: 228, distance: 161.1
click at [588, 229] on div "gpt-4o-mini" at bounding box center [582, 235] width 68 height 12
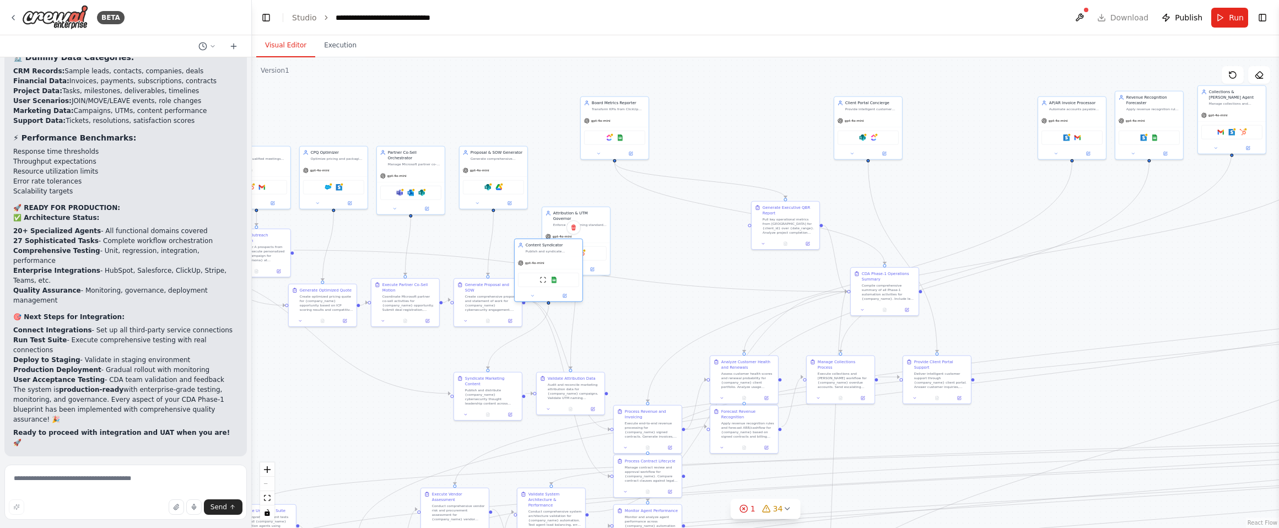
drag, startPoint x: 783, startPoint y: 123, endPoint x: 550, endPoint y: 274, distance: 278.0
click at [547, 269] on div "gpt-4o-mini" at bounding box center [549, 263] width 68 height 12
drag, startPoint x: 594, startPoint y: 219, endPoint x: 677, endPoint y: 222, distance: 83.3
click at [677, 222] on div "Enforce UTM naming standards and reconcile marketing attribution data across {c…" at bounding box center [656, 223] width 53 height 4
drag, startPoint x: 561, startPoint y: 267, endPoint x: 603, endPoint y: 223, distance: 61.2
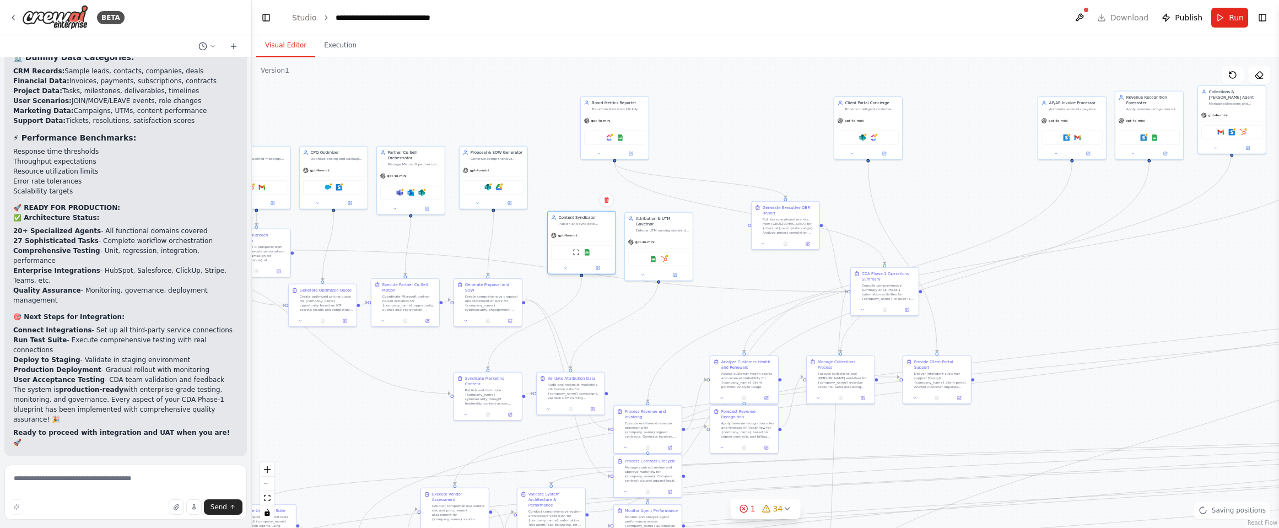
click at [603, 223] on div "Publish and syndicate {company_name} cybersecurity content across web and socia…" at bounding box center [585, 223] width 53 height 4
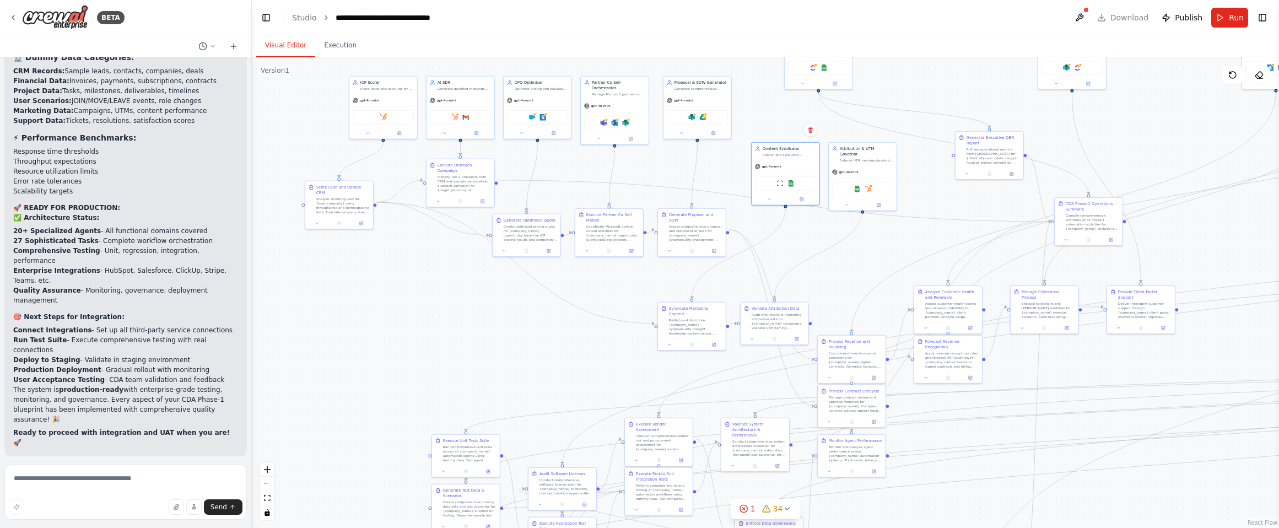
drag, startPoint x: 332, startPoint y: 422, endPoint x: 548, endPoint y: 364, distance: 223.1
click at [548, 370] on div ".deletable-edge-delete-btn { width: 20px; height: 20px; border: 0px solid #ffff…" at bounding box center [765, 292] width 1027 height 471
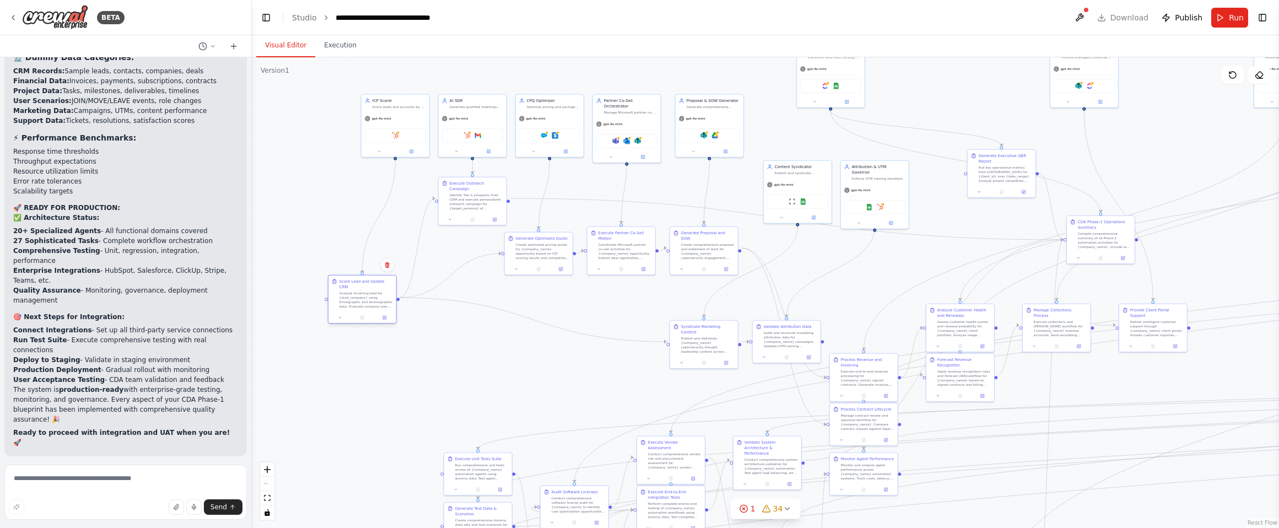
drag, startPoint x: 369, startPoint y: 218, endPoint x: 378, endPoint y: 294, distance: 77.2
click at [378, 294] on div "Analyze incoming lead for {lead_company} using firmographic and technographic d…" at bounding box center [365, 300] width 53 height 18
drag, startPoint x: 817, startPoint y: 177, endPoint x: 817, endPoint y: 162, distance: 15.4
click at [815, 161] on div "gpt-4o-mini ScrapeWebsiteTool Google Sheets" at bounding box center [798, 183] width 68 height 45
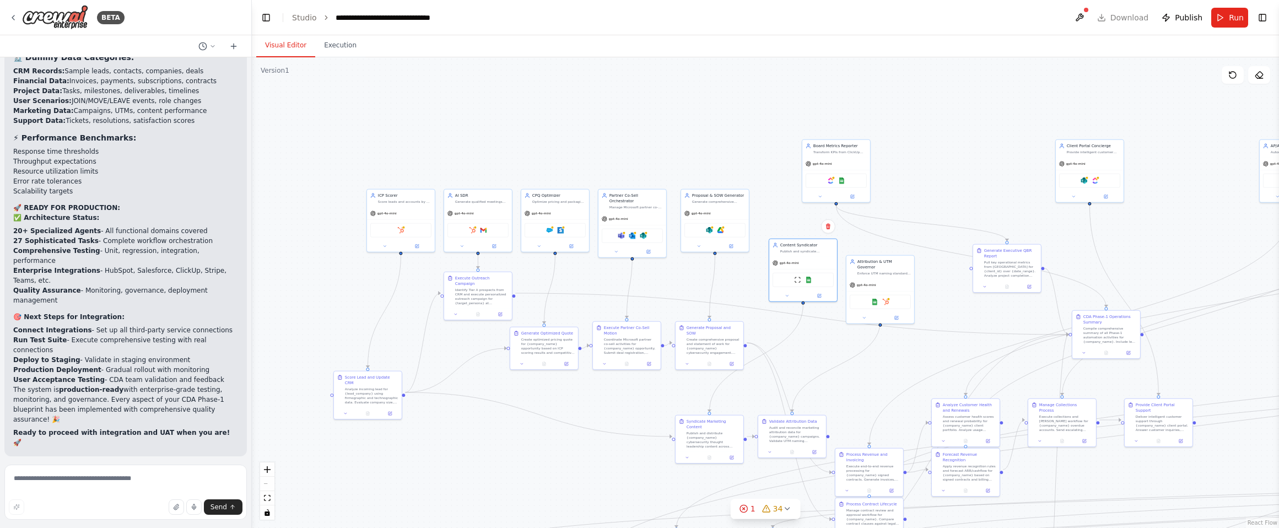
drag, startPoint x: 336, startPoint y: 158, endPoint x: 345, endPoint y: 253, distance: 95.3
click at [343, 253] on div ".deletable-edge-delete-btn { width: 20px; height: 20px; border: 0px solid #ffff…" at bounding box center [765, 292] width 1027 height 471
drag, startPoint x: 412, startPoint y: 212, endPoint x: 325, endPoint y: 215, distance: 87.1
click at [325, 215] on div "gpt-4o-mini" at bounding box center [326, 212] width 68 height 12
drag, startPoint x: 481, startPoint y: 210, endPoint x: 396, endPoint y: 215, distance: 85.6
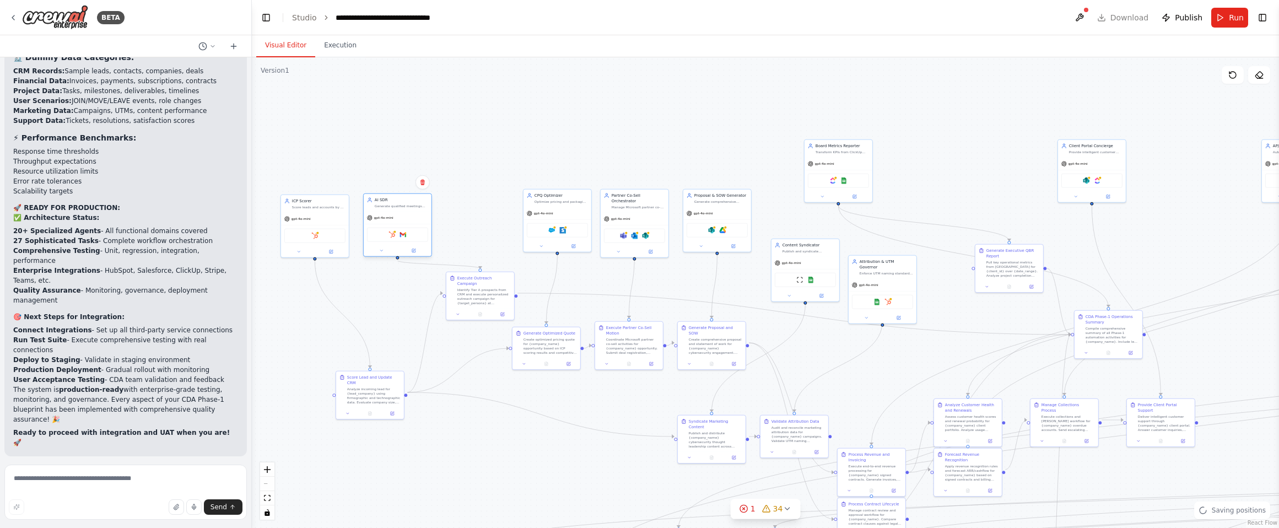
click at [396, 215] on div "gpt-4o-mini" at bounding box center [398, 218] width 68 height 12
drag, startPoint x: 553, startPoint y: 209, endPoint x: 477, endPoint y: 214, distance: 76.2
click at [477, 214] on div "gpt-4o-mini" at bounding box center [480, 218] width 68 height 12
drag, startPoint x: 488, startPoint y: 290, endPoint x: 426, endPoint y: 299, distance: 62.3
click at [426, 299] on div "Identify Tier A prospects from CRM and execute personalized outreach campaign f…" at bounding box center [423, 307] width 53 height 18
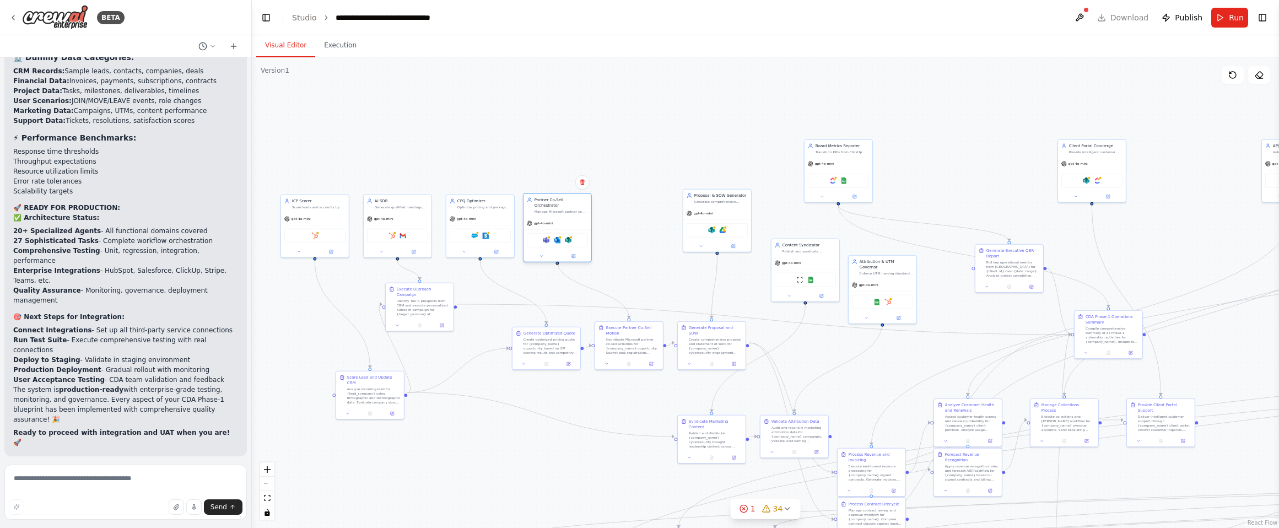
drag, startPoint x: 640, startPoint y: 206, endPoint x: 561, endPoint y: 213, distance: 79.1
click at [561, 217] on div "gpt-4o-mini" at bounding box center [557, 223] width 68 height 12
click at [428, 210] on div "AI SDR Generate qualified meetings from ICP accounts via multi-channel outreach…" at bounding box center [403, 203] width 68 height 18
drag, startPoint x: 343, startPoint y: 209, endPoint x: 354, endPoint y: 209, distance: 11.0
click at [354, 209] on div "ICP Scorer Score leads and accounts by fit using firmographics/technographics a…" at bounding box center [326, 203] width 68 height 18
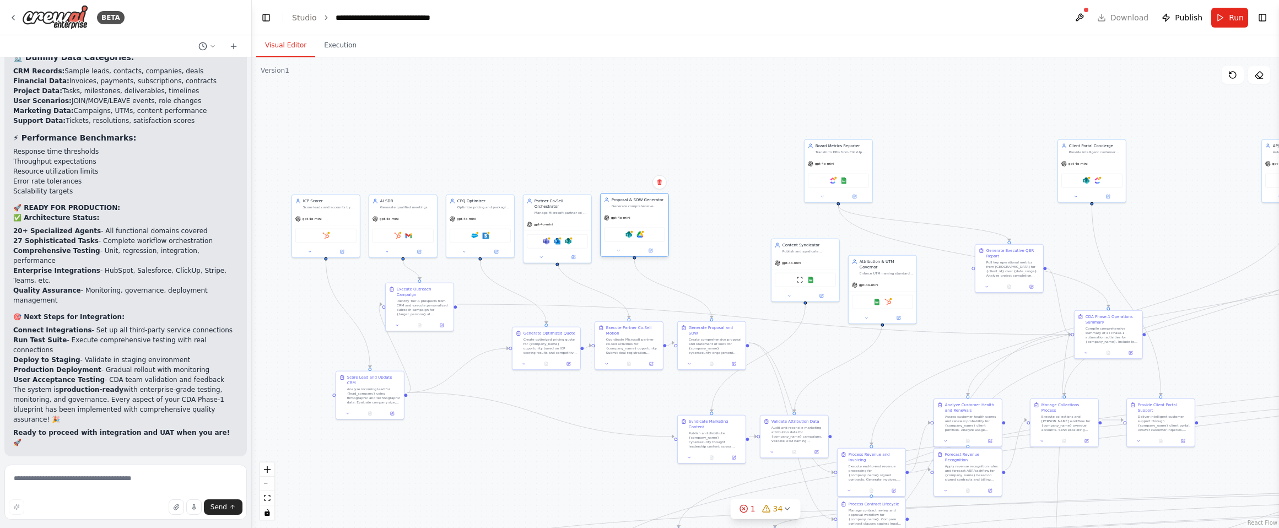
drag, startPoint x: 723, startPoint y: 201, endPoint x: 642, endPoint y: 206, distance: 80.6
click at [642, 206] on div "Generate comprehensive proposals and statements of work for {company_name} cybe…" at bounding box center [638, 206] width 53 height 4
click at [714, 203] on div ".deletable-edge-delete-btn { width: 20px; height: 20px; border: 0px solid #ffff…" at bounding box center [765, 292] width 1027 height 471
drag, startPoint x: 552, startPoint y: 345, endPoint x: 522, endPoint y: 348, distance: 29.3
click at [522, 348] on div "Create optimized pricing quote for {company_name} opportunity based on ICP scor…" at bounding box center [522, 345] width 53 height 18
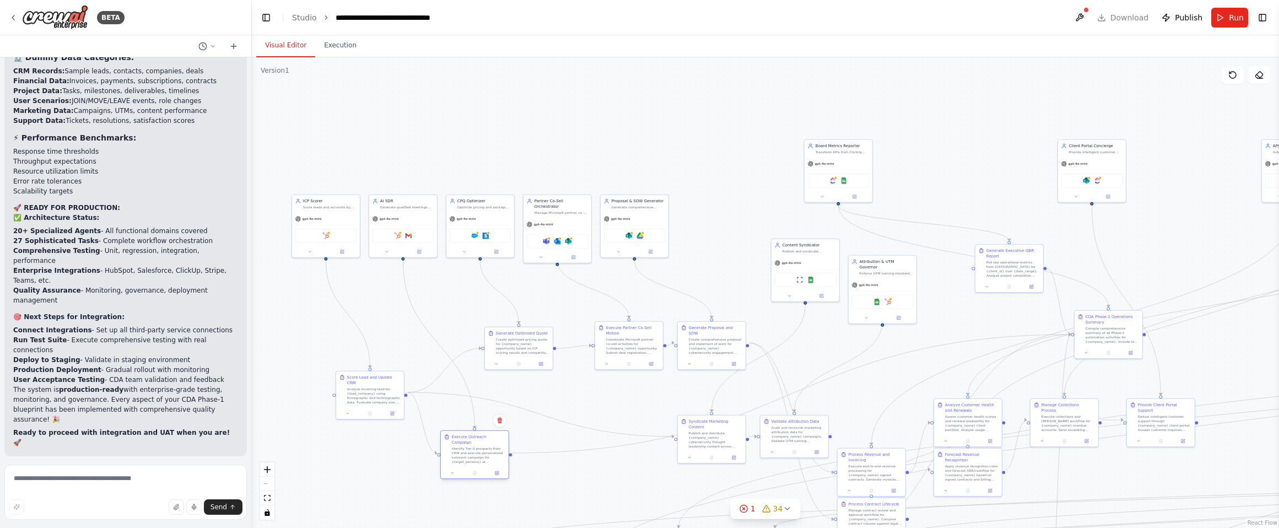
drag, startPoint x: 430, startPoint y: 294, endPoint x: 483, endPoint y: 446, distance: 161.5
click at [483, 446] on div "Identify Tier A prospects from CRM and execute personalized outreach campaign f…" at bounding box center [478, 455] width 53 height 18
drag, startPoint x: 518, startPoint y: 336, endPoint x: 489, endPoint y: 295, distance: 50.0
click at [489, 295] on div "Create optimized pricing quote for {company_name} opportunity based on ICP scor…" at bounding box center [489, 301] width 53 height 18
drag, startPoint x: 634, startPoint y: 337, endPoint x: 689, endPoint y: 312, distance: 60.6
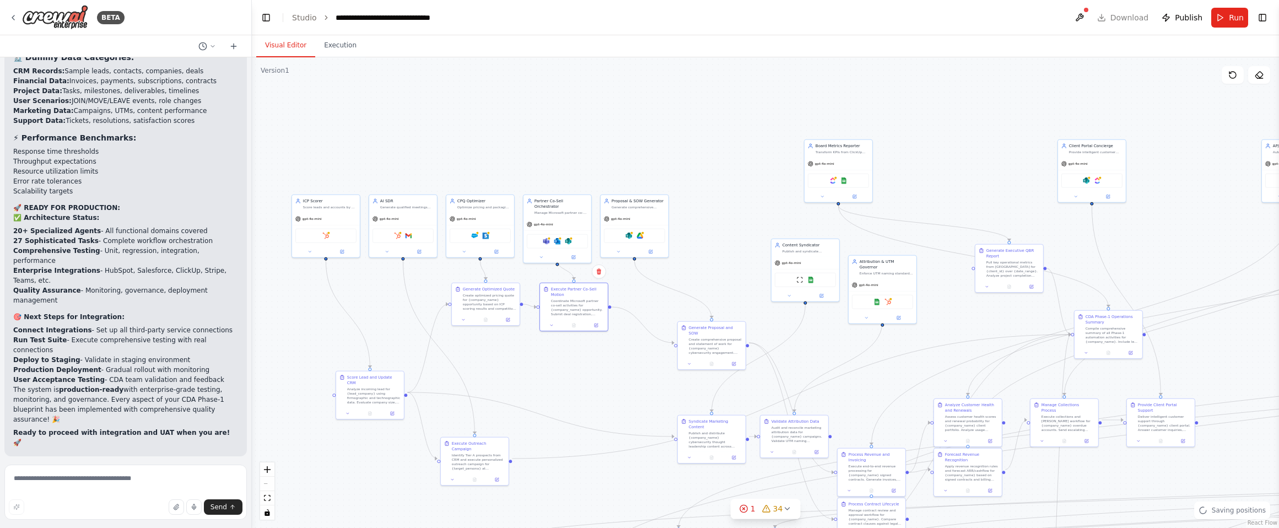
click at [577, 300] on div "Coordinate Microsoft partner co-sell activities for {company_name} opportunity.…" at bounding box center [577, 308] width 53 height 18
drag, startPoint x: 717, startPoint y: 328, endPoint x: 660, endPoint y: 290, distance: 68.5
click at [660, 290] on div "Generate Proposal and SOW" at bounding box center [660, 290] width 53 height 11
drag, startPoint x: 653, startPoint y: 217, endPoint x: 674, endPoint y: 217, distance: 21.5
click at [674, 217] on div "gpt-4o-mini" at bounding box center [657, 218] width 68 height 12
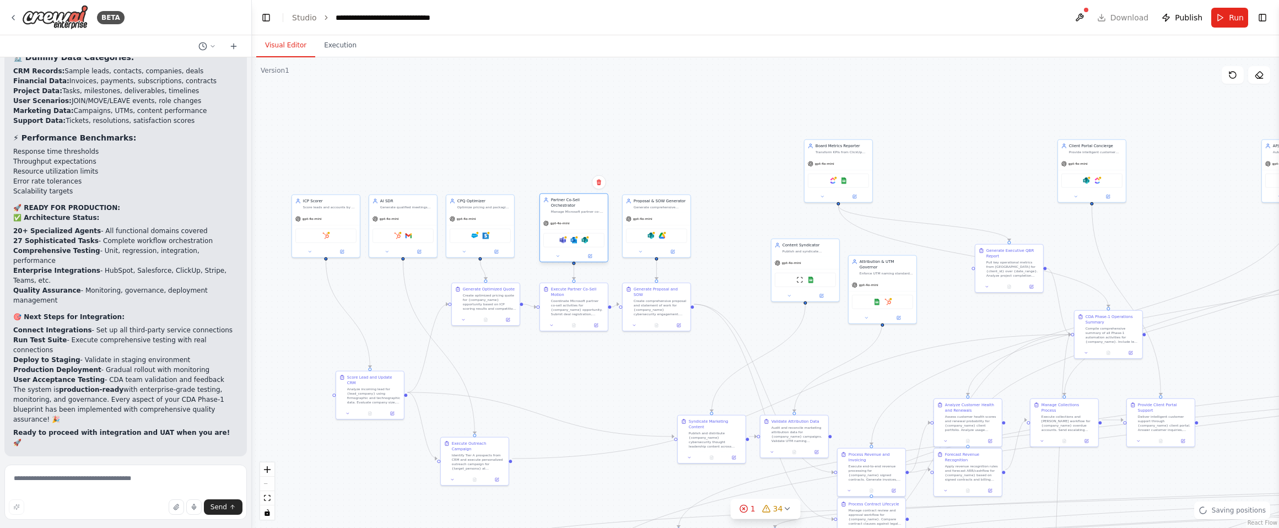
drag, startPoint x: 585, startPoint y: 216, endPoint x: 603, endPoint y: 216, distance: 18.2
click at [603, 217] on div "gpt-4o-mini" at bounding box center [574, 223] width 68 height 12
drag, startPoint x: 509, startPoint y: 218, endPoint x: 517, endPoint y: 217, distance: 8.3
click at [517, 217] on div "gpt-4o-mini" at bounding box center [486, 218] width 68 height 12
drag, startPoint x: 339, startPoint y: 217, endPoint x: 330, endPoint y: 217, distance: 8.8
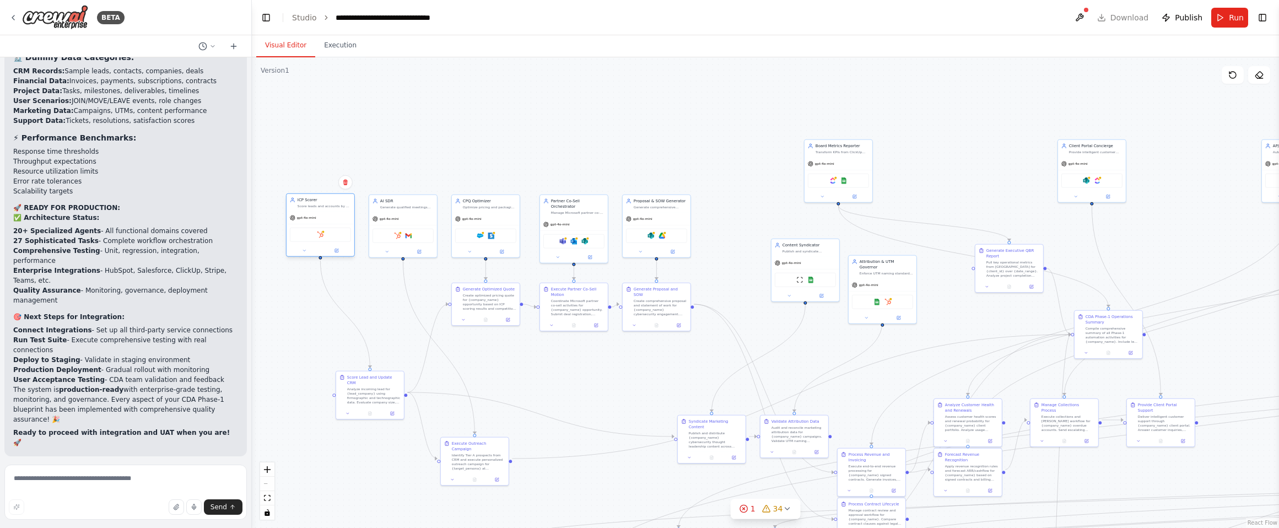
click at [330, 217] on div "gpt-4o-mini" at bounding box center [321, 218] width 68 height 12
drag, startPoint x: 494, startPoint y: 453, endPoint x: 517, endPoint y: 354, distance: 102.4
click at [517, 354] on div "Identify Tier A prospects from CRM and execute personalized outreach campaign f…" at bounding box center [500, 362] width 53 height 18
drag, startPoint x: 393, startPoint y: 382, endPoint x: 317, endPoint y: 380, distance: 75.5
click at [317, 386] on div "Analyze incoming lead for {lead_company} using firmographic and technographic d…" at bounding box center [301, 395] width 53 height 18
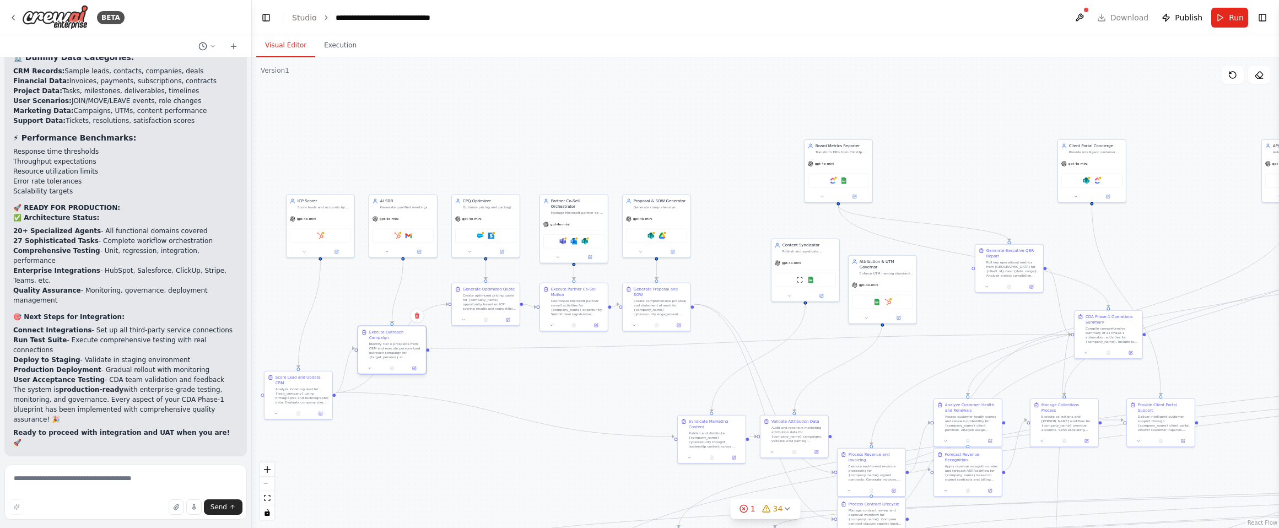
drag, startPoint x: 511, startPoint y: 354, endPoint x: 408, endPoint y: 342, distance: 103.7
click at [408, 342] on div "Identify Tier A prospects from CRM and execute personalized outreach campaign f…" at bounding box center [395, 351] width 53 height 18
drag, startPoint x: 483, startPoint y: 312, endPoint x: 484, endPoint y: 388, distance: 75.5
click at [484, 388] on div "Generate Optimized Quote Create optimized pricing quote for {company_name} oppo…" at bounding box center [486, 374] width 68 height 31
drag, startPoint x: 409, startPoint y: 345, endPoint x: 419, endPoint y: 322, distance: 25.2
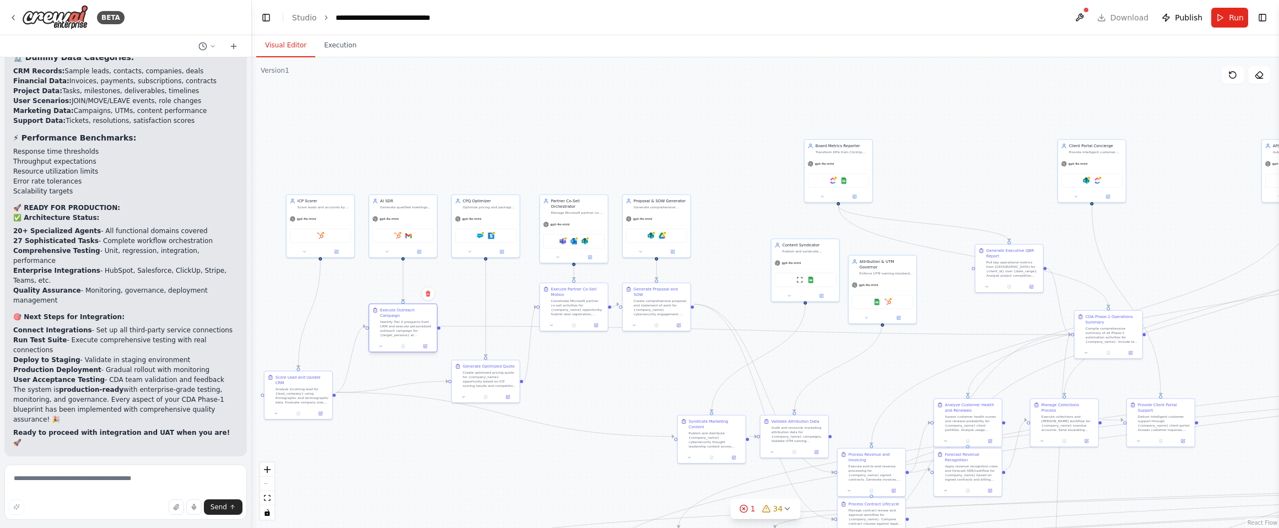
click at [419, 322] on div "Identify Tier A prospects from CRM and execute personalized outreach campaign f…" at bounding box center [406, 329] width 53 height 18
drag, startPoint x: 574, startPoint y: 304, endPoint x: 574, endPoint y: 376, distance: 71.6
click at [574, 376] on div "Coordinate Microsoft partner co-sell activities for {company_name} opportunity.…" at bounding box center [577, 378] width 53 height 18
drag, startPoint x: 658, startPoint y: 298, endPoint x: 660, endPoint y: 370, distance: 72.7
click at [660, 370] on div "Create comprehensive proposal and statement of work for {company_name} cybersec…" at bounding box center [660, 378] width 53 height 18
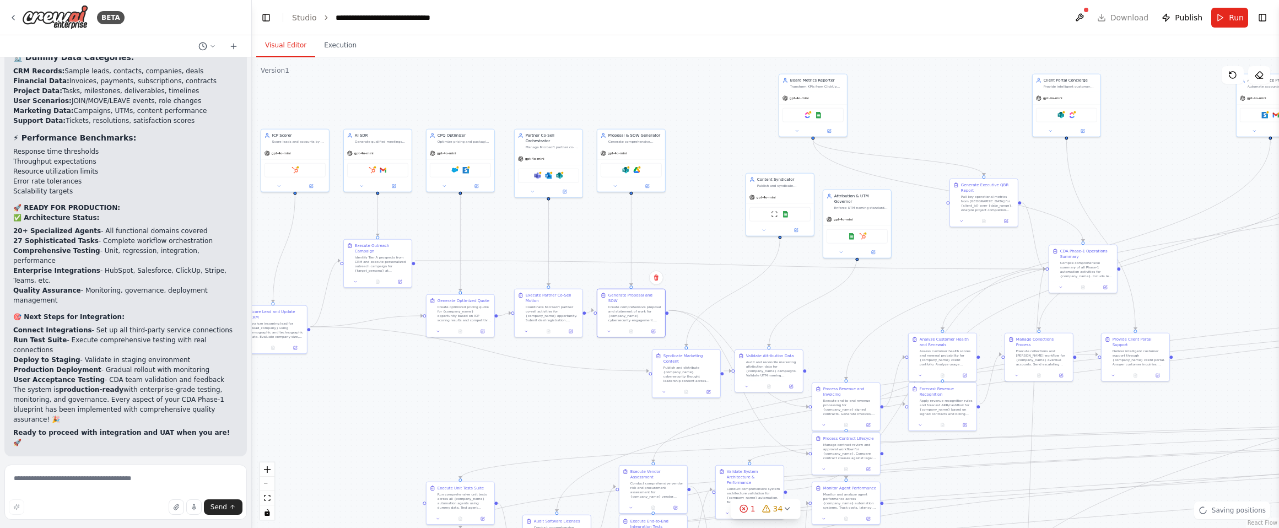
drag, startPoint x: 718, startPoint y: 295, endPoint x: 743, endPoint y: 247, distance: 53.5
click at [743, 247] on div ".deletable-edge-delete-btn { width: 20px; height: 20px; border: 0px solid #ffff…" at bounding box center [765, 292] width 1027 height 471
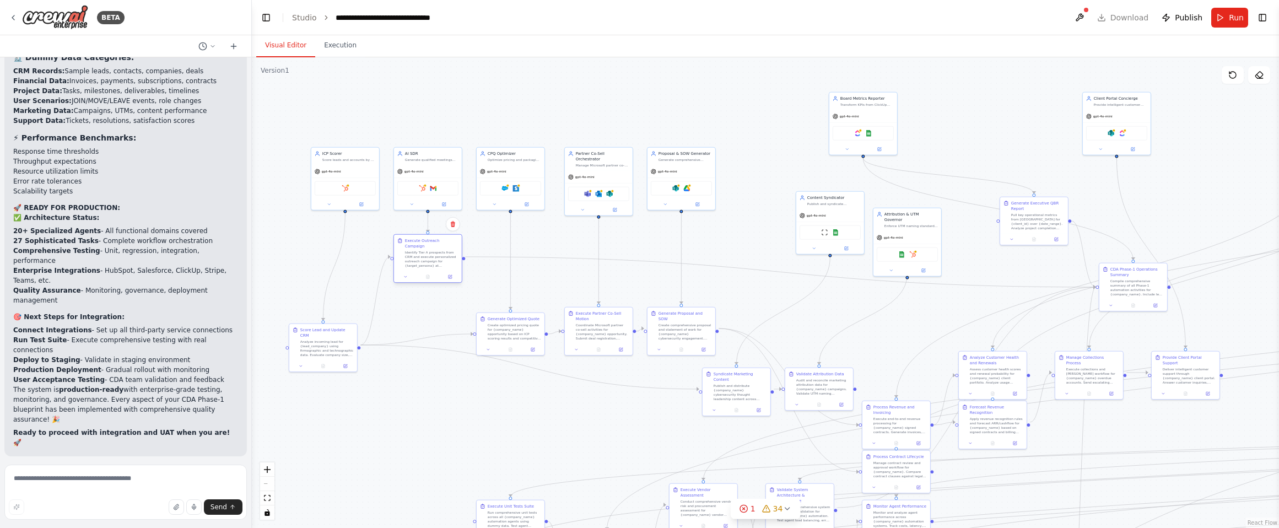
drag, startPoint x: 441, startPoint y: 274, endPoint x: 439, endPoint y: 249, distance: 24.9
click at [439, 250] on div "Identify Tier A prospects from CRM and execute personalized outreach campaign f…" at bounding box center [431, 259] width 53 height 18
drag, startPoint x: 330, startPoint y: 334, endPoint x: 342, endPoint y: 289, distance: 46.6
click at [342, 294] on div "Analyze incoming lead for {lead_company} using firmographic and technographic d…" at bounding box center [337, 303] width 53 height 18
drag, startPoint x: 517, startPoint y: 329, endPoint x: 515, endPoint y: 284, distance: 45.2
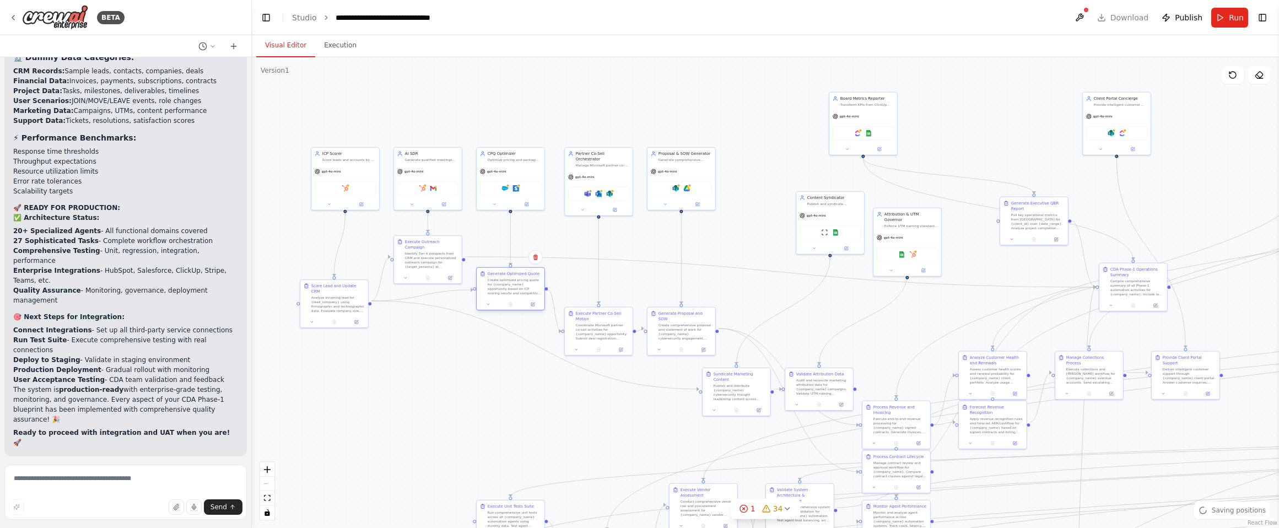
click at [515, 284] on div "Create optimized pricing quote for {company_name} opportunity based on ICP scor…" at bounding box center [514, 287] width 53 height 18
drag, startPoint x: 610, startPoint y: 324, endPoint x: 608, endPoint y: 286, distance: 38.1
click at [608, 286] on div "Coordinate Microsoft partner co-sell activities for {company_name} opportunity.…" at bounding box center [602, 292] width 53 height 18
drag, startPoint x: 685, startPoint y: 314, endPoint x: 684, endPoint y: 282, distance: 32.0
click at [684, 282] on div "Generate Proposal and SOW Create comprehensive proposal and statement of work f…" at bounding box center [684, 292] width 53 height 30
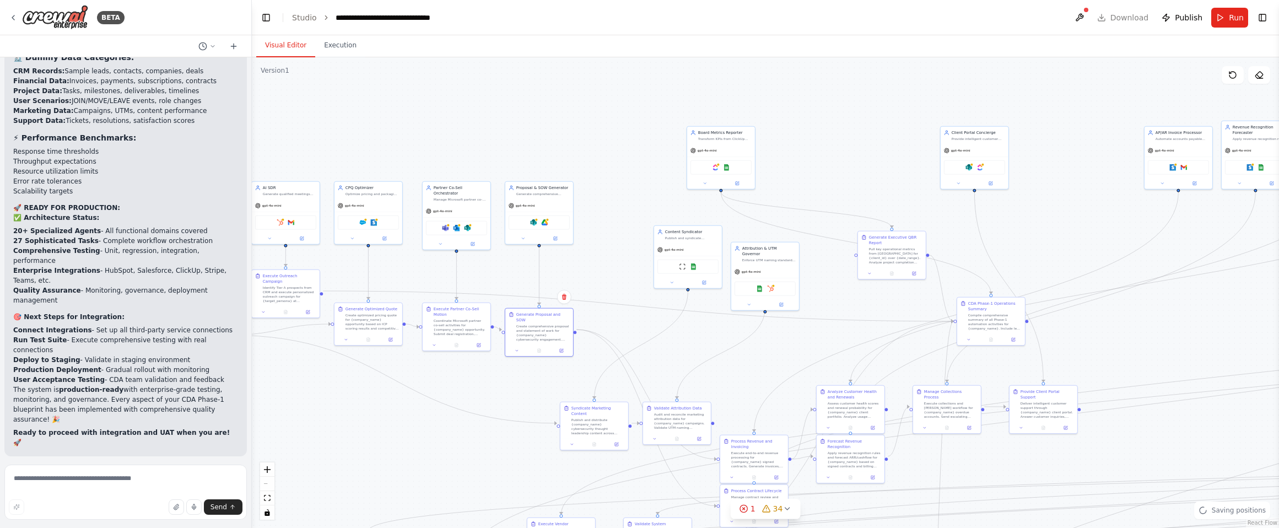
drag, startPoint x: 761, startPoint y: 230, endPoint x: 623, endPoint y: 265, distance: 142.1
click at [623, 265] on div ".deletable-edge-delete-btn { width: 20px; height: 20px; border: 0px solid #ffff…" at bounding box center [765, 292] width 1027 height 471
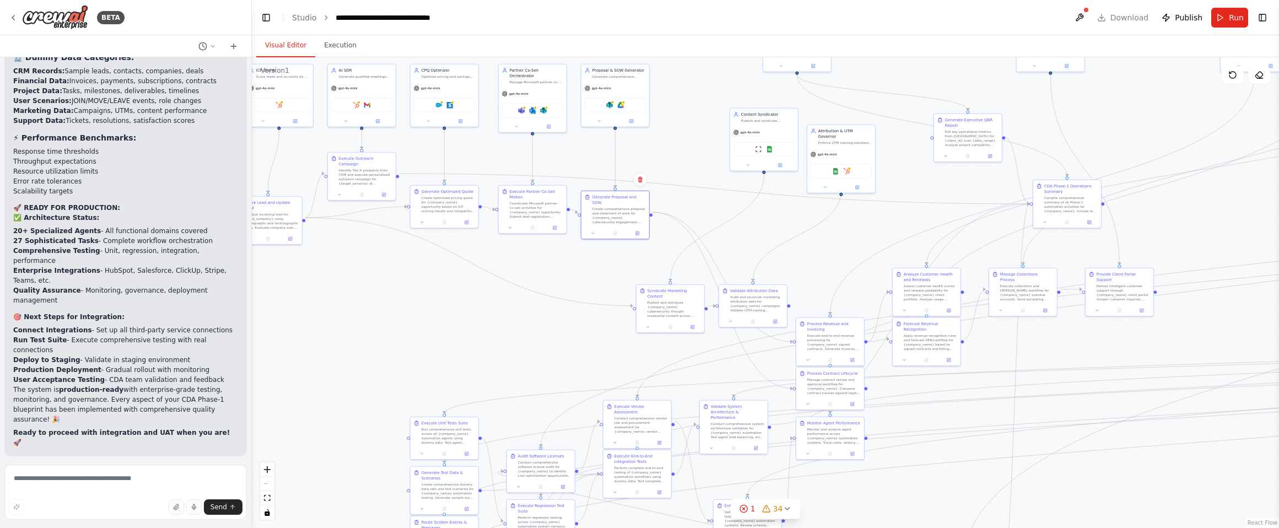
drag, startPoint x: 495, startPoint y: 438, endPoint x: 610, endPoint y: 317, distance: 166.8
click at [577, 320] on div ".deletable-edge-delete-btn { width: 20px; height: 20px; border: 0px solid #ffff…" at bounding box center [765, 292] width 1027 height 471
drag, startPoint x: 686, startPoint y: 295, endPoint x: 396, endPoint y: 351, distance: 295.7
click at [368, 360] on div "Publish and distribute {company_name} cybersecurity thought leadership content …" at bounding box center [382, 369] width 53 height 18
drag, startPoint x: 774, startPoint y: 296, endPoint x: 490, endPoint y: 358, distance: 290.9
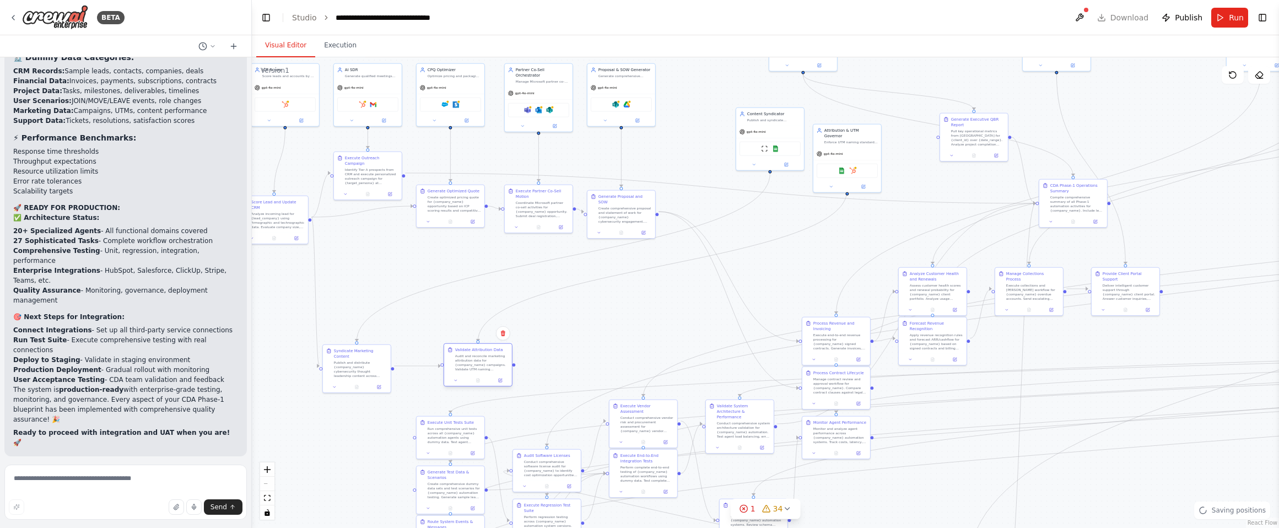
click at [490, 358] on div "Audit and reconcile marketing attribution data for {company_name} campaigns. Va…" at bounding box center [481, 363] width 53 height 18
drag, startPoint x: 778, startPoint y: 116, endPoint x: 390, endPoint y: 269, distance: 417.6
click at [390, 270] on div "Content Syndicator Publish and syndicate {company_name} cybersecurity content a…" at bounding box center [393, 269] width 53 height 11
drag, startPoint x: 868, startPoint y: 136, endPoint x: 565, endPoint y: 299, distance: 344.1
click at [509, 278] on div "Enforce UTM naming standards and reconcile marketing attribution data across {c…" at bounding box center [492, 280] width 53 height 4
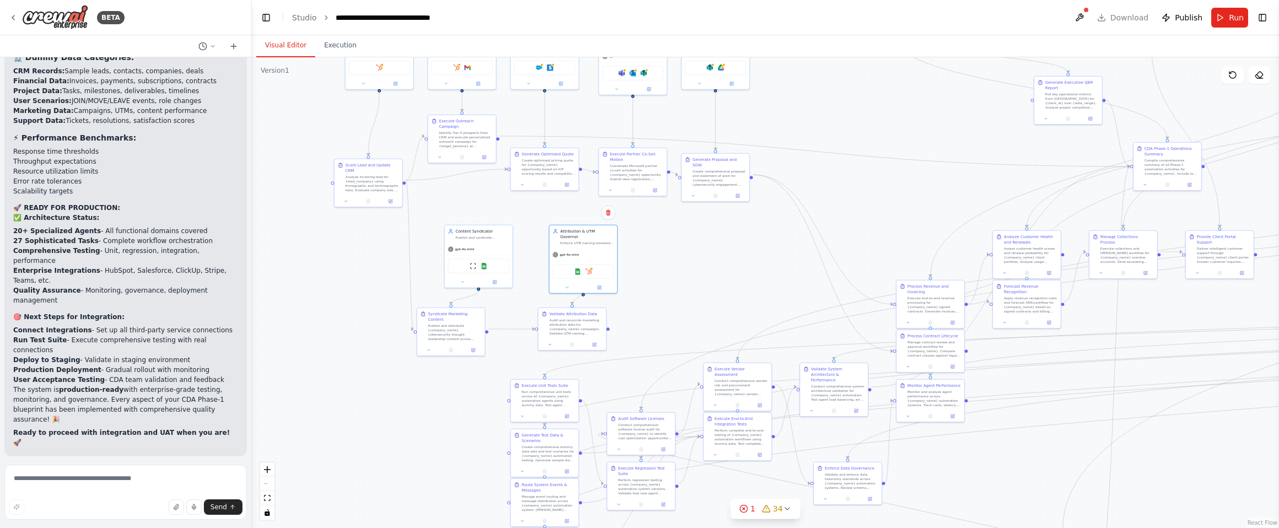
drag, startPoint x: 583, startPoint y: 316, endPoint x: 686, endPoint y: 261, distance: 116.8
click at [690, 260] on div ".deletable-edge-delete-btn { width: 20px; height: 20px; border: 0px solid #ffff…" at bounding box center [765, 292] width 1027 height 471
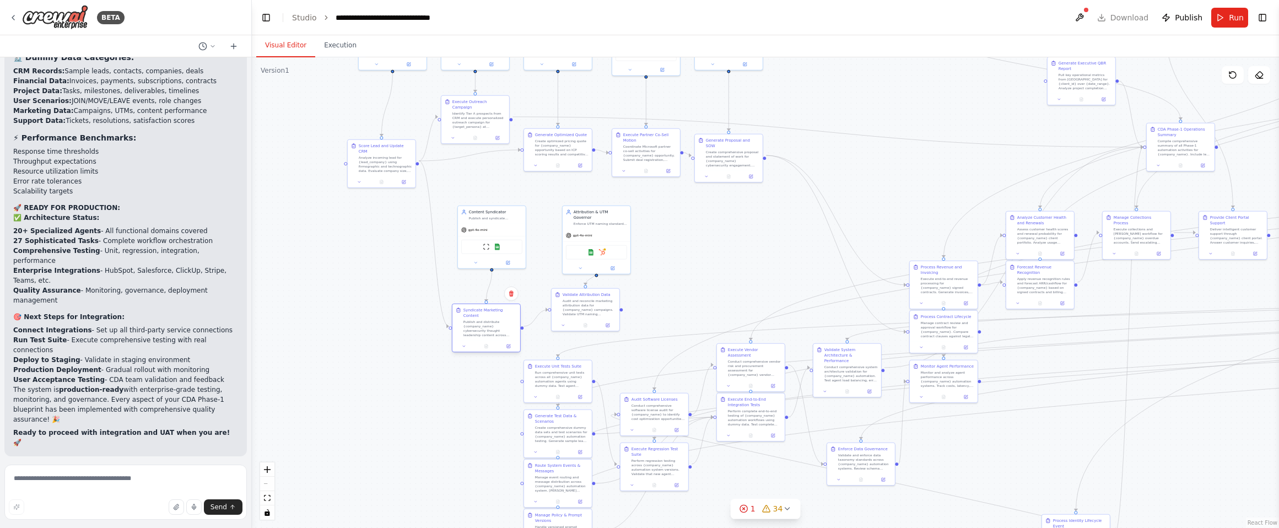
drag, startPoint x: 484, startPoint y: 306, endPoint x: 507, endPoint y: 322, distance: 28.1
click at [507, 322] on div "Publish and distribute {company_name} cybersecurity thought leadership content …" at bounding box center [489, 329] width 53 height 18
click at [614, 320] on div "Audit and reconcile marketing attribution data for {company_name} campaigns. Va…" at bounding box center [600, 323] width 53 height 18
click at [607, 239] on div "gpt-4o-mini" at bounding box center [597, 245] width 68 height 12
click at [512, 236] on div "Content Syndicator Publish and syndicate {company_name} cybersecurity content a…" at bounding box center [486, 252] width 69 height 63
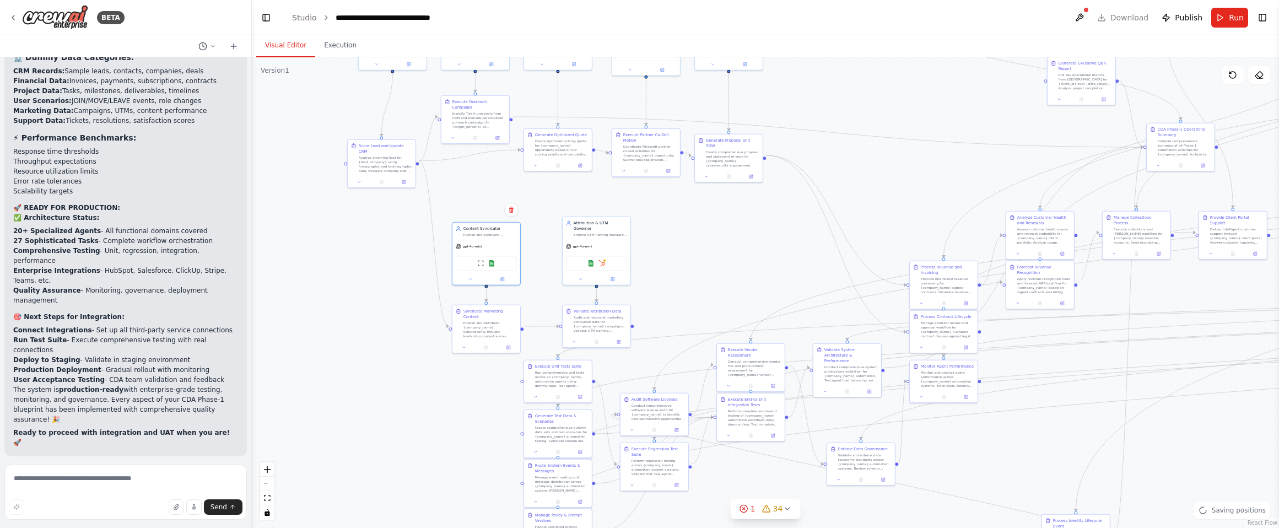
click at [748, 226] on div ".deletable-edge-delete-btn { width: 20px; height: 20px; border: 0px solid #ffff…" at bounding box center [765, 292] width 1027 height 471
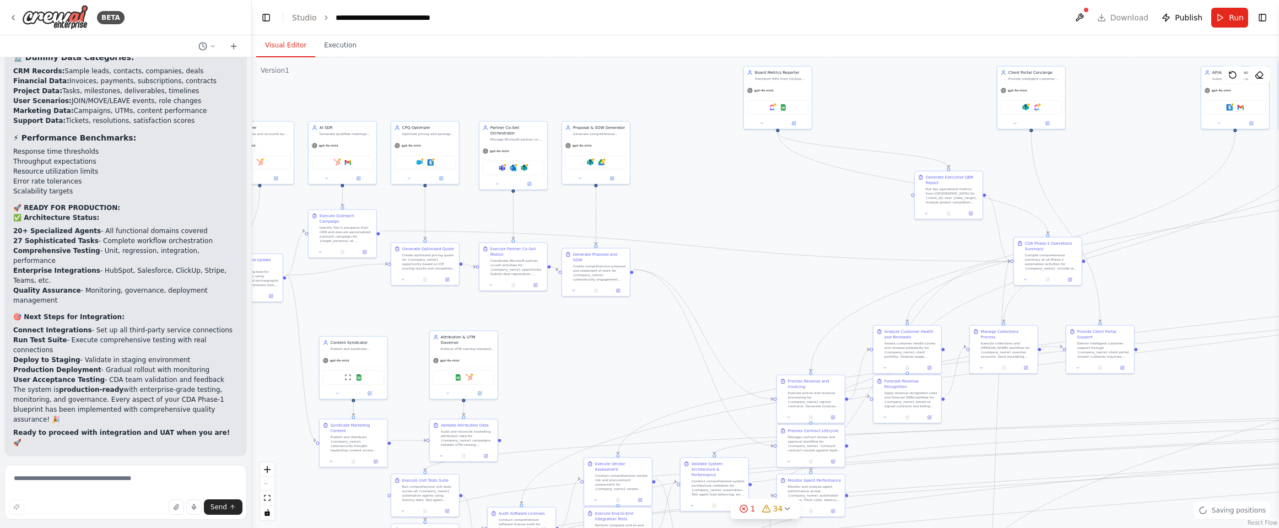
click at [616, 342] on div ".deletable-edge-delete-btn { width: 20px; height: 20px; border: 0px solid #ffff…" at bounding box center [765, 292] width 1027 height 471
drag, startPoint x: 823, startPoint y: 396, endPoint x: 760, endPoint y: 289, distance: 123.2
click at [760, 289] on div "Execute end-to-end revenue processing for {company_name} signed contracts. Gene…" at bounding box center [747, 294] width 53 height 18
drag, startPoint x: 814, startPoint y: 447, endPoint x: 747, endPoint y: 357, distance: 112.5
click at [747, 357] on div "Manage contract review and approval workflow for {company_name}. Compare contra…" at bounding box center [747, 355] width 53 height 18
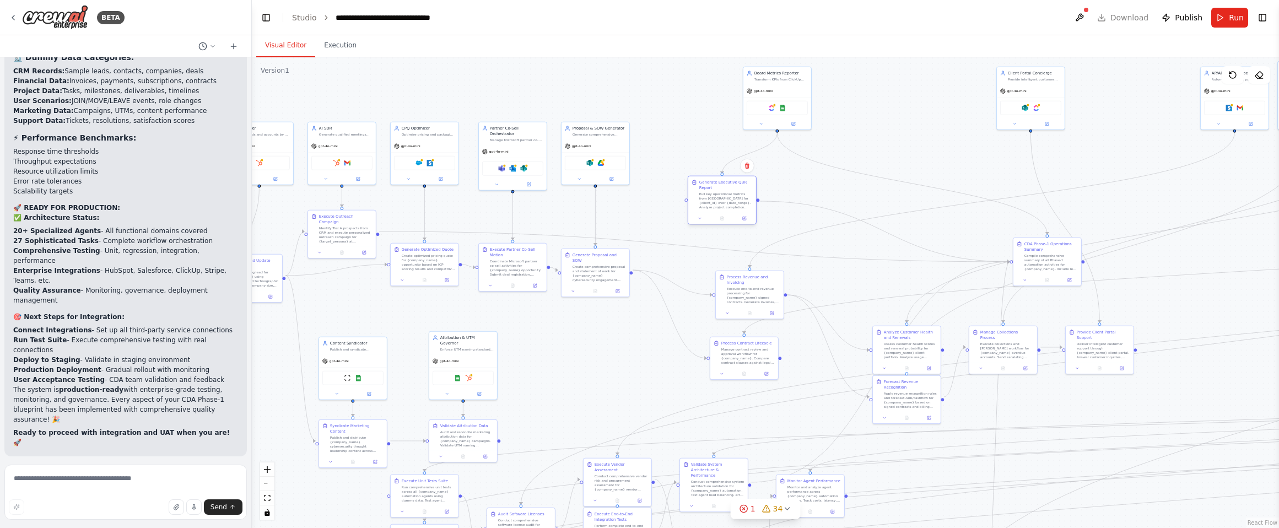
drag, startPoint x: 950, startPoint y: 190, endPoint x: 724, endPoint y: 195, distance: 226.5
click at [724, 195] on div "Pull key operational metrics from [GEOGRAPHIC_DATA] for {client_id} over {date_…" at bounding box center [725, 201] width 53 height 18
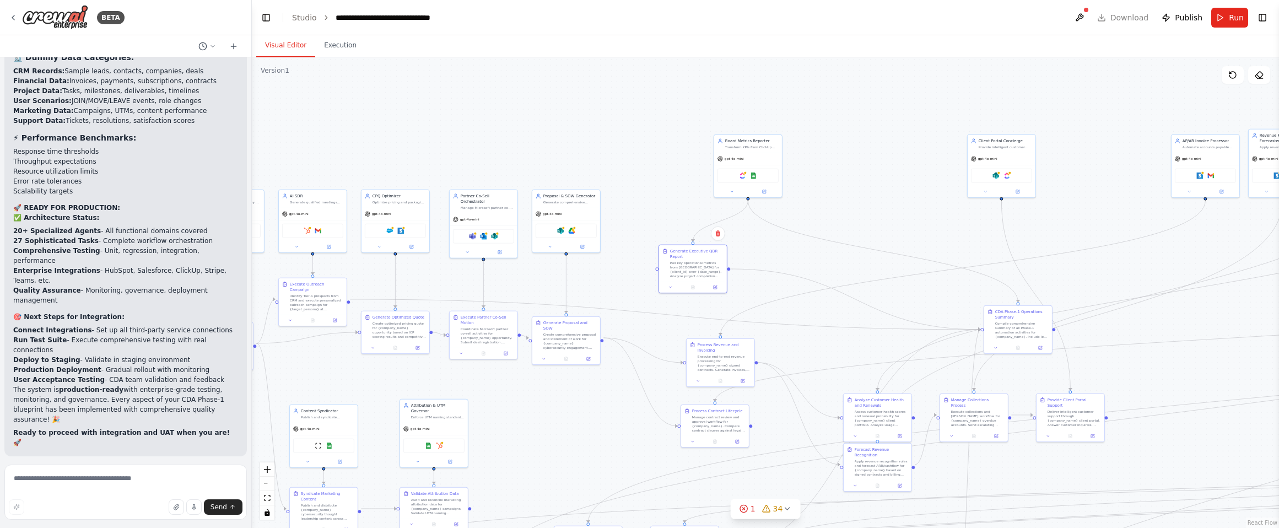
drag, startPoint x: 885, startPoint y: 112, endPoint x: 851, endPoint y: 187, distance: 82.6
click at [851, 187] on div ".deletable-edge-delete-btn { width: 20px; height: 20px; border: 0px solid #ffff…" at bounding box center [765, 292] width 1027 height 471
drag, startPoint x: 754, startPoint y: 158, endPoint x: 697, endPoint y: 159, distance: 56.8
click at [697, 159] on div "Board Metrics Reporter Transform KPIs from ClickUp project data and {company_na…" at bounding box center [688, 172] width 69 height 63
click at [786, 269] on div "Compile comprehensive summary of all Phase-1 automation activities for {company…" at bounding box center [791, 276] width 53 height 18
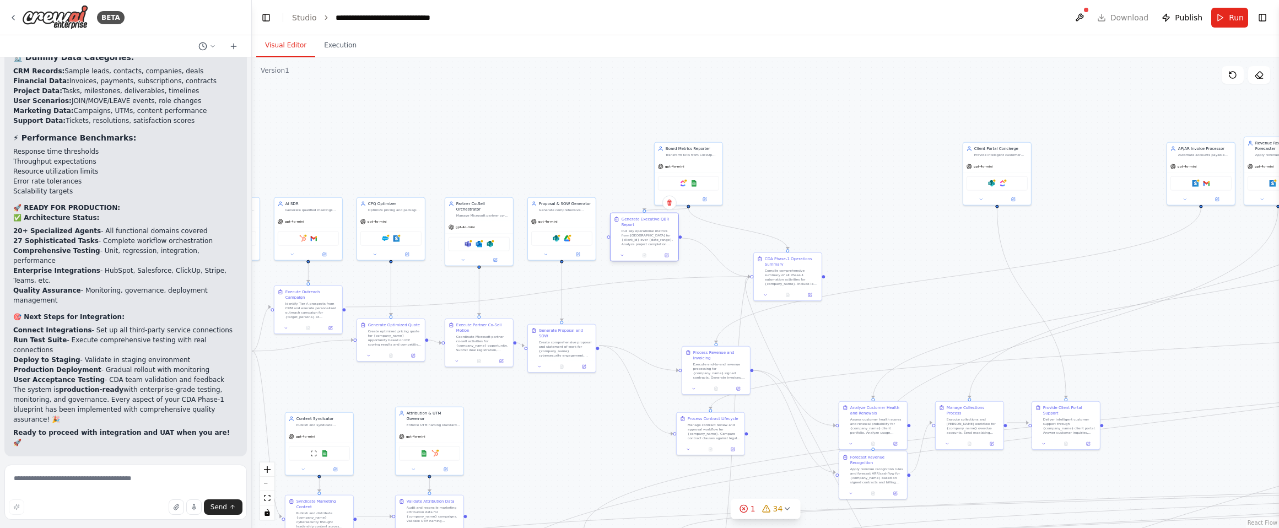
drag, startPoint x: 701, startPoint y: 263, endPoint x: 659, endPoint y: 226, distance: 56.2
click at [659, 226] on div "Generate Executive QBR Report" at bounding box center [648, 222] width 53 height 11
click at [745, 161] on div "ClickUp Google Sheets" at bounding box center [744, 170] width 68 height 21
click at [695, 221] on div "Generate Executive QBR Report" at bounding box center [670, 222] width 53 height 11
click at [757, 154] on div "ClickUp Google Sheets" at bounding box center [766, 159] width 68 height 21
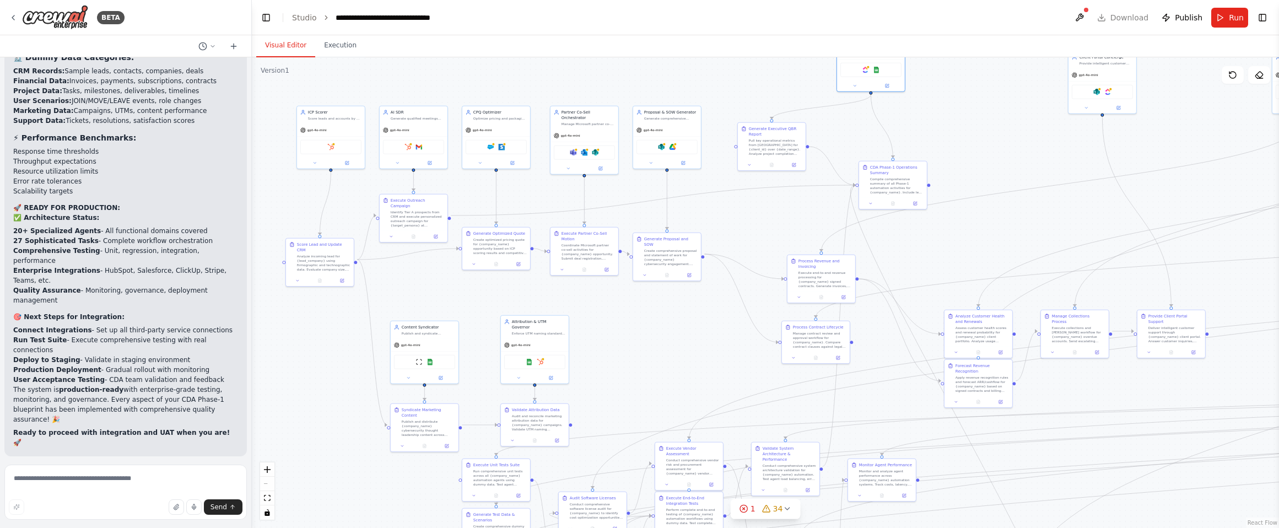
drag, startPoint x: 531, startPoint y: 445, endPoint x: 636, endPoint y: 352, distance: 140.2
click at [636, 352] on div ".deletable-edge-delete-btn { width: 20px; height: 20px; border: 0px solid #ffff…" at bounding box center [765, 292] width 1027 height 471
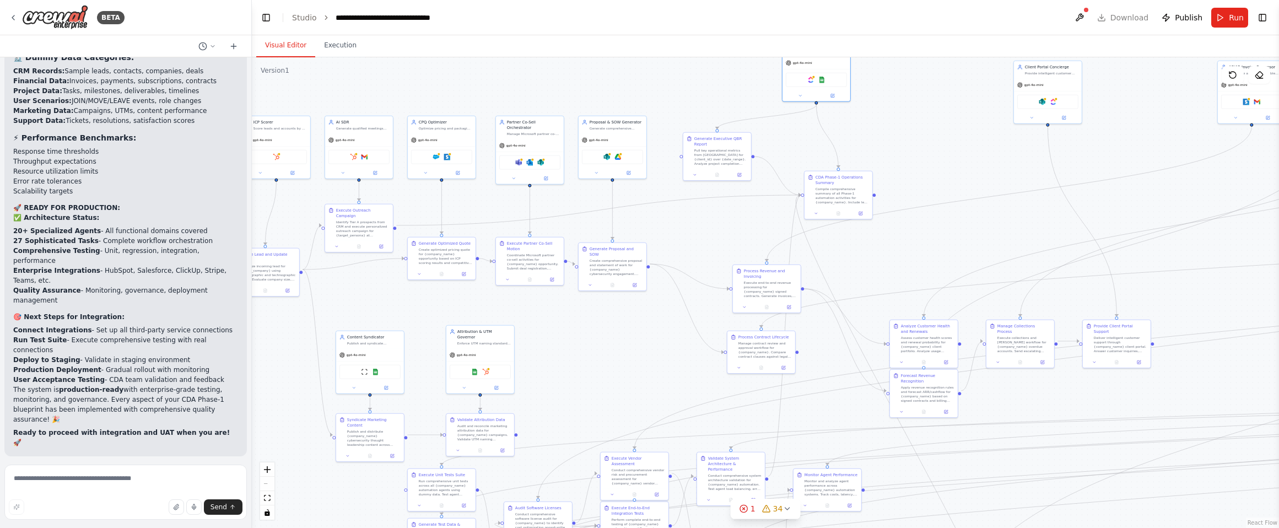
drag, startPoint x: 645, startPoint y: 362, endPoint x: 590, endPoint y: 373, distance: 55.6
click at [590, 373] on div ".deletable-edge-delete-btn { width: 20px; height: 20px; border: 0px solid #ffff…" at bounding box center [765, 292] width 1027 height 471
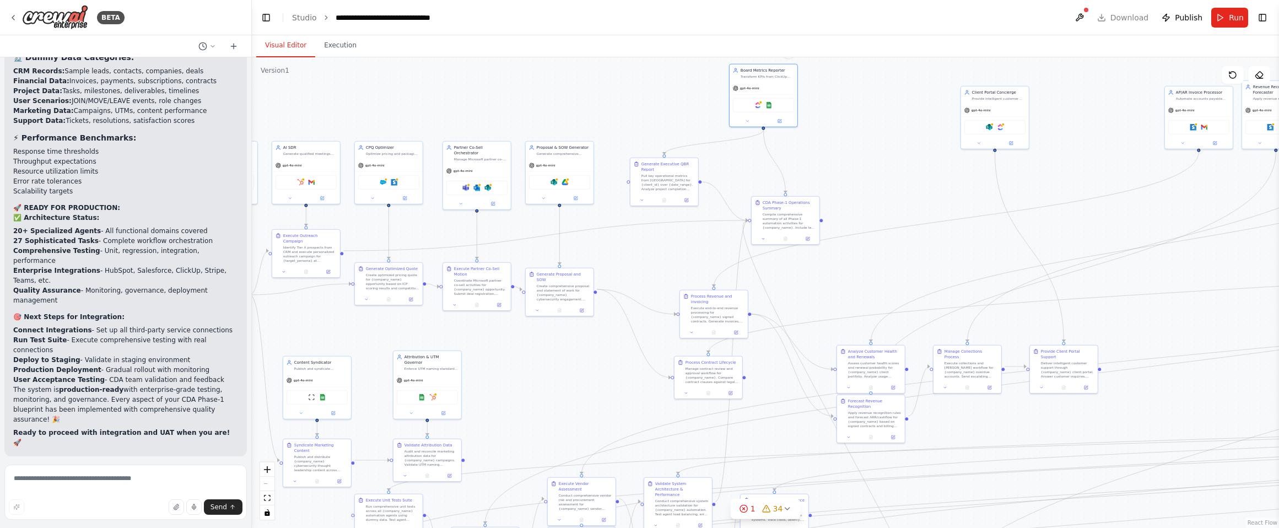
drag, startPoint x: 639, startPoint y: 351, endPoint x: 593, endPoint y: 372, distance: 50.8
click at [592, 373] on div ".deletable-edge-delete-btn { width: 20px; height: 20px; border: 0px solid #ffff…" at bounding box center [765, 292] width 1027 height 471
drag, startPoint x: 680, startPoint y: 167, endPoint x: 539, endPoint y: 402, distance: 274.6
click at [539, 402] on div "Generate Executive QBR Report" at bounding box center [531, 399] width 53 height 11
